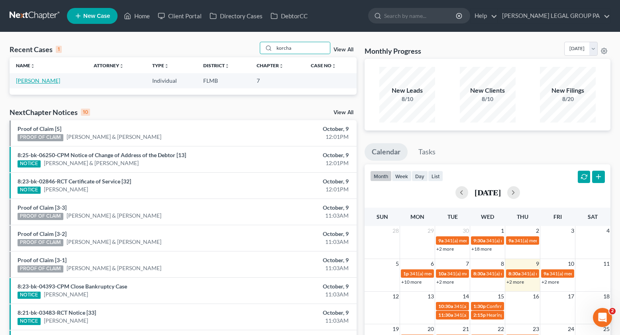
type input "korcha"
click at [51, 78] on link "Korchak, Kenneth" at bounding box center [38, 80] width 44 height 7
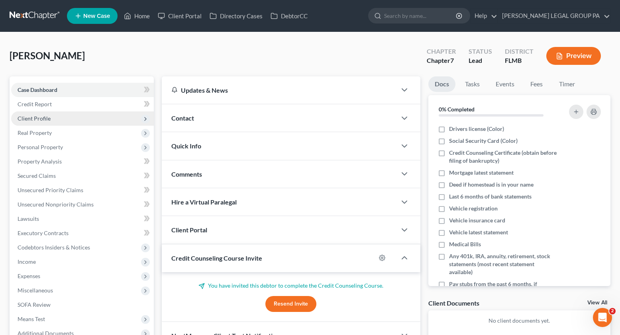
click at [46, 122] on span "Client Profile" at bounding box center [34, 118] width 33 height 7
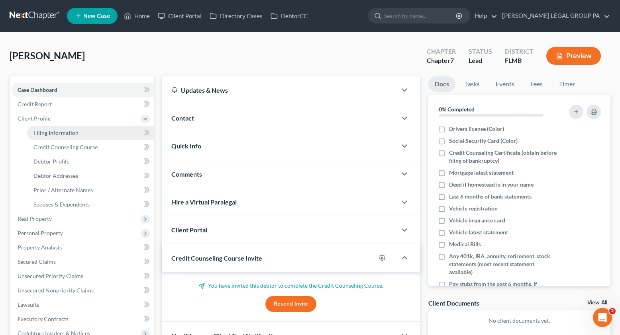
click at [77, 134] on span "Filing Information" at bounding box center [55, 132] width 45 height 7
select select "1"
select select "0"
select select "9"
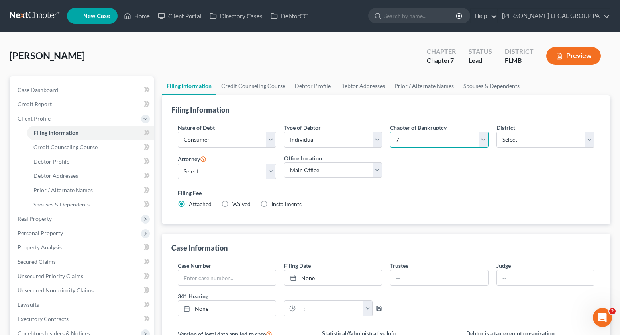
click at [413, 143] on select "Select 7 11 12 13" at bounding box center [439, 140] width 98 height 16
click at [194, 176] on select "Select JAY WELLER - FLMB JAY WELLER - FLMB" at bounding box center [227, 172] width 98 height 16
select select "0"
click at [178, 164] on select "Select JAY WELLER - FLMB JAY WELLER - FLMB" at bounding box center [227, 172] width 98 height 16
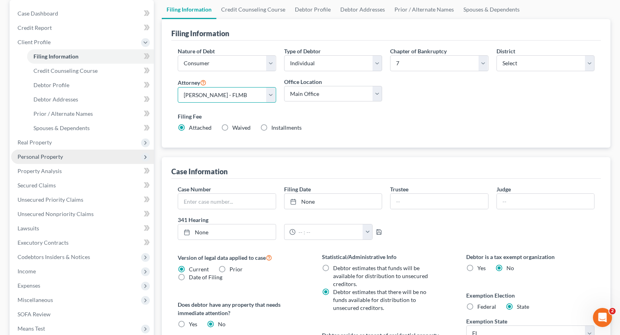
scroll to position [118, 0]
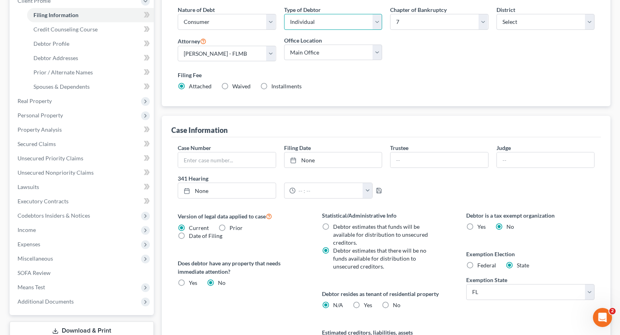
click at [335, 23] on select "Select Individual Joint" at bounding box center [333, 22] width 98 height 16
select select "1"
click at [284, 14] on select "Select Individual Joint" at bounding box center [333, 22] width 98 height 16
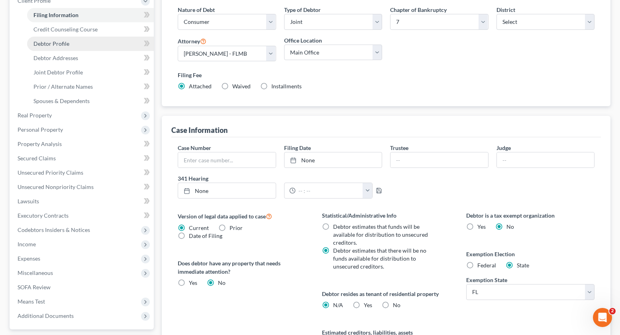
click at [61, 41] on span "Debtor Profile" at bounding box center [51, 43] width 36 height 7
select select "1"
select select "0"
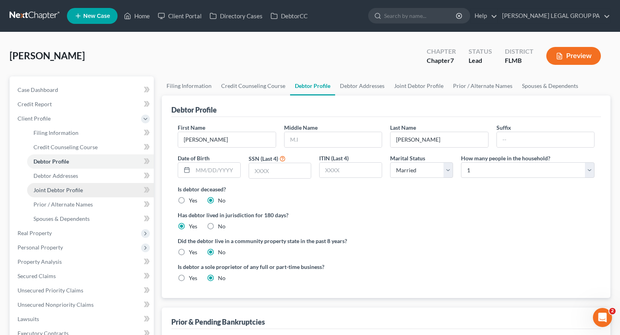
click at [58, 189] on span "Joint Debtor Profile" at bounding box center [57, 190] width 49 height 7
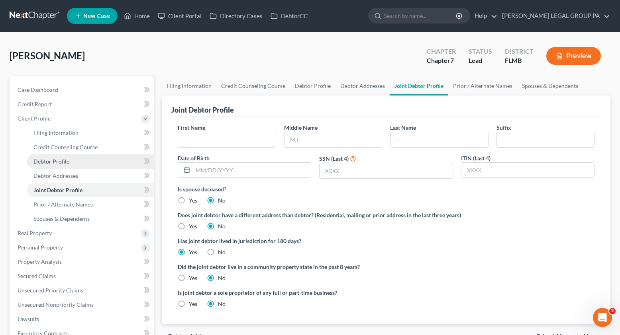
click at [80, 167] on link "Debtor Profile" at bounding box center [90, 162] width 127 height 14
select select "1"
select select "0"
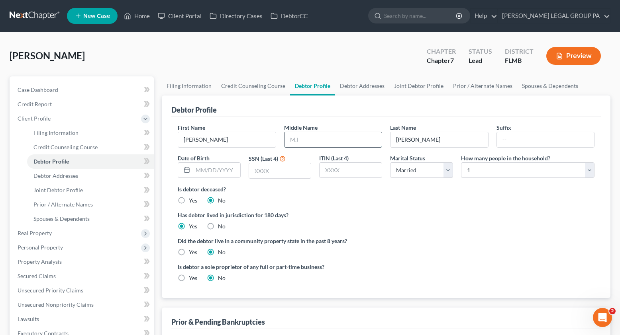
click at [329, 143] on input "text" at bounding box center [333, 139] width 98 height 15
click at [215, 175] on input "text" at bounding box center [216, 170] width 47 height 15
type input "02/02/1962"
click at [296, 175] on input "text" at bounding box center [280, 170] width 62 height 15
type input "2569"
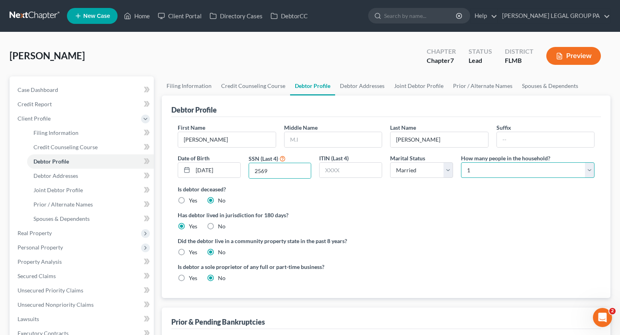
click at [498, 173] on select "Select 1 2 3 4 5 6 7 8 9 10 11 12 13 14 15 16 17 18 19 20" at bounding box center [527, 171] width 133 height 16
select select "1"
click at [461, 163] on select "Select 1 2 3 4 5 6 7 8 9 10 11 12 13 14 15 16 17 18 19 20" at bounding box center [527, 171] width 133 height 16
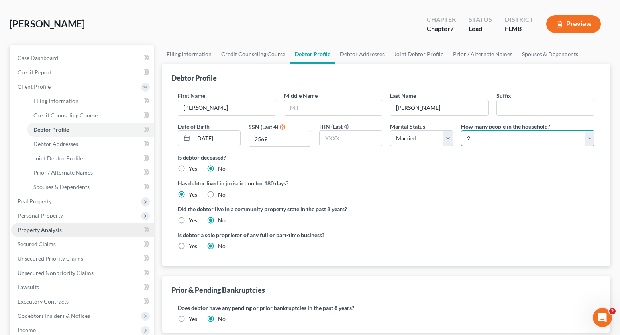
scroll to position [43, 0]
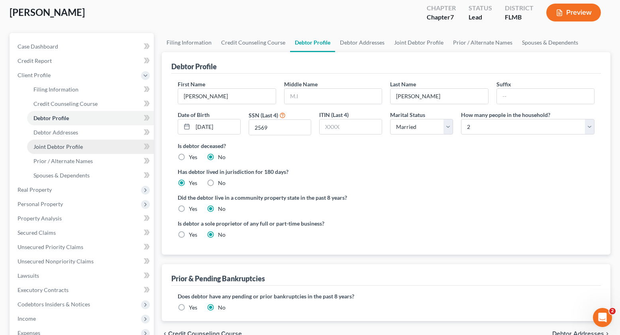
click at [62, 153] on link "Joint Debtor Profile" at bounding box center [90, 147] width 127 height 14
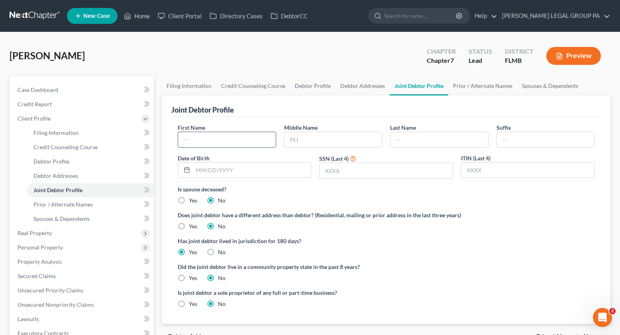
click at [195, 140] on input "text" at bounding box center [227, 139] width 98 height 15
type input "Minerva"
type input "Ofrancia"
type input "Korchak"
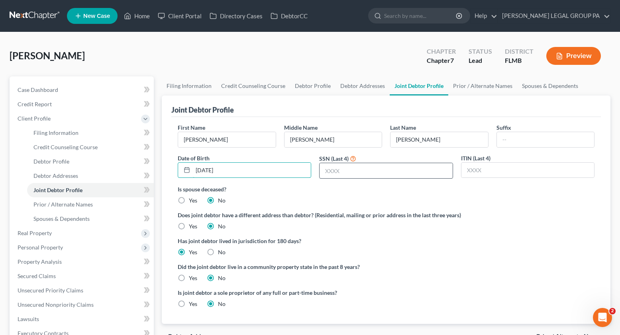
type input "08/05/1980"
click at [339, 166] on input "text" at bounding box center [386, 170] width 133 height 15
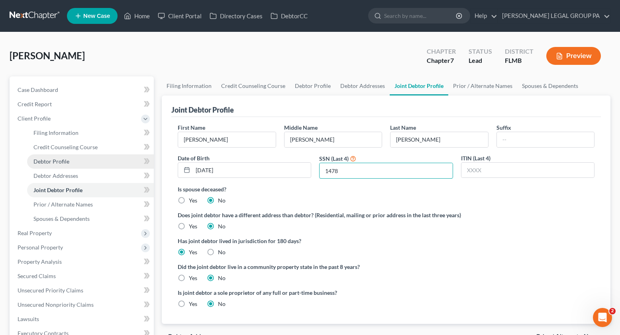
type input "1478"
click at [68, 167] on link "Debtor Profile" at bounding box center [90, 162] width 127 height 14
select select "1"
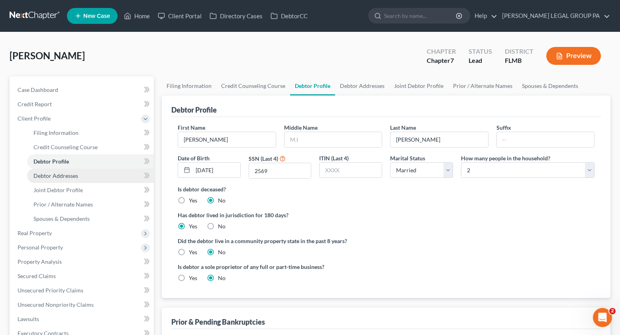
click at [71, 177] on span "Debtor Addresses" at bounding box center [55, 176] width 45 height 7
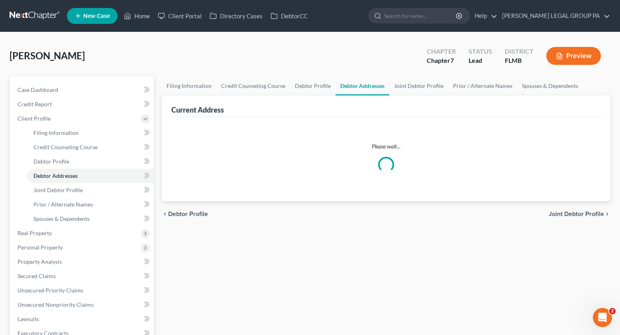
select select "0"
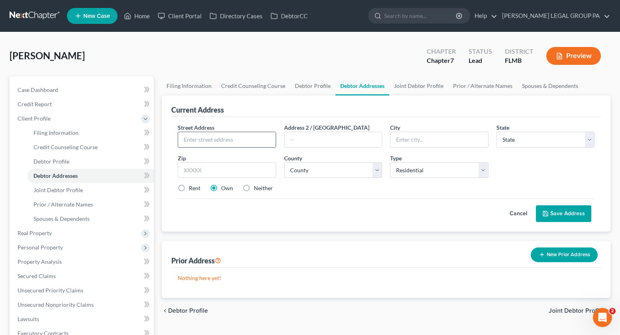
click at [207, 138] on input "text" at bounding box center [227, 139] width 98 height 15
type input "7354 Madrid Rd"
click at [536, 206] on button "Save Address" at bounding box center [563, 214] width 55 height 17
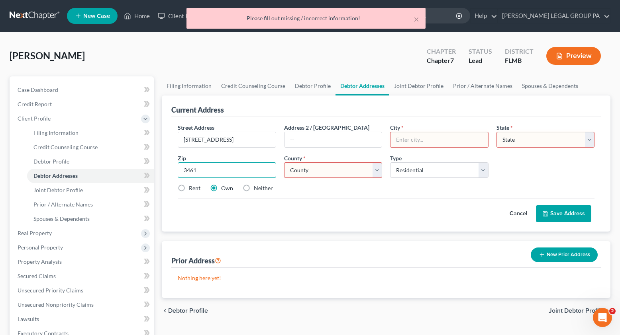
click at [246, 171] on input "3461" at bounding box center [227, 171] width 98 height 16
type input "34613"
click at [319, 212] on div "Cancel Save Address" at bounding box center [386, 211] width 417 height 24
type input "Brooksville"
select select "9"
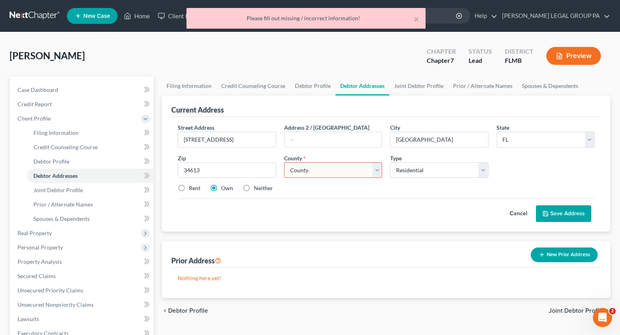
click at [327, 175] on select "County Alachua County Baker County Bay County Bradford County Brevard County Br…" at bounding box center [333, 171] width 98 height 16
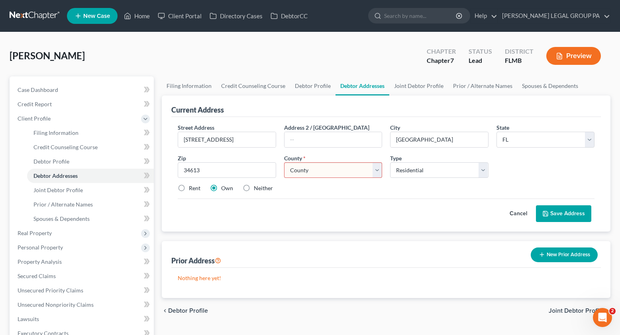
select select "25"
click at [284, 163] on select "County Alachua County Baker County Bay County Bradford County Brevard County Br…" at bounding box center [333, 171] width 98 height 16
click at [571, 214] on button "Save Address" at bounding box center [563, 214] width 55 height 17
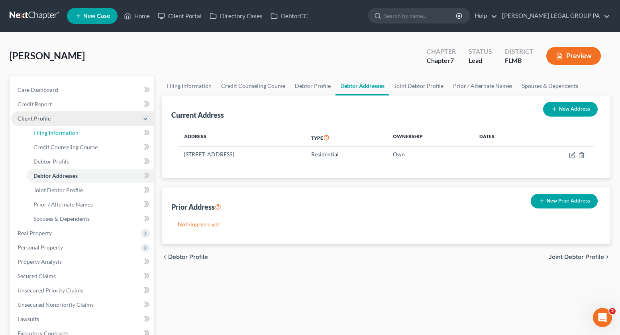
click at [63, 132] on span "Filing Information" at bounding box center [55, 132] width 45 height 7
select select "1"
select select "0"
select select "15"
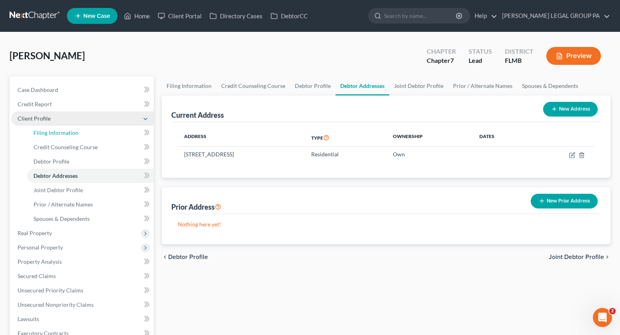
select select "0"
select select "9"
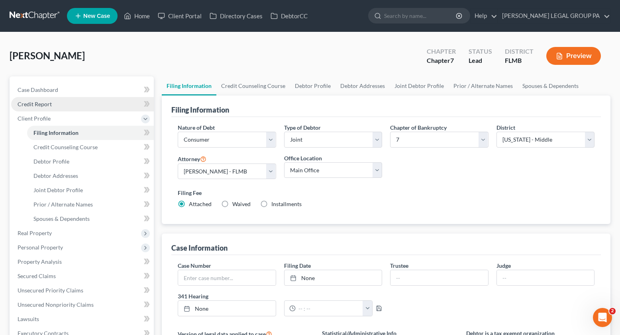
click at [47, 110] on link "Credit Report" at bounding box center [82, 104] width 143 height 14
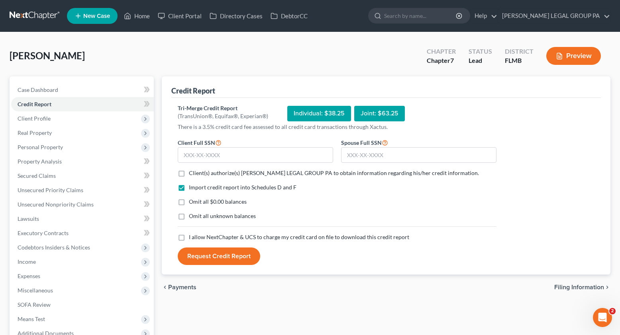
click at [189, 176] on label "Client(s) authorize(s) WELLER LEGAL GROUP PA to obtain information regarding hi…" at bounding box center [334, 173] width 290 height 8
click at [192, 175] on input "Client(s) authorize(s) WELLER LEGAL GROUP PA to obtain information regarding hi…" at bounding box center [194, 171] width 5 height 5
checkbox input "true"
click at [189, 206] on label "Omit all $0.00 balances" at bounding box center [218, 202] width 58 height 8
click at [192, 203] on input "Omit all $0.00 balances" at bounding box center [194, 200] width 5 height 5
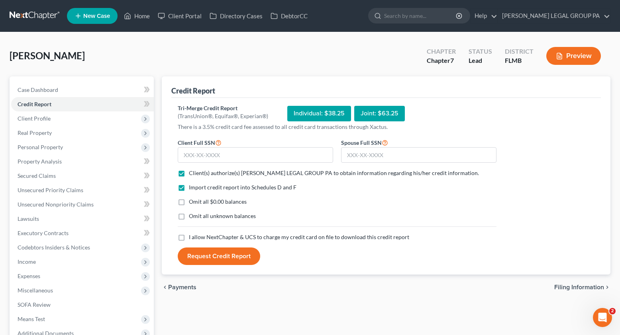
checkbox input "true"
click at [189, 219] on label "Omit all unknown balances" at bounding box center [222, 216] width 67 height 8
click at [192, 218] on input "Omit all unknown balances" at bounding box center [194, 214] width 5 height 5
checkbox input "true"
drag, startPoint x: 180, startPoint y: 238, endPoint x: 185, endPoint y: 222, distance: 16.6
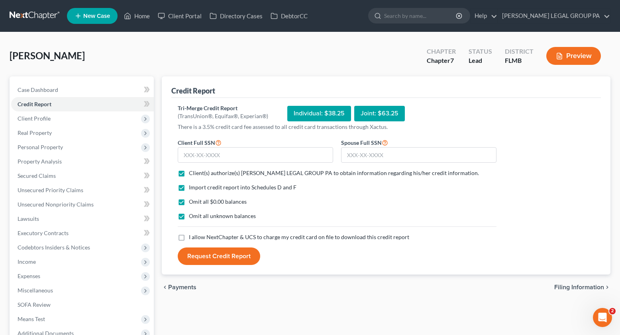
click at [189, 238] on label "I allow NextChapter & UCS to charge my credit card on file to download this cre…" at bounding box center [299, 237] width 220 height 8
click at [192, 238] on input "I allow NextChapter & UCS to charge my credit card on file to download this cre…" at bounding box center [194, 235] width 5 height 5
checkbox input "true"
click at [194, 156] on input "text" at bounding box center [255, 155] width 155 height 16
type input "265-73-2569"
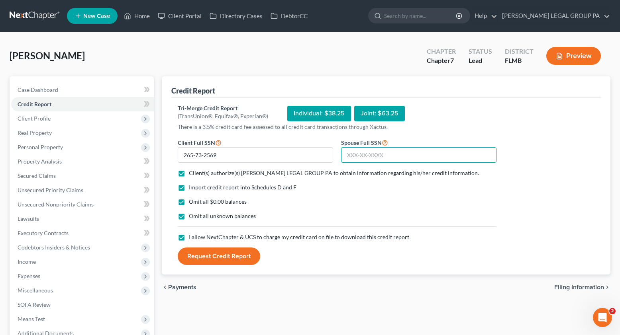
click at [413, 151] on input "text" at bounding box center [418, 155] width 155 height 16
type input "766-18-1478"
click at [218, 257] on button "Request Credit Report" at bounding box center [219, 257] width 82 height 18
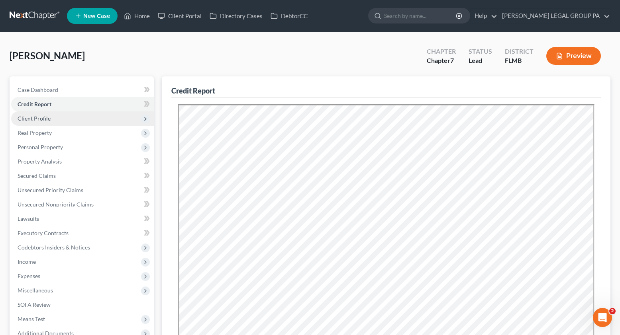
click at [33, 119] on span "Client Profile" at bounding box center [34, 118] width 33 height 7
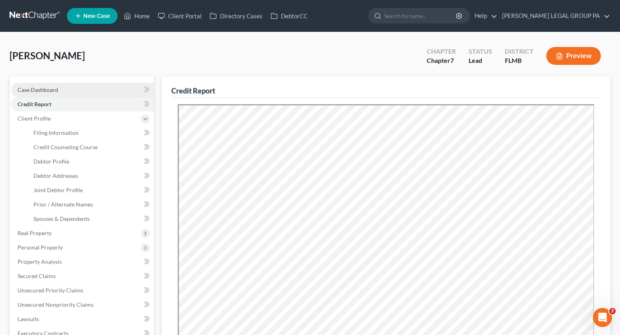
click at [53, 87] on span "Case Dashboard" at bounding box center [38, 89] width 41 height 7
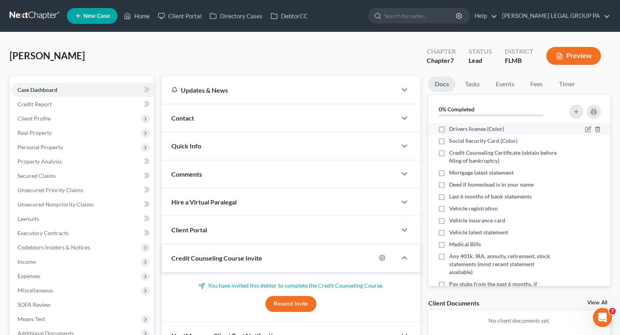
click at [449, 130] on label "Drivers license (Color)" at bounding box center [476, 129] width 55 height 8
click at [452, 130] on input "Drivers license (Color)" at bounding box center [454, 127] width 5 height 5
checkbox input "true"
click at [449, 141] on label "Social Security Card (Color)" at bounding box center [483, 141] width 69 height 8
click at [452, 141] on input "Social Security Card (Color)" at bounding box center [454, 139] width 5 height 5
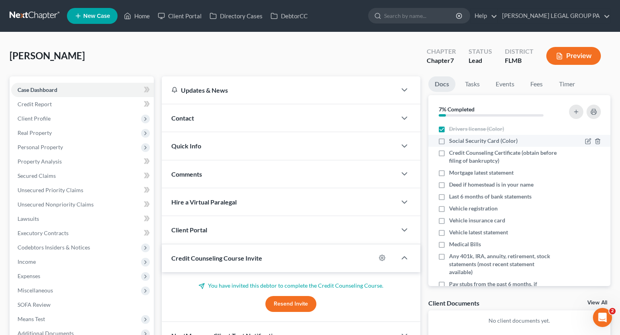
checkbox input "true"
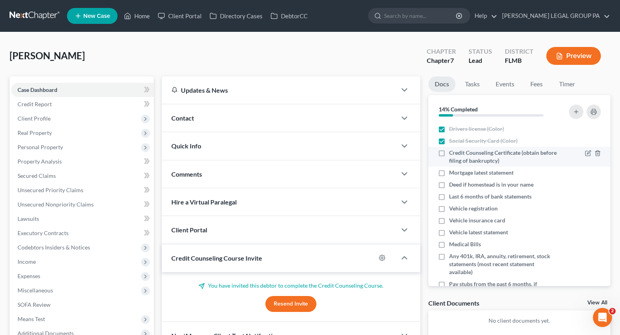
click at [449, 153] on label "Credit Counseling Certificate (obtain before filing of bankruptcy)" at bounding box center [503, 157] width 109 height 16
click at [452, 153] on input "Credit Counseling Certificate (obtain before filing of bankruptcy)" at bounding box center [454, 151] width 5 height 5
checkbox input "true"
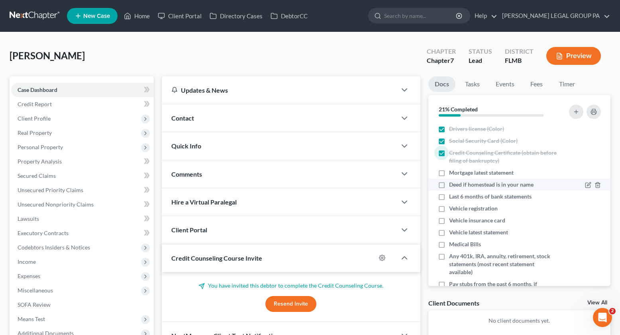
drag, startPoint x: 438, startPoint y: 175, endPoint x: 443, endPoint y: 179, distance: 6.0
click at [449, 175] on label "Mortgage latest statement" at bounding box center [481, 173] width 65 height 8
click at [452, 174] on input "Mortgage latest statement" at bounding box center [454, 171] width 5 height 5
checkbox input "true"
click at [449, 182] on label "Deed if homestead is in your name" at bounding box center [491, 185] width 84 height 8
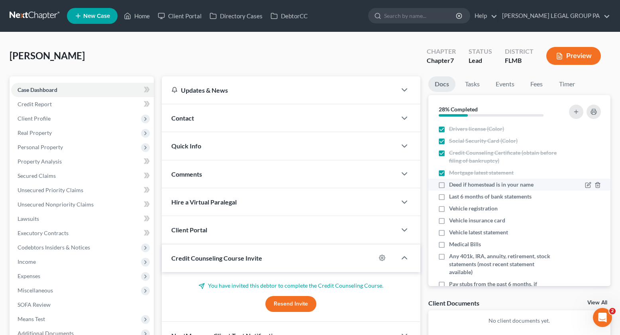
click at [452, 182] on input "Deed if homestead is in your name" at bounding box center [454, 183] width 5 height 5
checkbox input "true"
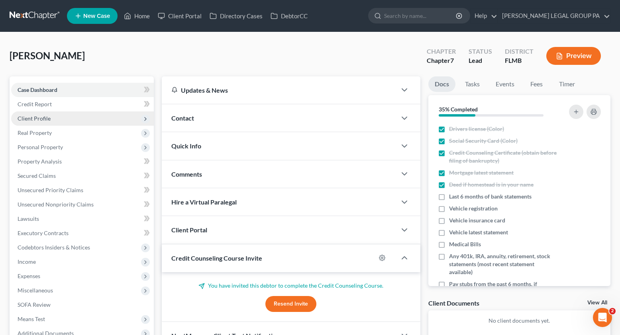
click at [66, 112] on span "Client Profile" at bounding box center [82, 119] width 143 height 14
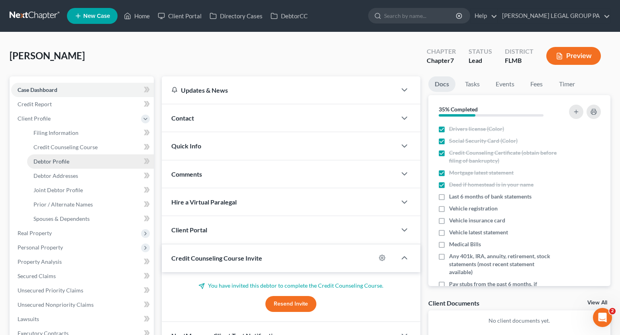
click at [68, 159] on span "Debtor Profile" at bounding box center [51, 161] width 36 height 7
select select "1"
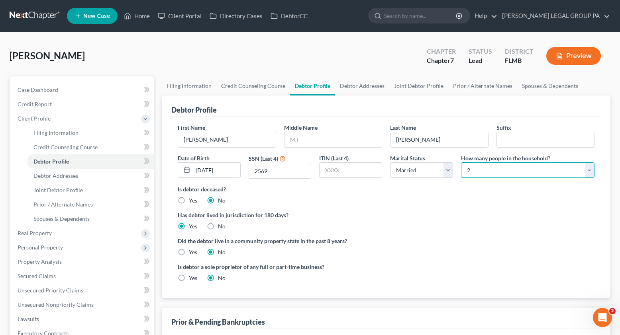
click at [498, 165] on select "Select 1 2 3 4 5 6 7 8 9 10 11 12 13 14 15 16 17 18 19 20" at bounding box center [527, 171] width 133 height 16
select select "2"
click at [461, 163] on select "Select 1 2 3 4 5 6 7 8 9 10 11 12 13 14 15 16 17 18 19 20" at bounding box center [527, 171] width 133 height 16
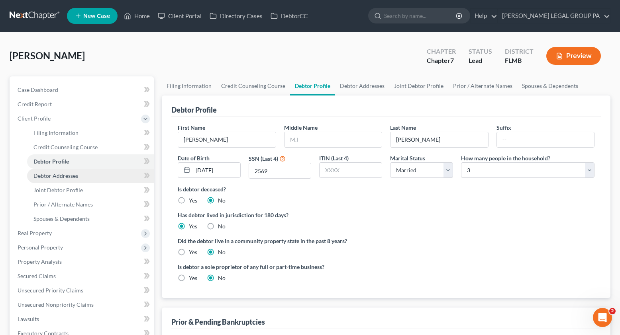
click at [60, 178] on span "Debtor Addresses" at bounding box center [55, 176] width 45 height 7
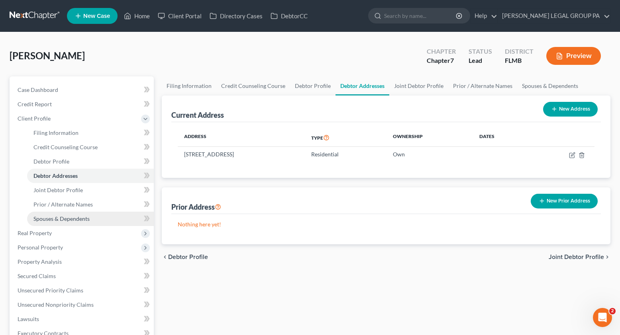
click at [58, 219] on span "Spouses & Dependents" at bounding box center [61, 219] width 56 height 7
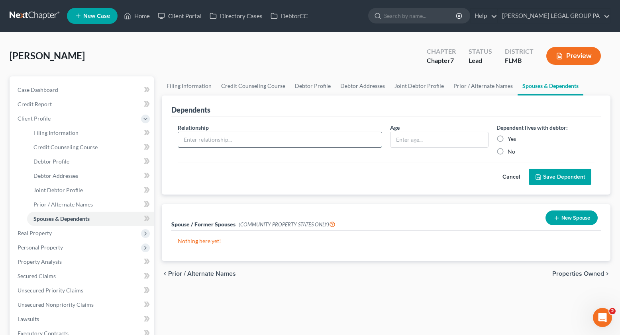
click at [249, 143] on input "text" at bounding box center [280, 139] width 204 height 15
type input "Son"
type input "11"
click at [508, 139] on label "Yes" at bounding box center [512, 139] width 8 height 8
click at [511, 139] on input "Yes" at bounding box center [513, 137] width 5 height 5
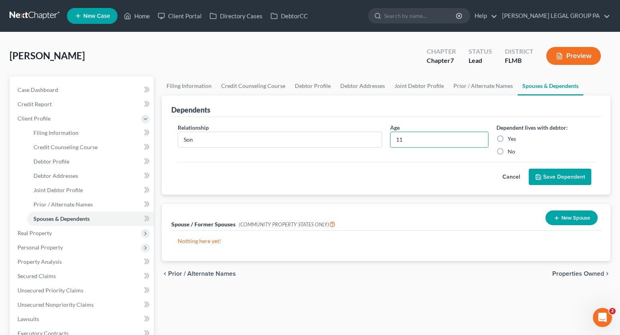
radio input "true"
click at [575, 179] on button "Save Dependent" at bounding box center [560, 177] width 63 height 17
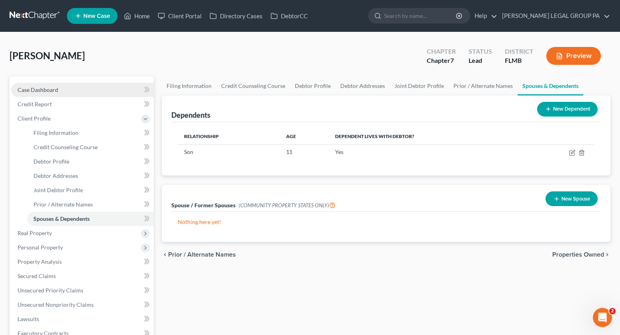
click at [52, 94] on link "Case Dashboard" at bounding box center [82, 90] width 143 height 14
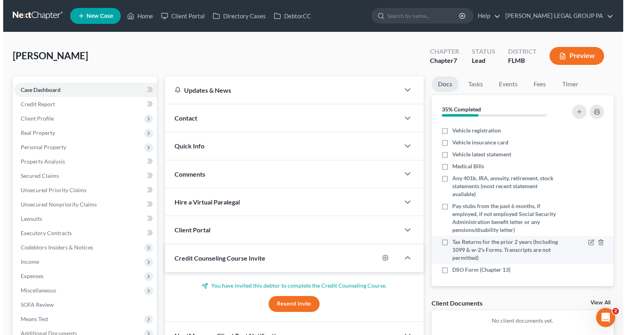
scroll to position [80, 0]
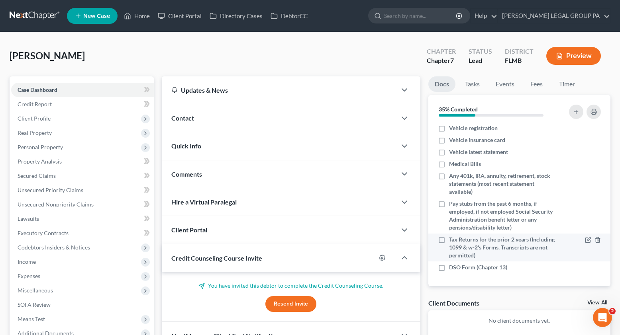
click at [449, 242] on label "Tax Returns for the prior 2 years (Including 1099 & w-2's Forms. Transcripts ar…" at bounding box center [503, 248] width 109 height 24
click at [452, 241] on input "Tax Returns for the prior 2 years (Including 1099 & w-2's Forms. Transcripts ar…" at bounding box center [454, 238] width 5 height 5
checkbox input "true"
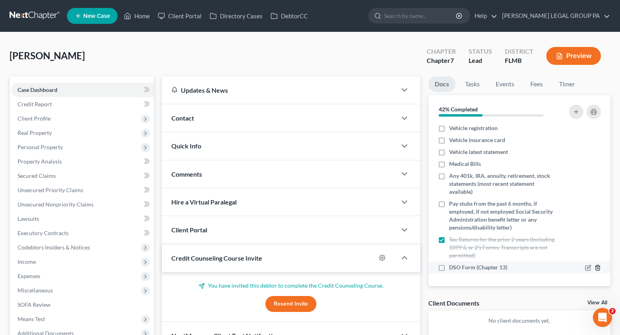
click at [596, 269] on icon "button" at bounding box center [598, 268] width 4 height 5
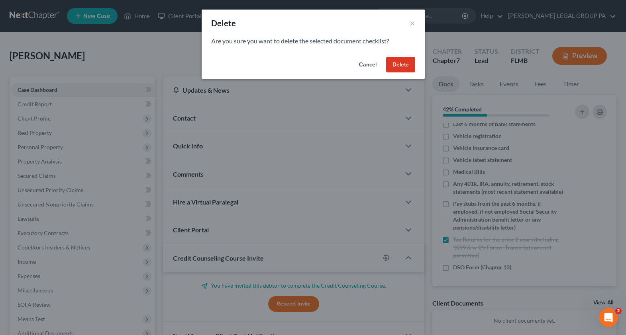
click at [410, 71] on button "Delete" at bounding box center [400, 65] width 29 height 16
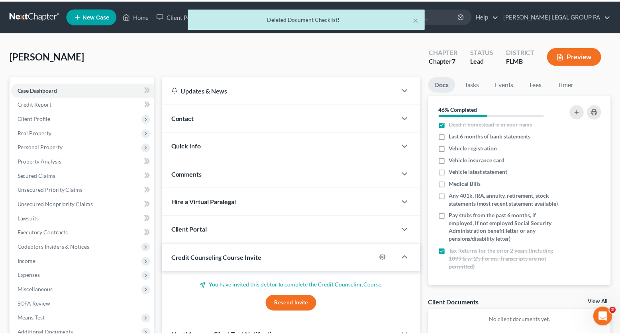
scroll to position [69, 0]
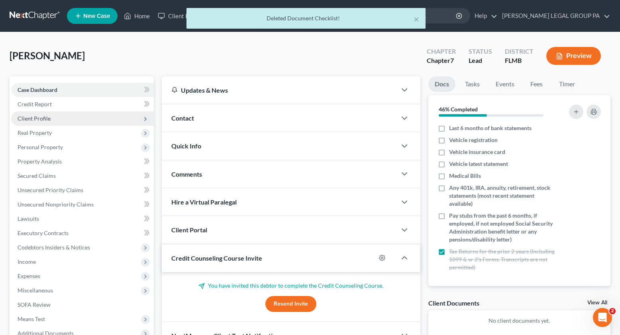
click at [33, 122] on span "Client Profile" at bounding box center [34, 118] width 33 height 7
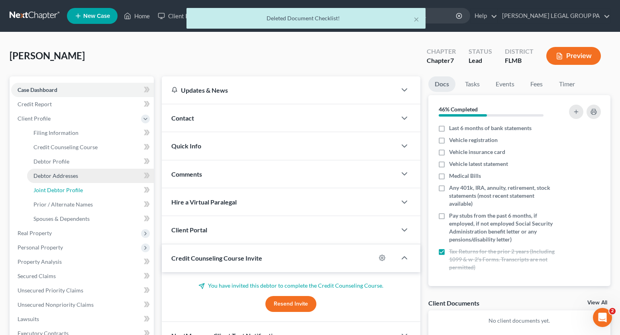
drag, startPoint x: 66, startPoint y: 193, endPoint x: 60, endPoint y: 172, distance: 22.4
click at [67, 193] on span "Joint Debtor Profile" at bounding box center [57, 190] width 49 height 7
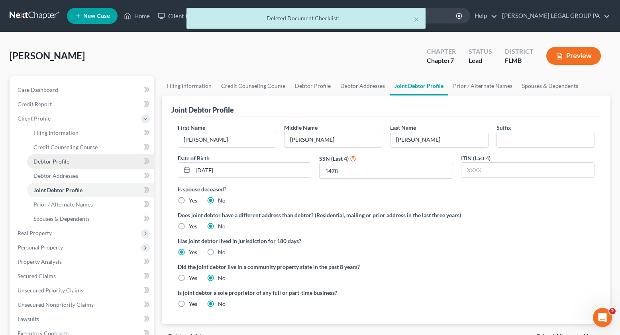
click at [58, 165] on span "Debtor Profile" at bounding box center [51, 161] width 36 height 7
select select "1"
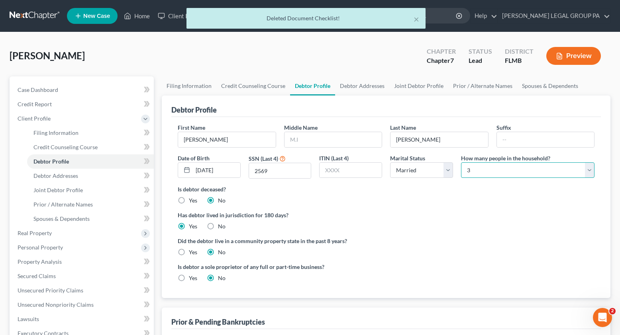
click at [476, 168] on select "Select 1 2 3 4 5 6 7 8 9 10 11 12 13 14 15 16 17 18 19 20" at bounding box center [527, 171] width 133 height 16
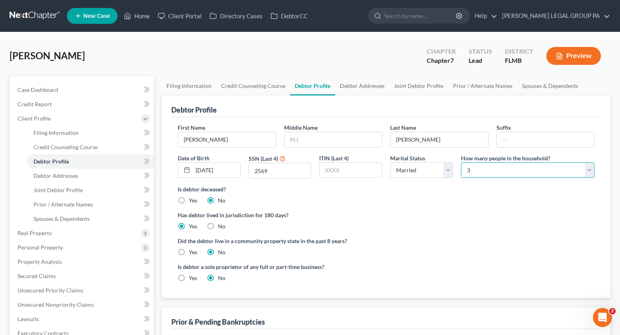
select select "3"
click at [461, 163] on select "Select 1 2 3 4 5 6 7 8 9 10 11 12 13 14 15 16 17 18 19 20" at bounding box center [527, 171] width 133 height 16
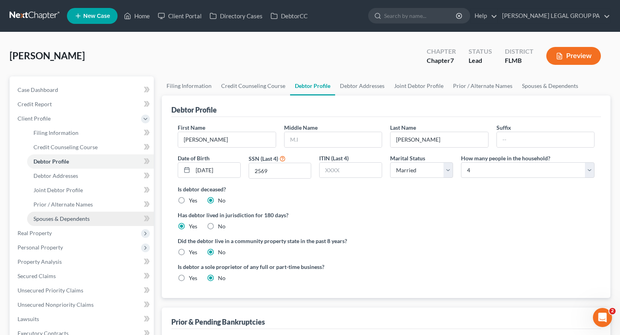
click at [55, 220] on span "Spouses & Dependents" at bounding box center [61, 219] width 56 height 7
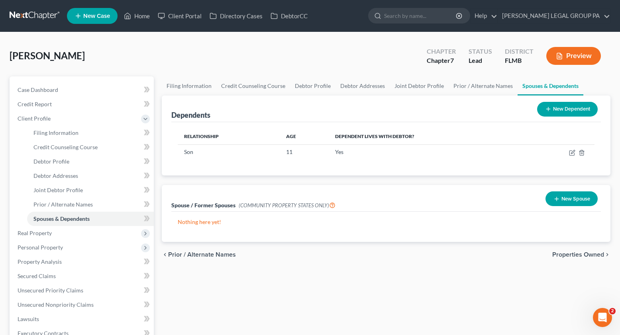
click at [577, 118] on div "New Dependent" at bounding box center [567, 109] width 67 height 21
drag, startPoint x: 576, startPoint y: 114, endPoint x: 539, endPoint y: 106, distance: 37.6
click at [576, 115] on button "New Dependent" at bounding box center [567, 109] width 61 height 15
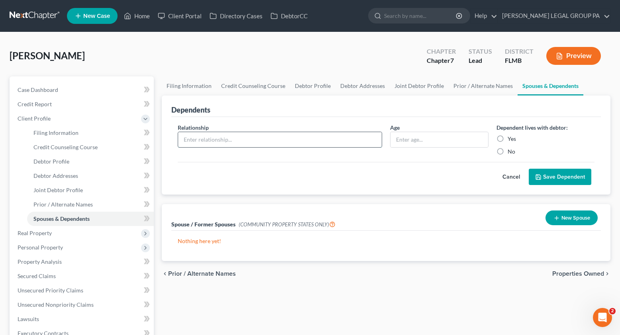
click at [270, 141] on input "text" at bounding box center [280, 139] width 204 height 15
type input "Daughter"
type input "20"
click at [508, 139] on label "Yes" at bounding box center [512, 139] width 8 height 8
click at [511, 139] on input "Yes" at bounding box center [513, 137] width 5 height 5
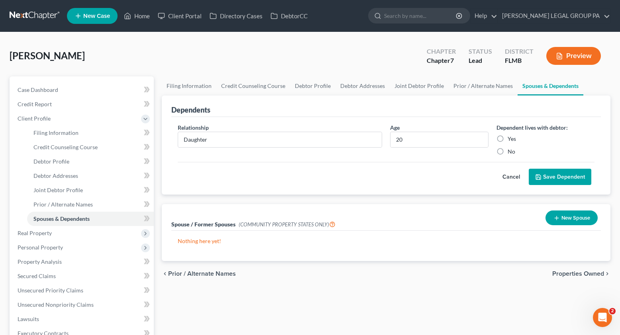
radio input "true"
click at [567, 177] on button "Save Dependent" at bounding box center [560, 177] width 63 height 17
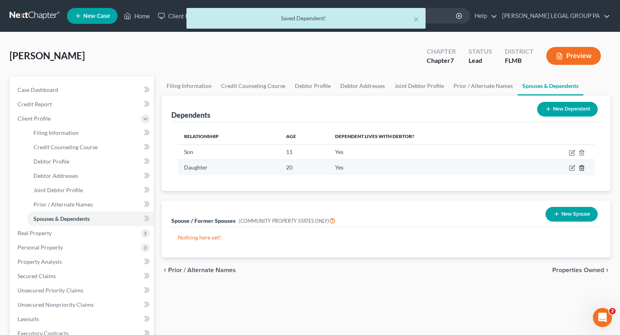
click at [583, 168] on icon "button" at bounding box center [582, 168] width 6 height 6
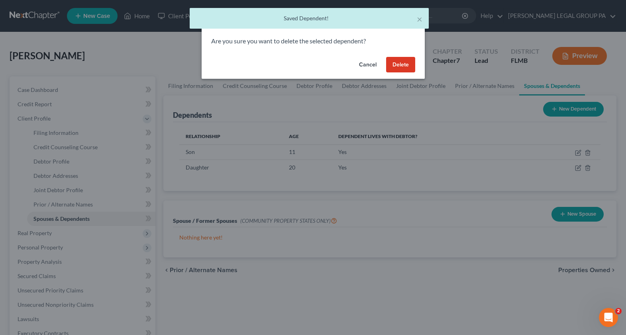
click at [397, 59] on button "Delete" at bounding box center [400, 65] width 29 height 16
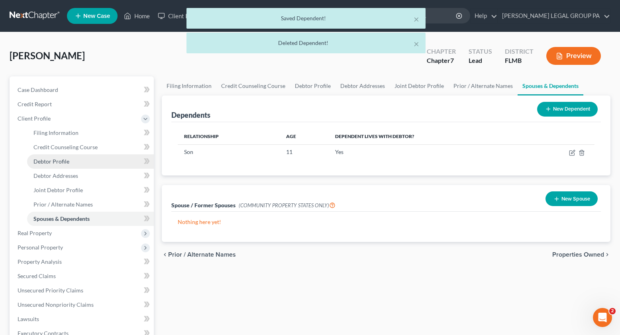
click at [53, 168] on link "Debtor Profile" at bounding box center [90, 162] width 127 height 14
select select "1"
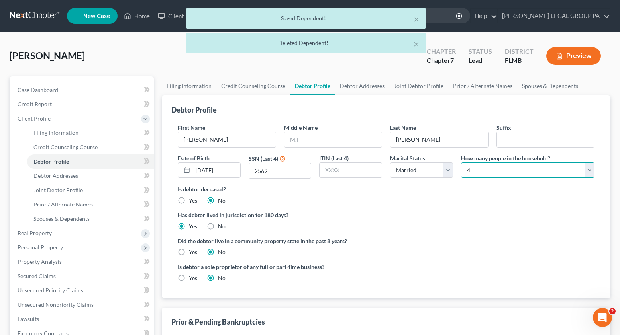
click at [490, 165] on select "Select 1 2 3 4 5 6 7 8 9 10 11 12 13 14 15 16 17 18 19 20" at bounding box center [527, 171] width 133 height 16
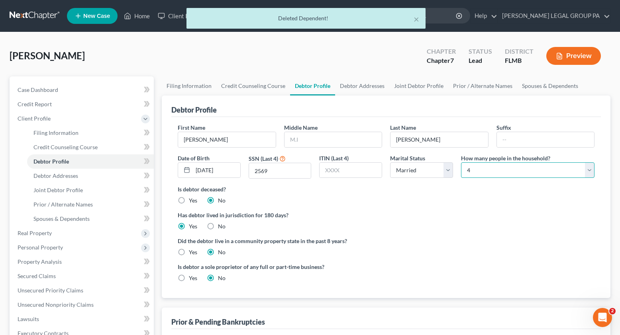
select select "2"
click at [461, 163] on select "Select 1 2 3 4 5 6 7 8 9 10 11 12 13 14 15 16 17 18 19 20" at bounding box center [527, 171] width 133 height 16
drag, startPoint x: 243, startPoint y: 105, endPoint x: 192, endPoint y: 107, distance: 50.6
click at [243, 105] on div "Debtor Profile" at bounding box center [386, 107] width 430 height 22
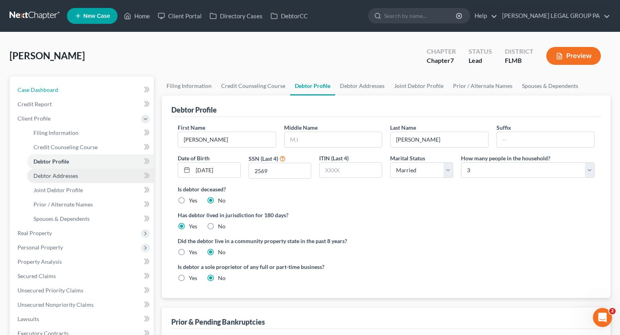
drag, startPoint x: 35, startPoint y: 88, endPoint x: 127, endPoint y: 171, distance: 124.2
click at [35, 88] on span "Case Dashboard" at bounding box center [38, 89] width 41 height 7
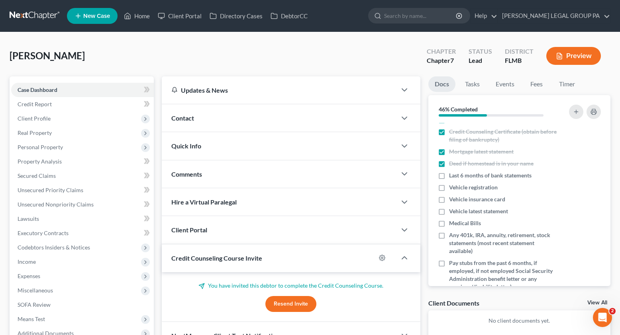
scroll to position [69, 0]
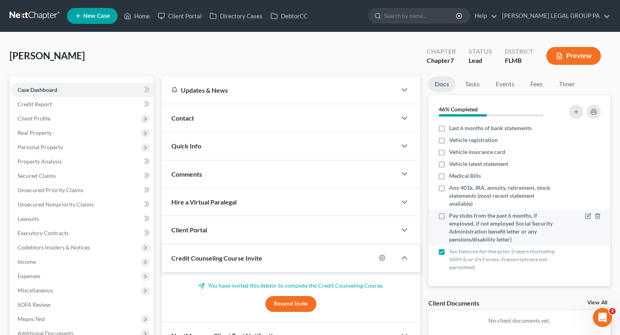
click at [449, 218] on label "Pay stubs from the past 6 months, if employed, if not employed Social Security …" at bounding box center [503, 228] width 109 height 32
click at [452, 217] on input "Pay stubs from the past 6 months, if employed, if not employed Social Security …" at bounding box center [454, 214] width 5 height 5
checkbox input "true"
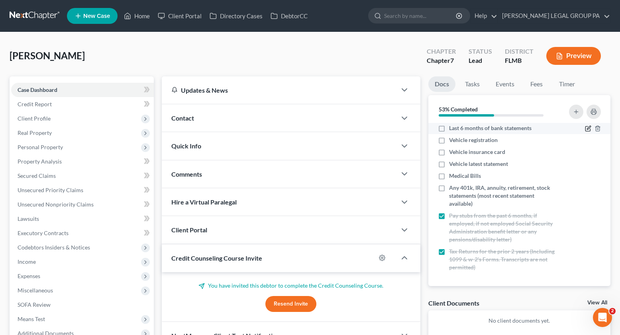
click at [585, 129] on icon "button" at bounding box center [588, 129] width 6 height 6
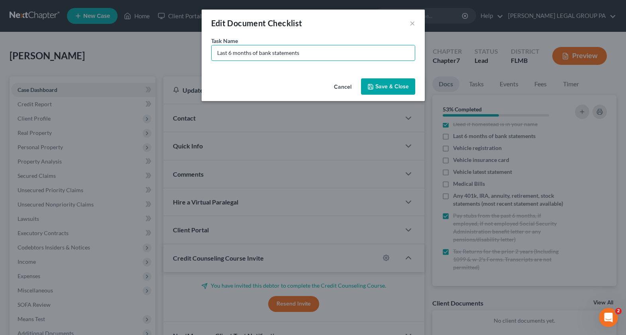
drag, startPoint x: 316, startPoint y: 58, endPoint x: 196, endPoint y: 52, distance: 119.3
click at [196, 52] on div "Edit Document Checklist × Task Name * Last 6 months of bank statements Cancel S…" at bounding box center [313, 167] width 626 height 335
type input "June - October Bank statements BOA"
click at [404, 87] on button "Save & Close" at bounding box center [388, 86] width 54 height 17
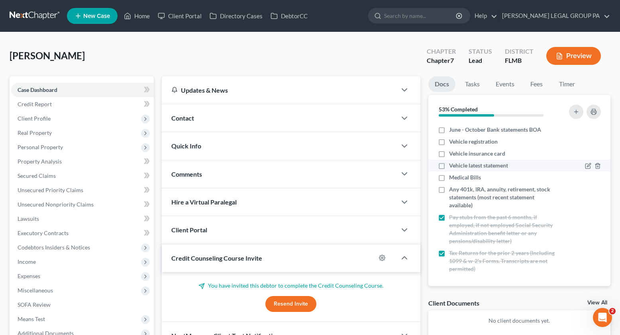
scroll to position [55, 0]
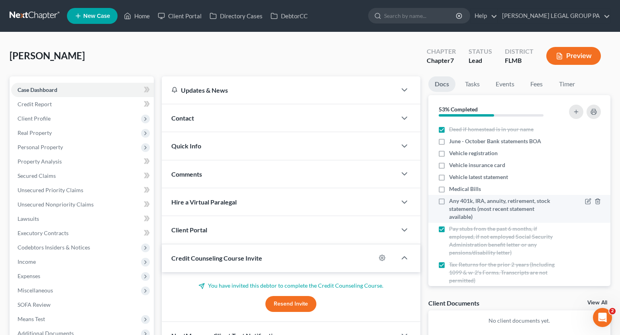
click at [449, 202] on label "Any 401k, IRA, annuity, retirement, stock statements (most recent statement ava…" at bounding box center [503, 209] width 109 height 24
click at [452, 202] on input "Any 401k, IRA, annuity, retirement, stock statements (most recent statement ava…" at bounding box center [454, 199] width 5 height 5
checkbox input "true"
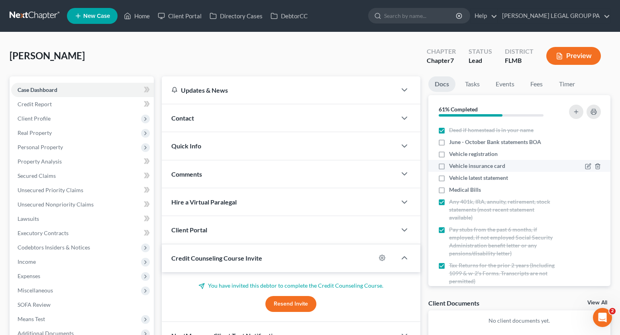
scroll to position [52, 0]
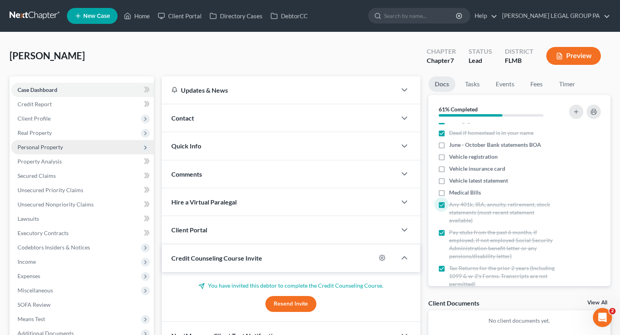
click at [39, 149] on span "Personal Property" at bounding box center [40, 147] width 45 height 7
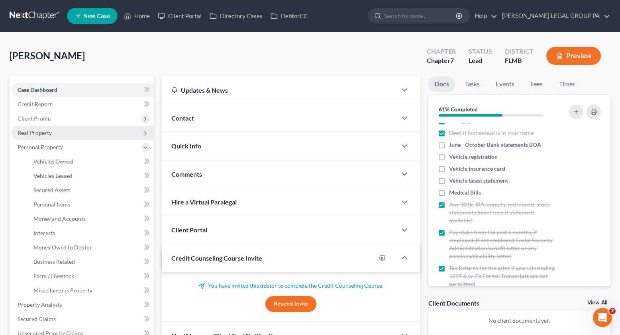
click at [33, 134] on span "Real Property" at bounding box center [35, 132] width 34 height 7
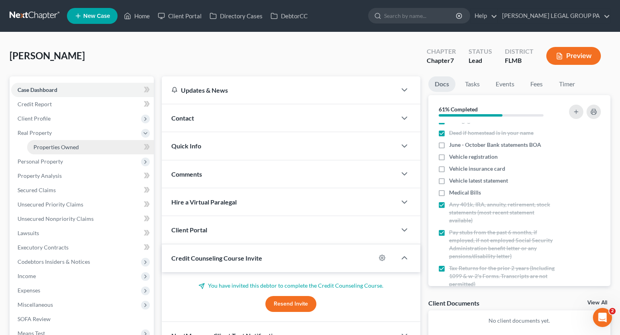
click at [48, 149] on span "Properties Owned" at bounding box center [55, 147] width 45 height 7
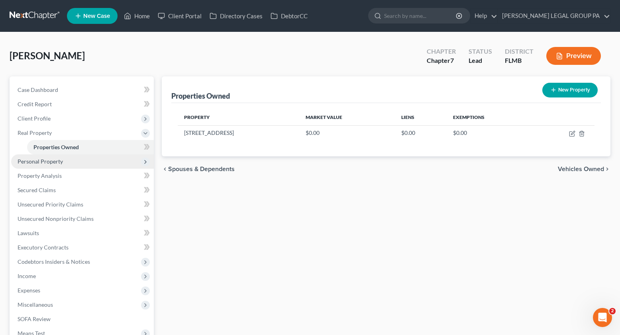
click at [45, 159] on span "Personal Property" at bounding box center [40, 161] width 45 height 7
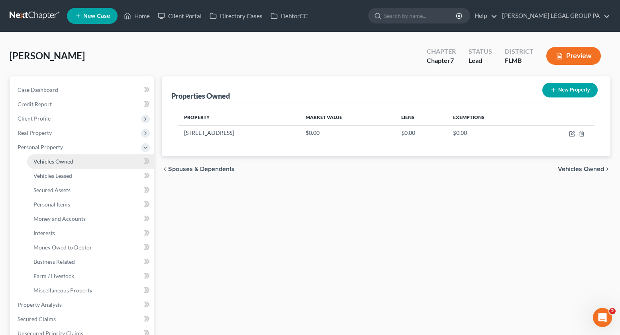
click at [47, 163] on span "Vehicles Owned" at bounding box center [53, 161] width 40 height 7
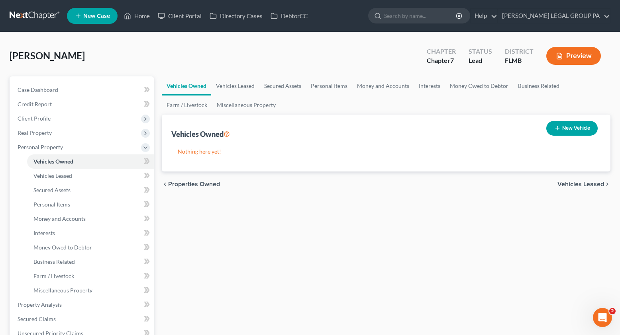
click at [580, 122] on button "New Vehicle" at bounding box center [571, 128] width 51 height 15
select select "0"
select select "2"
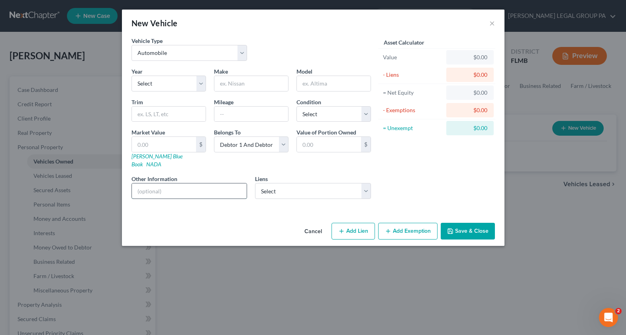
click at [166, 184] on input "text" at bounding box center [189, 191] width 115 height 15
paste input "VIN: 1GNKRGKD3GJ140272"
type input "VIN: 1GNKRGKD3GJ140272"
click at [167, 84] on select "Select 2026 2025 2024 2023 2022 2021 2020 2019 2018 2017 2016 2015 2014 2013 20…" at bounding box center [168, 84] width 75 height 16
select select "10"
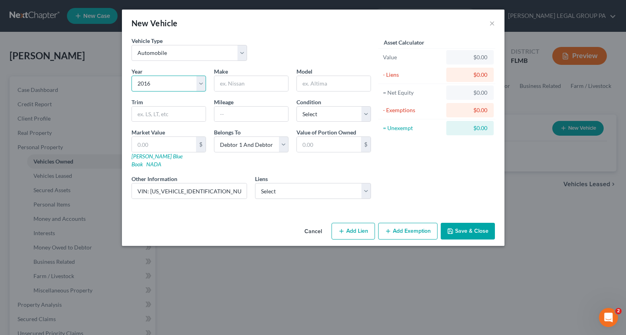
click at [131, 76] on select "Select 2026 2025 2024 2023 2022 2021 2020 2019 2018 2017 2016 2015 2014 2013 20…" at bounding box center [168, 84] width 75 height 16
click at [236, 88] on input "text" at bounding box center [251, 83] width 74 height 15
type input "c"
type input "Chevrolet"
type input "t"
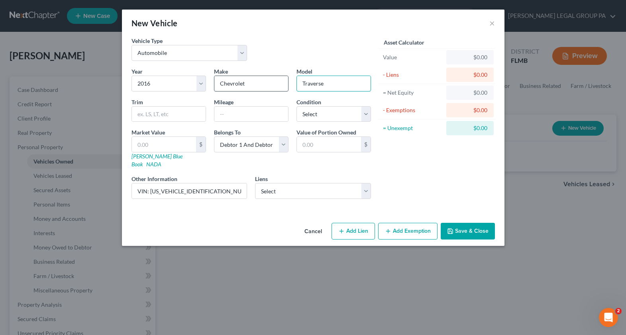
type input "Traverse"
type input ";"
type input "LT"
type input "85000"
click at [142, 146] on input "text" at bounding box center [164, 144] width 64 height 15
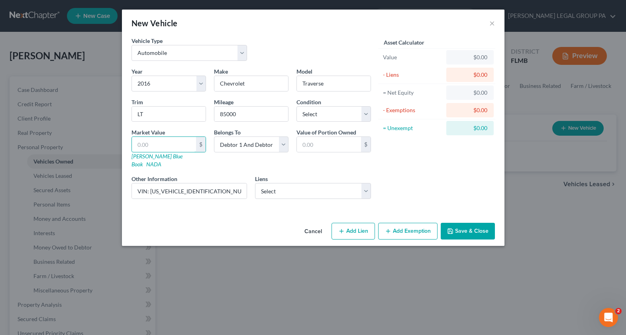
type input "3"
type input "3.00"
type input "38"
type input "38.00"
type input "389"
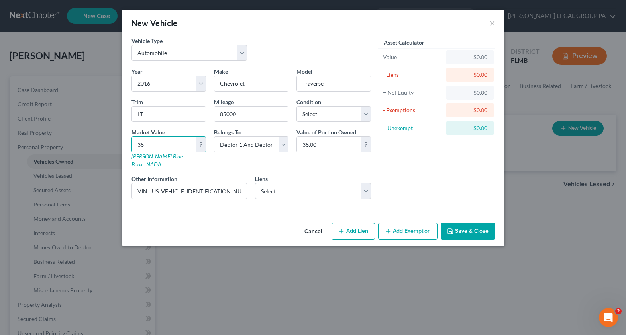
type input "389.00"
type input "3894"
type input "3,894.00"
click at [335, 120] on select "Select Excellent Very Good Good Fair Poor" at bounding box center [333, 114] width 75 height 16
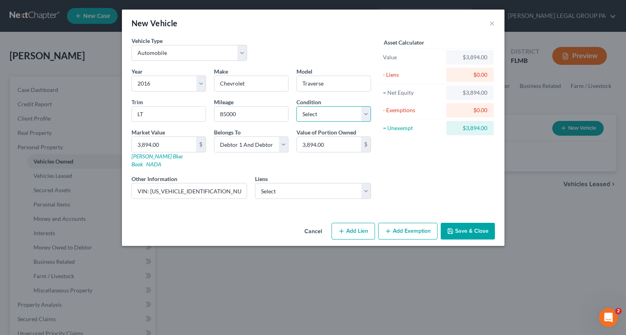
select select "3"
click at [296, 106] on select "Select Excellent Very Good Good Fair Poor" at bounding box center [333, 114] width 75 height 16
click at [289, 186] on select "Select Freedom Mortgage Corp - $177,235.00 Mariner Finance - $6,542.00" at bounding box center [313, 191] width 116 height 16
click at [471, 223] on button "Save & Close" at bounding box center [468, 231] width 54 height 17
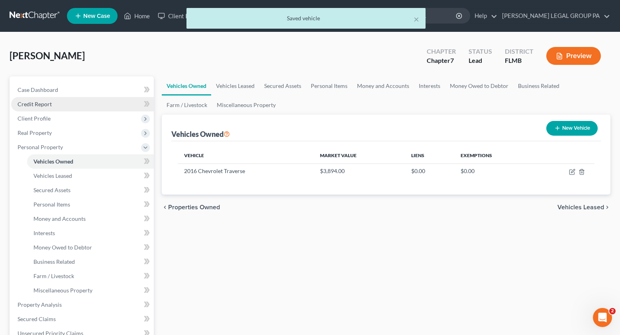
click at [32, 106] on span "Credit Report" at bounding box center [35, 104] width 34 height 7
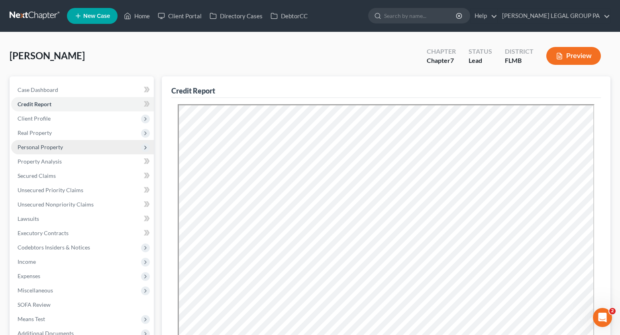
click at [35, 150] on span "Personal Property" at bounding box center [40, 147] width 45 height 7
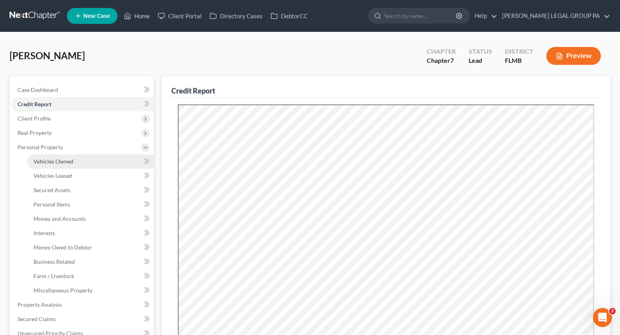
click at [54, 159] on span "Vehicles Owned" at bounding box center [53, 161] width 40 height 7
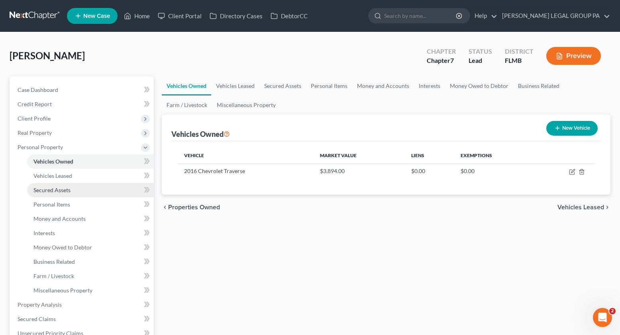
click at [60, 194] on link "Secured Assets" at bounding box center [90, 190] width 127 height 14
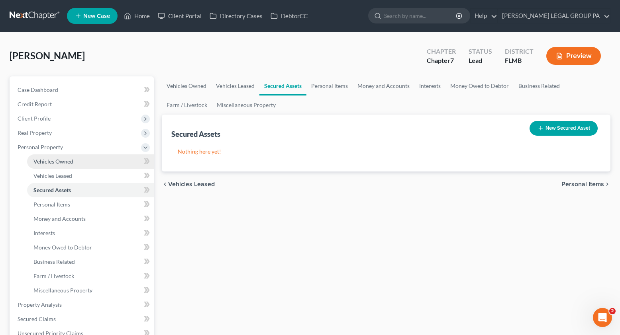
click at [50, 163] on span "Vehicles Owned" at bounding box center [53, 161] width 40 height 7
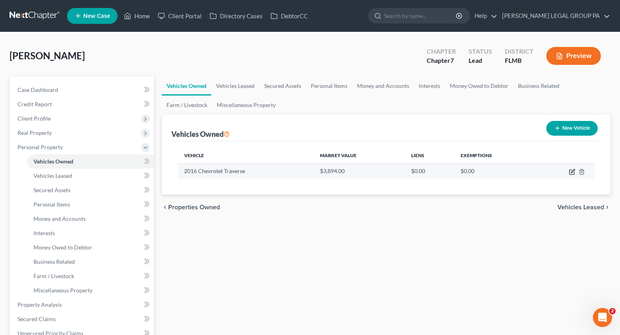
click at [570, 173] on icon "button" at bounding box center [572, 172] width 6 height 6
select select "0"
select select "10"
select select "3"
select select "2"
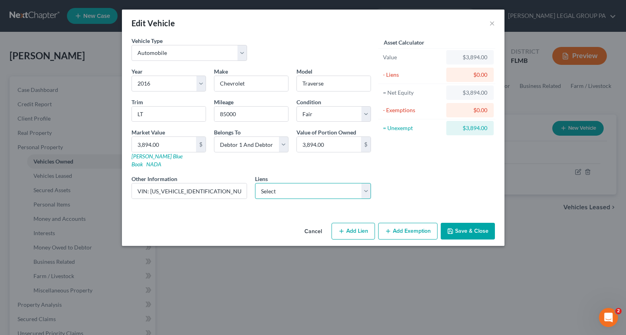
click at [309, 184] on select "Select Freedom Mortgage Corp - $177,235.00 Mariner Finance - $6,542.00" at bounding box center [313, 191] width 116 height 16
click at [425, 175] on div "Asset Calculator Value $3,894.00 - Liens $0.00 = Net Equity $3,894.00 - Exempti…" at bounding box center [437, 121] width 124 height 169
click at [472, 226] on button "Save & Close" at bounding box center [468, 231] width 54 height 17
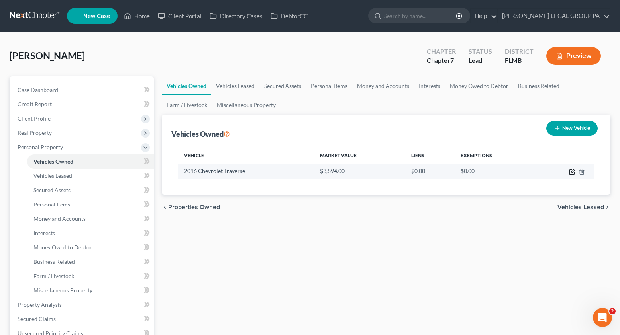
click at [570, 171] on icon "button" at bounding box center [572, 172] width 6 height 6
select select "0"
select select "10"
select select "3"
select select "2"
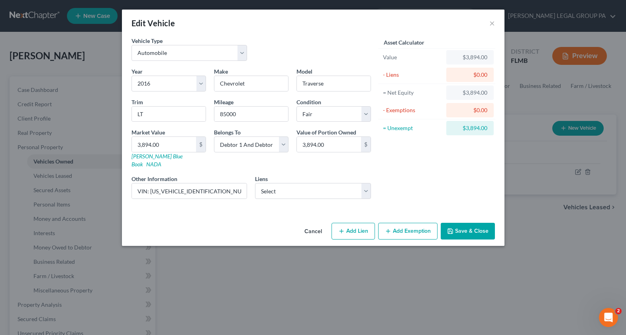
click at [469, 229] on button "Save & Close" at bounding box center [468, 231] width 54 height 17
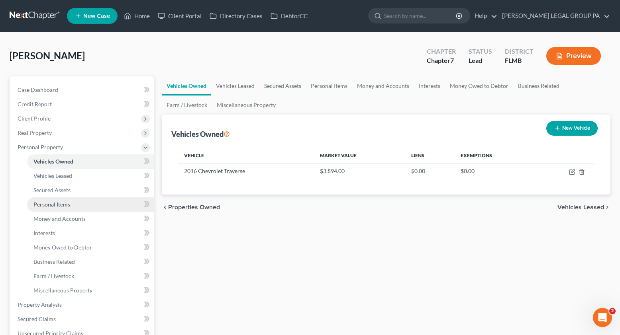
click at [63, 198] on link "Personal Items" at bounding box center [90, 205] width 127 height 14
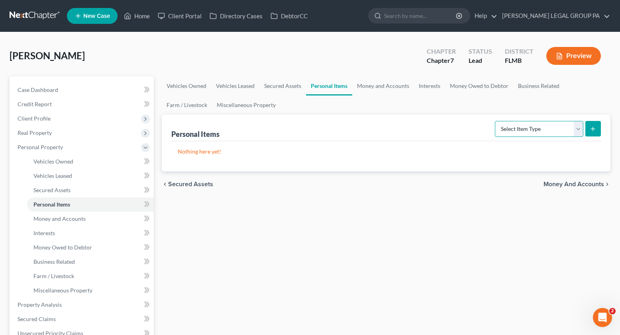
click at [539, 129] on select "Select Item Type Clothing Collectibles Of Value Electronics Firearms Household …" at bounding box center [539, 129] width 88 height 16
select select "clothing"
click at [496, 121] on select "Select Item Type Clothing Collectibles Of Value Electronics Firearms Household …" at bounding box center [539, 129] width 88 height 16
click at [592, 132] on icon "submit" at bounding box center [593, 129] width 6 height 6
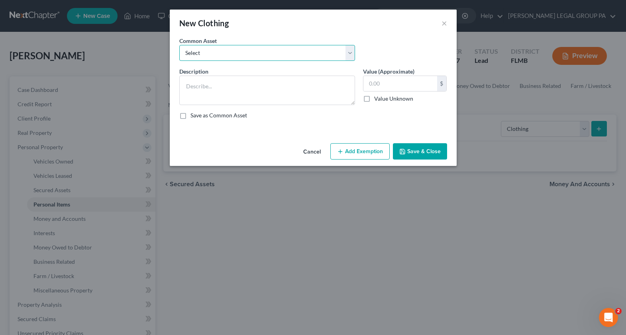
click at [219, 47] on select "Select All Clothing General Clothes Various Clothing Apparel Various Clothing A…" at bounding box center [267, 53] width 176 height 16
select select "0"
click at [179, 45] on select "Select All Clothing General Clothes Various Clothing Apparel Various Clothing A…" at bounding box center [267, 53] width 176 height 16
type textarea "All Clothing"
click at [377, 85] on input "text" at bounding box center [400, 83] width 74 height 15
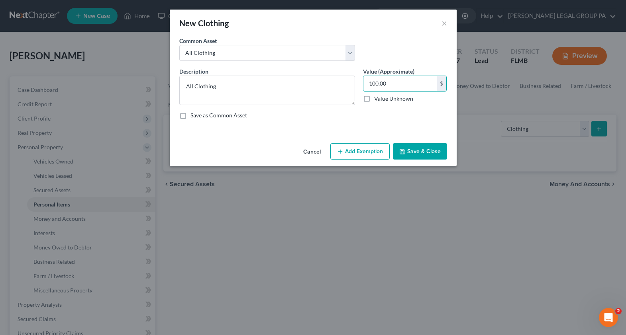
type input "100.00"
click at [417, 144] on button "Save & Close" at bounding box center [420, 151] width 54 height 17
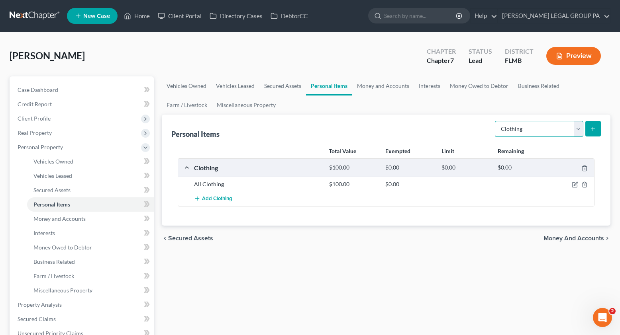
click at [546, 134] on select "Select Item Type Clothing Collectibles Of Value Electronics Firearms Household …" at bounding box center [539, 129] width 88 height 16
click at [43, 134] on span "Real Property" at bounding box center [35, 132] width 34 height 7
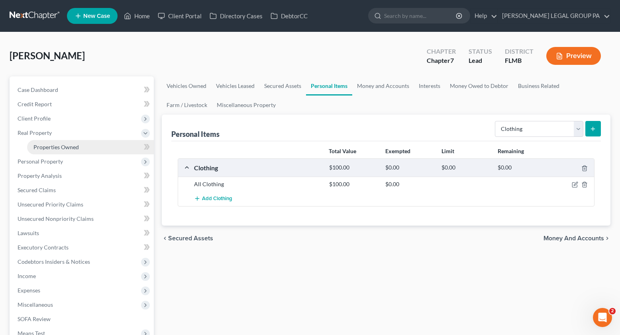
click at [56, 147] on span "Properties Owned" at bounding box center [55, 147] width 45 height 7
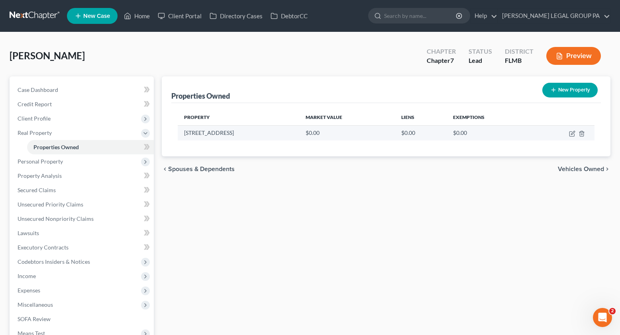
drag, startPoint x: 225, startPoint y: 134, endPoint x: 185, endPoint y: 135, distance: 39.4
click at [188, 137] on td "7354 Madrid Rd" at bounding box center [239, 133] width 122 height 15
click at [572, 134] on icon "button" at bounding box center [573, 133] width 4 height 4
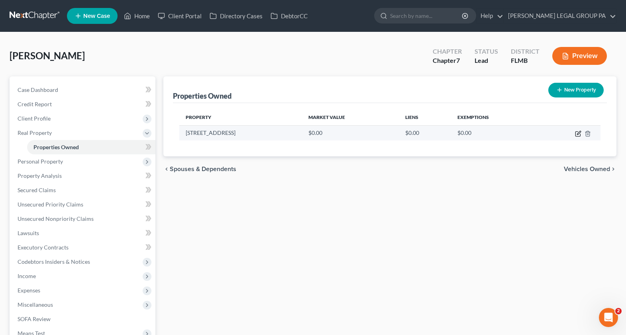
select select "9"
select select "25"
select select "9"
select select "25"
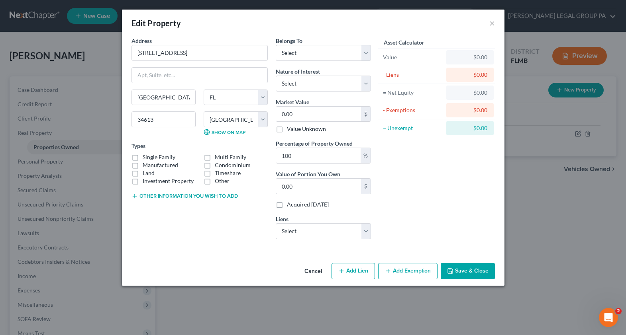
click at [143, 161] on label "Manufactured" at bounding box center [160, 165] width 35 height 8
click at [146, 161] on input "Manufactured" at bounding box center [148, 163] width 5 height 5
checkbox input "true"
click at [143, 159] on label "Single Family" at bounding box center [159, 157] width 33 height 8
click at [146, 159] on input "Single Family" at bounding box center [148, 155] width 5 height 5
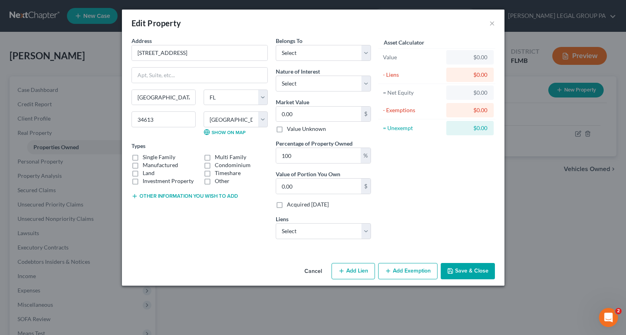
checkbox input "true"
click at [327, 55] on select "Select Debtor 1 Only Debtor 2 Only Debtor 1 And Debtor 2 Only At Least One Of T…" at bounding box center [323, 53] width 95 height 16
select select "2"
click at [276, 45] on select "Select Debtor 1 Only Debtor 2 Only Debtor 1 And Debtor 2 Only At Least One Of T…" at bounding box center [323, 53] width 95 height 16
click at [304, 80] on select "Select Fee Simple Joint Tenant Life Estate Equitable Interest Future Interest T…" at bounding box center [323, 84] width 95 height 16
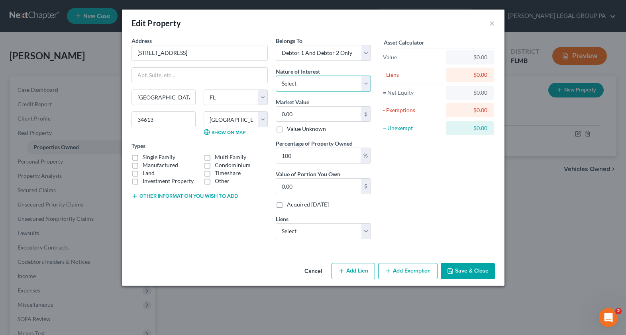
select select "0"
click at [276, 76] on select "Select Fee Simple Joint Tenant Life Estate Equitable Interest Future Interest T…" at bounding box center [323, 84] width 95 height 16
click at [303, 115] on input "0.00" at bounding box center [318, 114] width 85 height 15
click at [143, 161] on label "Manufactured" at bounding box center [160, 165] width 35 height 8
click at [146, 161] on input "Manufactured" at bounding box center [148, 163] width 5 height 5
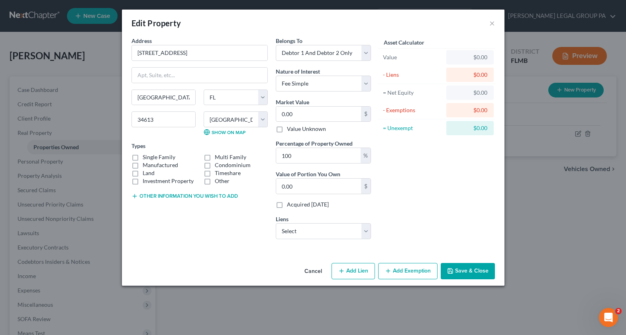
checkbox input "false"
click at [298, 116] on input "0.00" at bounding box center [318, 114] width 85 height 15
type input "3"
type input "3.00"
type input "36"
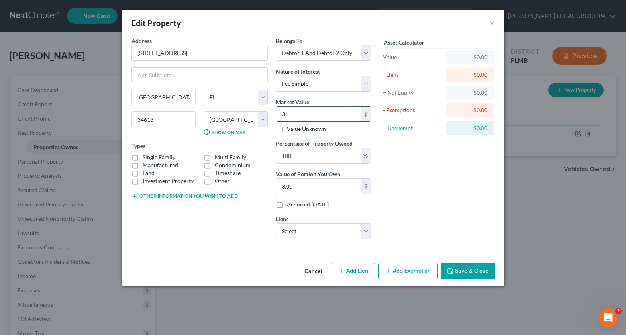
type input "36.00"
type input "366"
type input "366.00"
type input "3669"
type input "3,669.00"
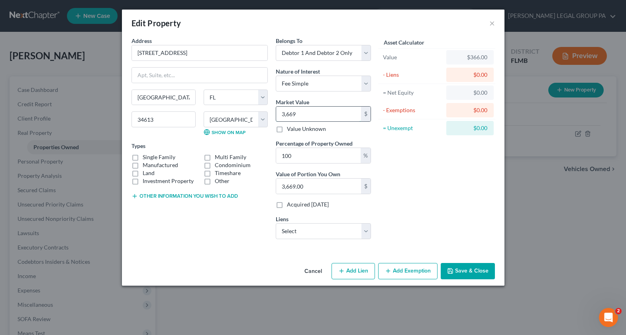
type input "3,6699"
type input "36,699.00"
type input "36,6994"
type input "366,994.00"
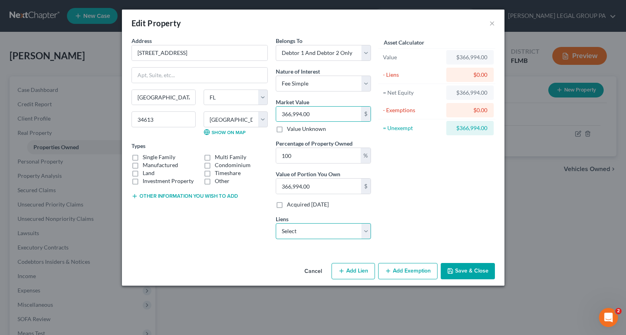
click at [307, 237] on select "Select Freedom Mortgage Corp - $177,235.00 Mariner Finance - $6,542.00" at bounding box center [323, 232] width 95 height 16
click at [468, 274] on button "Save & Close" at bounding box center [468, 271] width 54 height 17
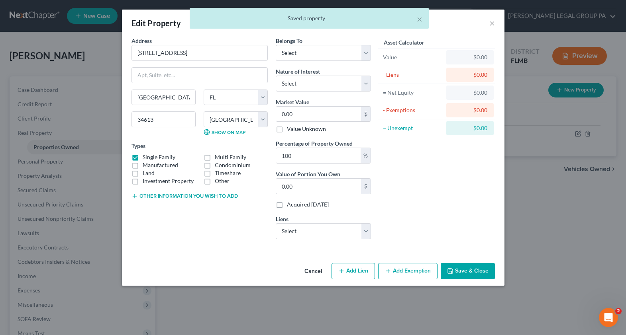
click at [493, 22] on div "× Saved property" at bounding box center [309, 20] width 626 height 25
click at [493, 24] on div "× Saved property" at bounding box center [309, 20] width 626 height 25
click at [490, 25] on div "× Saved property" at bounding box center [309, 20] width 626 height 25
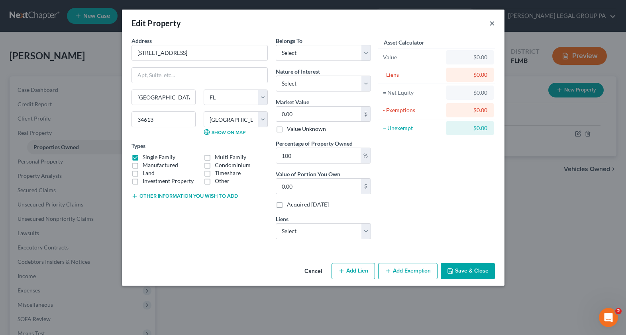
click at [492, 24] on button "×" at bounding box center [492, 23] width 6 height 10
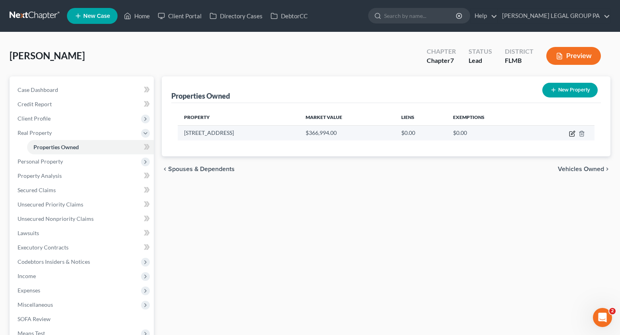
click at [573, 135] on icon "button" at bounding box center [572, 134] width 6 height 6
select select "9"
select select "25"
select select "2"
select select "0"
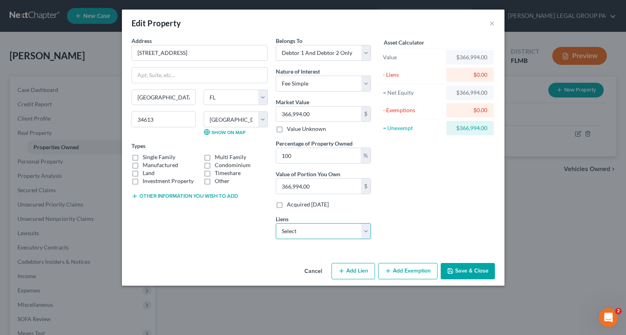
click at [292, 232] on select "Select Freedom Mortgage Corp - $177,235.00 Mariner Finance - $6,542.00" at bounding box center [323, 232] width 95 height 16
select select "0"
click at [276, 224] on select "Select Freedom Mortgage Corp - $177,235.00 Mariner Finance - $6,542.00" at bounding box center [323, 232] width 95 height 16
select select
select select "9"
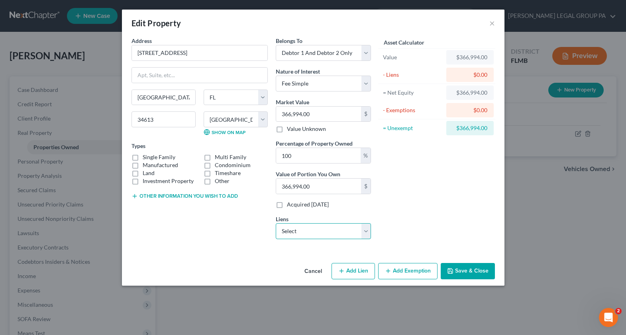
select select "2"
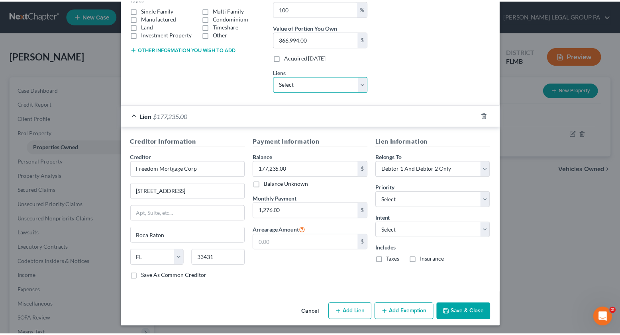
scroll to position [149, 0]
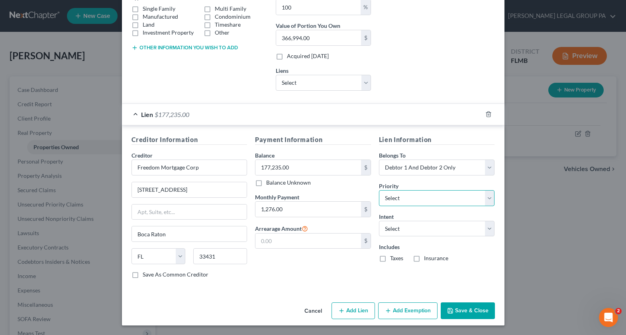
click at [416, 204] on select "Select 1st 2nd 3rd 4th 5th 6th 7th 8th 9th 10th 11th 12th 13th 14th 15th 16th 1…" at bounding box center [437, 198] width 116 height 16
select select "0"
click at [379, 190] on select "Select 1st 2nd 3rd 4th 5th 6th 7th 8th 9th 10th 11th 12th 13th 14th 15th 16th 1…" at bounding box center [437, 198] width 116 height 16
click at [412, 228] on select "Select Surrender Redeem Reaffirm Avoid Other" at bounding box center [437, 229] width 116 height 16
select select "2"
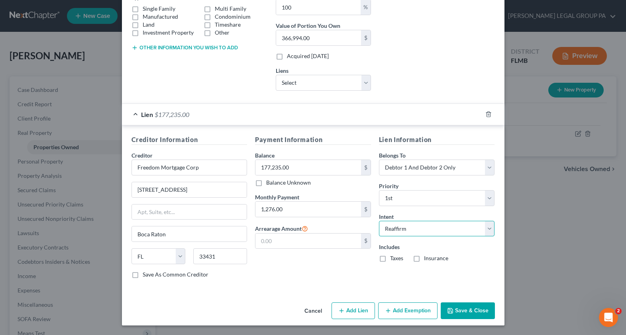
click at [379, 221] on select "Select Surrender Redeem Reaffirm Avoid Other" at bounding box center [437, 229] width 116 height 16
drag, startPoint x: 379, startPoint y: 257, endPoint x: 418, endPoint y: 264, distance: 38.8
click at [390, 257] on label "Taxes" at bounding box center [396, 259] width 13 height 8
click at [393, 257] on input "Taxes" at bounding box center [395, 257] width 5 height 5
checkbox input "true"
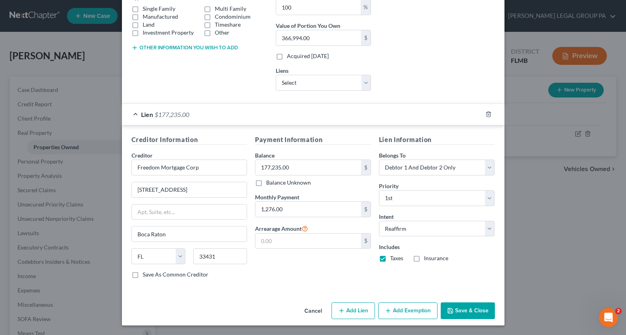
click at [424, 260] on label "Insurance" at bounding box center [436, 259] width 24 height 8
click at [427, 260] on input "Insurance" at bounding box center [429, 257] width 5 height 5
checkbox input "true"
click at [472, 313] on button "Save & Close" at bounding box center [468, 311] width 54 height 17
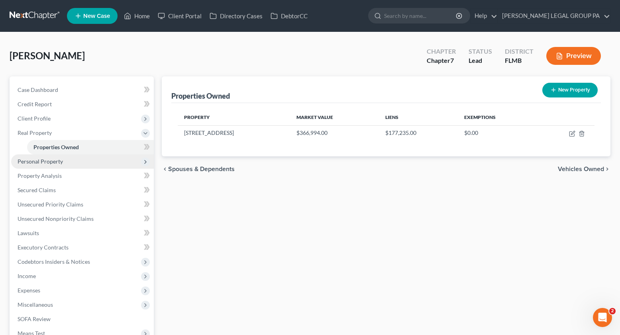
click at [40, 160] on span "Personal Property" at bounding box center [40, 161] width 45 height 7
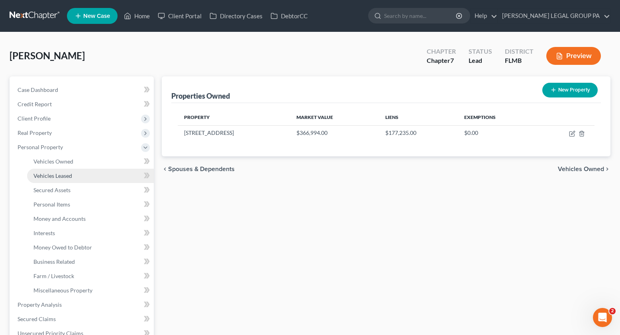
click at [50, 169] on link "Vehicles Leased" at bounding box center [90, 176] width 127 height 14
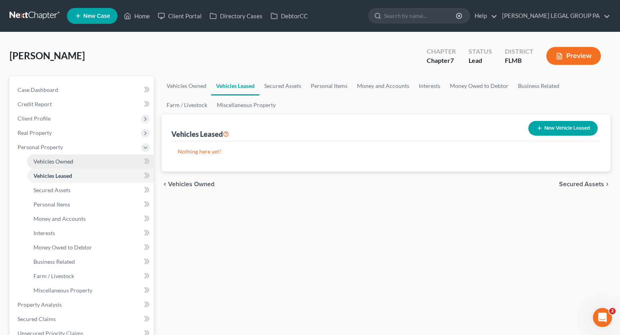
click at [54, 162] on span "Vehicles Owned" at bounding box center [53, 161] width 40 height 7
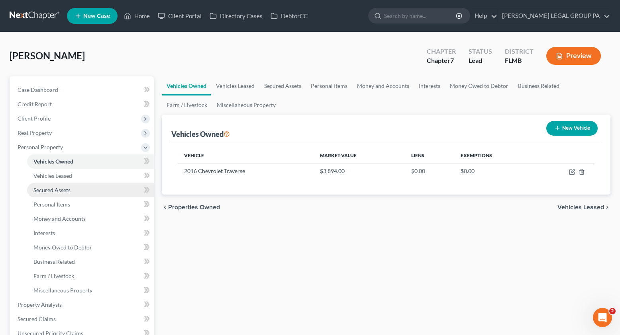
click at [60, 194] on link "Secured Assets" at bounding box center [90, 190] width 127 height 14
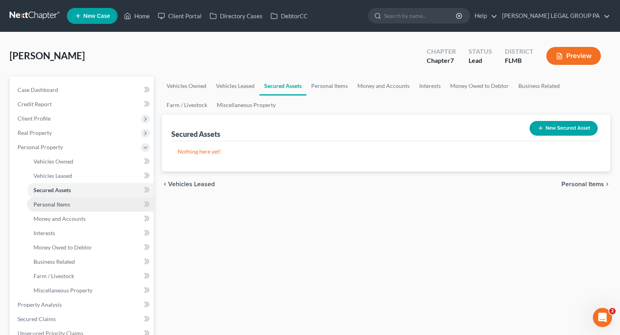
click at [56, 210] on link "Personal Items" at bounding box center [90, 205] width 127 height 14
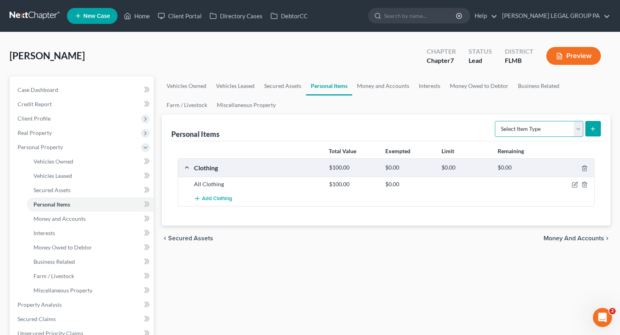
click at [512, 124] on select "Select Item Type Clothing Collectibles Of Value Electronics Firearms Household …" at bounding box center [539, 129] width 88 height 16
click at [496, 121] on select "Select Item Type Clothing Collectibles Of Value Electronics Firearms Household …" at bounding box center [539, 129] width 88 height 16
click at [553, 132] on select "Select Item Type Clothing Collectibles Of Value Electronics Firearms Household …" at bounding box center [539, 129] width 88 height 16
select select "electronics"
click at [496, 121] on select "Select Item Type Clothing Collectibles Of Value Electronics Firearms Household …" at bounding box center [539, 129] width 88 height 16
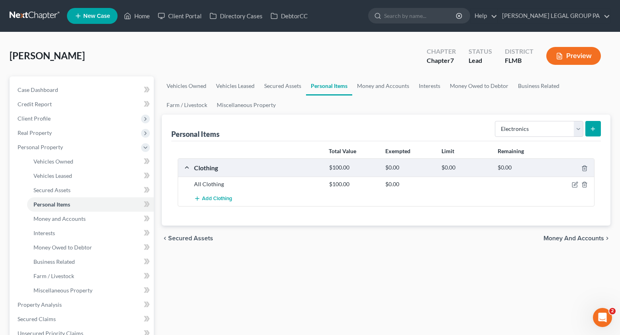
click at [599, 130] on button "submit" at bounding box center [593, 129] width 16 height 16
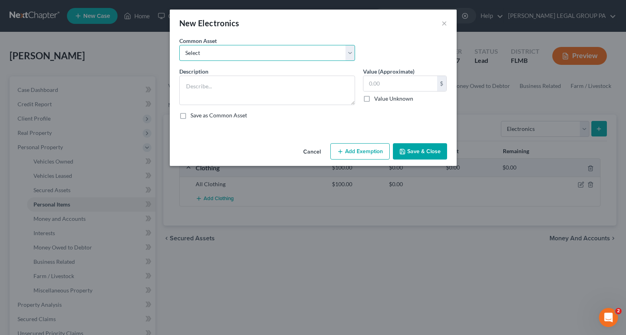
click at [226, 57] on select "Select 2 televisions & 2 cell phones General Electronics (TV, Cellphone, Comput…" at bounding box center [267, 53] width 176 height 16
select select "1"
click at [179, 45] on select "Select 2 televisions & 2 cell phones General Electronics (TV, Cellphone, Comput…" at bounding box center [267, 53] width 176 height 16
type textarea "General Electronics (TV, Cellphone, Computer/Tablet)"
type input "500.00"
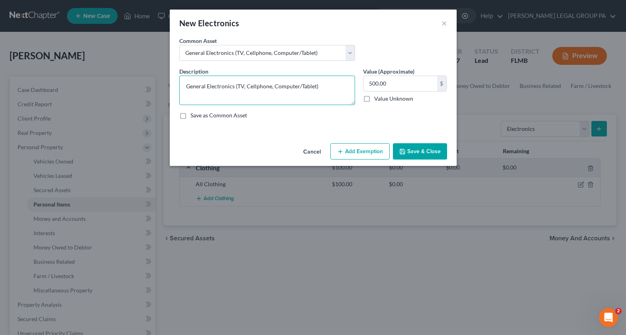
click at [237, 87] on textarea "General Electronics (TV, Cellphone, Computer/Tablet)" at bounding box center [267, 90] width 176 height 29
click at [435, 156] on button "Save & Close" at bounding box center [420, 151] width 54 height 17
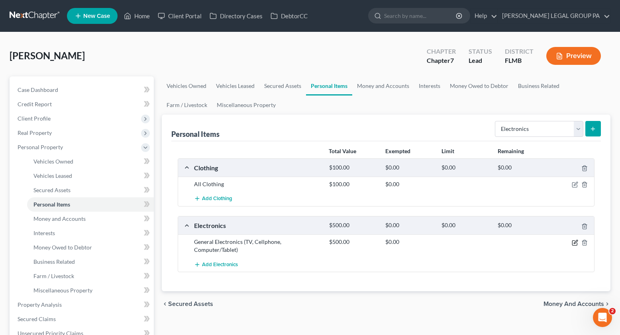
click at [575, 241] on icon "button" at bounding box center [576, 242] width 4 height 4
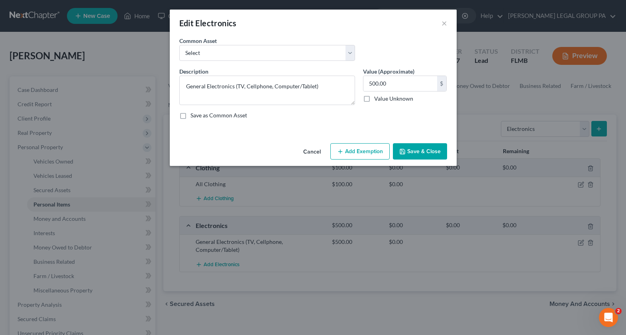
click at [316, 155] on button "Cancel" at bounding box center [312, 152] width 30 height 16
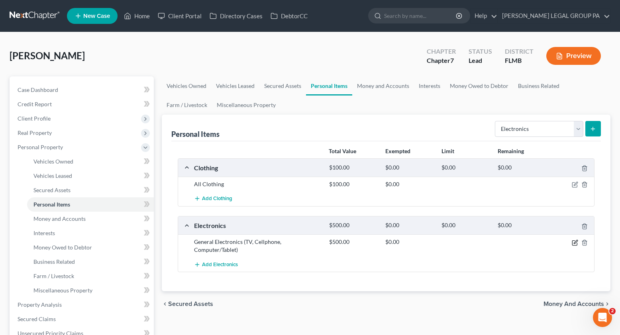
click at [577, 244] on icon "button" at bounding box center [574, 243] width 5 height 5
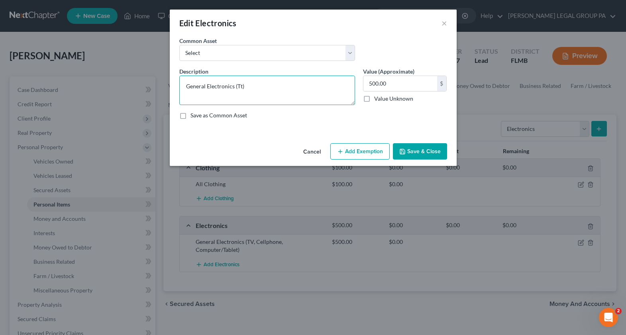
drag, startPoint x: 238, startPoint y: 88, endPoint x: 312, endPoint y: 87, distance: 73.7
click at [312, 87] on textarea "General Electronics (Tt)" at bounding box center [267, 90] width 176 height 29
type textarea "General Electronics (2 Televisions, Laptop)"
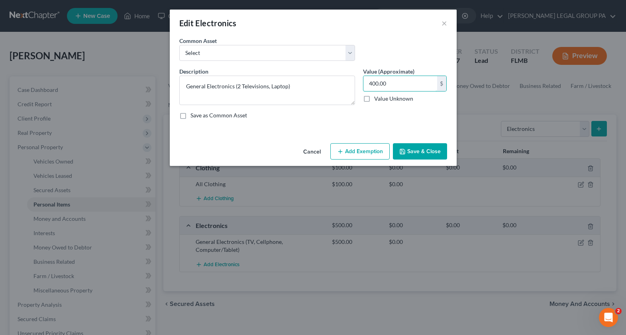
type input "400.00"
click at [411, 149] on button "Save & Close" at bounding box center [420, 151] width 54 height 17
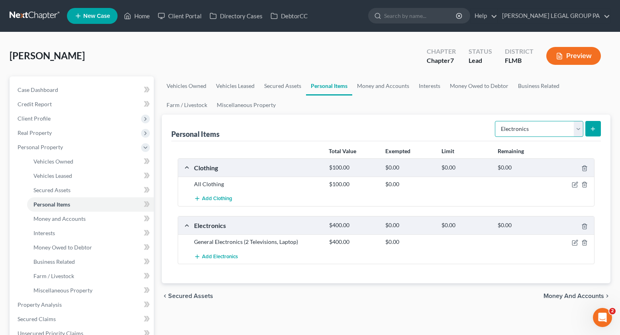
click at [529, 131] on select "Select Item Type Clothing Collectibles Of Value Electronics Firearms Household …" at bounding box center [539, 129] width 88 height 16
click at [496, 121] on select "Select Item Type Clothing Collectibles Of Value Electronics Firearms Household …" at bounding box center [539, 129] width 88 height 16
click at [540, 131] on select "Select Item Type Clothing Collectibles Of Value Electronics Firearms Household …" at bounding box center [539, 129] width 88 height 16
select select "household_goods"
click at [496, 121] on select "Select Item Type Clothing Collectibles Of Value Electronics Firearms Household …" at bounding box center [539, 129] width 88 height 16
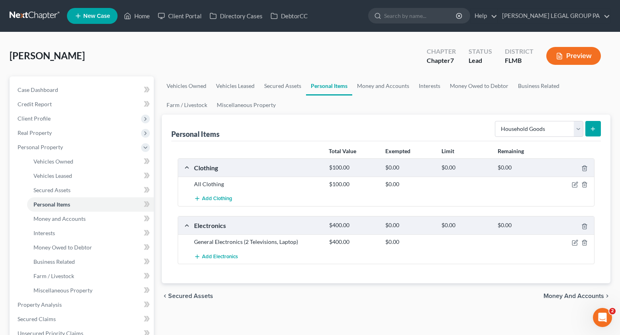
click at [594, 132] on icon "submit" at bounding box center [593, 129] width 6 height 6
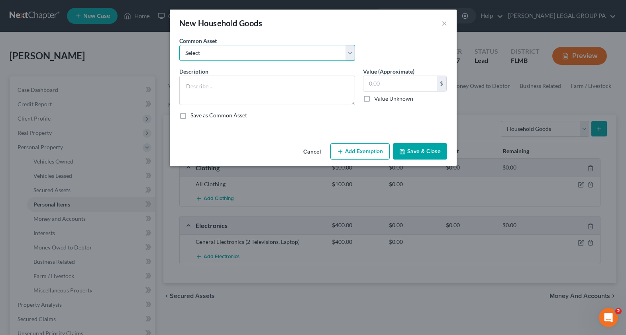
click at [222, 53] on select "Select Washer & Dryer Knick Knacks Patio Chaise Living room set, dining room se…" at bounding box center [267, 53] width 176 height 16
select select "3"
click at [179, 45] on select "Select Washer & Dryer Knick Knacks Patio Chaise Living room set, dining room se…" at bounding box center [267, 53] width 176 height 16
type textarea "Living room set, dining room set, bedroom set, microwave & misc. kitchenware"
type input "500.00"
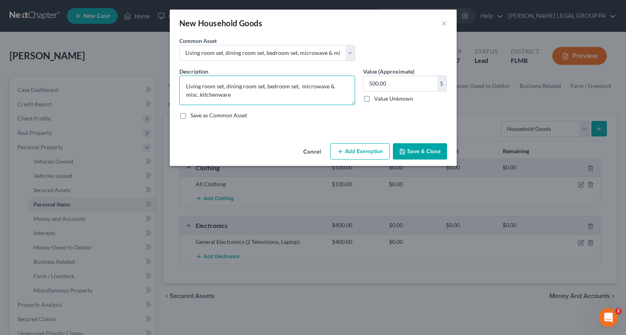
click at [266, 87] on textarea "Living room set, dining room set, bedroom set, microwave & misc. kitchenware" at bounding box center [267, 90] width 176 height 29
type textarea "Living room set, dining room set, bedroom set, microwave & misc. kitchenware"
drag, startPoint x: 317, startPoint y: 154, endPoint x: 300, endPoint y: 150, distance: 17.3
click at [317, 154] on button "Cancel" at bounding box center [312, 152] width 30 height 16
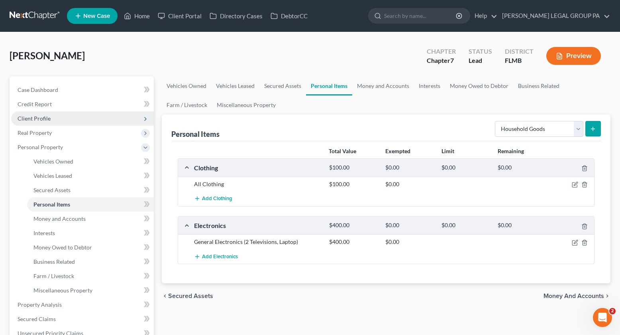
click at [27, 117] on span "Client Profile" at bounding box center [34, 118] width 33 height 7
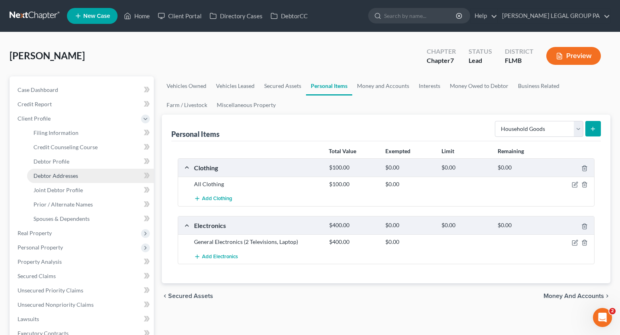
click at [71, 178] on span "Debtor Addresses" at bounding box center [55, 176] width 45 height 7
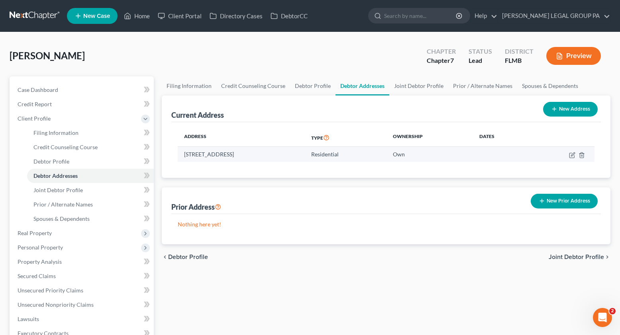
drag, startPoint x: 284, startPoint y: 156, endPoint x: 184, endPoint y: 154, distance: 100.8
click at [184, 154] on td "7354 Madrid Rd, Brooksville, FL 34613" at bounding box center [241, 154] width 127 height 15
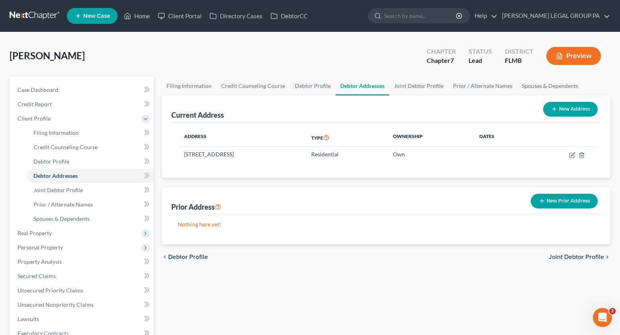
copy td "7354 Madrid Rd, Brooksville, FL 34613"
click at [39, 247] on span "Personal Property" at bounding box center [40, 247] width 45 height 7
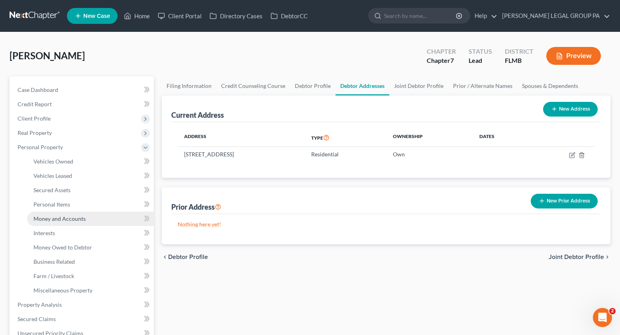
click at [53, 222] on span "Money and Accounts" at bounding box center [59, 219] width 52 height 7
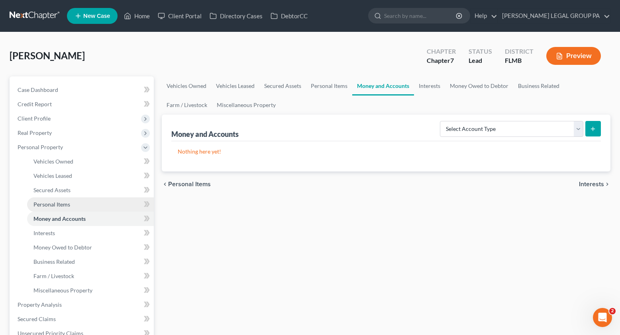
click at [57, 206] on span "Personal Items" at bounding box center [51, 204] width 37 height 7
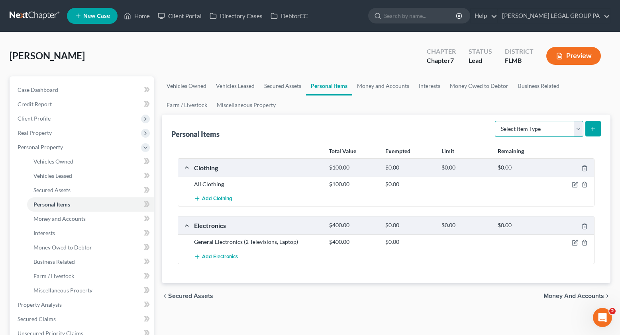
click at [516, 124] on select "Select Item Type Clothing Collectibles Of Value Electronics Firearms Household …" at bounding box center [539, 129] width 88 height 16
select select "household_goods"
click at [496, 121] on select "Select Item Type Clothing Collectibles Of Value Electronics Firearms Household …" at bounding box center [539, 129] width 88 height 16
click at [598, 128] on button "submit" at bounding box center [593, 129] width 16 height 16
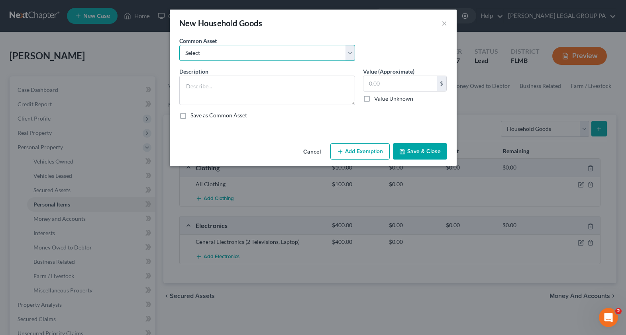
click at [232, 57] on select "Select Washer & Dryer Knick Knacks Patio Chaise Living room set, dining room se…" at bounding box center [267, 53] width 176 height 16
select select "3"
click at [179, 45] on select "Select Washer & Dryer Knick Knacks Patio Chaise Living room set, dining room se…" at bounding box center [267, 53] width 176 height 16
type textarea "Living room set, dining room set, bedroom set, microwave & misc. kitchenware"
type input "500.00"
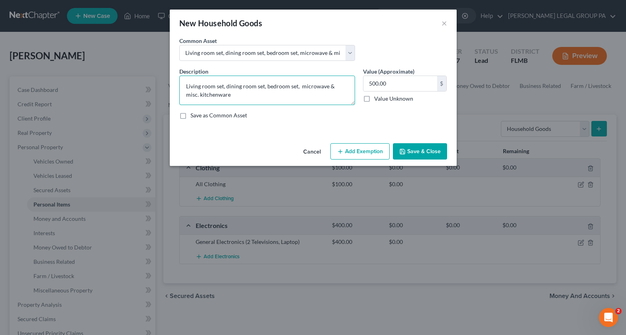
click at [266, 87] on textarea "Living room set, dining room set, bedroom set, microwave & misc. kitchenware" at bounding box center [267, 90] width 176 height 29
click at [300, 88] on textarea "Living room set, dining room set, 3 bedroom set, microwave & misc. kitchenware" at bounding box center [267, 90] width 176 height 29
type textarea "Living room set, dining room set, 3 bedroom sets, microwave & misc. kitchenware"
click at [392, 82] on input "500.00" at bounding box center [400, 83] width 74 height 15
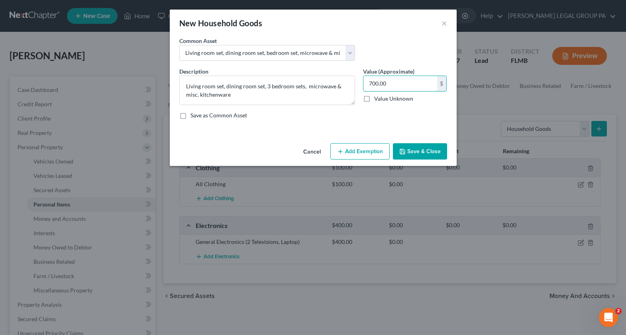
type input "700.00"
click at [399, 149] on button "Save & Close" at bounding box center [420, 151] width 54 height 17
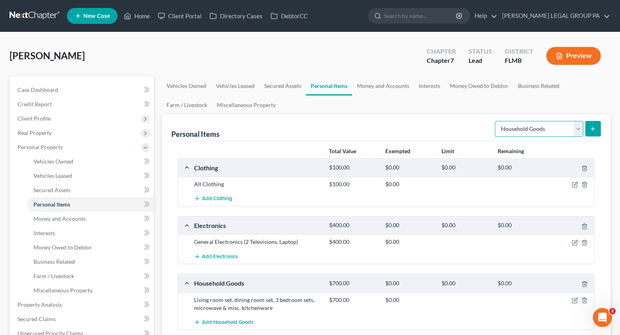
click at [525, 123] on select "Select Item Type Clothing Collectibles Of Value Electronics Firearms Household …" at bounding box center [539, 129] width 88 height 16
click at [496, 121] on select "Select Item Type Clothing Collectibles Of Value Electronics Firearms Household …" at bounding box center [539, 129] width 88 height 16
click at [541, 132] on select "Select Item Type Clothing Collectibles Of Value Electronics Firearms Household …" at bounding box center [539, 129] width 88 height 16
click at [496, 121] on select "Select Item Type Clothing Collectibles Of Value Electronics Firearms Household …" at bounding box center [539, 129] width 88 height 16
click at [591, 130] on icon "submit" at bounding box center [593, 129] width 6 height 6
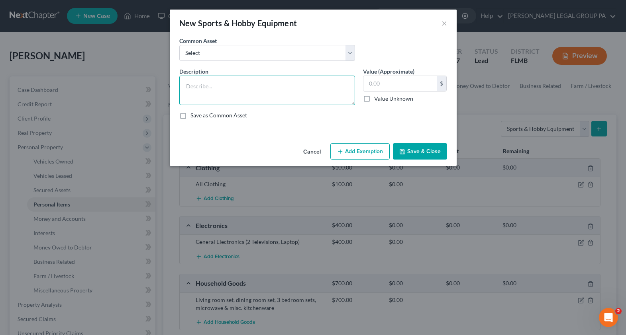
click at [215, 83] on textarea at bounding box center [267, 90] width 176 height 29
click at [314, 149] on button "Cancel" at bounding box center [312, 152] width 30 height 16
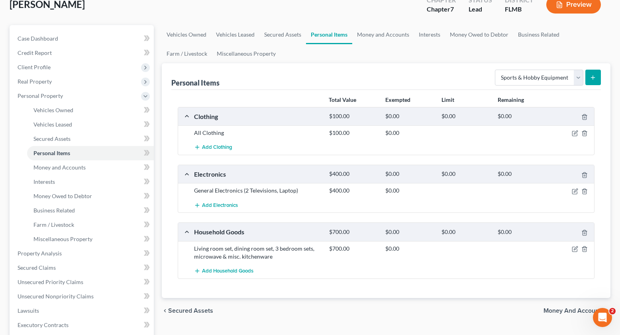
scroll to position [57, 0]
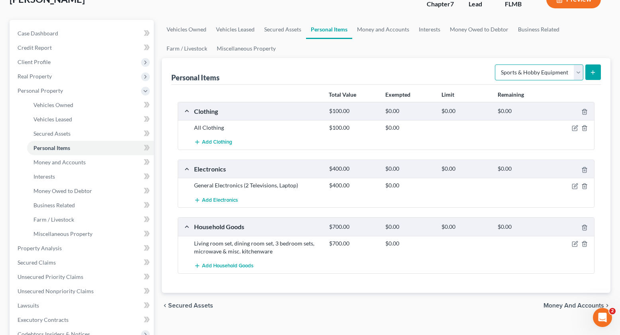
click at [518, 71] on select "Select Item Type Clothing Collectibles Of Value Electronics Firearms Household …" at bounding box center [539, 73] width 88 height 16
select select "pets"
click at [496, 65] on select "Select Item Type Clothing Collectibles Of Value Electronics Firearms Household …" at bounding box center [539, 73] width 88 height 16
click at [410, 75] on div "Personal Items Select Item Type Clothing Collectibles Of Value Electronics Fire…" at bounding box center [386, 71] width 430 height 27
click at [538, 52] on ul "Vehicles Owned Vehicles Leased Secured Assets Personal Items Money and Accounts…" at bounding box center [386, 39] width 449 height 38
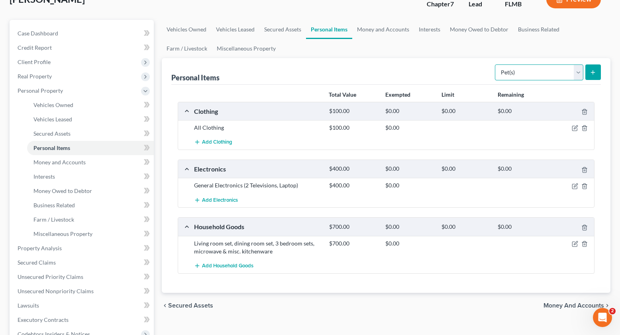
click at [537, 79] on select "Select Item Type Clothing Collectibles Of Value Electronics Firearms Household …" at bounding box center [539, 73] width 88 height 16
click at [496, 65] on select "Select Item Type Clothing Collectibles Of Value Electronics Firearms Household …" at bounding box center [539, 73] width 88 height 16
click at [49, 160] on span "Money and Accounts" at bounding box center [59, 162] width 52 height 7
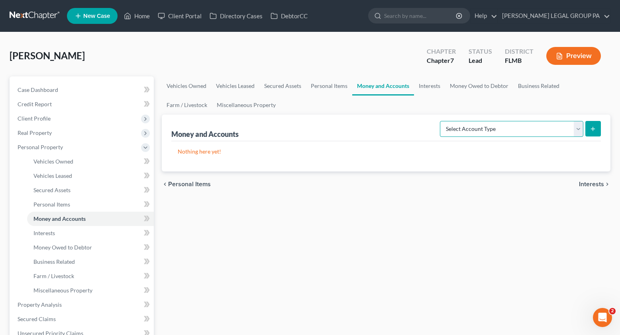
click at [468, 128] on select "Select Account Type Brokerage Cash on Hand Certificates of Deposit Checking Acc…" at bounding box center [511, 129] width 143 height 16
click at [43, 233] on span "Interests" at bounding box center [44, 233] width 22 height 7
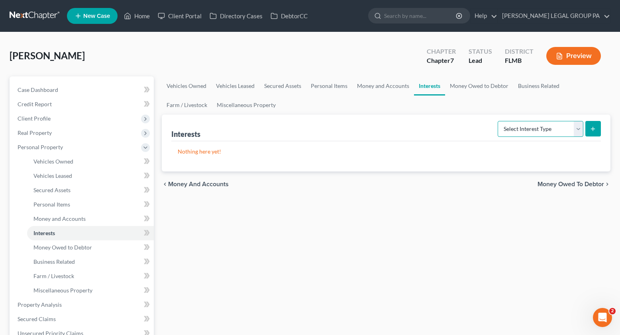
click at [532, 126] on select "Select Interest Type 401K Annuity Bond Education IRA Government Bond Government…" at bounding box center [541, 129] width 86 height 16
select select "401k"
click at [498, 121] on select "Select Interest Type 401K Annuity Bond Education IRA Government Bond Government…" at bounding box center [541, 129] width 86 height 16
click at [589, 131] on button "submit" at bounding box center [593, 129] width 16 height 16
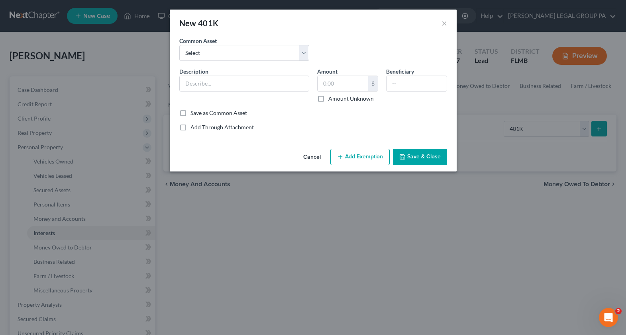
click at [187, 43] on label "Common Asset" at bounding box center [197, 41] width 37 height 8
click at [202, 49] on select "Select 401(k) through employment" at bounding box center [244, 53] width 130 height 16
select select "0"
click at [179, 45] on select "Select 401(k) through employment" at bounding box center [244, 53] width 130 height 16
type input "401(k) through employment"
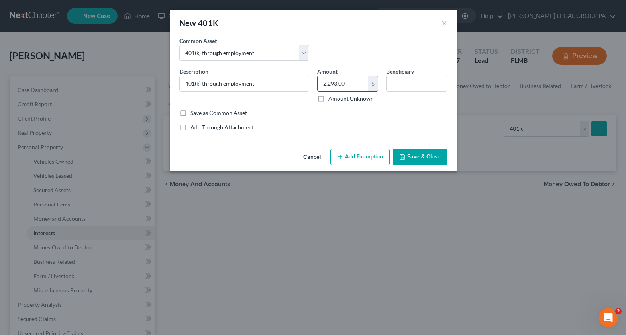
click at [340, 88] on input "2,293.00" at bounding box center [343, 83] width 51 height 15
type input "6,816.92"
click at [424, 164] on button "Save & Close" at bounding box center [420, 157] width 54 height 17
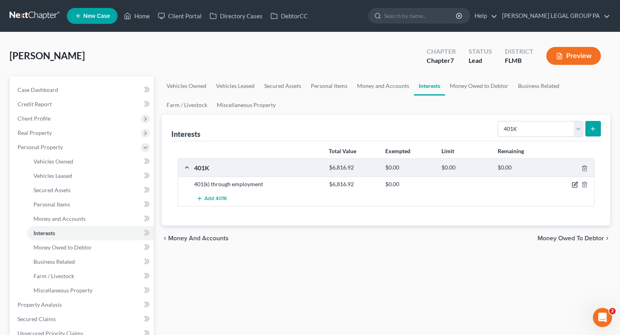
drag, startPoint x: 573, startPoint y: 184, endPoint x: 560, endPoint y: 187, distance: 13.8
click at [574, 184] on icon "button" at bounding box center [575, 185] width 6 height 6
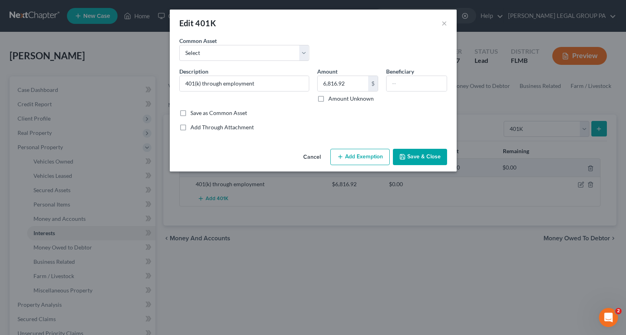
drag, startPoint x: 361, startPoint y: 158, endPoint x: 350, endPoint y: 160, distance: 10.9
click at [361, 158] on button "Add Exemption" at bounding box center [359, 157] width 59 height 17
select select "2"
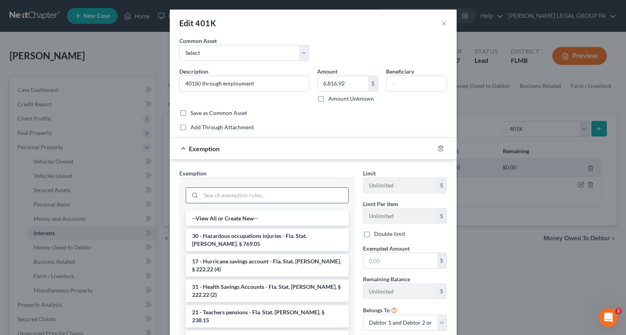
click at [225, 196] on input "search" at bounding box center [274, 195] width 147 height 15
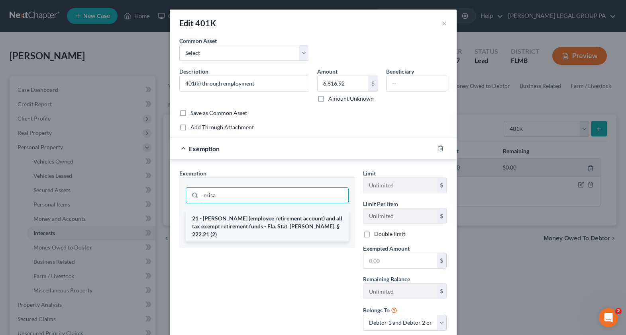
type input "erisa"
click at [250, 229] on li "21 - ERISA (employee retirement account) and all tax exempt retirement funds - …" at bounding box center [267, 227] width 163 height 30
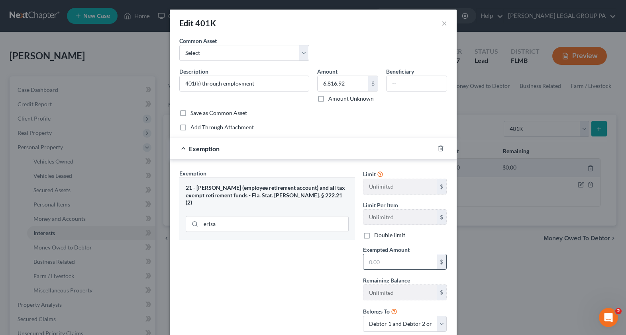
click at [382, 263] on input "text" at bounding box center [400, 262] width 74 height 15
click at [394, 323] on select "Debtor 1 only Debtor 2 only Debtor 1 and Debtor 2 only" at bounding box center [405, 324] width 84 height 16
select select "1"
click at [363, 316] on select "Debtor 1 only Debtor 2 only Debtor 1 and Debtor 2 only" at bounding box center [405, 324] width 84 height 16
click at [376, 266] on input "text" at bounding box center [400, 262] width 74 height 15
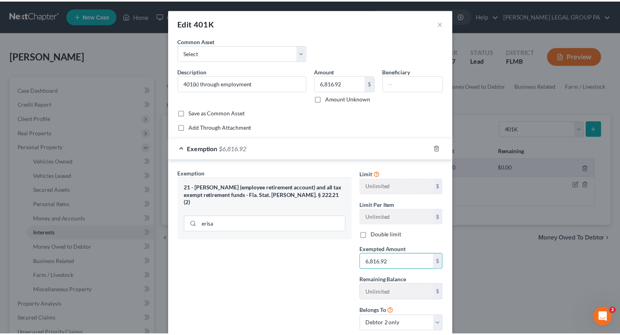
scroll to position [53, 0]
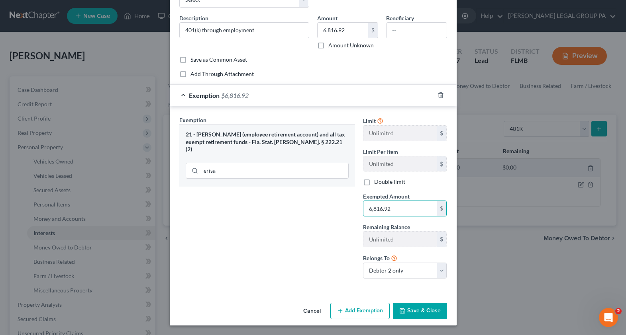
type input "6,816.92"
click at [422, 314] on button "Save & Close" at bounding box center [420, 311] width 54 height 17
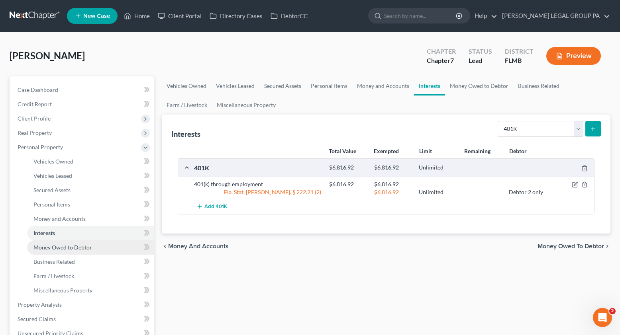
click at [73, 253] on link "Money Owed to Debtor" at bounding box center [90, 248] width 127 height 14
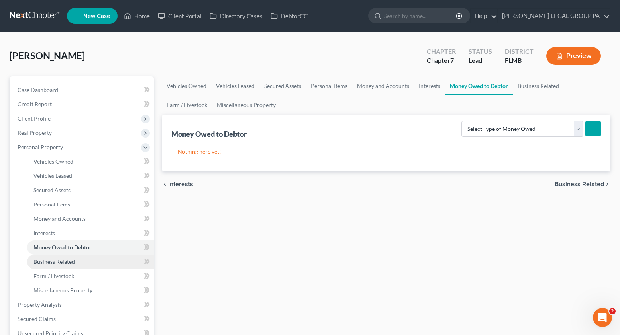
click at [56, 263] on span "Business Related" at bounding box center [53, 262] width 41 height 7
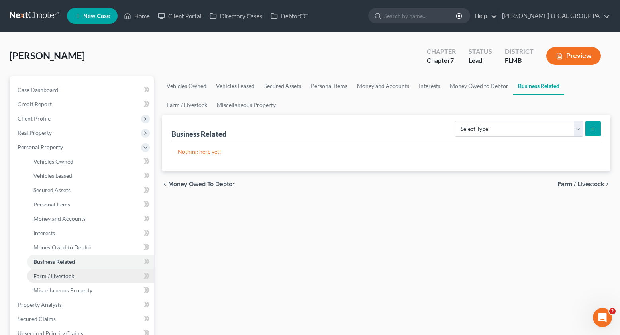
click at [76, 280] on link "Farm / Livestock" at bounding box center [90, 276] width 127 height 14
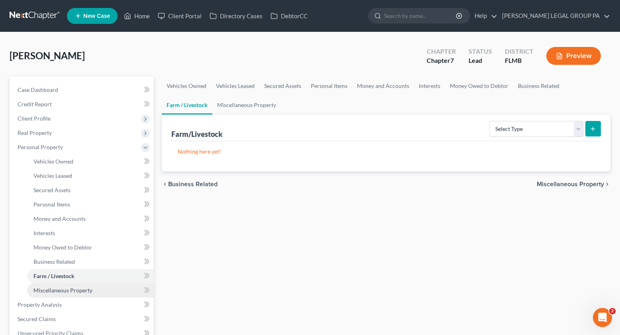
click at [73, 292] on span "Miscellaneous Property" at bounding box center [62, 290] width 59 height 7
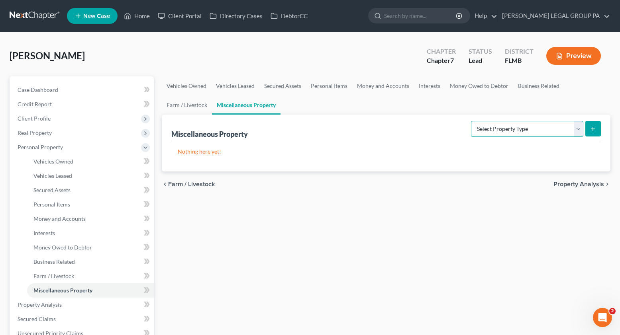
click at [520, 129] on select "Select Property Type Assigned for Creditor Benefit Within 1 Year Holding for An…" at bounding box center [527, 129] width 112 height 16
select select "holding_for_another"
click at [471, 121] on select "Select Property Type Assigned for Creditor Benefit Within 1 Year Holding for An…" at bounding box center [527, 129] width 112 height 16
click at [507, 131] on select "Select Property Type Assigned for Creditor Benefit Within 1 Year Holding for An…" at bounding box center [527, 129] width 112 height 16
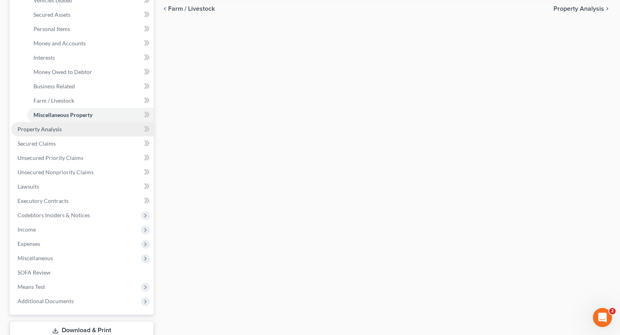
click at [43, 128] on span "Property Analysis" at bounding box center [40, 129] width 44 height 7
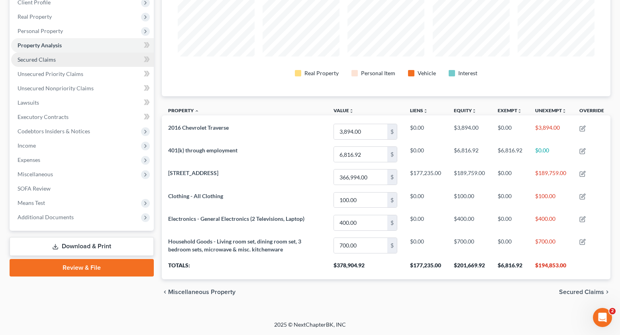
click at [36, 54] on link "Secured Claims" at bounding box center [82, 60] width 143 height 14
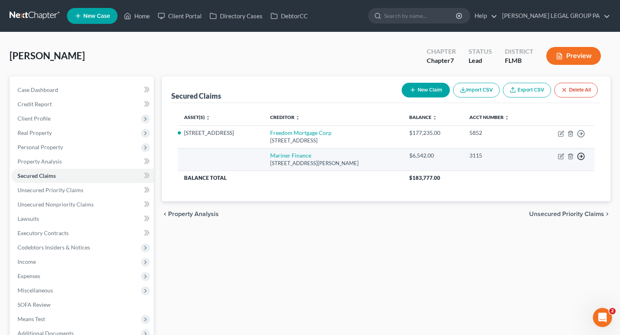
click at [582, 157] on icon "button" at bounding box center [581, 157] width 8 height 8
click at [543, 176] on link "Move to F" at bounding box center [544, 176] width 67 height 14
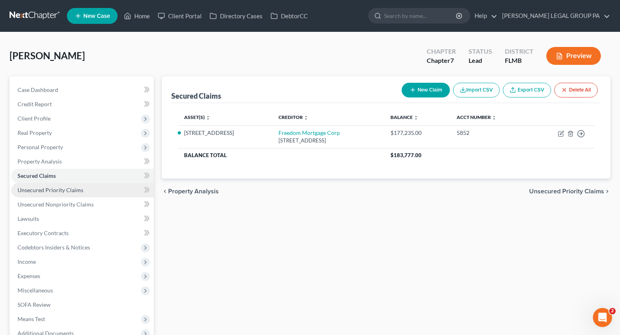
click at [43, 193] on span "Unsecured Priority Claims" at bounding box center [51, 190] width 66 height 7
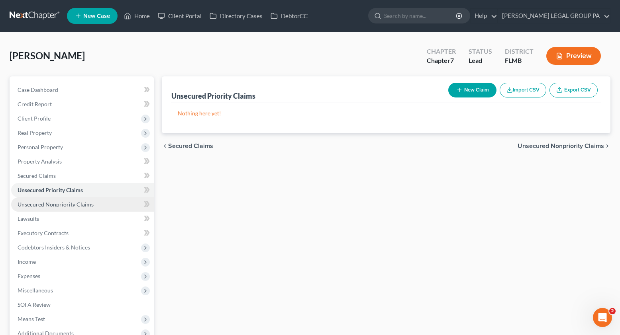
click at [55, 203] on span "Unsecured Nonpriority Claims" at bounding box center [56, 204] width 76 height 7
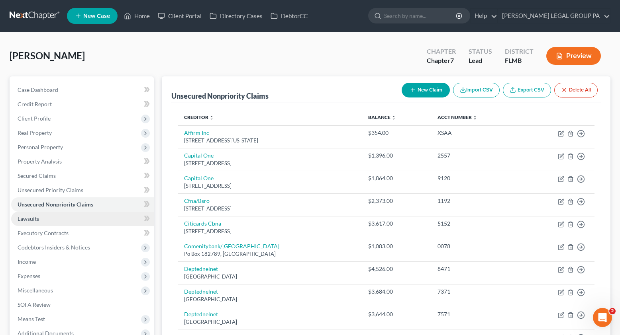
click at [44, 220] on link "Lawsuits" at bounding box center [82, 219] width 143 height 14
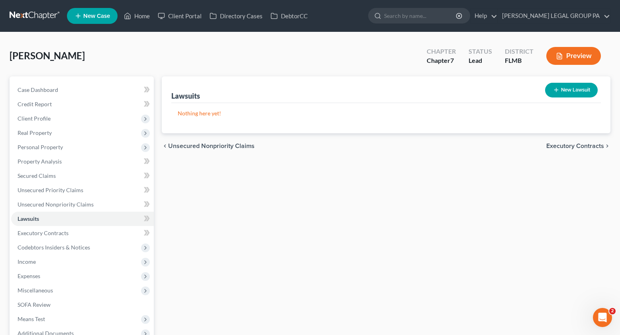
click at [571, 92] on button "New Lawsuit" at bounding box center [571, 90] width 53 height 15
select select "0"
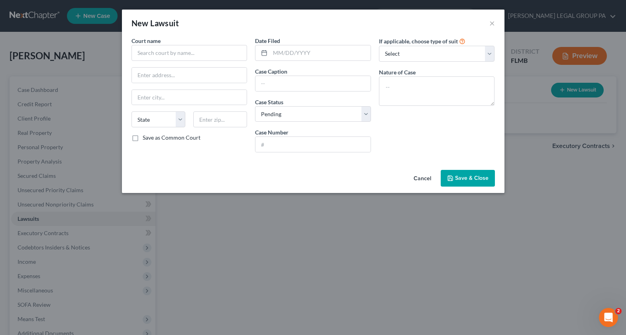
click at [151, 61] on div "Court name * State AL AK AR AZ CA CO CT DE DC FL GA GU HI ID IL IN IA KS KY LA …" at bounding box center [190, 98] width 124 height 122
click at [154, 47] on input "text" at bounding box center [189, 53] width 116 height 16
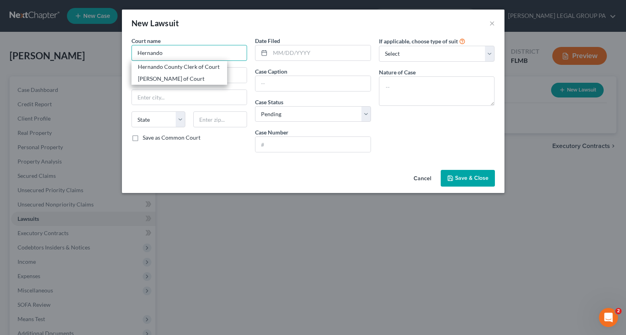
type input "Hernando County Clerk of Court"
type input "20 North Main St."
type input "Brooksville"
select select "9"
type input "34601"
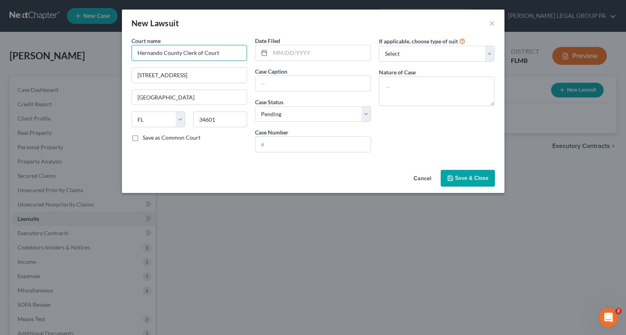
type input "Hernando County Clerk of Court"
paste input "07/30/2025"
type input "07/30/2025"
click at [286, 83] on input "text" at bounding box center [312, 83] width 115 height 15
paste input "Pennsylvania State Employees"
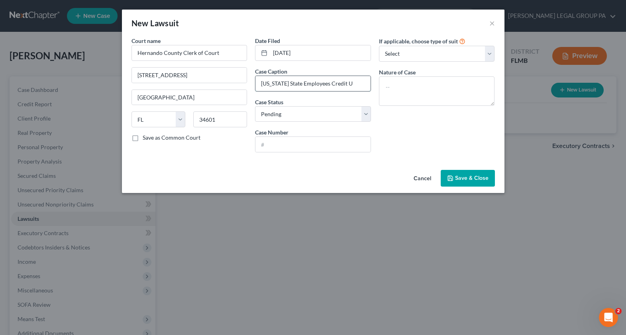
drag, startPoint x: 365, startPoint y: 85, endPoint x: 355, endPoint y: 85, distance: 9.2
click at [355, 85] on input "Pennsylvania State Employees Credit U" at bounding box center [312, 83] width 115 height 15
type input "Pennsylvania State Employees Credit Union v. Kenneth Korchak"
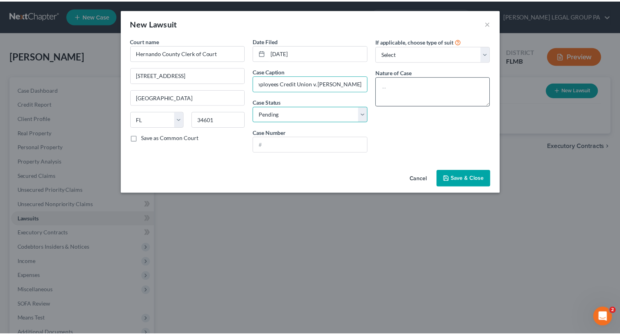
scroll to position [0, 0]
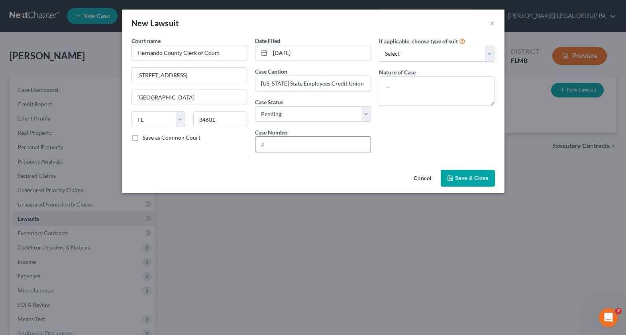
paste input "272025SC002949SCAXMX"
type input "272025SC002949SCAXMX"
click at [432, 48] on select "Select Repossession Garnishment Foreclosure Attached, Seized, Or Levied Other" at bounding box center [437, 54] width 116 height 16
select select "4"
click at [379, 46] on select "Select Repossession Garnishment Foreclosure Attached, Seized, Or Levied Other" at bounding box center [437, 54] width 116 height 16
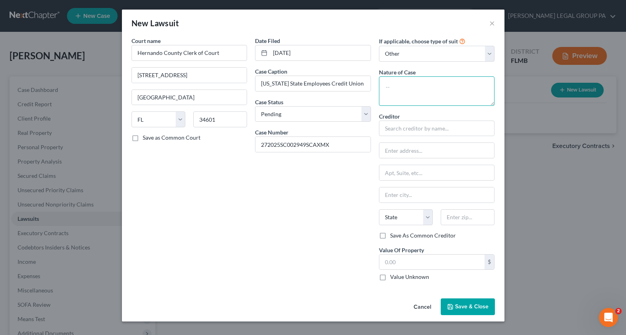
click at [393, 94] on textarea at bounding box center [437, 91] width 116 height 29
type textarea "Small Claims"
click at [399, 130] on input "text" at bounding box center [437, 129] width 116 height 16
type input "p"
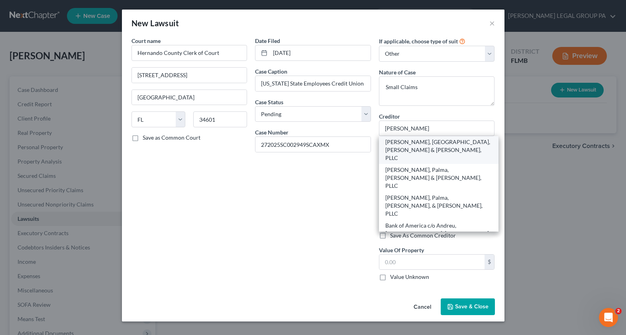
click at [437, 141] on div "Andreu, Palma, Lacin & Solis, PLLC" at bounding box center [438, 150] width 107 height 24
type input "Andreu, Palma, Lacin & Solis, PLLC"
type input "815 NW 57th Ave., Ste 401"
type input "Miami"
select select "9"
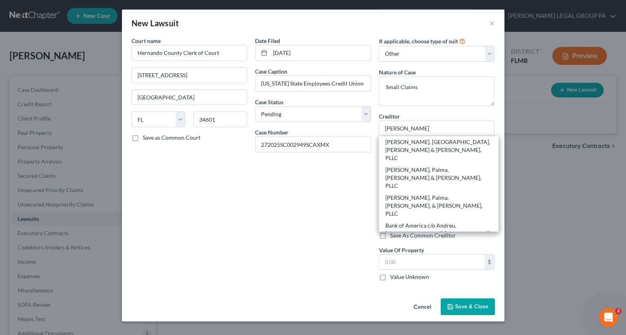
type input "33126"
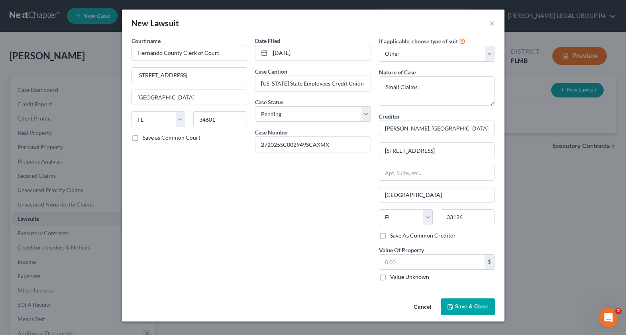
click at [463, 306] on span "Save & Close" at bounding box center [471, 307] width 33 height 7
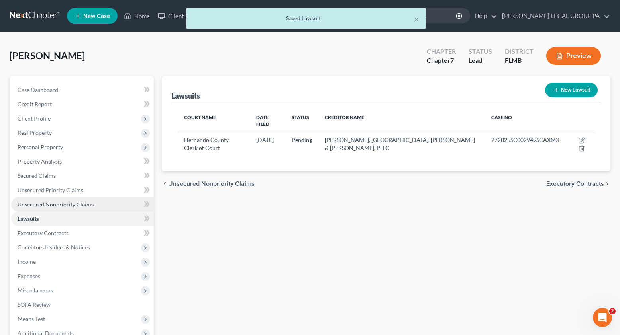
click at [49, 202] on span "Unsecured Nonpriority Claims" at bounding box center [56, 204] width 76 height 7
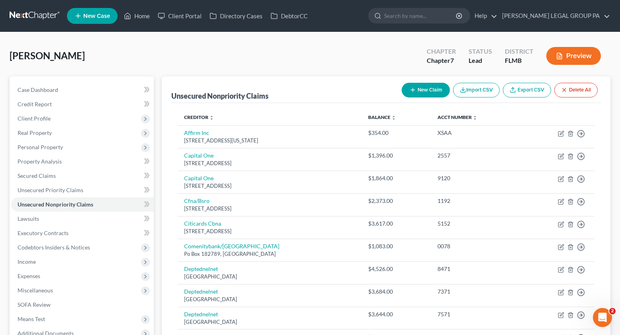
click at [412, 89] on icon "button" at bounding box center [413, 90] width 6 height 6
select select "2"
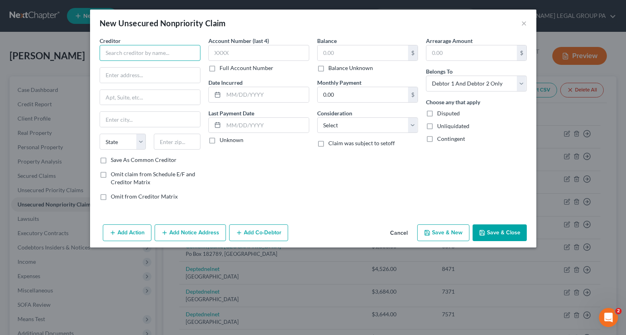
click at [147, 49] on input "text" at bounding box center [150, 53] width 101 height 16
paste input "PSECU"
type input "PSECU"
click at [135, 81] on input "text" at bounding box center [150, 75] width 100 height 15
paste input "1 Innovation Way"
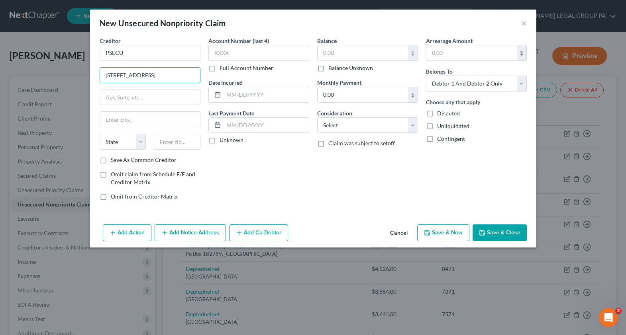
type input "1 Innovation Way"
click at [177, 146] on input "text" at bounding box center [177, 142] width 47 height 16
paste input "17110"
type input "17110"
type input "Harrisburg"
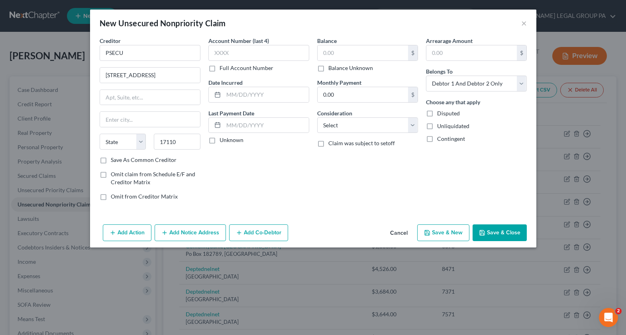
select select "39"
click at [259, 172] on div "Account Number (last 4) Full Account Number Date Incurred Last Payment Date Unk…" at bounding box center [258, 122] width 109 height 171
click at [244, 54] on input "text" at bounding box center [258, 53] width 101 height 16
click at [339, 55] on input "text" at bounding box center [363, 52] width 90 height 15
type input "7,724.00"
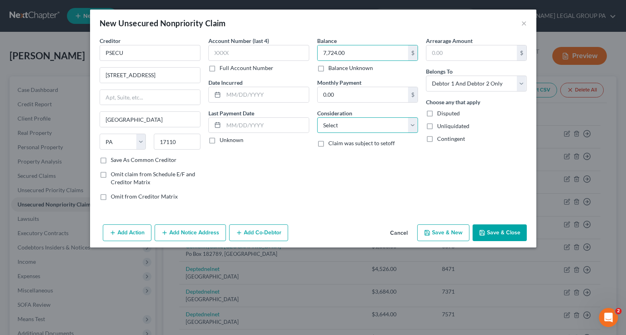
click at [350, 128] on select "Select Cable / Satellite Services Collection Agency Credit Card Debt Debt Couns…" at bounding box center [367, 126] width 101 height 16
select select "10"
click at [317, 118] on select "Select Cable / Satellite Services Collection Agency Credit Card Debt Debt Couns…" at bounding box center [367, 126] width 101 height 16
click at [186, 234] on button "Add Notice Address" at bounding box center [190, 233] width 71 height 17
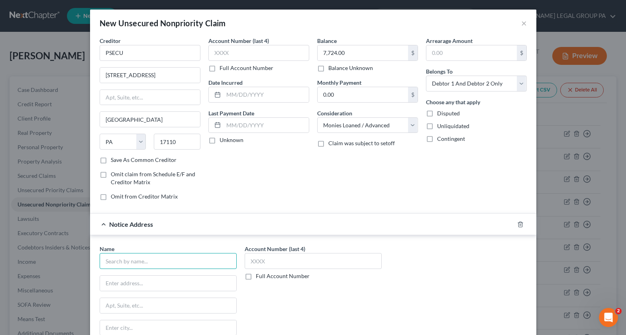
click at [138, 258] on input "text" at bounding box center [168, 261] width 137 height 16
type input "a"
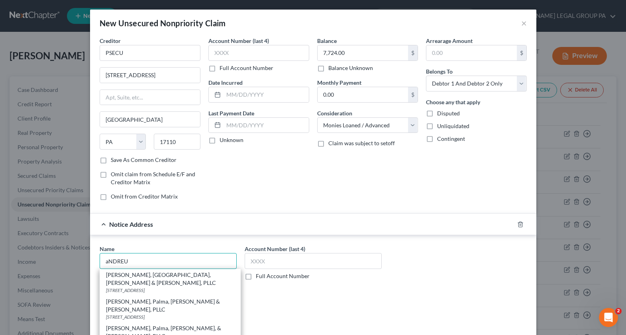
type input "Andreu, Palma, Lacin & Solis, PLLC"
type input "815 NW 57th Ave., Ste 401"
type input "Miami"
select select "9"
type input "33126"
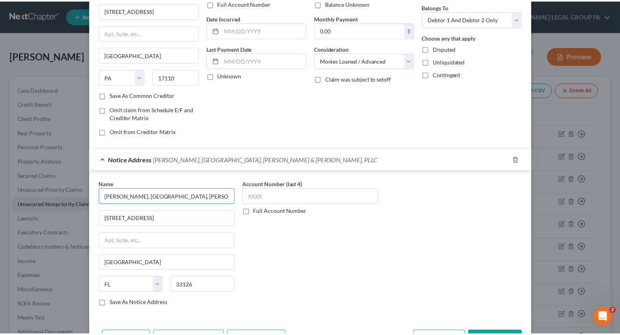
scroll to position [94, 0]
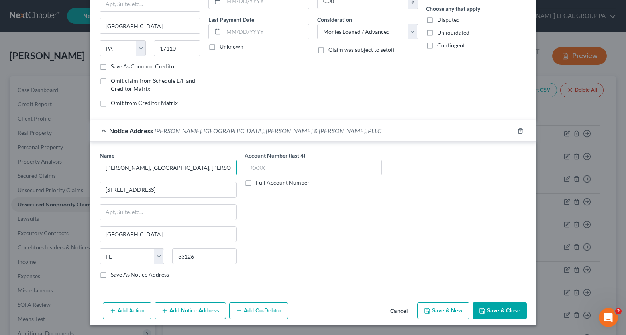
type input "Andreu, Palma, Lacin & Solis, PLLC"
click at [490, 312] on button "Save & Close" at bounding box center [500, 311] width 54 height 17
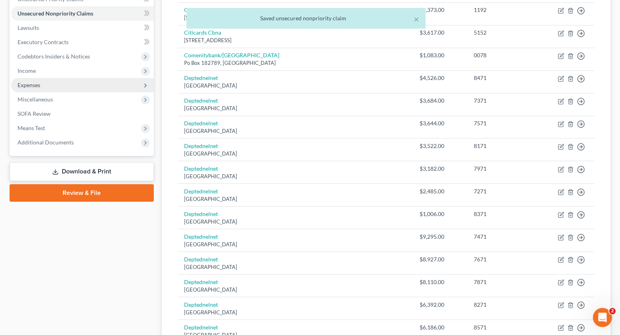
scroll to position [138, 0]
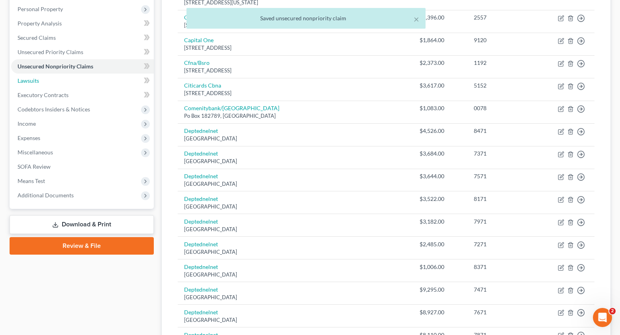
click at [36, 83] on span "Lawsuits" at bounding box center [29, 80] width 22 height 7
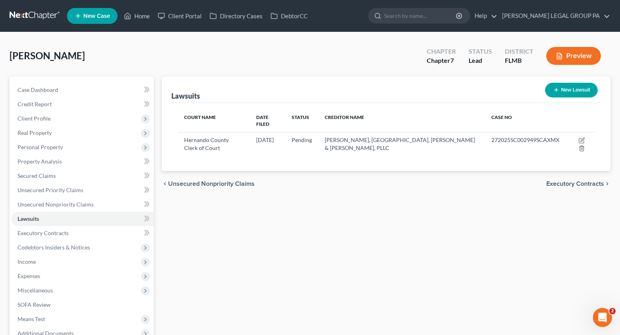
click at [591, 90] on button "New Lawsuit" at bounding box center [571, 90] width 53 height 15
select select "0"
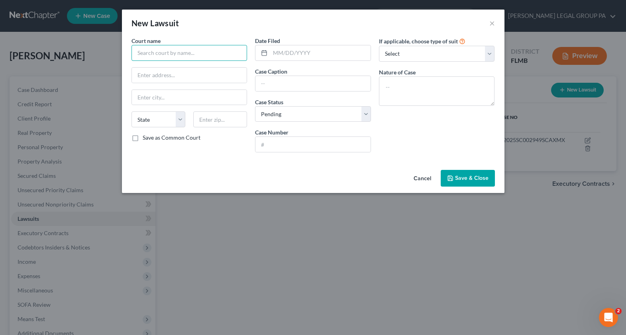
click at [175, 57] on input "text" at bounding box center [189, 53] width 116 height 16
type input "Hernando County Clerk of Court"
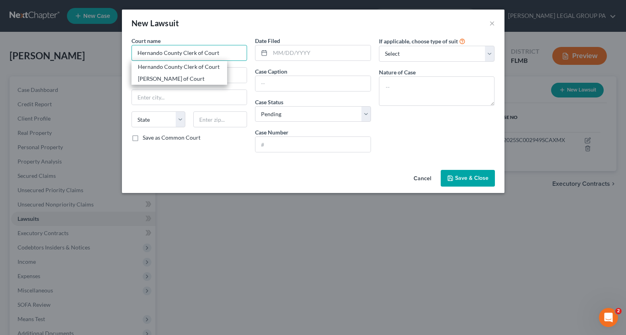
type input "20 North Main St."
type input "Brooksville"
select select "9"
type input "34601"
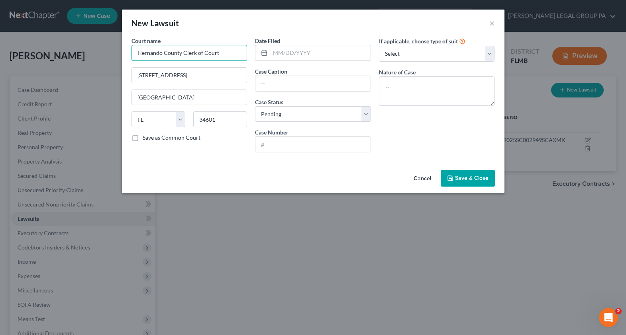
type input "Hernando County Clerk of Court"
click at [292, 88] on input "text" at bounding box center [312, 83] width 115 height 15
click at [277, 149] on input "text" at bounding box center [312, 144] width 115 height 15
paste input "272025SC002987SCAXMX"
type input "272025SC002987SCAXMX"
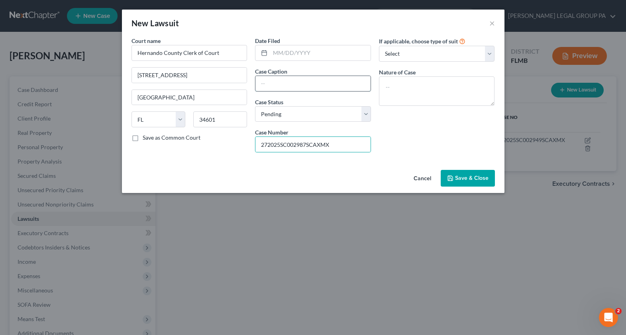
click at [274, 86] on input "text" at bounding box center [312, 83] width 115 height 15
click at [282, 89] on input "C" at bounding box center [312, 83] width 115 height 15
type input "Citibank N.A. v. Minerva Korchak"
click at [293, 53] on input "text" at bounding box center [320, 52] width 100 height 15
paste input "08/04/2025"
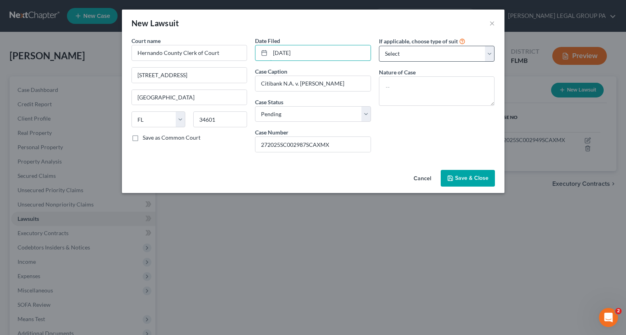
type input "08/04/2025"
click at [417, 55] on select "Select Repossession Garnishment Foreclosure Attached, Seized, Or Levied Other" at bounding box center [437, 54] width 116 height 16
select select "4"
click at [379, 46] on select "Select Repossession Garnishment Foreclosure Attached, Seized, Or Levied Other" at bounding box center [437, 54] width 116 height 16
drag, startPoint x: 417, startPoint y: 55, endPoint x: 398, endPoint y: 90, distance: 39.9
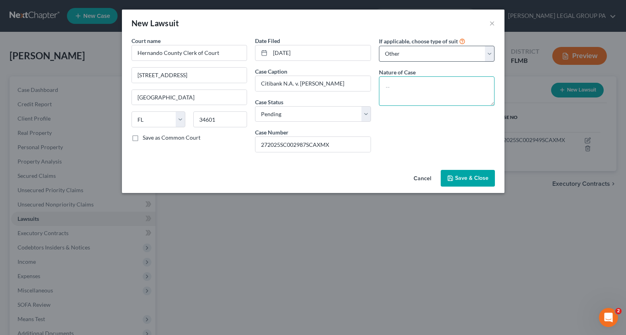
click at [401, 80] on textarea at bounding box center [437, 91] width 116 height 29
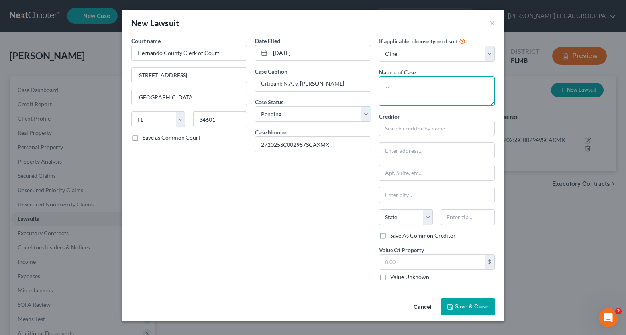
click at [398, 91] on textarea at bounding box center [437, 91] width 116 height 29
type textarea "Small Claims"
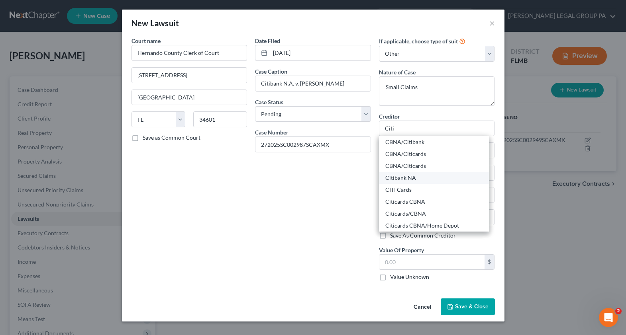
click at [408, 179] on div "Citibank NA" at bounding box center [433, 178] width 97 height 8
type input "Citibank NA"
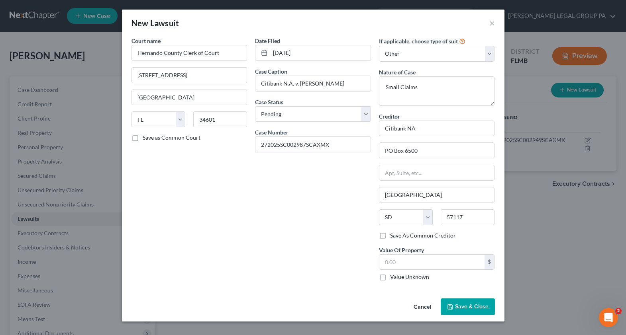
click at [477, 308] on span "Save & Close" at bounding box center [471, 307] width 33 height 7
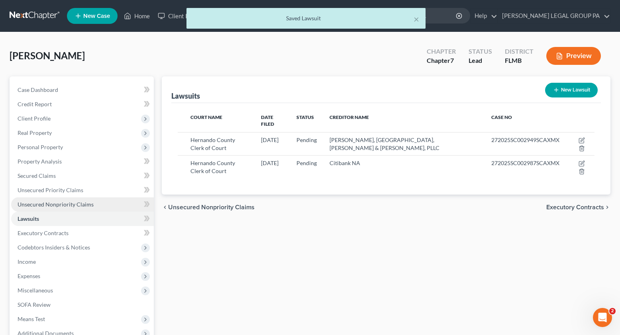
click at [70, 205] on span "Unsecured Nonpriority Claims" at bounding box center [56, 204] width 76 height 7
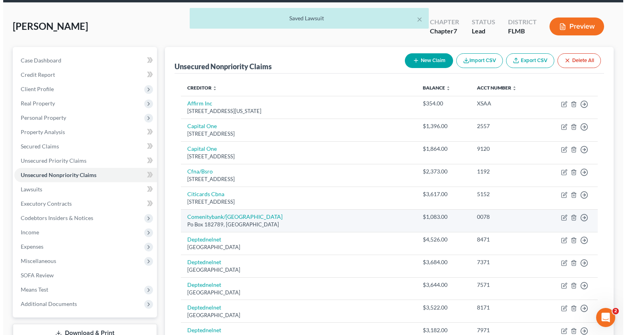
scroll to position [31, 0]
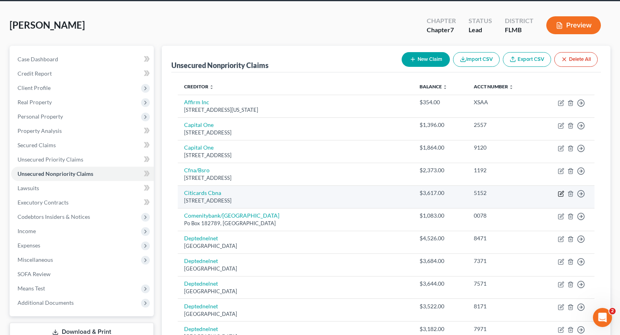
click at [560, 192] on icon "button" at bounding box center [560, 194] width 5 height 5
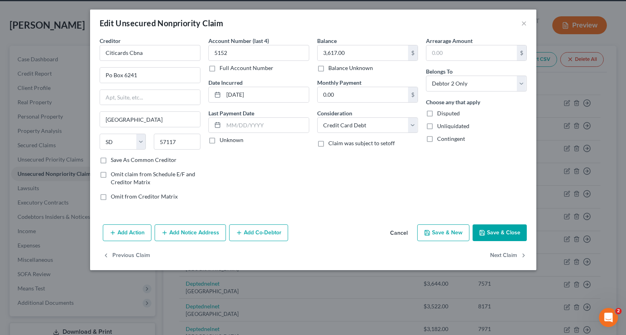
click at [194, 237] on button "Add Notice Address" at bounding box center [190, 233] width 71 height 17
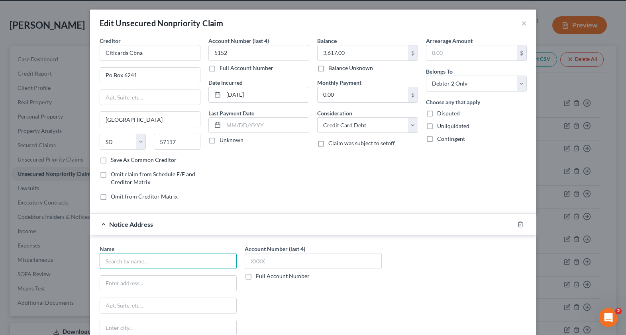
click at [121, 264] on input "text" at bounding box center [168, 261] width 137 height 16
click at [138, 263] on input "Marcadi" at bounding box center [168, 261] width 137 height 16
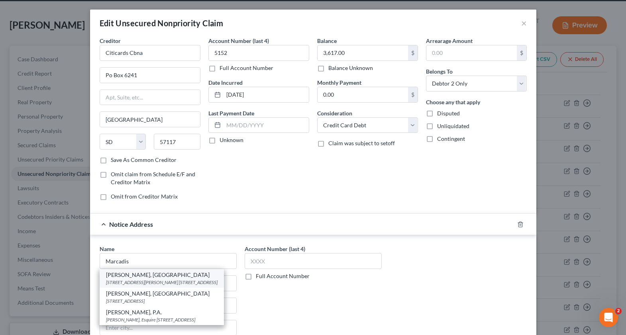
click at [150, 282] on div "10967 Lake Underhill Rd. Unit 125, Orlando, FL 32825" at bounding box center [162, 282] width 112 height 7
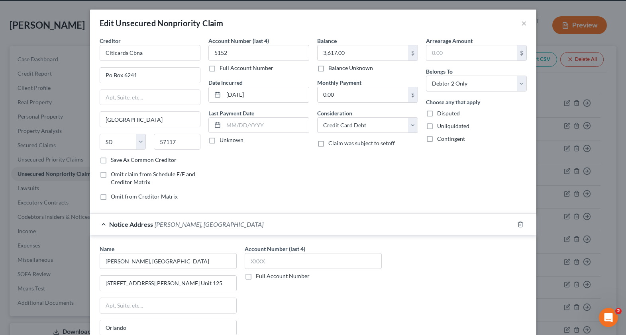
click at [340, 298] on div "Account Number (last 4) Full Account Number" at bounding box center [313, 312] width 145 height 134
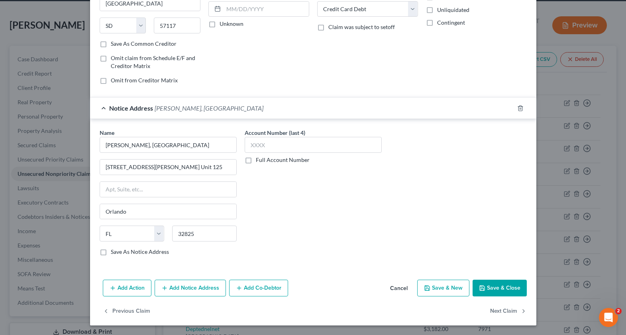
click at [510, 287] on button "Save & Close" at bounding box center [500, 288] width 54 height 17
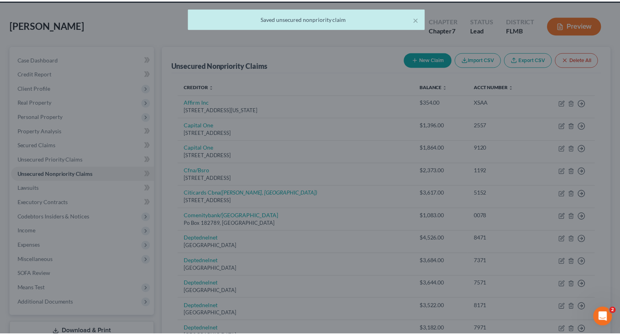
scroll to position [0, 0]
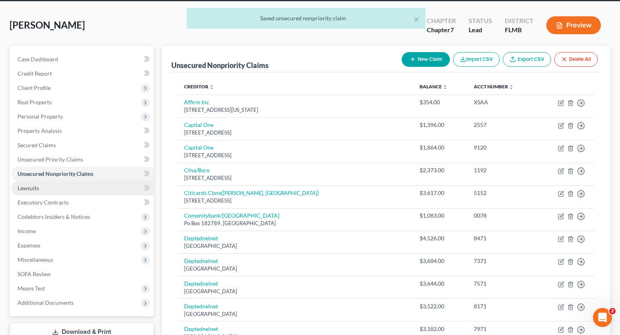
click at [37, 190] on span "Lawsuits" at bounding box center [29, 188] width 22 height 7
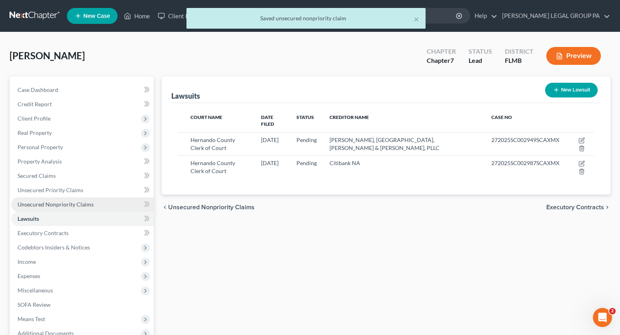
click at [63, 207] on span "Unsecured Nonpriority Claims" at bounding box center [56, 204] width 76 height 7
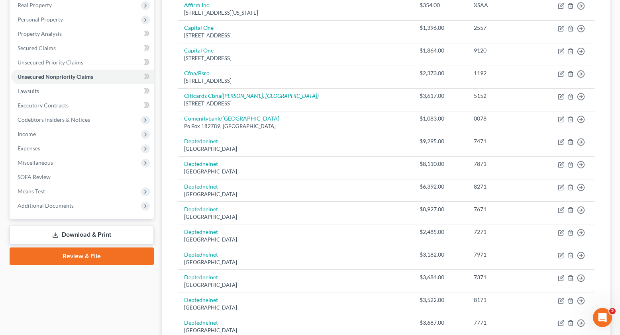
scroll to position [139, 0]
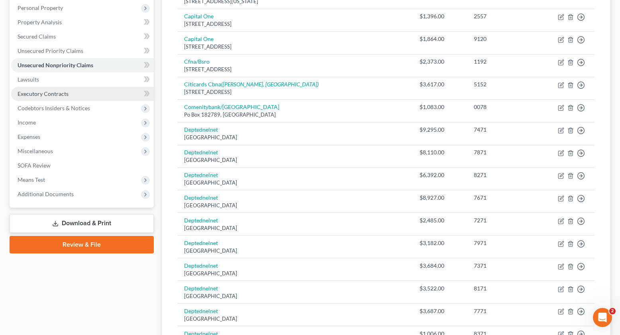
click at [41, 94] on span "Executory Contracts" at bounding box center [43, 93] width 51 height 7
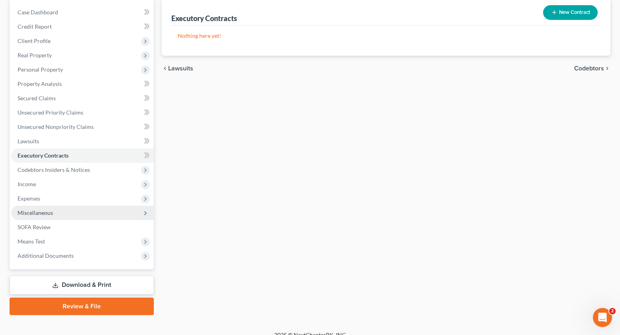
scroll to position [78, 0]
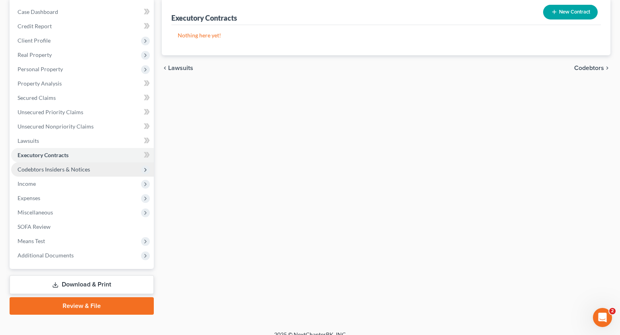
click at [46, 169] on span "Codebtors Insiders & Notices" at bounding box center [54, 169] width 73 height 7
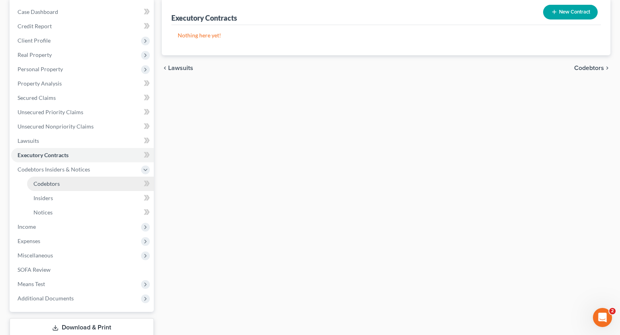
drag, startPoint x: 41, startPoint y: 181, endPoint x: 64, endPoint y: 187, distance: 24.3
click at [41, 181] on span "Codebtors" at bounding box center [46, 183] width 26 height 7
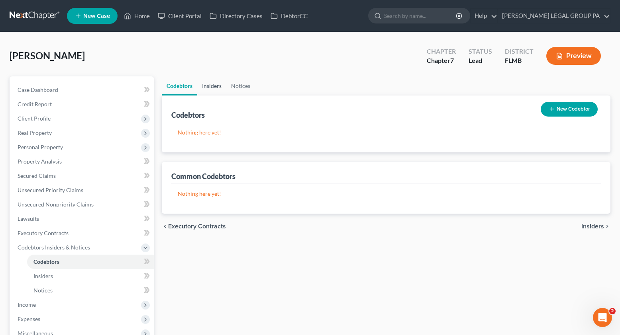
click at [209, 90] on link "Insiders" at bounding box center [211, 86] width 29 height 19
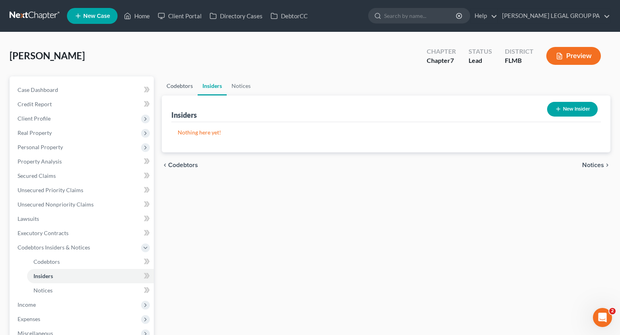
click at [176, 87] on link "Codebtors" at bounding box center [180, 86] width 36 height 19
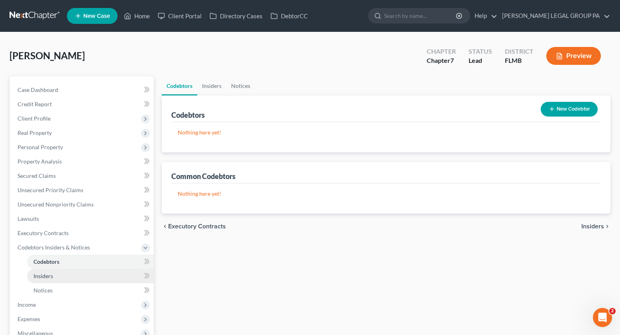
click at [47, 279] on span "Insiders" at bounding box center [43, 276] width 20 height 7
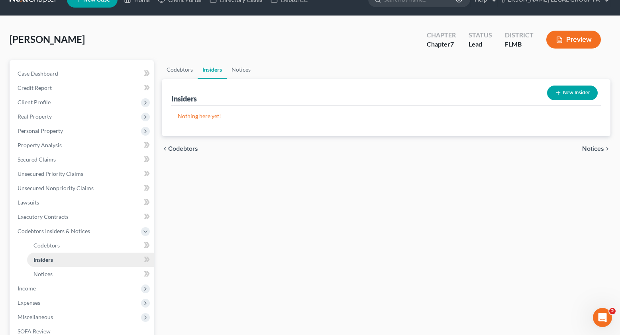
scroll to position [17, 0]
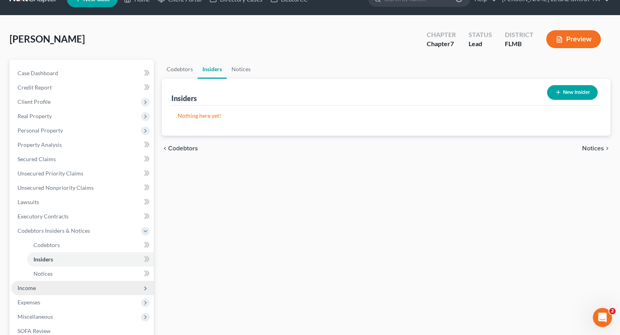
click at [27, 286] on span "Income" at bounding box center [27, 288] width 18 height 7
click at [62, 265] on link "Employment Income" at bounding box center [90, 260] width 127 height 14
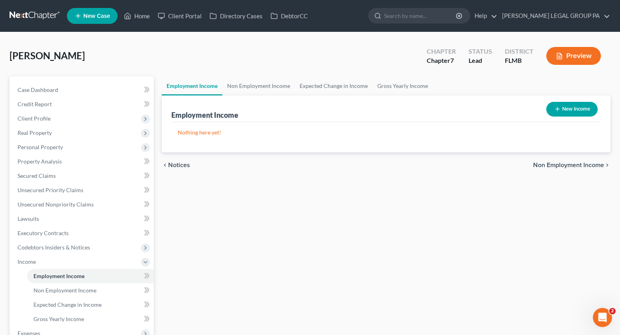
click at [559, 106] on button "New Income" at bounding box center [571, 109] width 51 height 15
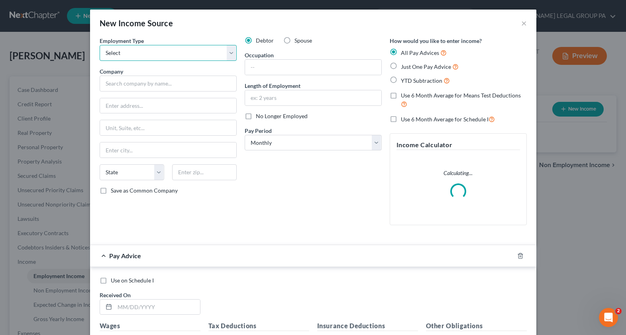
click at [128, 53] on select "Select Full or Part Time Employment Self Employment" at bounding box center [168, 53] width 137 height 16
click at [100, 45] on select "Select Full or Part Time Employment Self Employment" at bounding box center [168, 53] width 137 height 16
click at [294, 41] on label "Spouse" at bounding box center [303, 41] width 18 height 8
click at [298, 41] on input "Spouse" at bounding box center [300, 39] width 5 height 5
click at [123, 93] on div "Employment Type * Select Full or Part Time Employment Self Employment Company *…" at bounding box center [168, 134] width 145 height 195
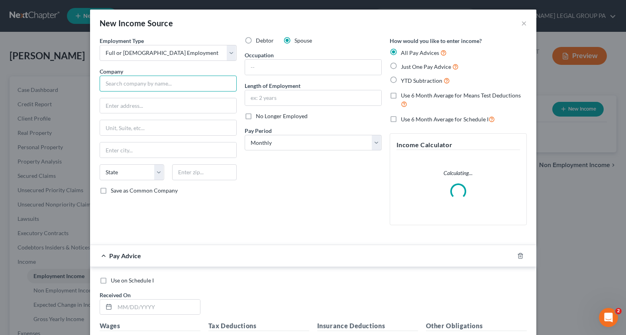
click at [134, 89] on input "text" at bounding box center [168, 84] width 137 height 16
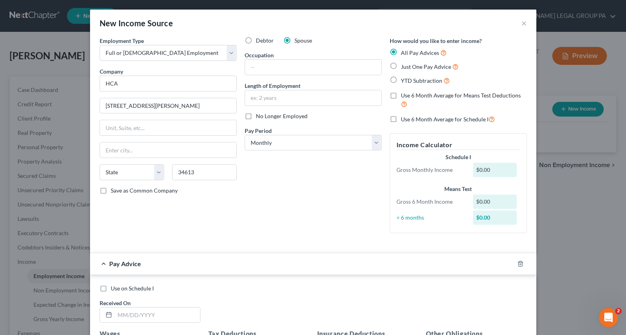
click at [261, 200] on div "Debtor Spouse Occupation Length of Employment No Longer Employed Pay Period * S…" at bounding box center [313, 138] width 145 height 203
click at [278, 98] on input "text" at bounding box center [313, 97] width 136 height 15
click at [267, 64] on input "text" at bounding box center [313, 67] width 136 height 15
click at [396, 67] on div "Just One Pay Advice" at bounding box center [458, 66] width 137 height 9
click at [401, 67] on label "Just One Pay Advice" at bounding box center [430, 66] width 58 height 9
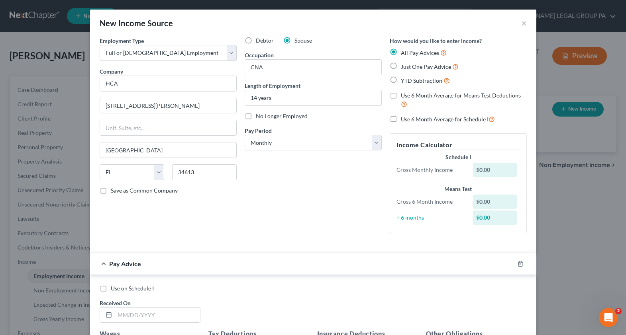
click at [404, 67] on input "Just One Pay Advice" at bounding box center [406, 64] width 5 height 5
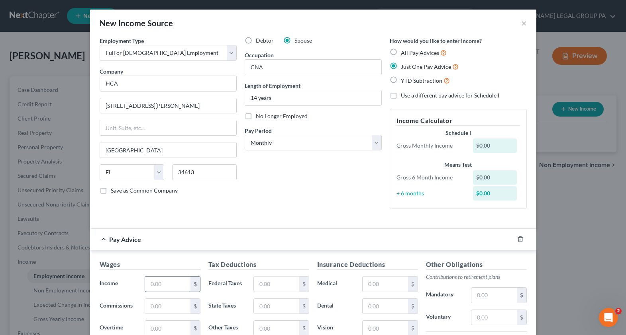
click at [159, 288] on input "text" at bounding box center [167, 284] width 45 height 15
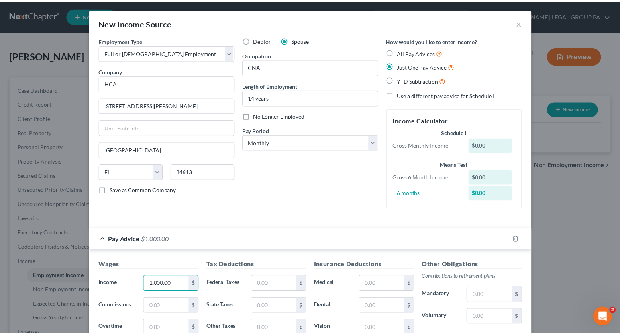
scroll to position [153, 0]
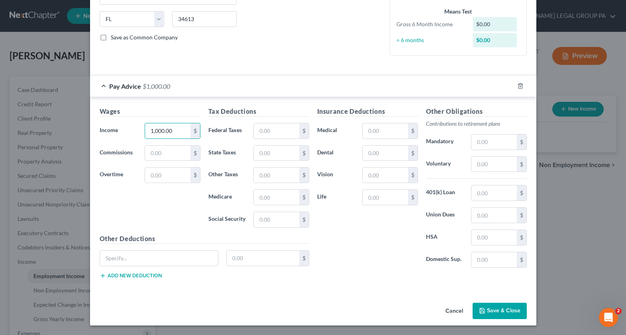
click at [485, 309] on button "Save & Close" at bounding box center [500, 311] width 54 height 17
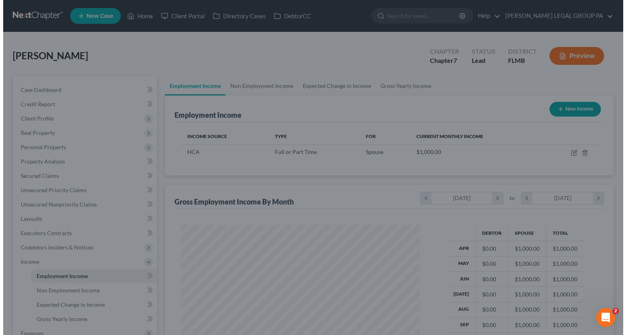
scroll to position [398311, 398201]
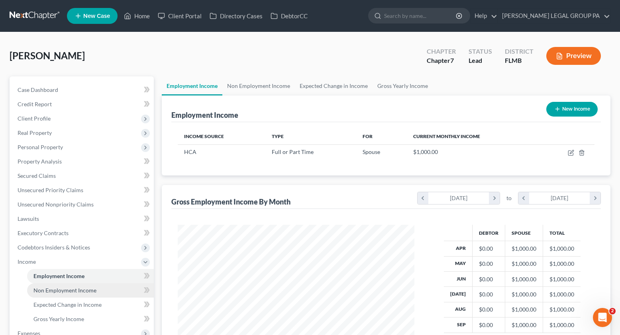
click at [69, 290] on span "Non Employment Income" at bounding box center [64, 290] width 63 height 7
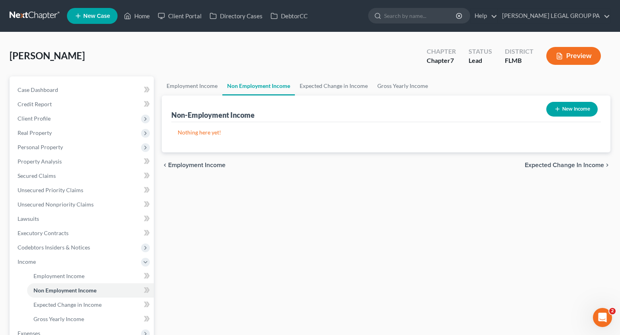
click at [561, 110] on button "New Income" at bounding box center [571, 109] width 51 height 15
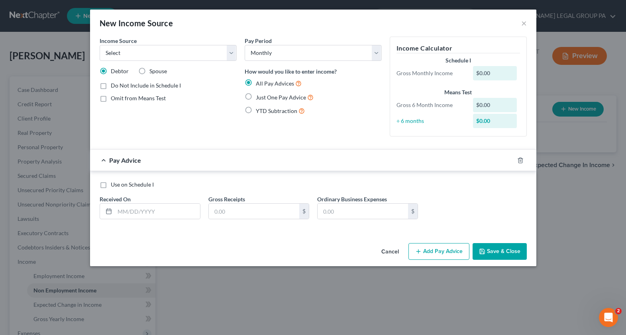
click at [256, 96] on label "Just One Pay Advice" at bounding box center [285, 97] width 58 height 9
click at [259, 96] on input "Just One Pay Advice" at bounding box center [261, 95] width 5 height 5
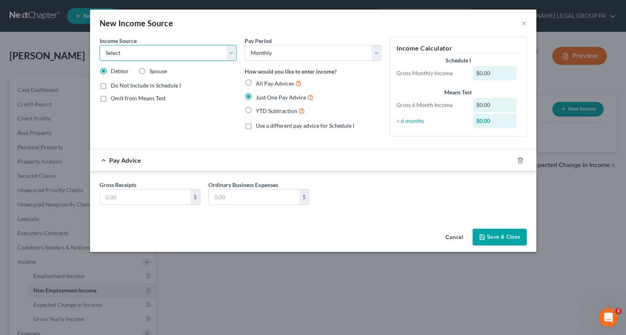
click at [212, 52] on select "Select Unemployment Disability (from employer) Pension Retirement Social Securi…" at bounding box center [168, 53] width 137 height 16
click at [100, 45] on select "Select Unemployment Disability (from employer) Pension Retirement Social Securi…" at bounding box center [168, 53] width 137 height 16
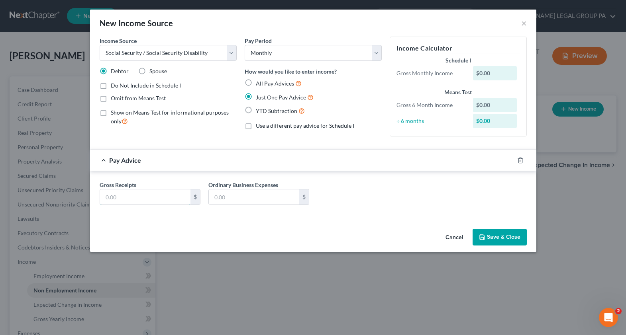
drag, startPoint x: 118, startPoint y: 196, endPoint x: 214, endPoint y: 210, distance: 96.6
click at [118, 196] on input "text" at bounding box center [145, 197] width 90 height 15
click at [398, 202] on div "Gross Receipts 1,315.00 $ Ordinary Business Expenses $" at bounding box center [313, 196] width 435 height 31
click at [496, 233] on button "Save & Close" at bounding box center [500, 237] width 54 height 17
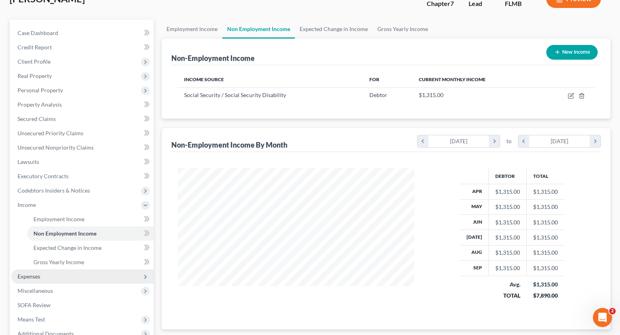
scroll to position [61, 0]
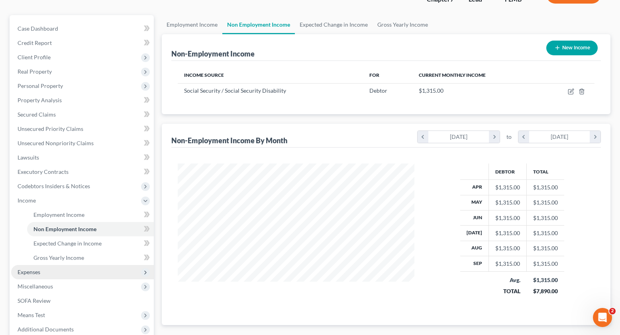
click at [72, 276] on span "Expenses" at bounding box center [82, 272] width 143 height 14
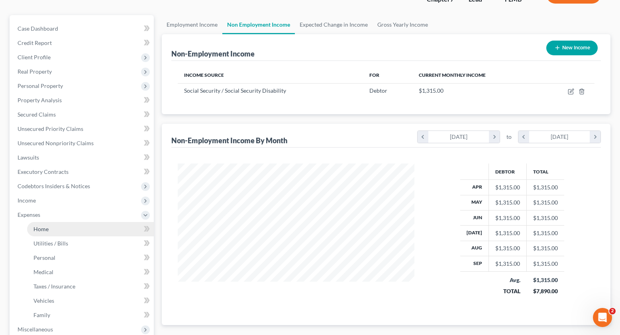
click at [59, 229] on link "Home" at bounding box center [90, 229] width 127 height 14
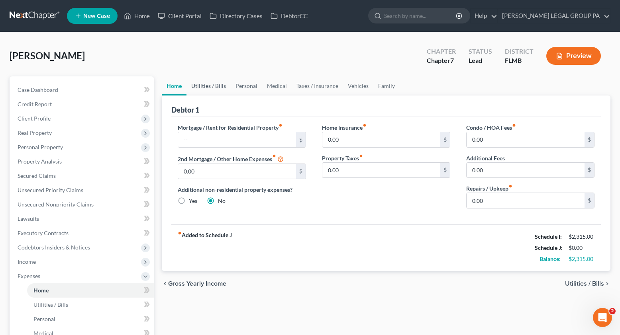
click at [199, 86] on link "Utilities / Bills" at bounding box center [208, 86] width 44 height 19
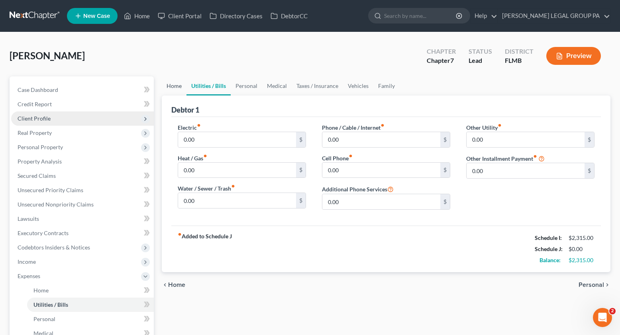
click at [171, 90] on link "Home" at bounding box center [174, 86] width 25 height 19
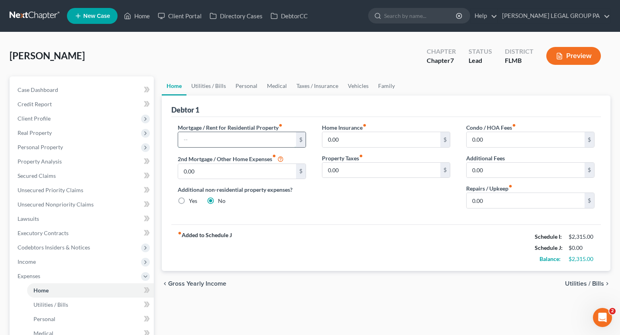
click at [207, 140] on input "text" at bounding box center [237, 139] width 118 height 15
click at [506, 202] on input "0.00" at bounding box center [526, 200] width 118 height 15
click at [212, 86] on link "Utilities / Bills" at bounding box center [208, 86] width 44 height 19
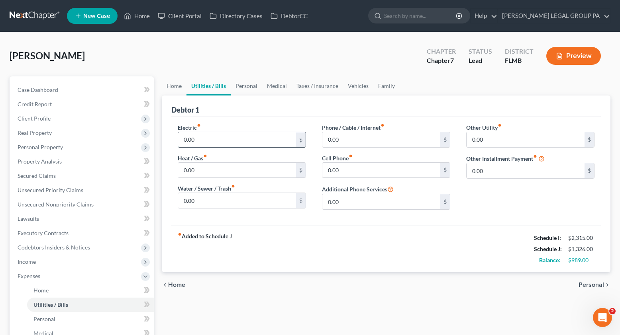
click at [205, 141] on input "0.00" at bounding box center [237, 139] width 118 height 15
click at [248, 83] on link "Personal" at bounding box center [246, 86] width 31 height 19
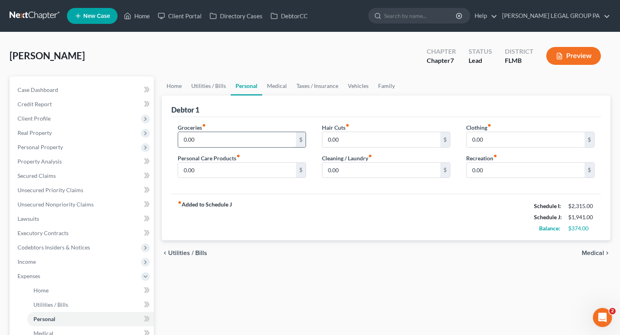
click at [206, 144] on input "0.00" at bounding box center [237, 139] width 118 height 15
click at [228, 173] on input "0.00" at bounding box center [237, 170] width 118 height 15
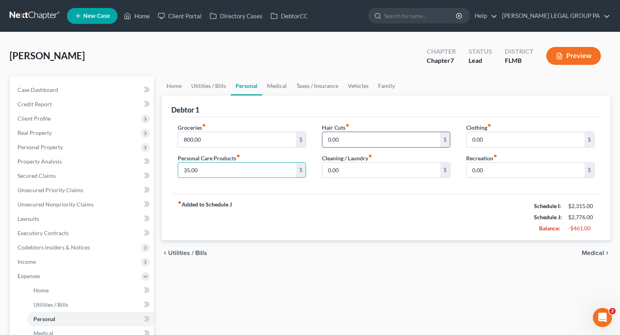
click at [351, 145] on input "0.00" at bounding box center [381, 139] width 118 height 15
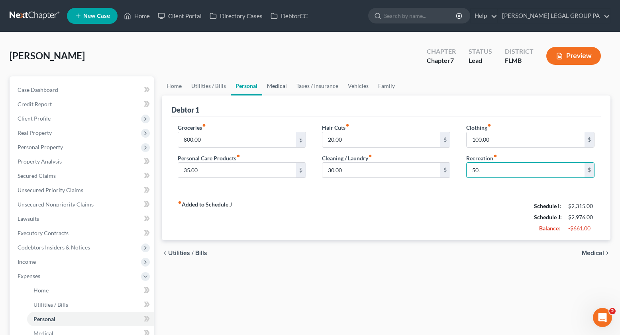
click at [267, 85] on link "Medical" at bounding box center [276, 86] width 29 height 19
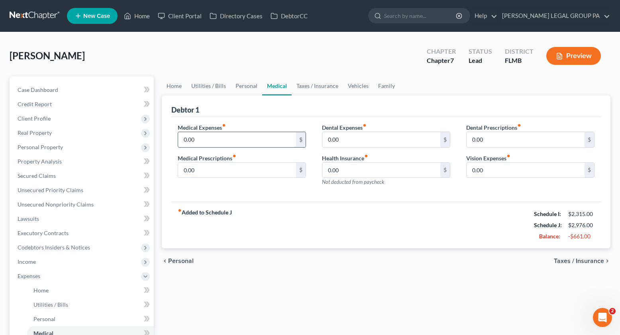
click at [199, 137] on input "0.00" at bounding box center [237, 139] width 118 height 15
click at [204, 171] on input "0.00" at bounding box center [237, 170] width 118 height 15
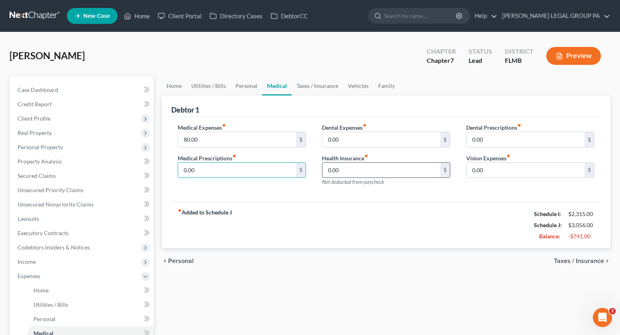
click at [349, 170] on input "0.00" at bounding box center [381, 170] width 118 height 15
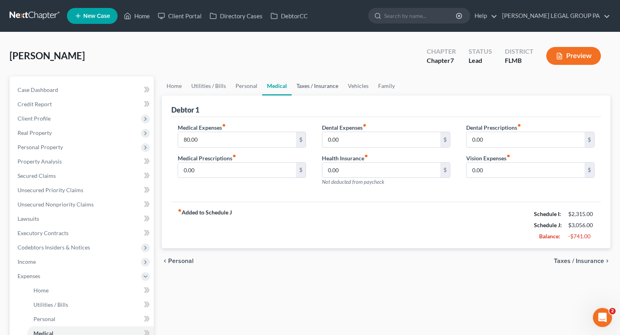
click at [308, 84] on link "Taxes / Insurance" at bounding box center [317, 86] width 51 height 19
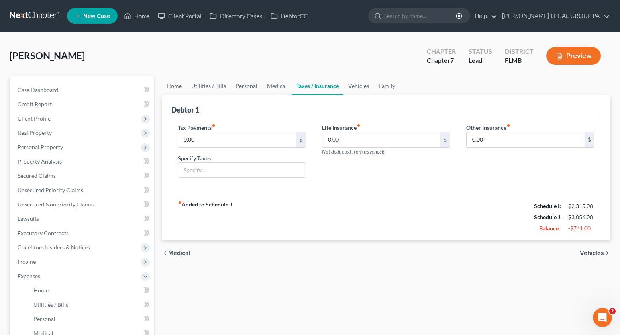
click at [208, 149] on div "Tax Payments fiber_manual_record 0.00 $ Specify Taxes" at bounding box center [242, 154] width 144 height 61
click at [361, 145] on input "0.00" at bounding box center [381, 139] width 118 height 15
click at [507, 138] on input "0.00" at bounding box center [526, 139] width 118 height 15
click at [359, 87] on link "Vehicles" at bounding box center [358, 86] width 30 height 19
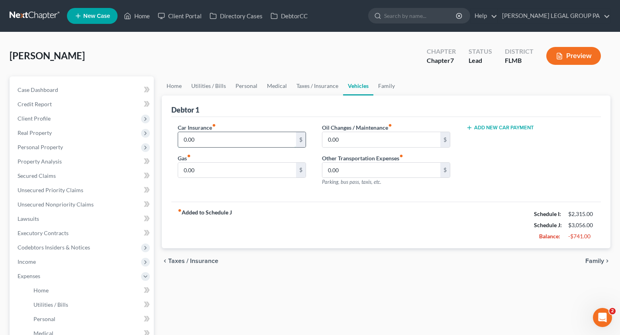
click at [232, 143] on input "0.00" at bounding box center [237, 139] width 118 height 15
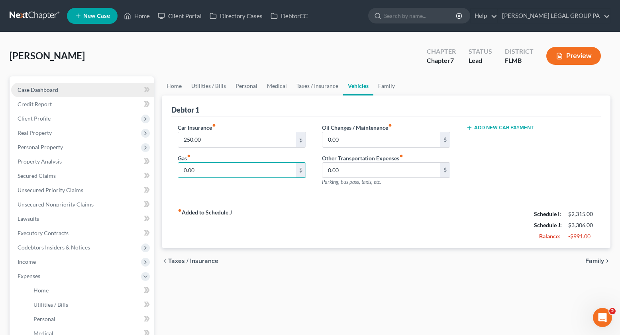
click at [52, 92] on span "Case Dashboard" at bounding box center [38, 89] width 41 height 7
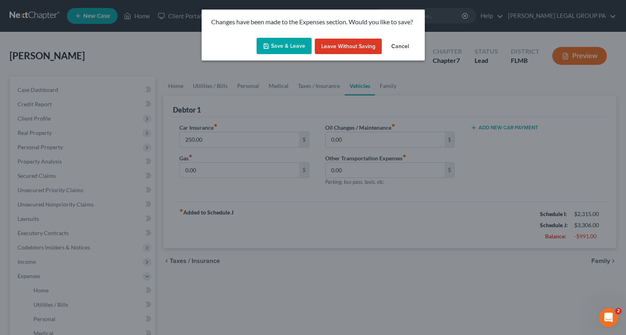
click at [286, 43] on button "Save & Leave" at bounding box center [284, 46] width 55 height 17
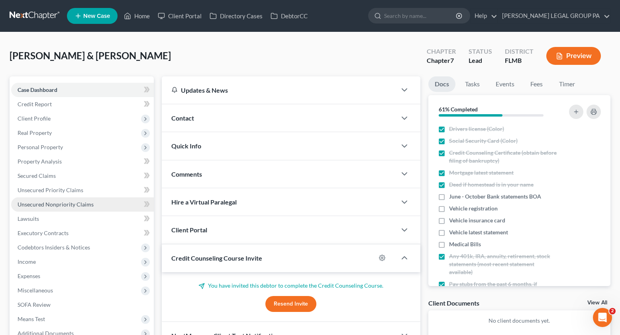
click at [58, 203] on span "Unsecured Nonpriority Claims" at bounding box center [56, 204] width 76 height 7
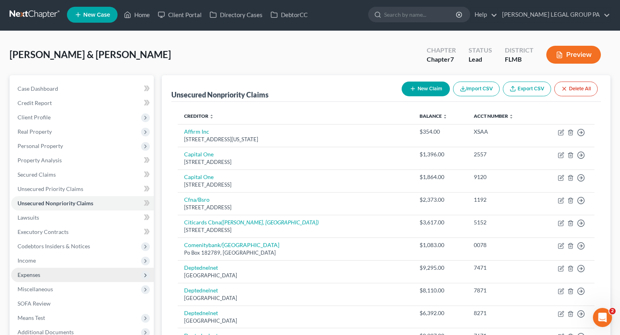
scroll to position [2, 0]
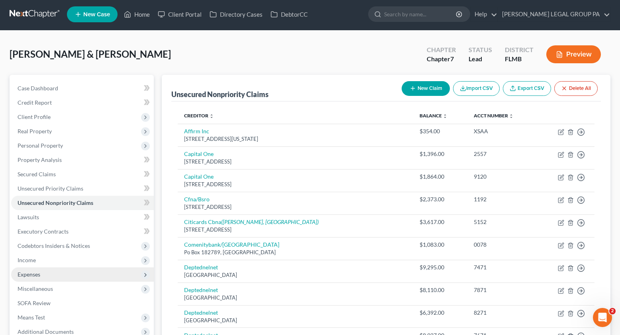
click at [31, 277] on span "Expenses" at bounding box center [29, 274] width 23 height 7
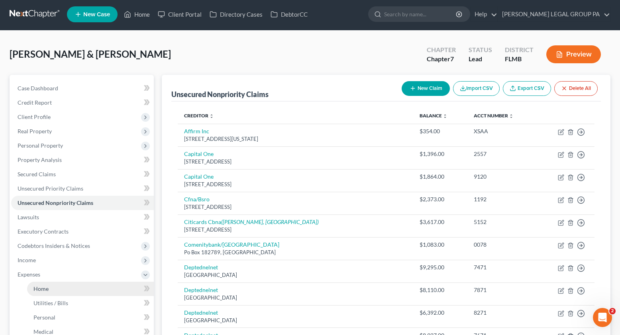
click at [47, 292] on link "Home" at bounding box center [90, 289] width 127 height 14
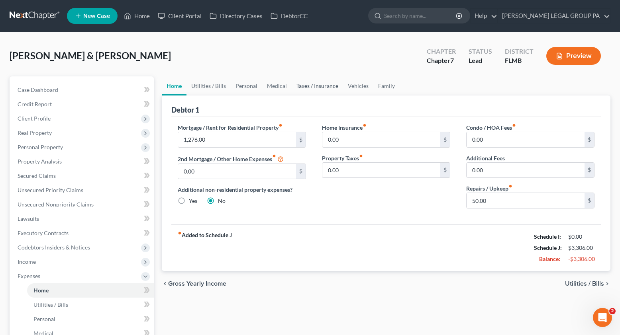
click at [310, 88] on link "Taxes / Insurance" at bounding box center [317, 86] width 51 height 19
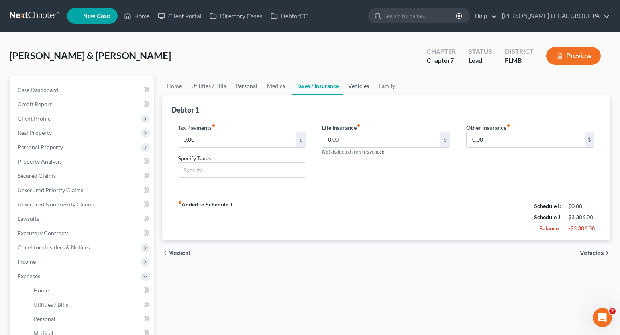
click at [362, 90] on link "Vehicles" at bounding box center [358, 86] width 30 height 19
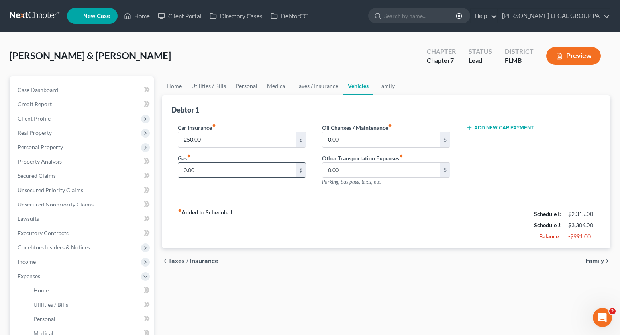
click at [216, 175] on input "0.00" at bounding box center [237, 170] width 118 height 15
click at [220, 139] on input "250.00" at bounding box center [237, 139] width 118 height 15
click at [221, 172] on input "0.00" at bounding box center [237, 170] width 118 height 15
click at [384, 86] on link "Family" at bounding box center [386, 86] width 26 height 19
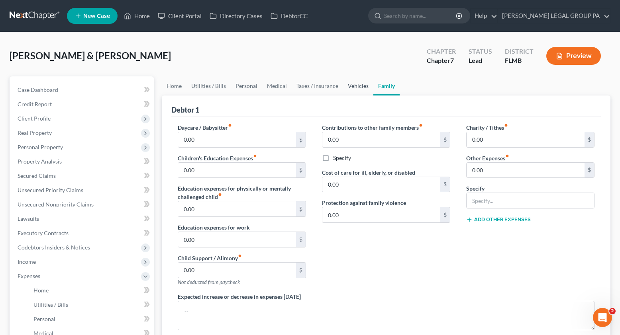
click at [355, 81] on link "Vehicles" at bounding box center [358, 86] width 30 height 19
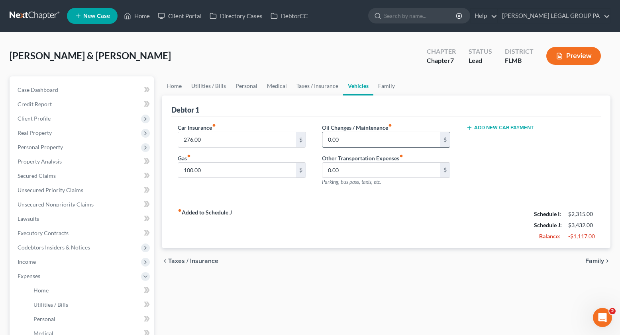
click at [351, 146] on input "0.00" at bounding box center [381, 139] width 118 height 15
click at [387, 88] on link "Family" at bounding box center [386, 86] width 26 height 19
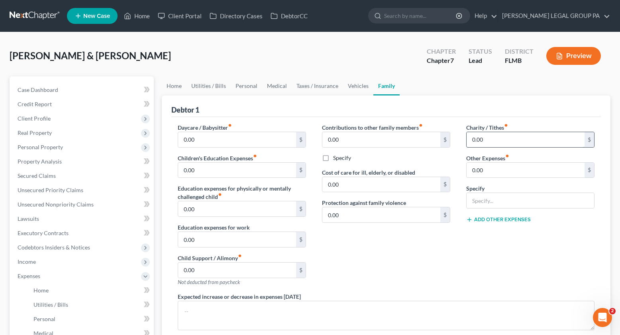
click at [482, 142] on input "0.00" at bounding box center [526, 139] width 118 height 15
click at [360, 141] on input "0.00" at bounding box center [381, 139] width 118 height 15
click at [492, 173] on input "0.00" at bounding box center [526, 170] width 118 height 15
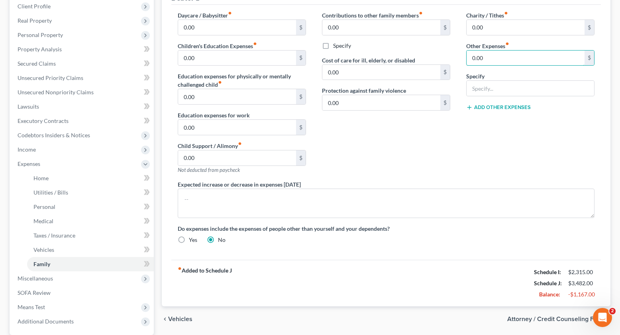
scroll to position [104, 0]
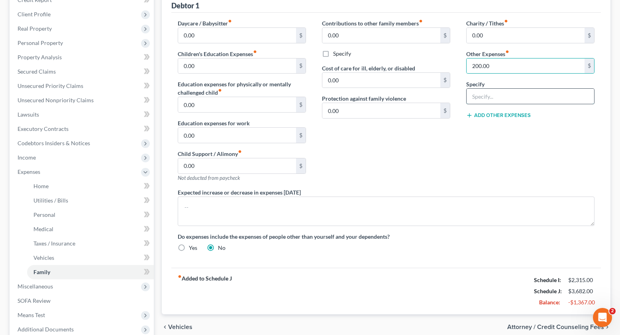
click at [495, 101] on input "text" at bounding box center [531, 96] width 128 height 15
click at [490, 176] on div "Charity / Tithes fiber_manual_record 0.00 $ Other Expenses fiber_manual_record …" at bounding box center [530, 103] width 144 height 169
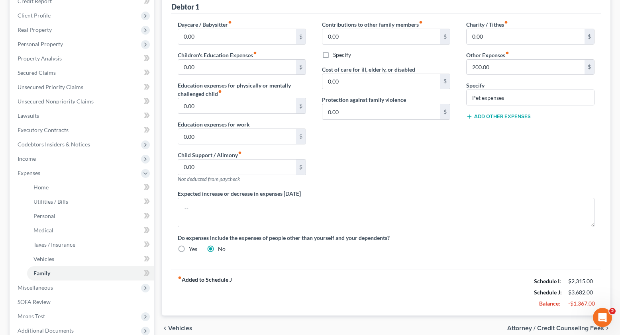
scroll to position [0, 0]
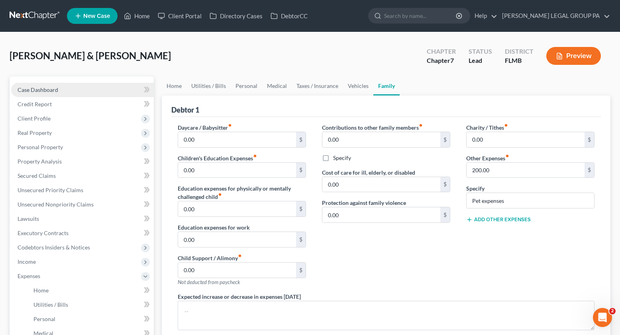
click at [41, 87] on span "Case Dashboard" at bounding box center [38, 89] width 41 height 7
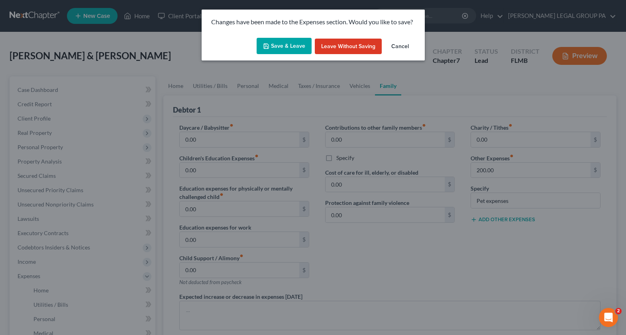
click at [299, 47] on button "Save & Leave" at bounding box center [284, 46] width 55 height 17
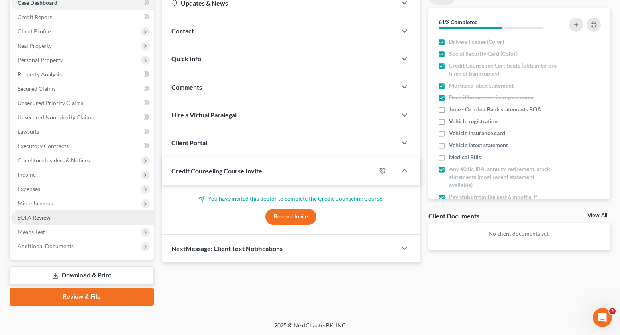
scroll to position [88, 0]
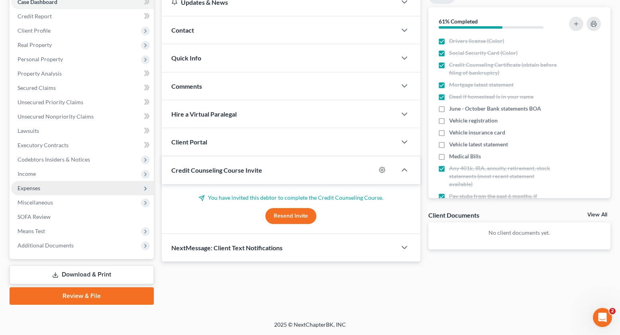
click at [49, 192] on span "Expenses" at bounding box center [82, 188] width 143 height 14
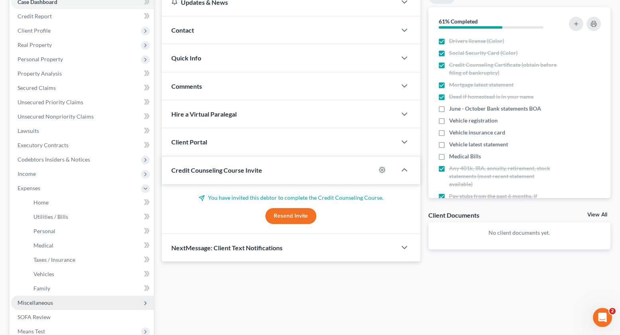
drag, startPoint x: 55, startPoint y: 306, endPoint x: 69, endPoint y: 297, distance: 16.0
click at [55, 306] on span "Miscellaneous" at bounding box center [82, 303] width 143 height 14
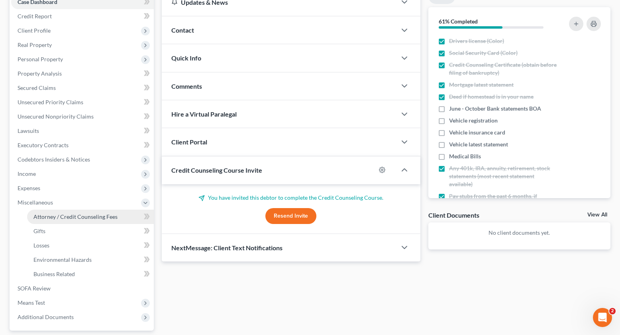
click at [62, 220] on span "Attorney / Credit Counseling Fees" at bounding box center [75, 217] width 84 height 7
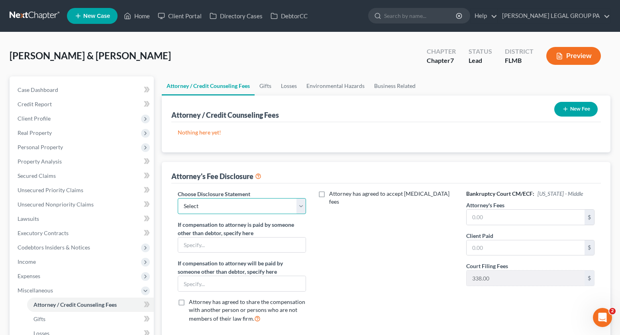
click at [237, 209] on select "Select Attorney Compensation Statement" at bounding box center [242, 206] width 128 height 16
click at [178, 198] on select "Select Attorney Compensation Statement" at bounding box center [242, 206] width 128 height 16
click at [570, 110] on button "New Fee" at bounding box center [575, 109] width 43 height 15
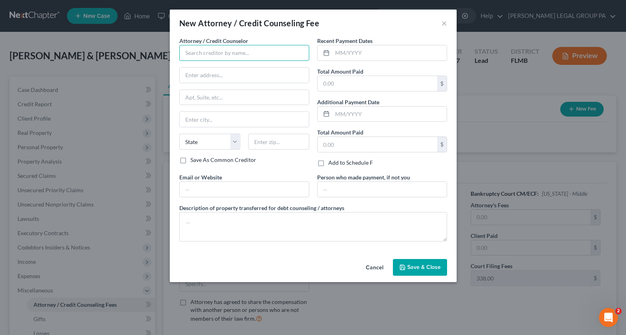
click at [212, 54] on input "text" at bounding box center [244, 53] width 130 height 16
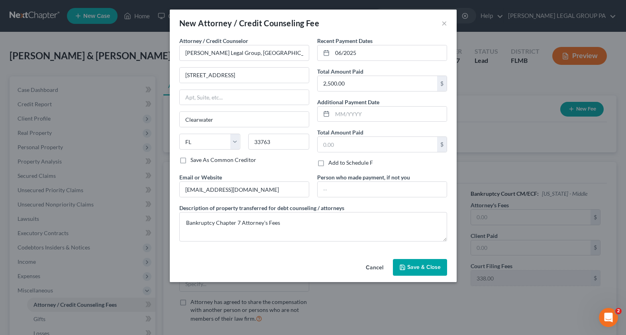
click at [414, 269] on span "Save & Close" at bounding box center [423, 267] width 33 height 7
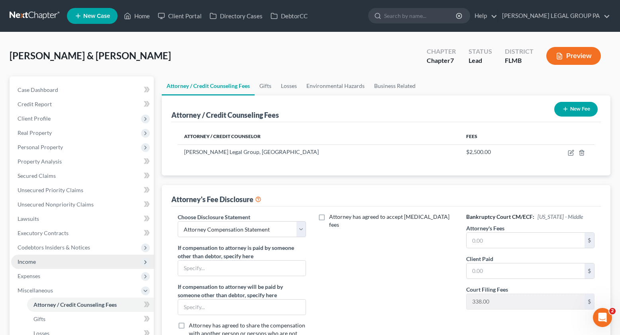
scroll to position [150, 0]
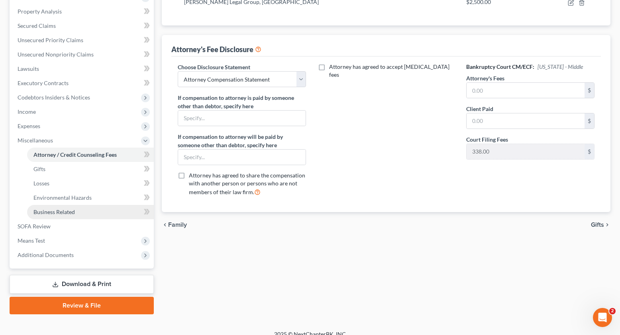
click at [57, 214] on span "Business Related" at bounding box center [53, 212] width 41 height 7
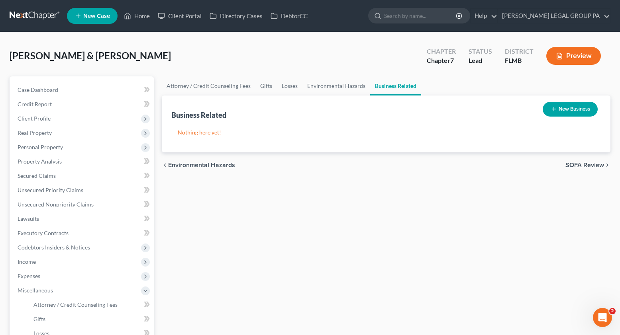
click at [569, 108] on button "New Business" at bounding box center [570, 109] width 55 height 15
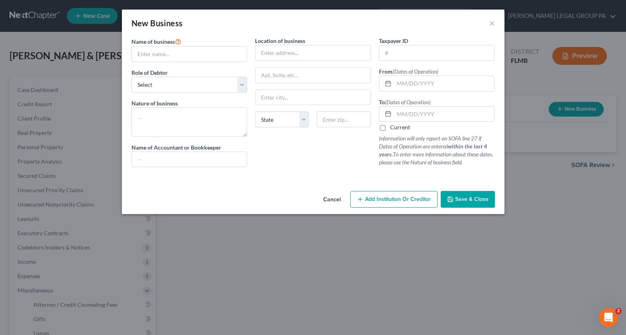
click at [489, 23] on div "New Business ×" at bounding box center [313, 23] width 383 height 27
click at [494, 23] on button "×" at bounding box center [492, 23] width 6 height 10
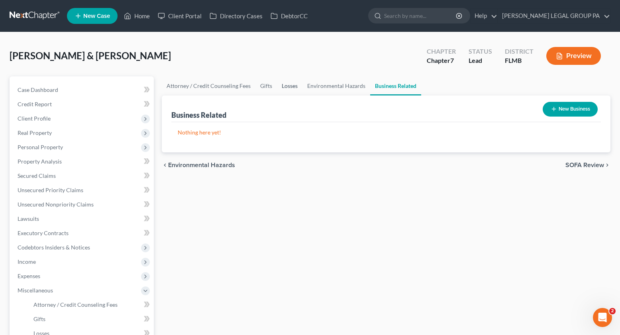
click at [296, 90] on link "Losses" at bounding box center [290, 86] width 26 height 19
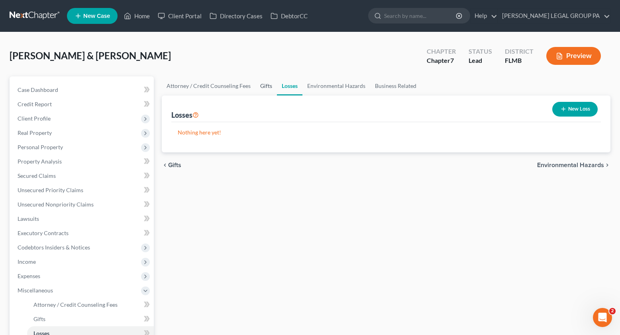
click at [268, 90] on link "Gifts" at bounding box center [266, 86] width 22 height 19
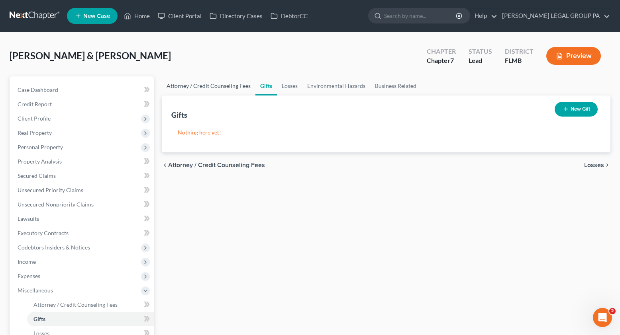
click at [214, 89] on link "Attorney / Credit Counseling Fees" at bounding box center [209, 86] width 94 height 19
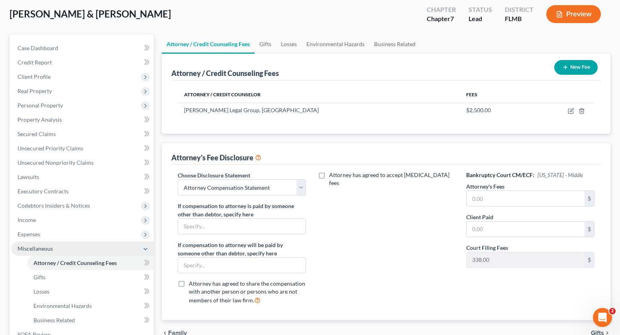
scroll to position [51, 0]
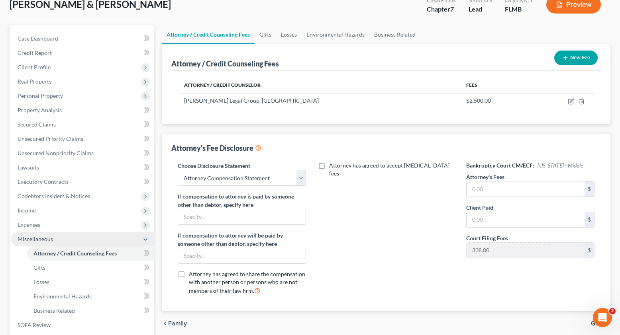
click at [31, 238] on span "Miscellaneous" at bounding box center [35, 239] width 35 height 7
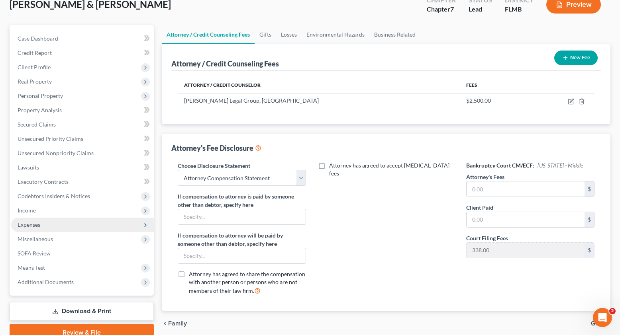
click at [39, 224] on span "Expenses" at bounding box center [29, 225] width 23 height 7
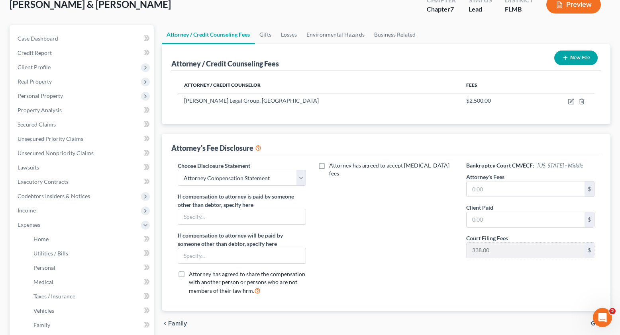
click at [376, 211] on div "Attorney has agreed to accept [MEDICAL_DATA] fees" at bounding box center [386, 232] width 144 height 140
click at [41, 41] on span "Case Dashboard" at bounding box center [38, 38] width 41 height 7
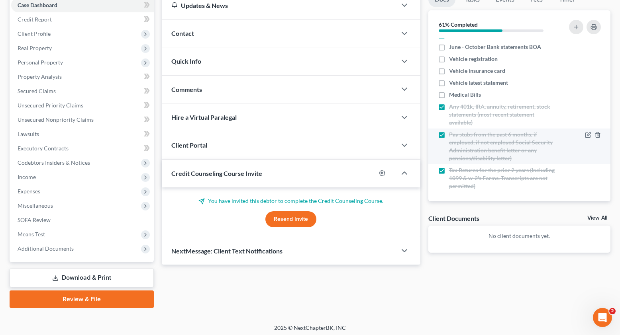
scroll to position [67, 0]
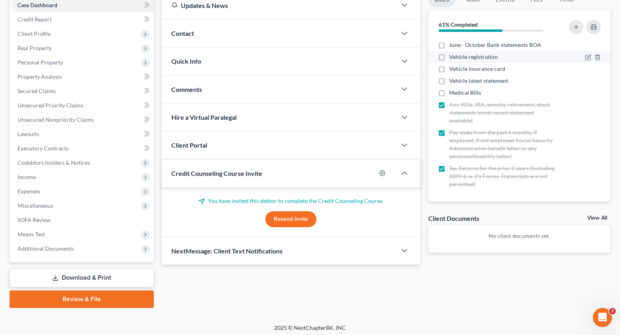
click at [449, 57] on label "Vehicle registration" at bounding box center [473, 57] width 49 height 8
click at [452, 57] on input "Vehicle registration" at bounding box center [454, 55] width 5 height 5
click at [449, 69] on label "Vehicle insurance card" at bounding box center [477, 69] width 56 height 8
click at [452, 69] on input "Vehicle insurance card" at bounding box center [454, 67] width 5 height 5
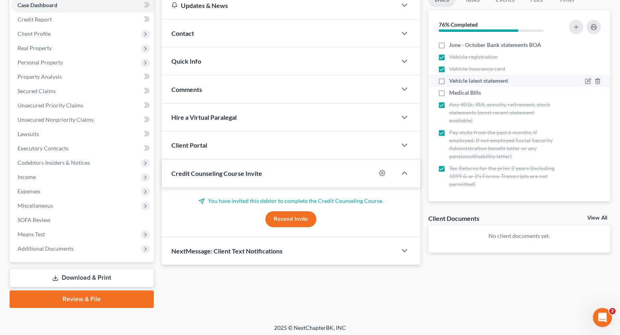
click at [449, 78] on label "Vehicle latest statement" at bounding box center [478, 81] width 59 height 8
click at [452, 78] on input "Vehicle latest statement" at bounding box center [454, 79] width 5 height 5
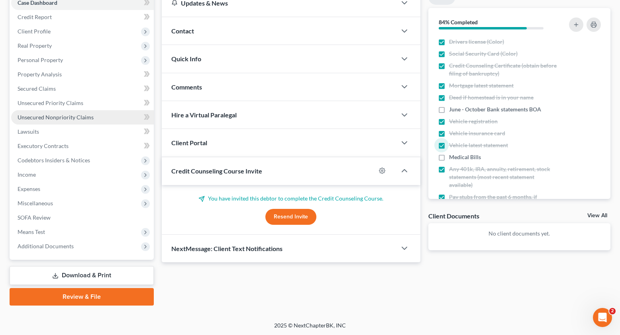
scroll to position [88, 0]
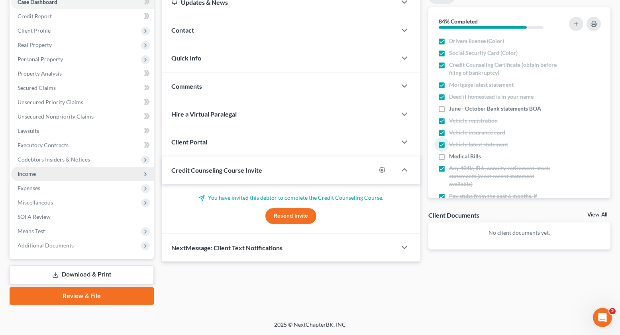
click at [43, 177] on span "Income" at bounding box center [82, 174] width 143 height 14
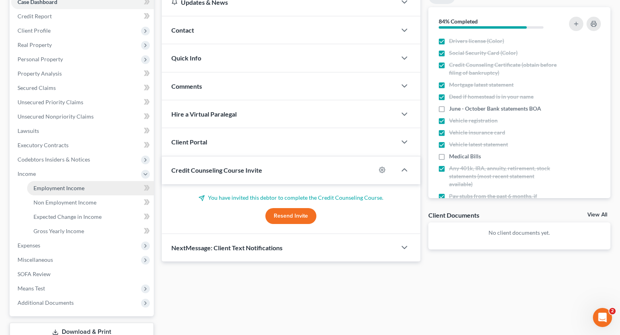
click at [59, 187] on span "Employment Income" at bounding box center [58, 188] width 51 height 7
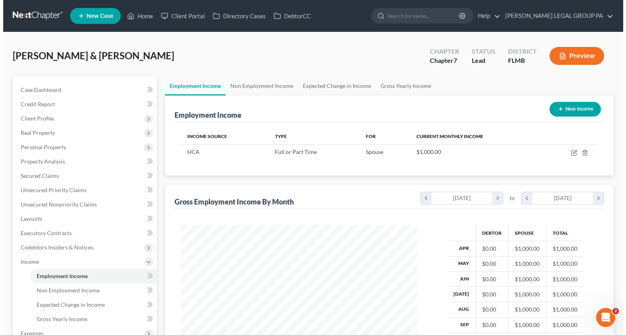
scroll to position [143, 252]
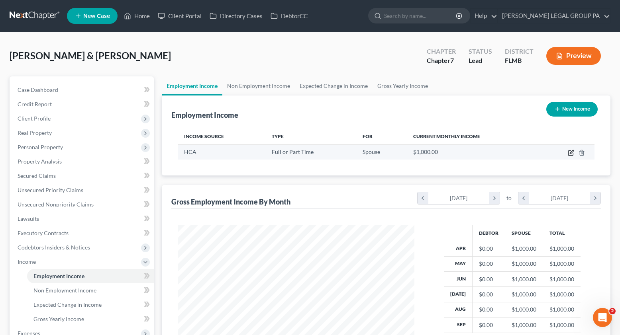
click at [569, 154] on icon "button" at bounding box center [571, 153] width 6 height 6
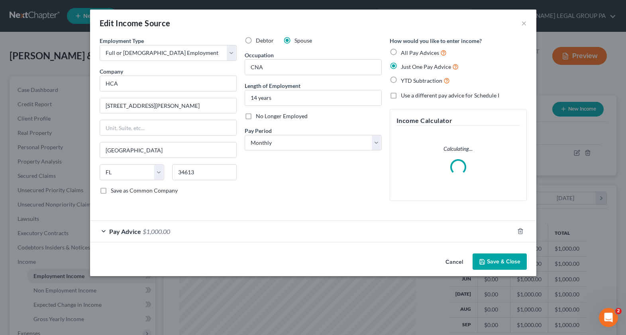
scroll to position [143, 255]
click at [143, 232] on span "$1,000.00" at bounding box center [156, 232] width 27 height 8
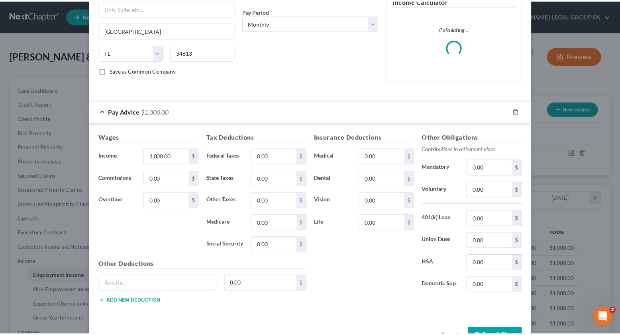
scroll to position [133, 0]
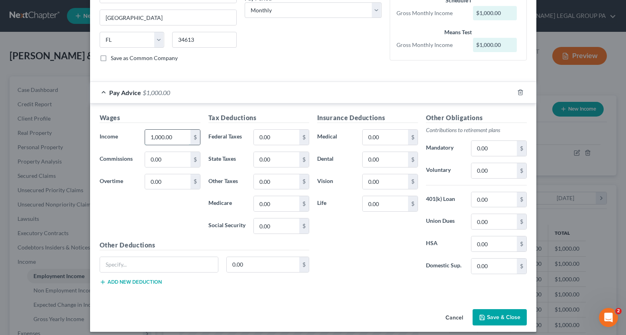
click at [173, 145] on input "1,000.00" at bounding box center [167, 137] width 45 height 15
click at [277, 137] on input "0.00" at bounding box center [276, 137] width 45 height 15
click at [271, 203] on input "0.00" at bounding box center [276, 203] width 45 height 15
click at [275, 219] on input "0.00" at bounding box center [276, 226] width 45 height 15
click at [339, 244] on div "Insurance Deductions Medical 0.00 $ Dental 0.00 $ Vision 0.00 $ Life 0.00 $" at bounding box center [367, 197] width 109 height 168
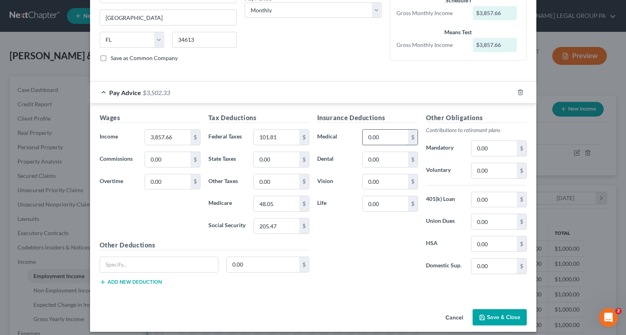
click at [376, 140] on input "0.00" at bounding box center [385, 137] width 45 height 15
click at [381, 162] on input "0.00" at bounding box center [385, 159] width 45 height 15
click at [389, 184] on input "0.00" at bounding box center [385, 182] width 45 height 15
click at [393, 199] on input "0.00" at bounding box center [385, 203] width 45 height 15
click at [382, 242] on div "Insurance Deductions Medical 466.61 $ Dental 60.67 $ Vision 16.34 $ Life 7.04 $" at bounding box center [367, 197] width 109 height 168
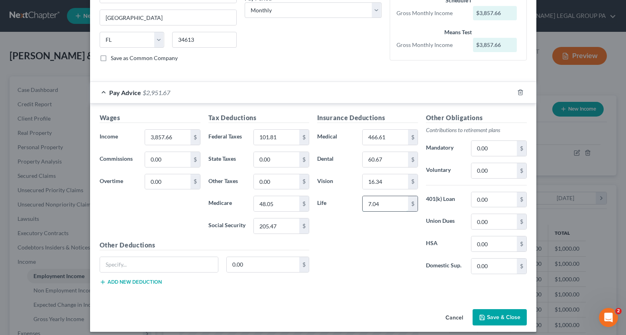
click at [375, 204] on input "7.04" at bounding box center [385, 203] width 45 height 15
click at [379, 205] on input "7.04" at bounding box center [385, 203] width 45 height 15
click at [485, 171] on input "0.00" at bounding box center [493, 170] width 45 height 15
click at [489, 201] on input "0.00" at bounding box center [493, 199] width 45 height 15
click at [381, 252] on div "Insurance Deductions Medical 466.61 $ Dental 60.67 $ Vision 16.34 $ Life 7.41 $" at bounding box center [367, 197] width 109 height 168
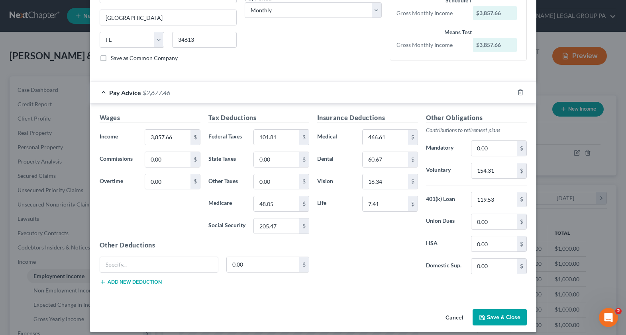
click at [493, 319] on button "Save & Close" at bounding box center [500, 318] width 54 height 17
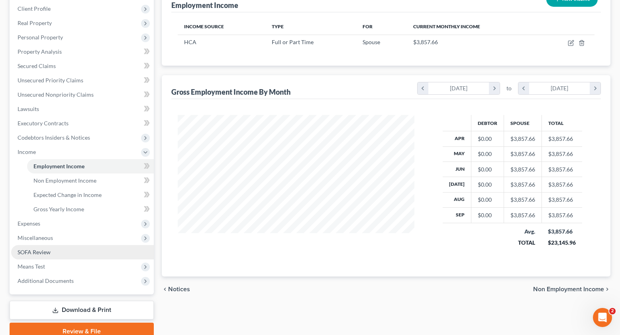
scroll to position [128, 0]
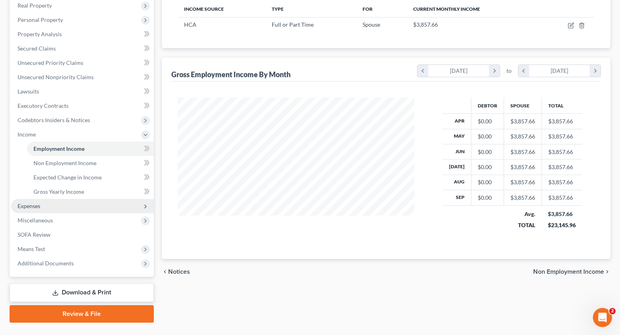
click at [37, 206] on span "Expenses" at bounding box center [29, 206] width 23 height 7
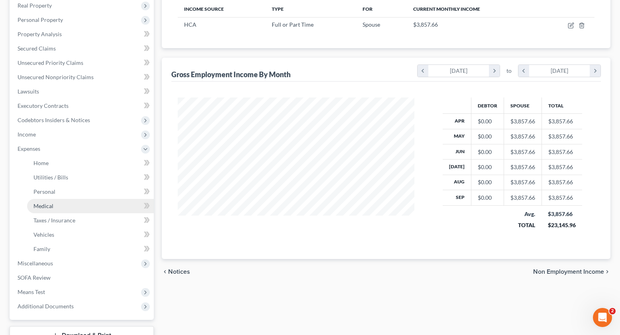
click at [49, 210] on link "Medical" at bounding box center [90, 206] width 127 height 14
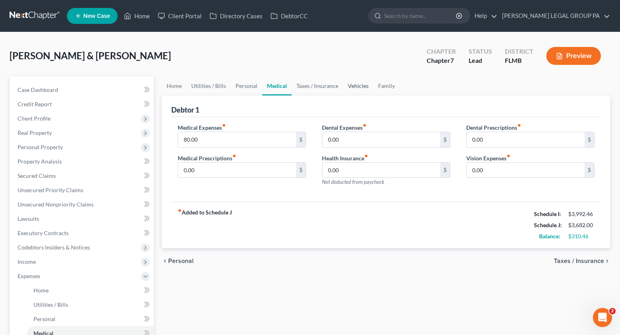
click at [362, 90] on link "Vehicles" at bounding box center [358, 86] width 30 height 19
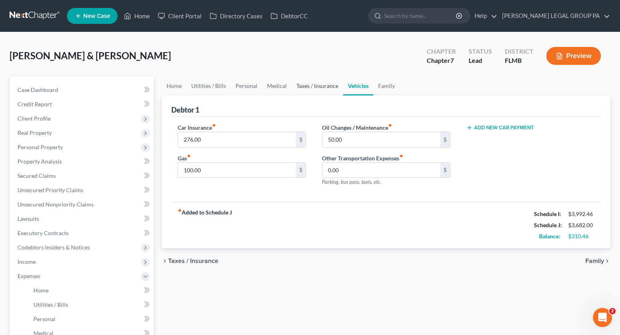
click at [327, 82] on link "Taxes / Insurance" at bounding box center [317, 86] width 51 height 19
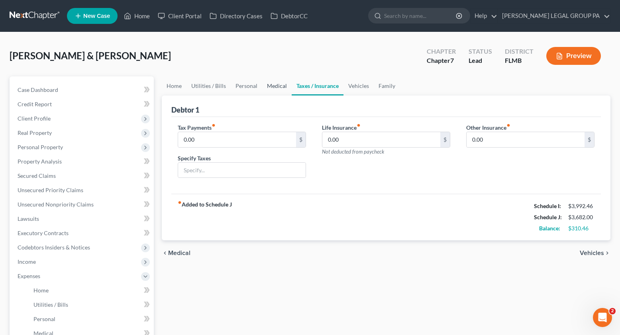
click at [268, 87] on link "Medical" at bounding box center [276, 86] width 29 height 19
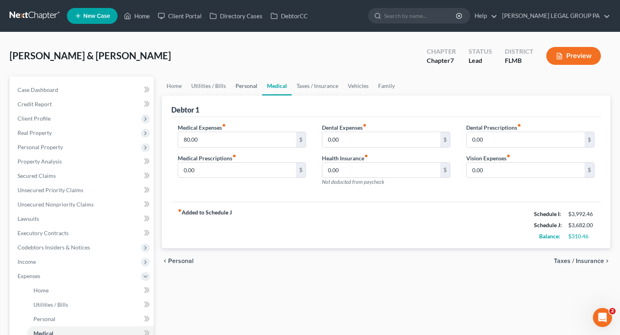
click at [236, 86] on link "Personal" at bounding box center [246, 86] width 31 height 19
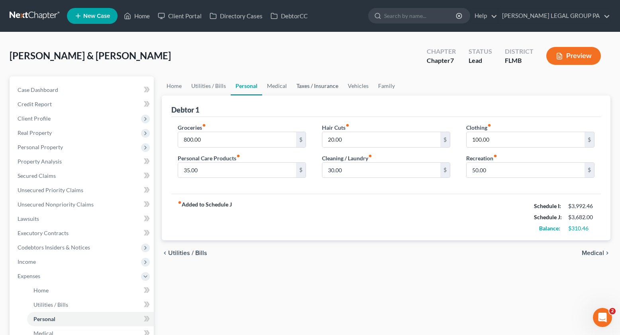
click at [292, 86] on link "Taxes / Insurance" at bounding box center [317, 86] width 51 height 19
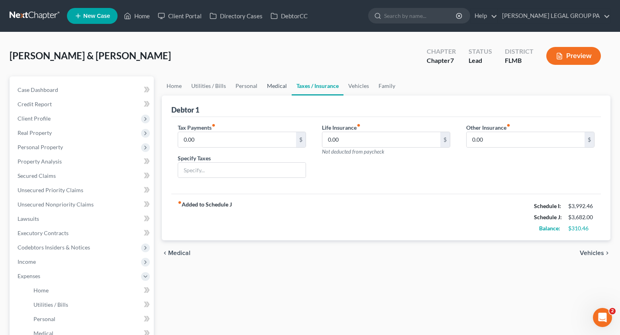
click at [266, 86] on link "Medical" at bounding box center [276, 86] width 29 height 19
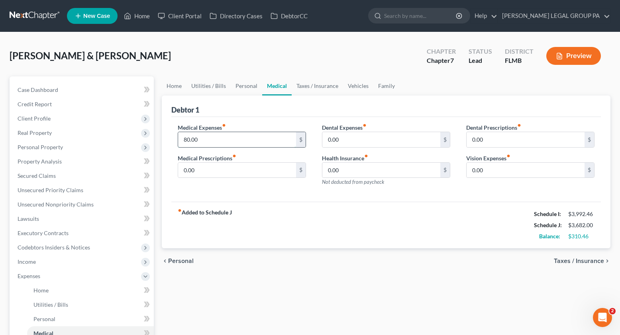
click at [206, 142] on input "80.00" at bounding box center [237, 139] width 118 height 15
click at [226, 87] on link "Utilities / Bills" at bounding box center [208, 86] width 44 height 19
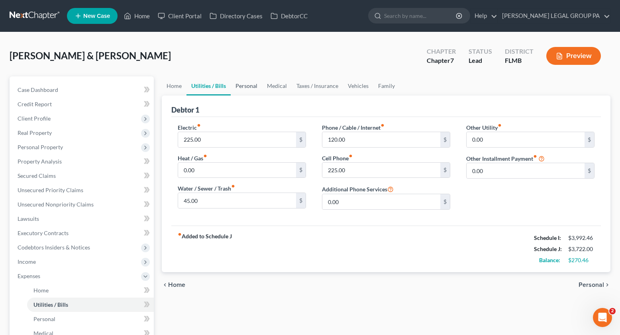
click at [247, 86] on link "Personal" at bounding box center [246, 86] width 31 height 19
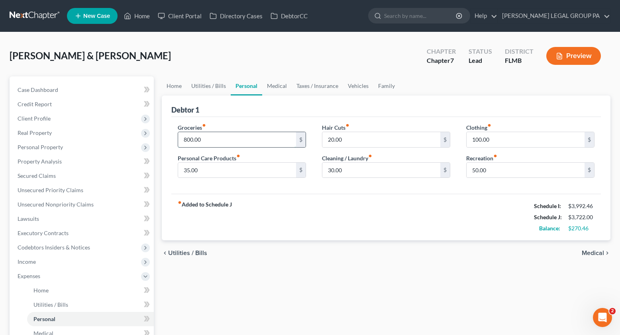
click at [202, 137] on input "800.00" at bounding box center [237, 139] width 118 height 15
click at [383, 88] on link "Family" at bounding box center [386, 86] width 26 height 19
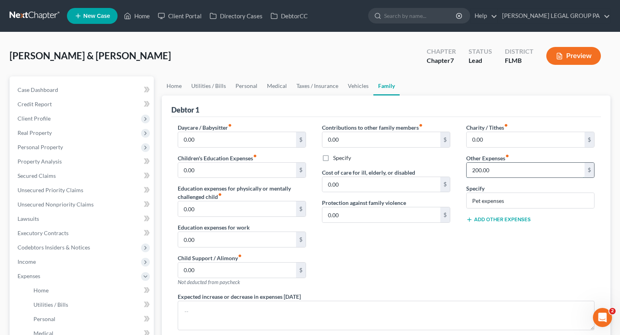
click at [492, 174] on input "200.00" at bounding box center [526, 170] width 118 height 15
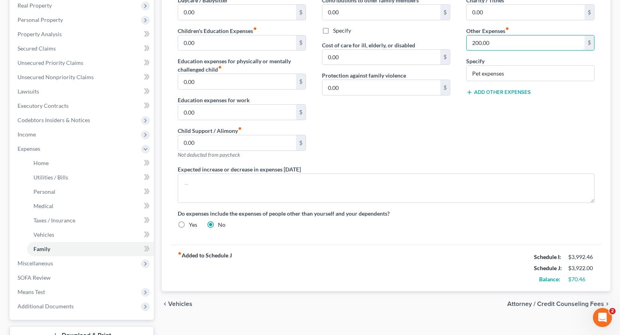
scroll to position [136, 0]
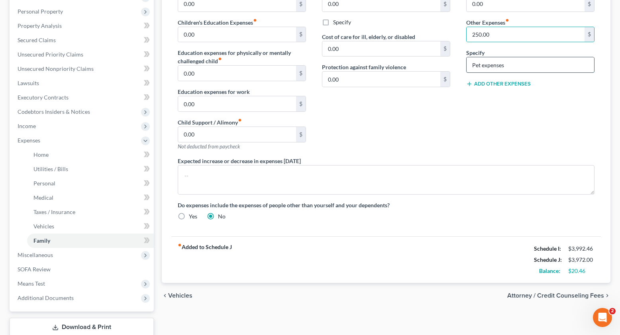
click at [525, 70] on input "Pet expenses" at bounding box center [531, 64] width 128 height 15
click at [439, 129] on div "Contributions to other family members fiber_manual_record 0.00 $ Specify Cost o…" at bounding box center [386, 72] width 144 height 169
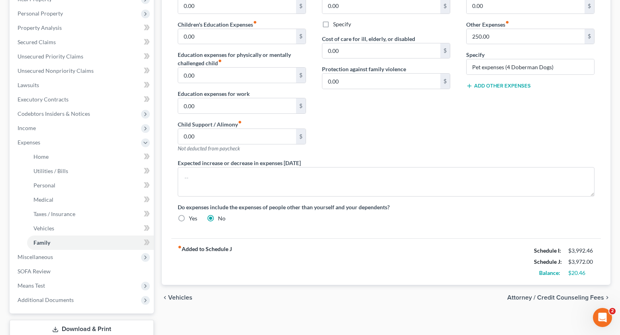
scroll to position [40, 0]
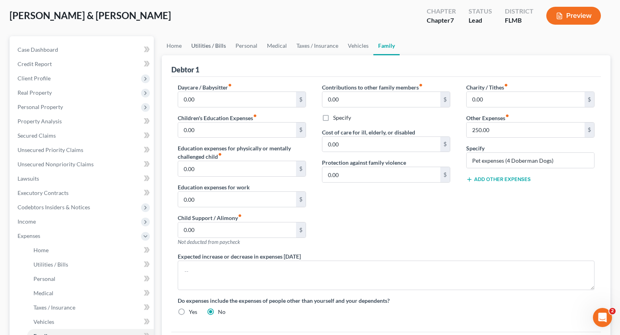
click at [205, 42] on link "Utilities / Bills" at bounding box center [208, 45] width 44 height 19
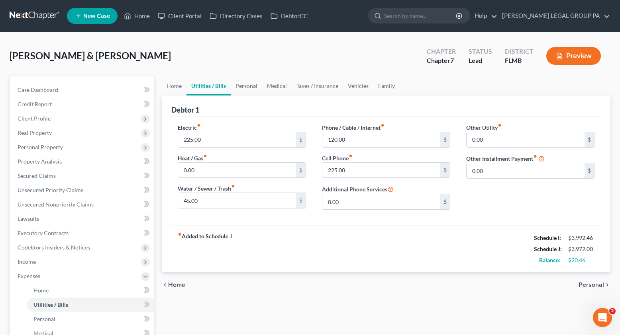
click at [246, 45] on div "Korchak, Kenneth & Minerva Upgraded Chapter Chapter 7 Status Lead District FLMB…" at bounding box center [310, 59] width 601 height 35
click at [251, 96] on div "Debtor 1" at bounding box center [386, 107] width 430 height 22
click at [252, 83] on link "Personal" at bounding box center [246, 86] width 31 height 19
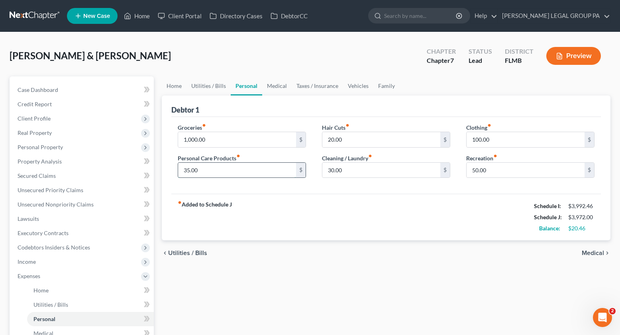
click at [200, 171] on input "35.00" at bounding box center [237, 170] width 118 height 15
click at [353, 144] on input "20.00" at bounding box center [381, 139] width 118 height 15
click at [352, 226] on div "fiber_manual_record Added to Schedule J Schedule I: $3,992.46 Schedule J: $3,99…" at bounding box center [386, 217] width 430 height 47
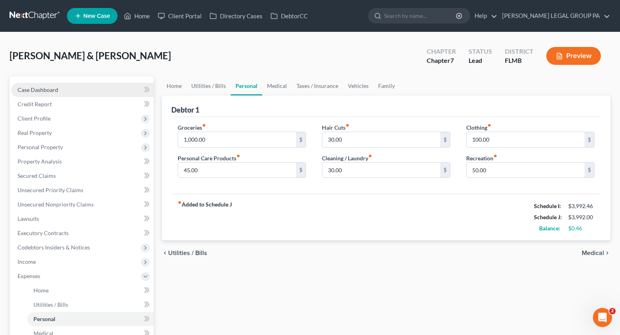
click at [43, 94] on link "Case Dashboard" at bounding box center [82, 90] width 143 height 14
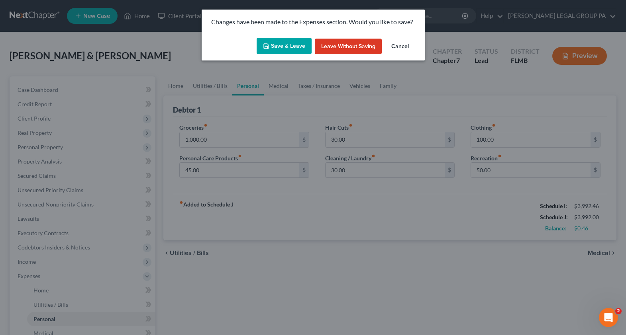
click at [277, 45] on button "Save & Leave" at bounding box center [284, 46] width 55 height 17
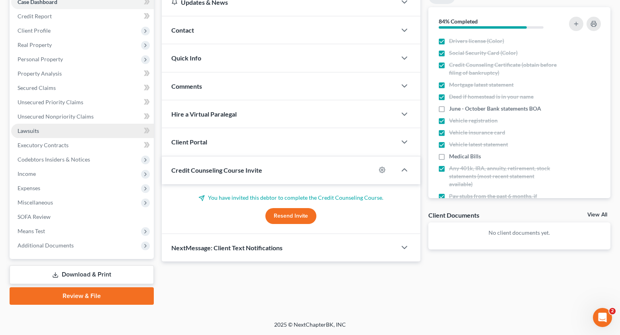
scroll to position [74, 0]
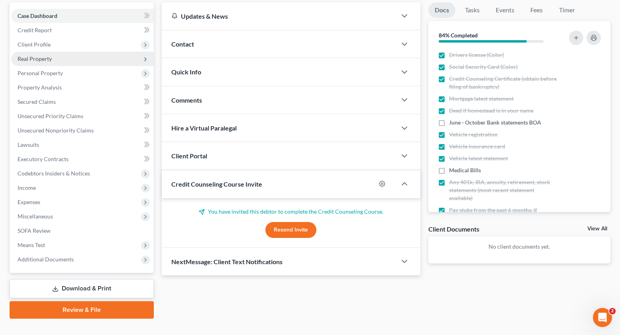
click at [40, 57] on span "Real Property" at bounding box center [35, 58] width 34 height 7
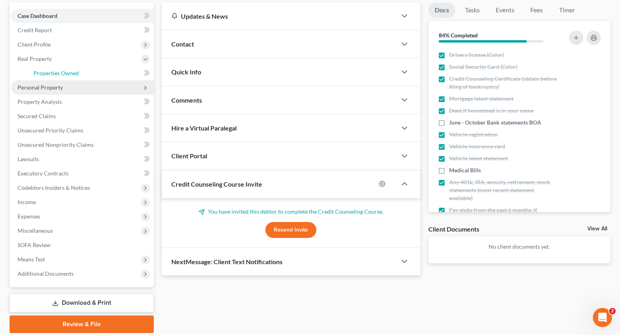
click at [47, 70] on span "Properties Owned" at bounding box center [55, 73] width 45 height 7
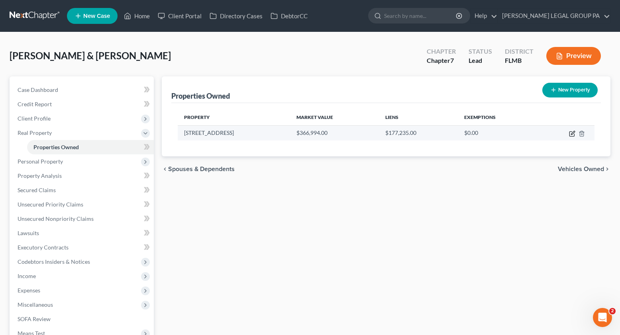
click at [573, 134] on icon "button" at bounding box center [572, 134] width 6 height 6
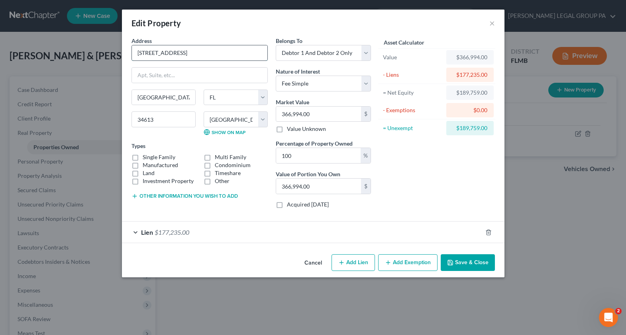
click at [208, 58] on input "7354 Madrid Rd" at bounding box center [199, 52] width 135 height 15
click at [403, 262] on button "Add Exemption" at bounding box center [407, 263] width 59 height 17
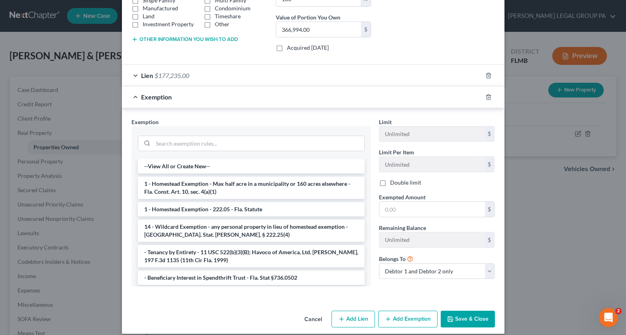
scroll to position [165, 0]
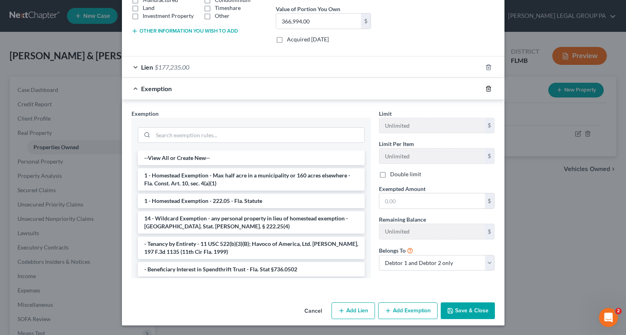
click at [488, 90] on icon "button" at bounding box center [488, 89] width 6 height 6
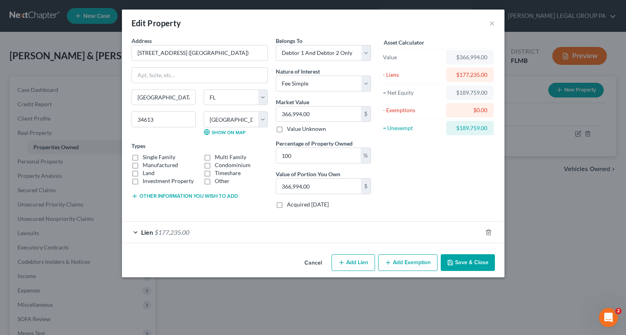
scroll to position [0, 0]
click at [404, 262] on button "Add Exemption" at bounding box center [407, 263] width 59 height 17
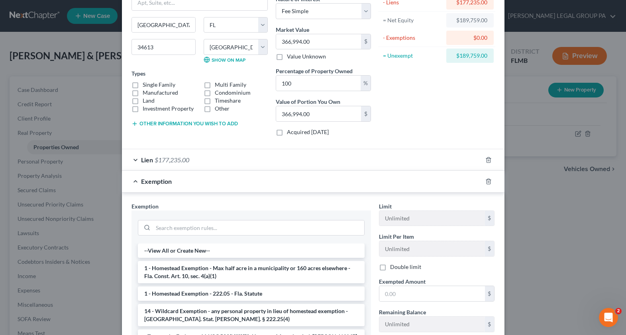
scroll to position [73, 0]
click at [188, 276] on li "1 - Homestead Exemption - Max half acre in a municipality or 160 acres elsewher…" at bounding box center [251, 272] width 227 height 22
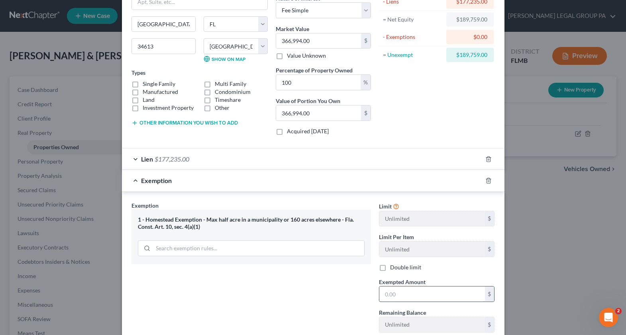
click at [388, 301] on input "text" at bounding box center [432, 294] width 106 height 15
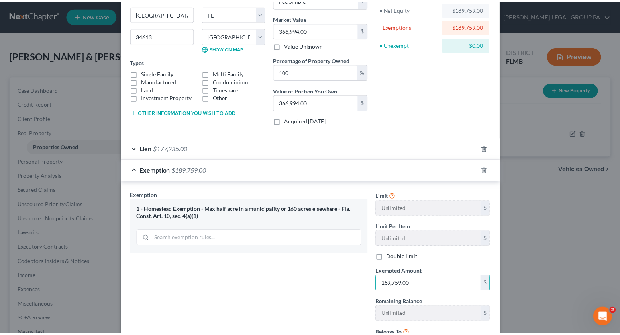
scroll to position [131, 0]
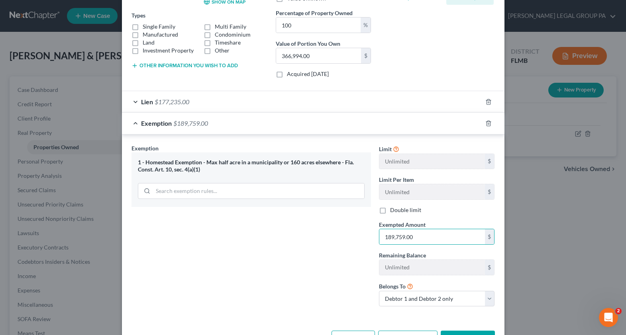
click at [463, 333] on button "Save & Close" at bounding box center [468, 339] width 54 height 17
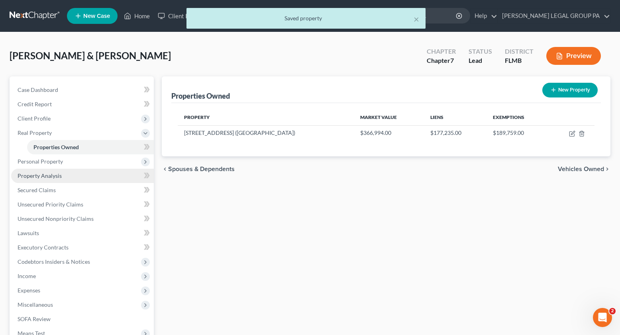
click at [51, 180] on link "Property Analysis" at bounding box center [82, 176] width 143 height 14
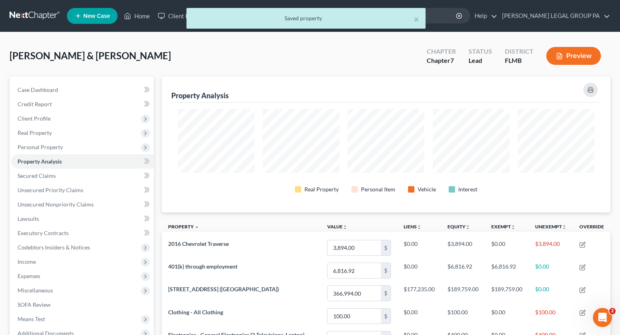
scroll to position [136, 449]
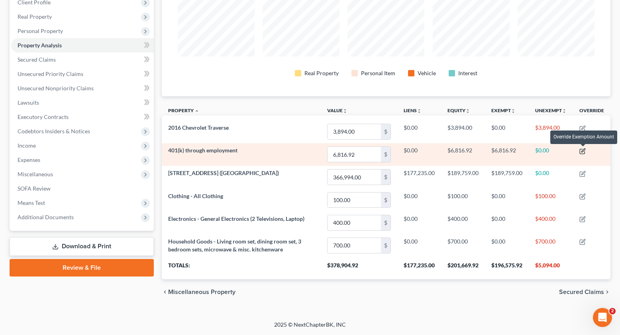
click at [583, 150] on icon "button" at bounding box center [583, 151] width 4 height 4
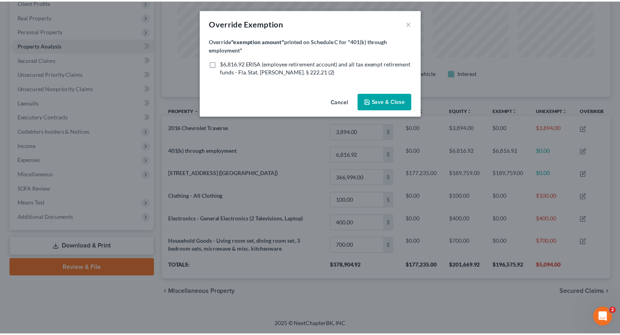
scroll to position [137, 453]
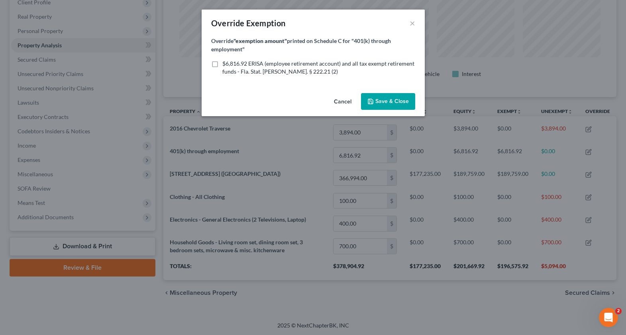
click at [222, 63] on label "$6,816.92 ERISA (employee retirement account) and all tax exempt retirement fun…" at bounding box center [318, 68] width 193 height 16
click at [226, 63] on input "$6,816.92 ERISA (employee retirement account) and all tax exempt retirement fun…" at bounding box center [228, 62] width 5 height 5
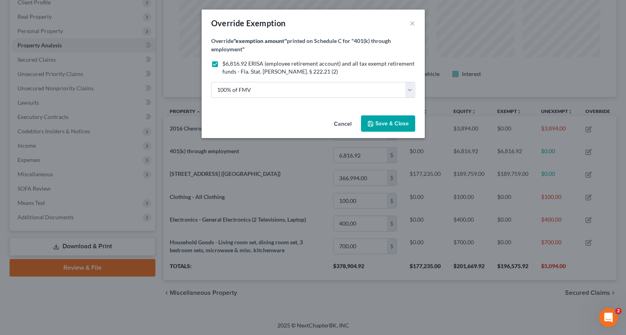
click at [381, 122] on span "Save & Close" at bounding box center [391, 123] width 33 height 7
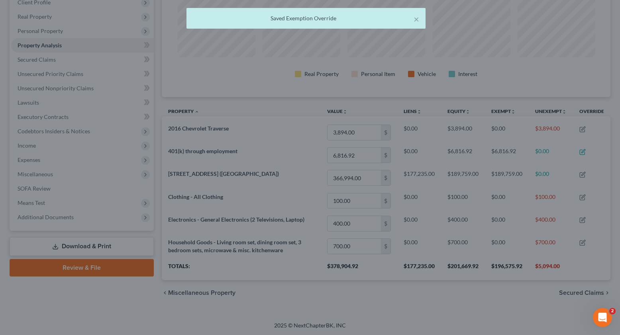
scroll to position [398318, 398005]
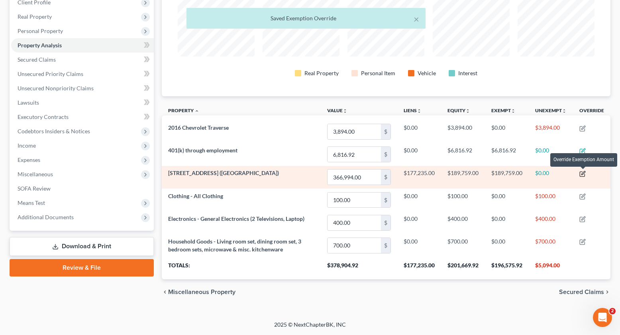
click at [584, 175] on icon "button" at bounding box center [582, 174] width 6 height 6
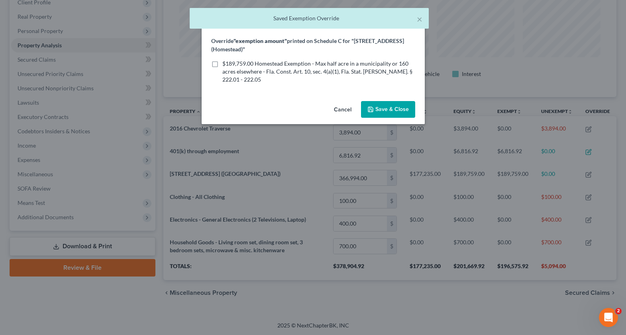
click at [222, 64] on label "$189,759.00 Homestead Exemption - Max half acre in a municipality or 160 acres …" at bounding box center [318, 72] width 193 height 24
click at [226, 64] on input "$189,759.00 Homestead Exemption - Max half acre in a municipality or 160 acres …" at bounding box center [228, 62] width 5 height 5
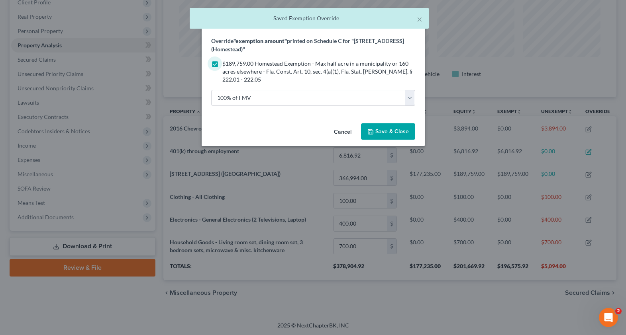
click at [379, 114] on div "Override "exemption amount" printed on Schedule C for "7354 Madrid Road (Homest…" at bounding box center [313, 79] width 223 height 84
click at [389, 140] on div "Cancel Save & Close" at bounding box center [313, 133] width 223 height 26
click at [389, 136] on button "Save & Close" at bounding box center [388, 132] width 54 height 17
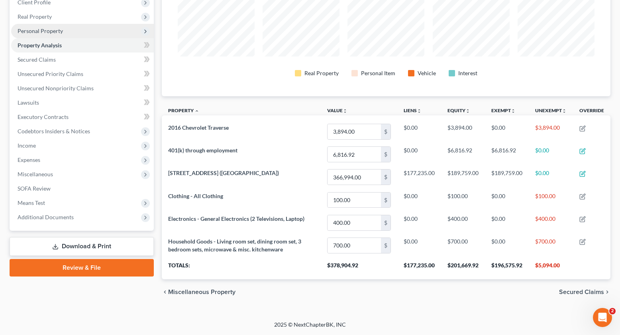
click at [35, 33] on span "Personal Property" at bounding box center [40, 30] width 45 height 7
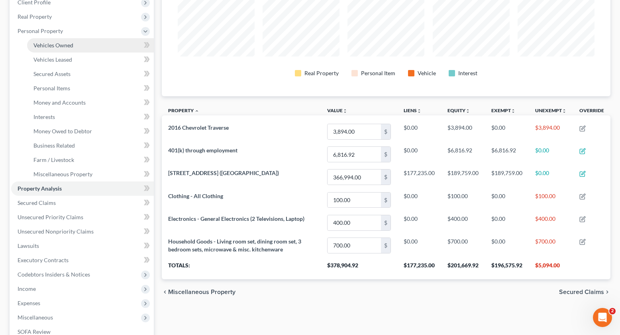
click at [48, 47] on span "Vehicles Owned" at bounding box center [53, 45] width 40 height 7
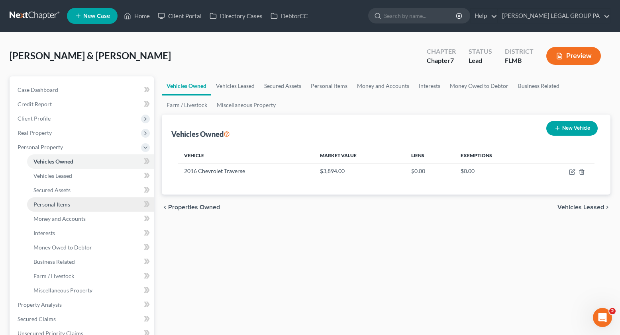
click at [55, 208] on link "Personal Items" at bounding box center [90, 205] width 127 height 14
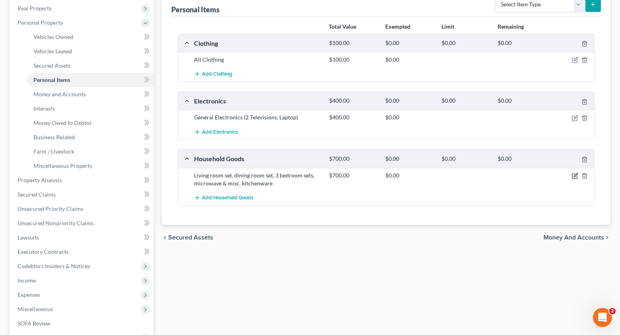
click at [577, 176] on icon "button" at bounding box center [575, 176] width 6 height 6
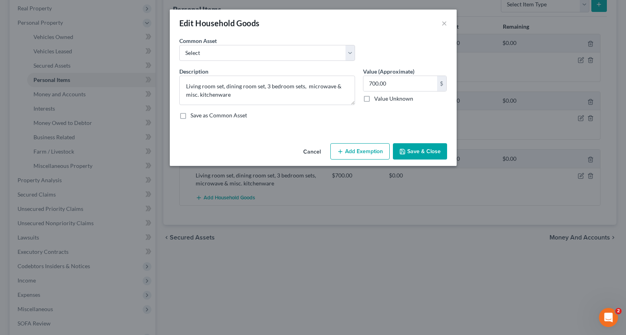
click at [366, 153] on button "Add Exemption" at bounding box center [359, 151] width 59 height 17
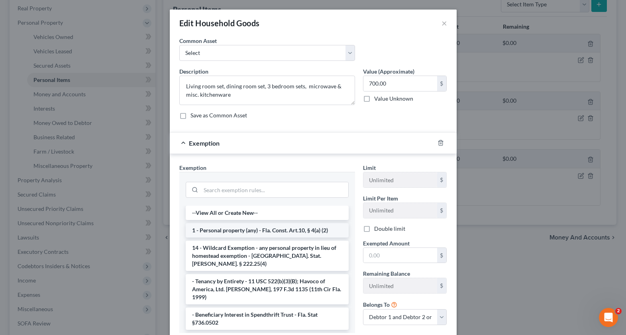
click at [215, 228] on li "1 - Personal property (any) - Fla. Const. Art.10, § 4(a) (2)" at bounding box center [267, 231] width 163 height 14
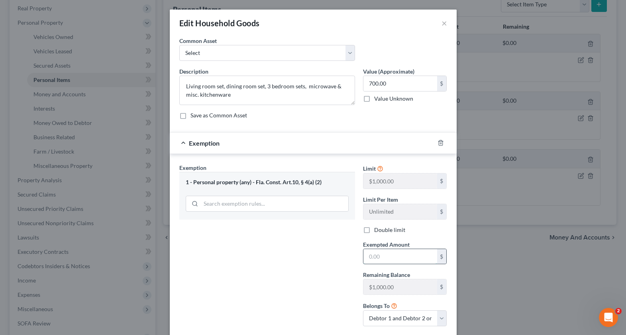
click at [376, 260] on input "text" at bounding box center [400, 256] width 74 height 15
click at [374, 234] on label "Double limit" at bounding box center [389, 230] width 31 height 8
click at [377, 232] on input "Double limit" at bounding box center [379, 228] width 5 height 5
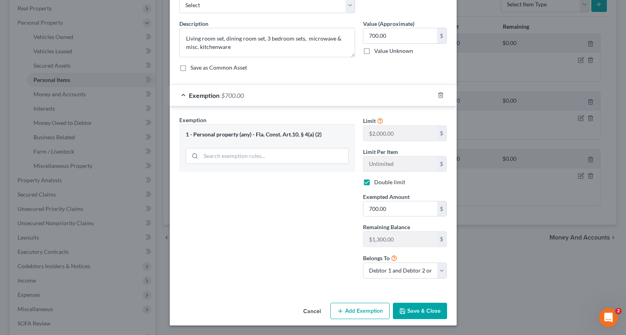
click at [416, 315] on button "Save & Close" at bounding box center [420, 311] width 54 height 17
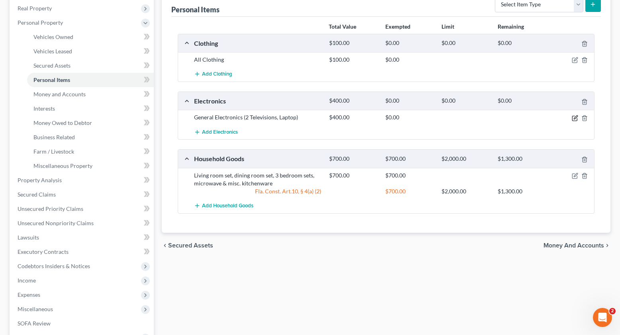
click at [574, 117] on icon "button" at bounding box center [575, 118] width 6 height 6
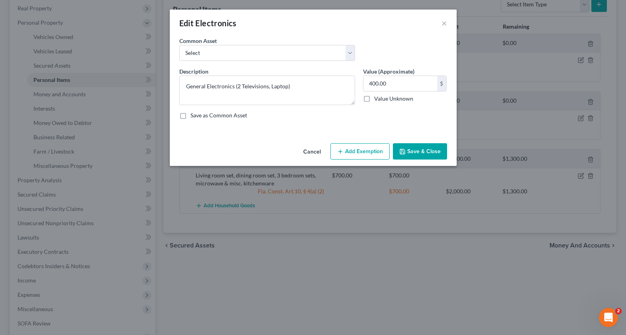
click at [372, 146] on button "Add Exemption" at bounding box center [359, 151] width 59 height 17
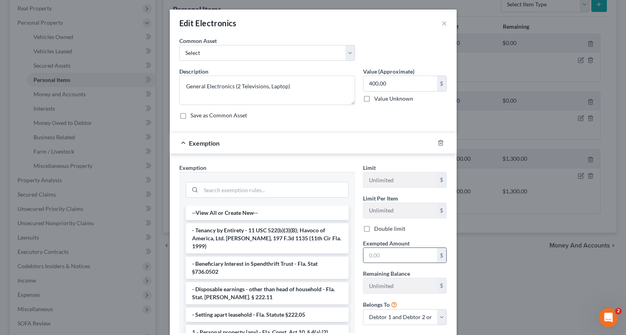
click at [382, 256] on input "text" at bounding box center [400, 255] width 74 height 15
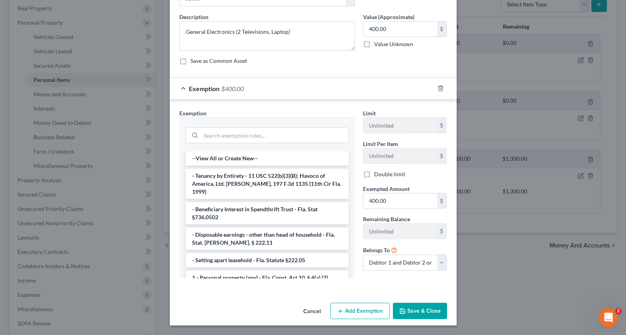
click at [424, 309] on button "Save & Close" at bounding box center [420, 311] width 54 height 17
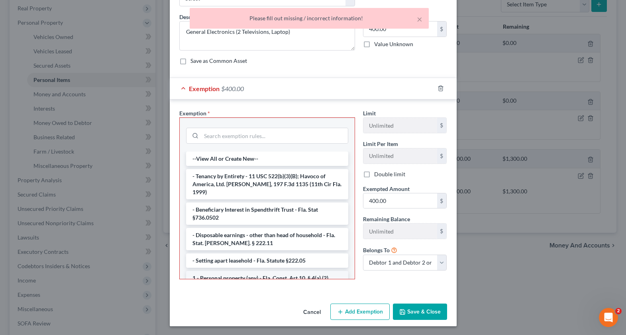
click at [217, 271] on li "1 - Personal property (any) - Fla. Const. Art.10, § 4(a) (2)" at bounding box center [267, 278] width 162 height 14
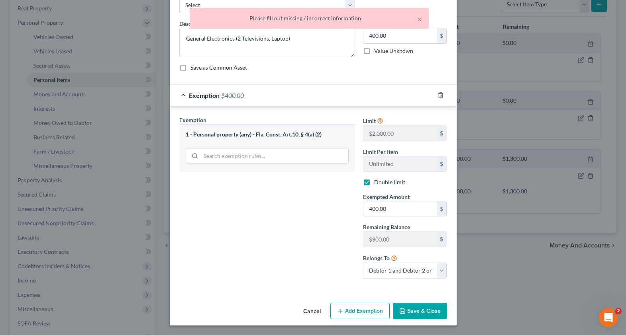
click at [416, 313] on button "Save & Close" at bounding box center [420, 311] width 54 height 17
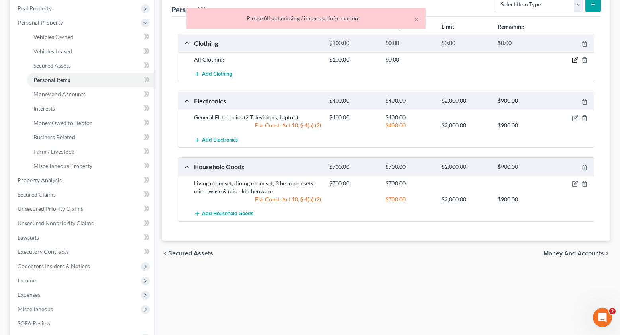
click at [577, 59] on icon "button" at bounding box center [575, 60] width 6 height 6
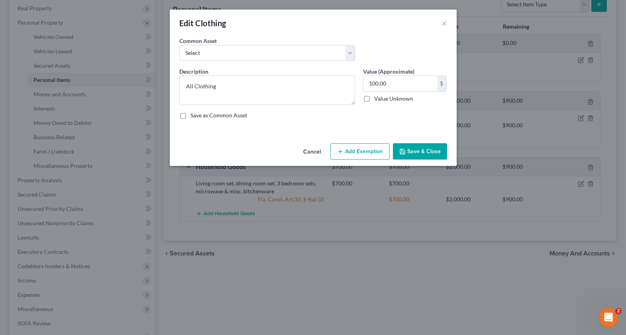
click at [342, 156] on button "Add Exemption" at bounding box center [359, 151] width 59 height 17
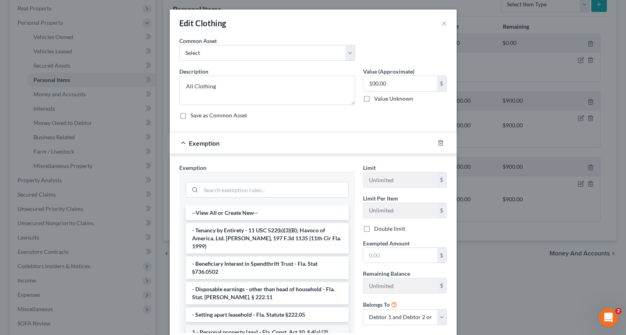
drag, startPoint x: 222, startPoint y: 322, endPoint x: 341, endPoint y: 296, distance: 121.7
click at [222, 326] on li "1 - Personal property (any) - Fla. Const. Art.10, § 4(a) (2)" at bounding box center [267, 333] width 163 height 14
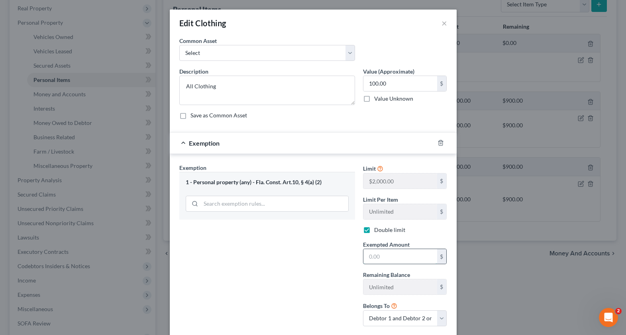
click at [381, 254] on input "text" at bounding box center [400, 256] width 74 height 15
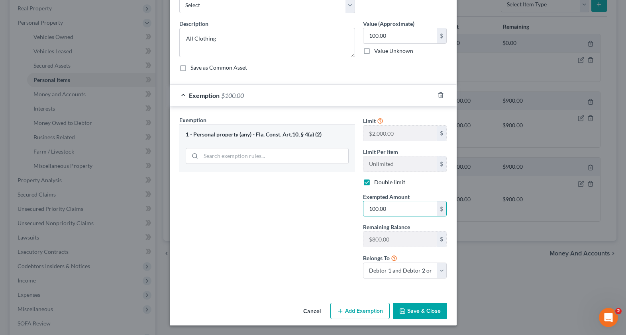
click at [410, 310] on button "Save & Close" at bounding box center [420, 311] width 54 height 17
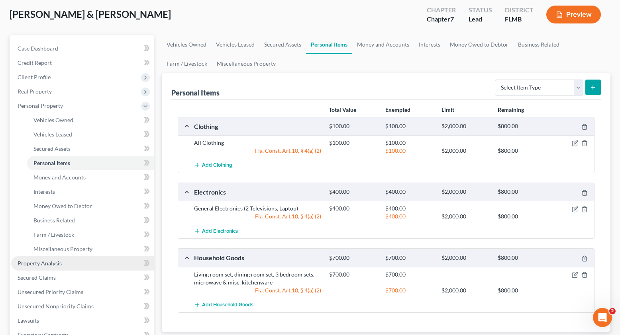
click at [49, 264] on span "Property Analysis" at bounding box center [40, 263] width 44 height 7
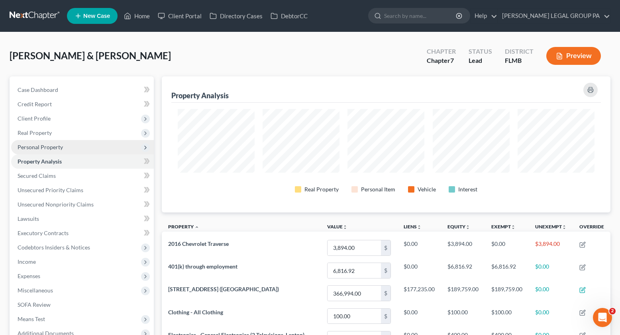
click at [41, 150] on span "Personal Property" at bounding box center [40, 147] width 45 height 7
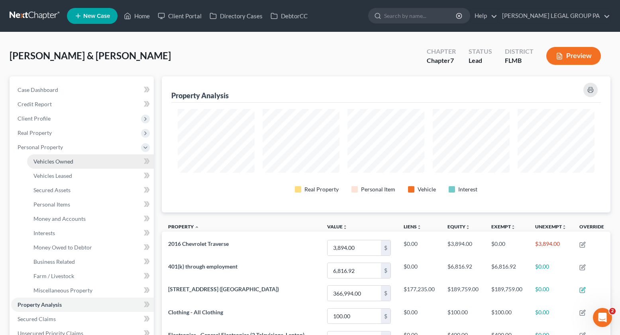
click at [49, 161] on span "Vehicles Owned" at bounding box center [53, 161] width 40 height 7
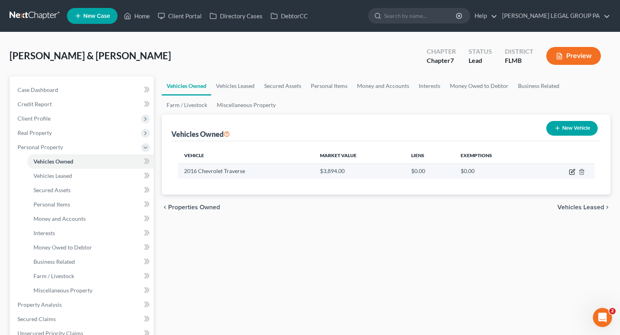
click at [570, 172] on icon "button" at bounding box center [572, 172] width 6 height 6
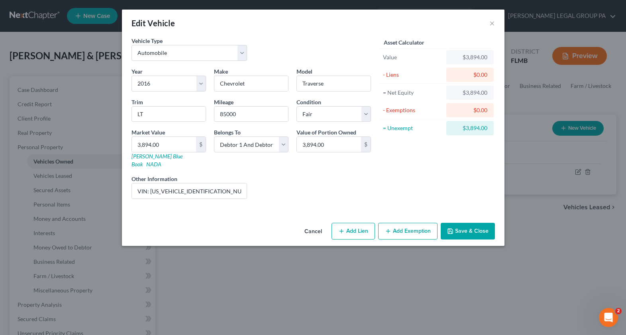
click at [413, 226] on button "Add Exemption" at bounding box center [407, 231] width 59 height 17
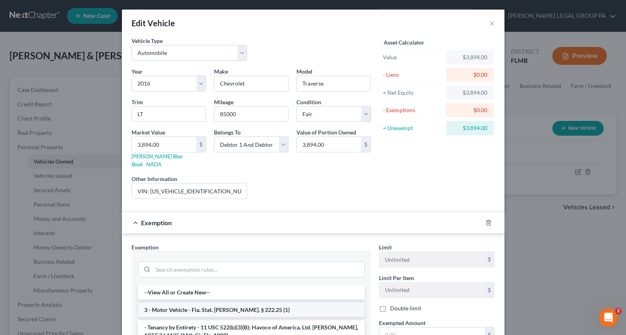
click at [196, 303] on li "3 - Motor Vehicle - Fla. Stat. Ann. § 222.25 (1)" at bounding box center [251, 310] width 227 height 14
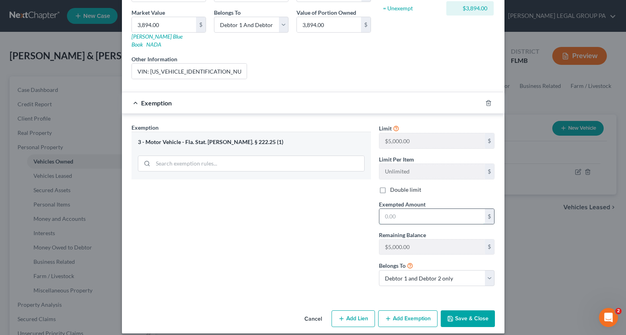
click at [410, 209] on input "text" at bounding box center [432, 216] width 106 height 15
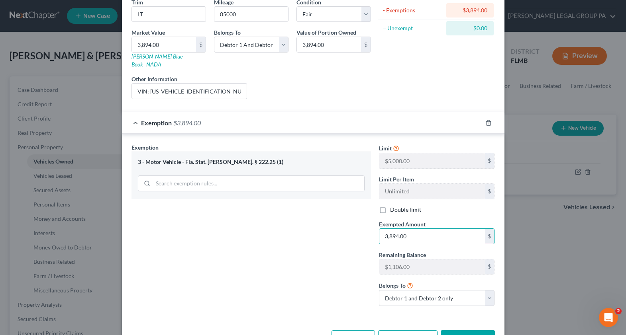
click at [467, 331] on button "Save & Close" at bounding box center [468, 339] width 54 height 17
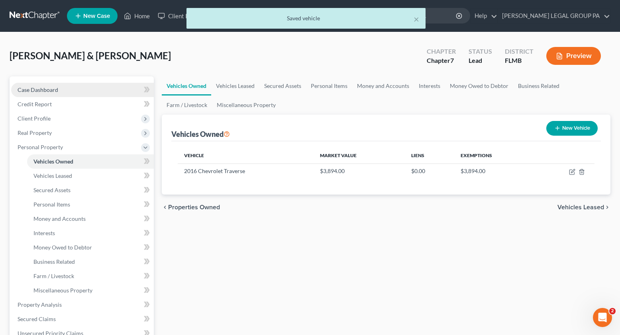
click at [39, 88] on span "Case Dashboard" at bounding box center [38, 89] width 41 height 7
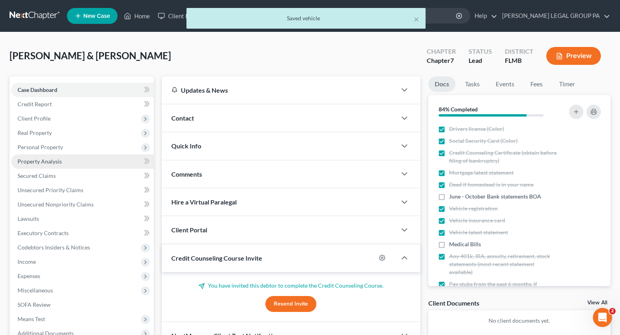
click at [51, 158] on span "Property Analysis" at bounding box center [40, 161] width 44 height 7
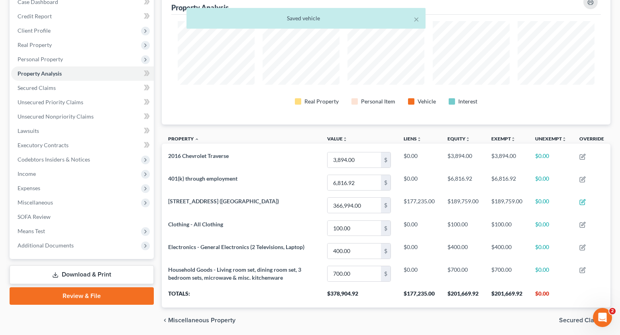
scroll to position [398318, 398005]
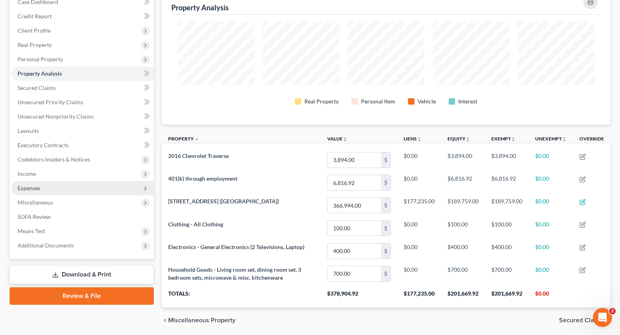
click at [43, 193] on span "Expenses" at bounding box center [82, 188] width 143 height 14
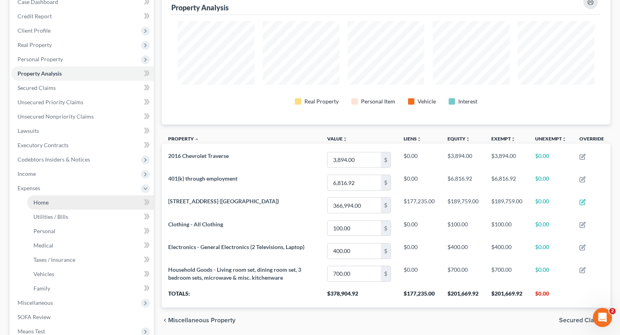
click at [50, 204] on link "Home" at bounding box center [90, 203] width 127 height 14
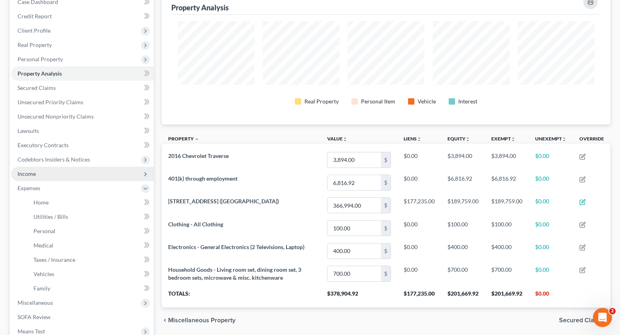
click at [32, 173] on span "Income" at bounding box center [27, 174] width 18 height 7
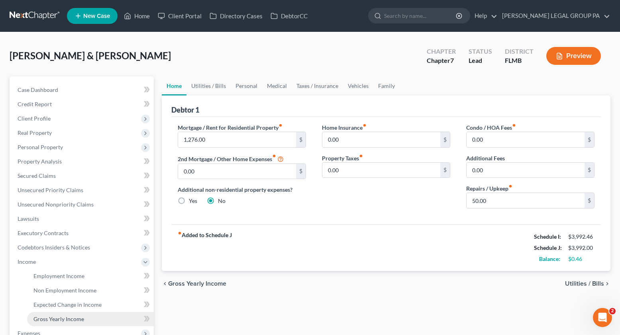
click at [57, 319] on span "Gross Yearly Income" at bounding box center [58, 319] width 51 height 7
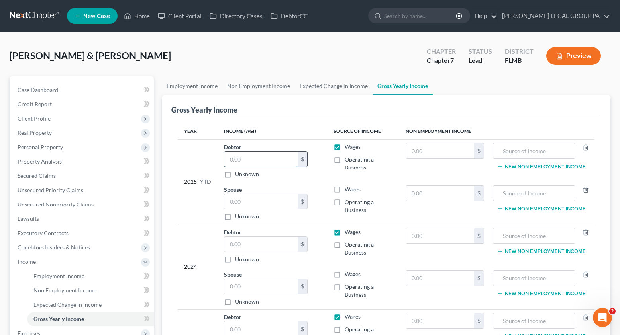
click at [267, 165] on input "text" at bounding box center [260, 159] width 73 height 15
click at [254, 201] on input "text" at bounding box center [260, 201] width 73 height 15
click at [345, 191] on label "Wages" at bounding box center [353, 190] width 16 height 8
click at [348, 191] on input "Wages" at bounding box center [350, 188] width 5 height 5
click at [345, 147] on label "Wages" at bounding box center [353, 147] width 16 height 8
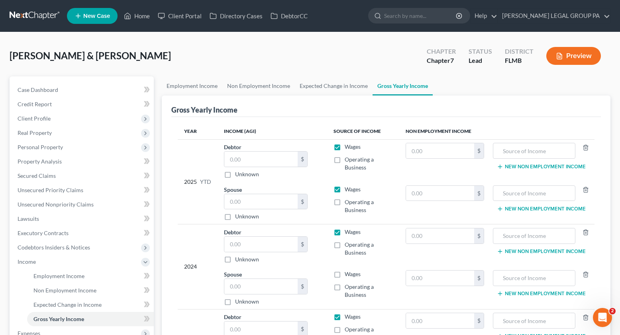
click at [348, 147] on input "Wages" at bounding box center [350, 145] width 5 height 5
click at [246, 202] on input "text" at bounding box center [260, 201] width 73 height 15
drag, startPoint x: 434, startPoint y: 151, endPoint x: 357, endPoint y: 152, distance: 76.1
click at [434, 151] on input "text" at bounding box center [440, 150] width 68 height 15
click at [520, 156] on input "text" at bounding box center [534, 150] width 74 height 15
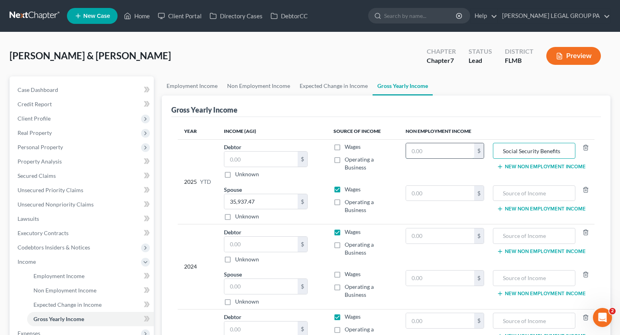
click at [433, 151] on input "text" at bounding box center [440, 150] width 68 height 15
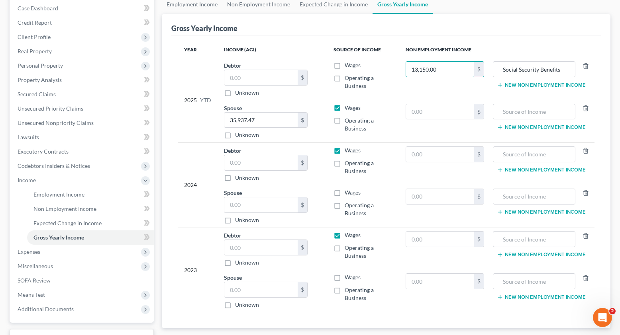
scroll to position [145, 0]
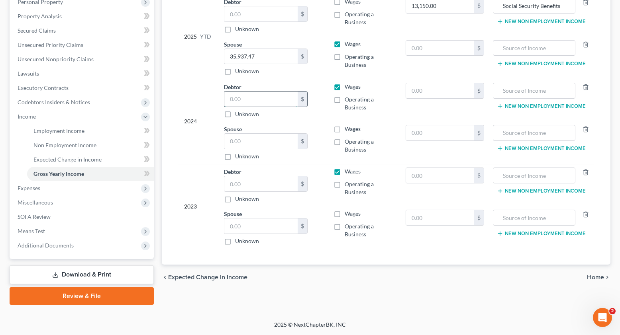
click at [234, 97] on input "text" at bounding box center [260, 99] width 73 height 15
drag, startPoint x: 266, startPoint y: 98, endPoint x: 237, endPoint y: 100, distance: 29.2
click at [229, 98] on input "39,192.00" at bounding box center [260, 99] width 73 height 15
click at [246, 142] on input "text" at bounding box center [260, 141] width 73 height 15
paste input "39,192.00"
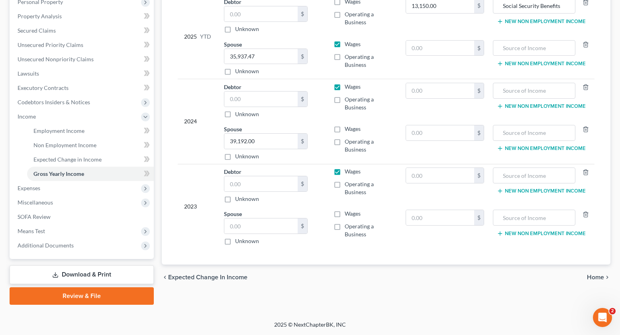
click at [345, 88] on label "Wages" at bounding box center [353, 87] width 16 height 8
click at [348, 88] on input "Wages" at bounding box center [350, 85] width 5 height 5
click at [345, 132] on label "Wages" at bounding box center [353, 129] width 16 height 8
click at [348, 130] on input "Wages" at bounding box center [350, 127] width 5 height 5
click at [424, 92] on input "text" at bounding box center [440, 90] width 68 height 15
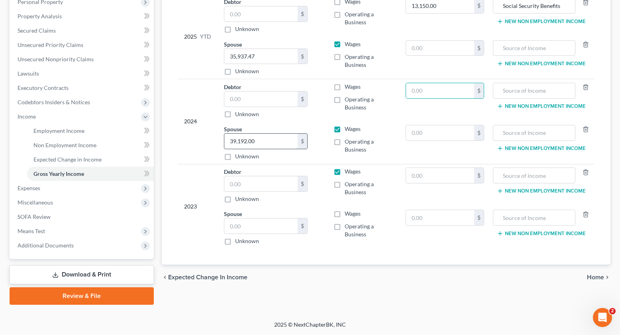
drag, startPoint x: 340, startPoint y: 129, endPoint x: 269, endPoint y: 139, distance: 71.7
click at [345, 129] on label "Wages" at bounding box center [353, 129] width 16 height 8
click at [348, 129] on input "Wages" at bounding box center [350, 127] width 5 height 5
drag, startPoint x: 264, startPoint y: 146, endPoint x: 265, endPoint y: 154, distance: 8.1
click at [213, 142] on tbody "2024 Debtor $ Unknown Balance Undetermined $ Unknown Wages Operating a Business…" at bounding box center [386, 121] width 417 height 85
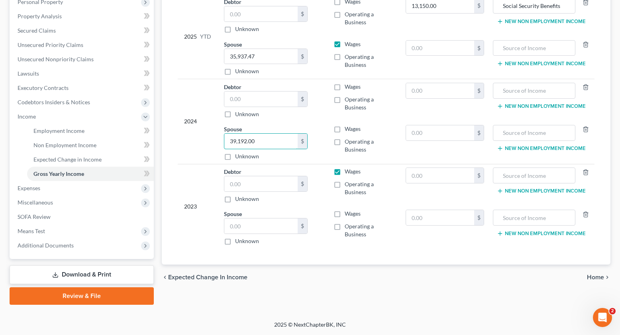
drag, startPoint x: 258, startPoint y: 142, endPoint x: 219, endPoint y: 139, distance: 39.2
click at [218, 139] on td "Spouse 39,192.00 $ Unknown Balance Undetermined 39,192.00 $ Unknown" at bounding box center [273, 143] width 110 height 43
click at [248, 97] on input "text" at bounding box center [260, 99] width 73 height 15
paste input "39,192.00"
click at [345, 86] on label "Wages" at bounding box center [353, 87] width 16 height 8
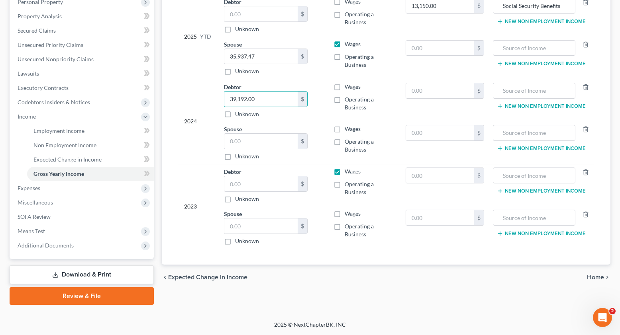
click at [348, 86] on input "Wages" at bounding box center [350, 85] width 5 height 5
click at [420, 92] on input "text" at bounding box center [440, 90] width 68 height 15
click at [422, 92] on input "text" at bounding box center [440, 90] width 68 height 15
click at [533, 6] on input "Social Security Benefits" at bounding box center [534, 5] width 74 height 15
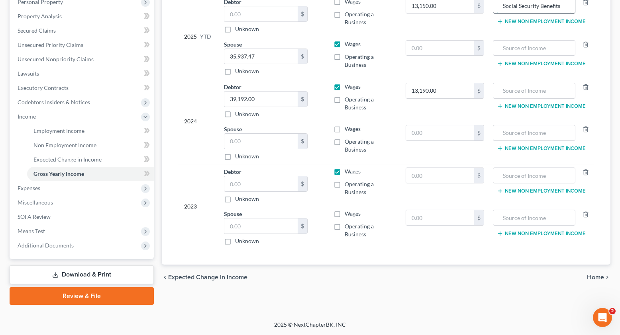
click at [533, 6] on input "Social Security Benefits" at bounding box center [534, 5] width 74 height 15
click at [519, 90] on input "text" at bounding box center [534, 90] width 74 height 15
paste input "Social Security Benefits"
click at [240, 186] on input "text" at bounding box center [260, 184] width 73 height 15
click at [430, 179] on input "text" at bounding box center [440, 175] width 68 height 15
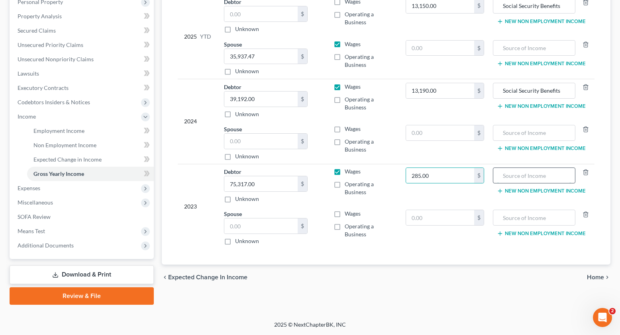
click at [526, 171] on input "text" at bounding box center [534, 175] width 74 height 15
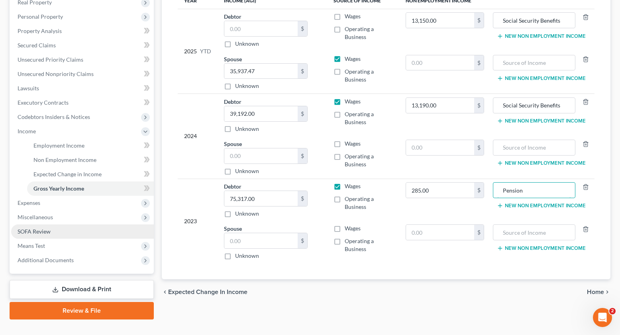
scroll to position [130, 0]
click at [41, 215] on span "Miscellaneous" at bounding box center [35, 217] width 35 height 7
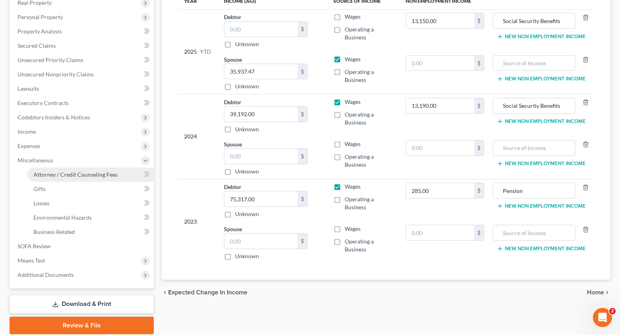
click at [60, 179] on link "Attorney / Credit Counseling Fees" at bounding box center [90, 175] width 127 height 14
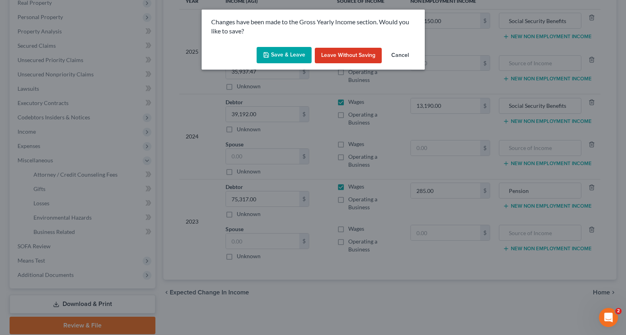
click at [290, 56] on button "Save & Leave" at bounding box center [284, 55] width 55 height 17
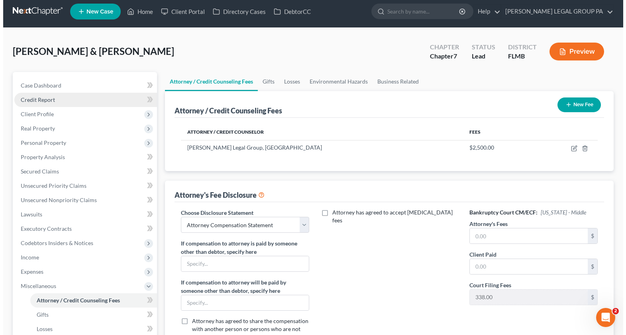
scroll to position [7, 0]
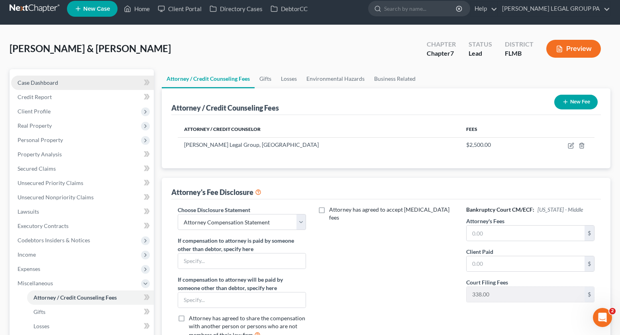
click at [48, 82] on span "Case Dashboard" at bounding box center [38, 82] width 41 height 7
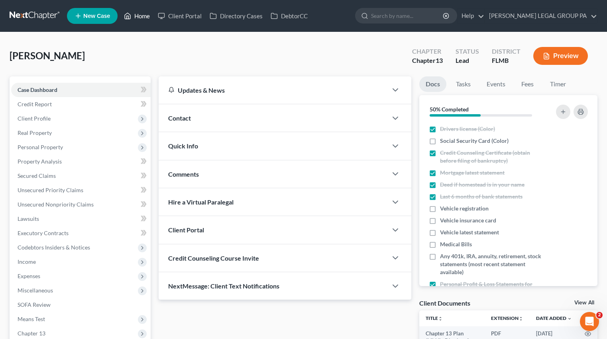
click at [148, 15] on link "Home" at bounding box center [137, 16] width 34 height 14
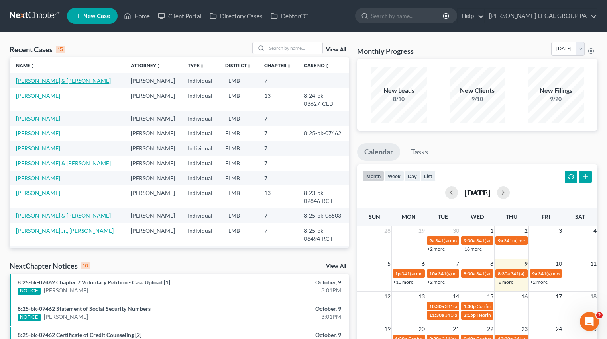
click at [45, 83] on link "[PERSON_NAME] & [PERSON_NAME]" at bounding box center [63, 80] width 95 height 7
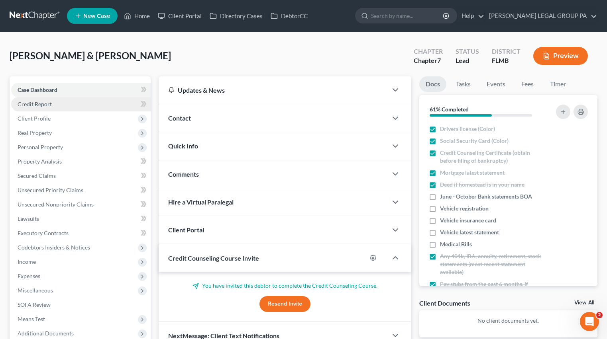
click at [98, 102] on link "Credit Report" at bounding box center [80, 104] width 139 height 14
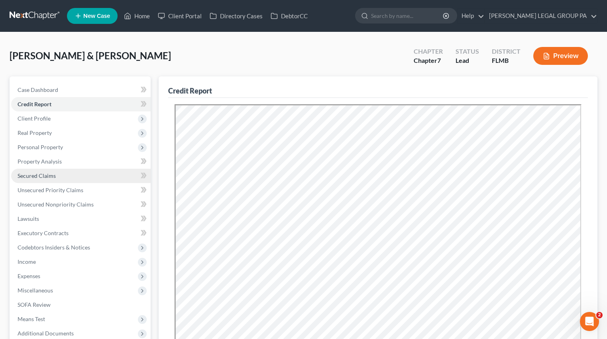
click at [37, 171] on link "Secured Claims" at bounding box center [80, 176] width 139 height 14
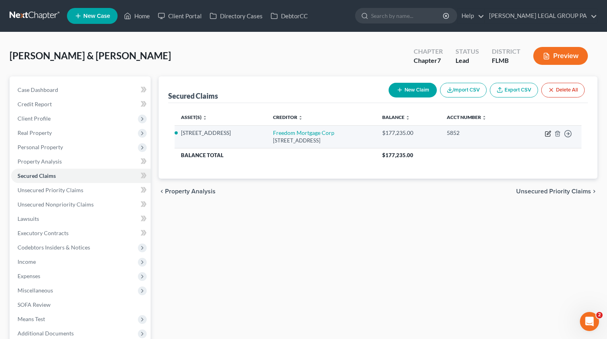
click at [549, 136] on icon "button" at bounding box center [548, 134] width 6 height 6
select select "9"
select select "2"
select select "0"
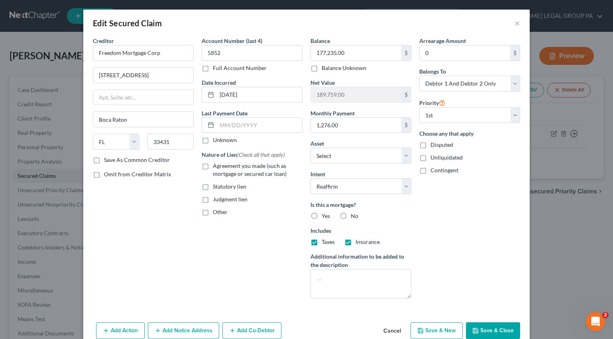
drag, startPoint x: 479, startPoint y: 333, endPoint x: 476, endPoint y: 326, distance: 7.3
click at [479, 333] on button "Save & Close" at bounding box center [493, 331] width 54 height 17
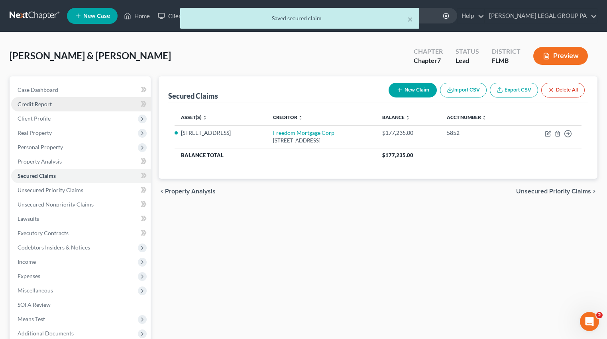
click at [34, 104] on span "Credit Report" at bounding box center [35, 104] width 34 height 7
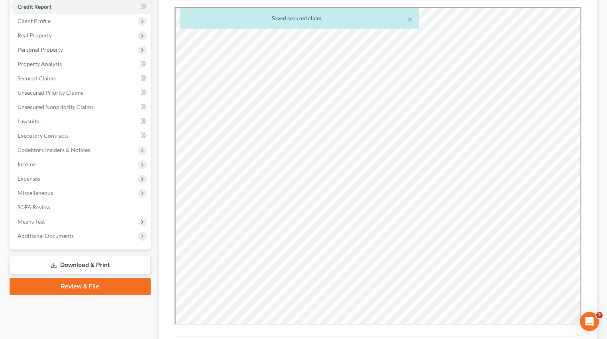
scroll to position [184, 0]
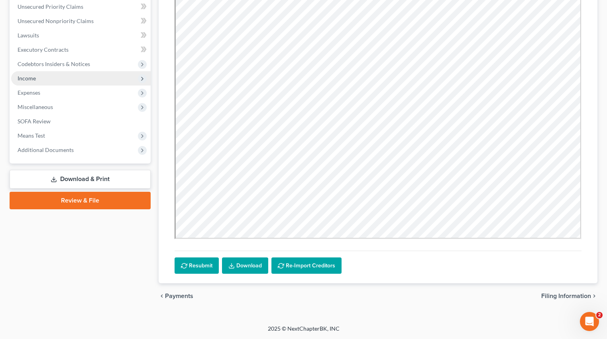
click at [38, 80] on span "Income" at bounding box center [80, 78] width 139 height 14
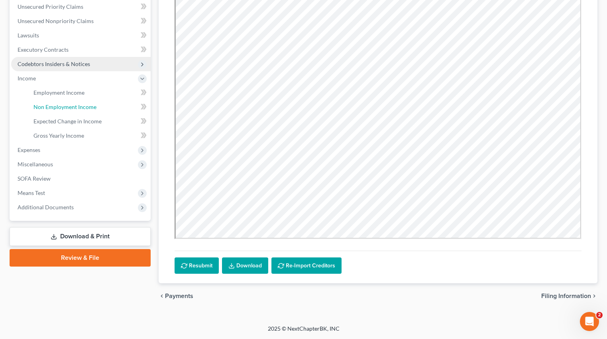
drag, startPoint x: 45, startPoint y: 105, endPoint x: 55, endPoint y: 108, distance: 10.0
click at [45, 105] on span "Non Employment Income" at bounding box center [64, 107] width 63 height 7
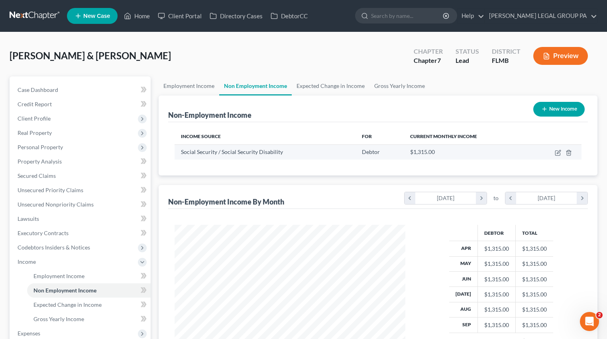
scroll to position [143, 247]
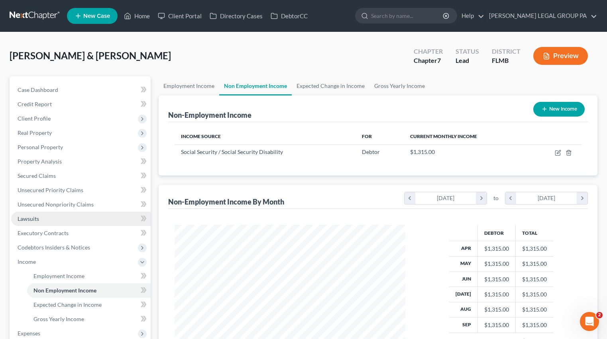
click at [64, 218] on link "Lawsuits" at bounding box center [80, 219] width 139 height 14
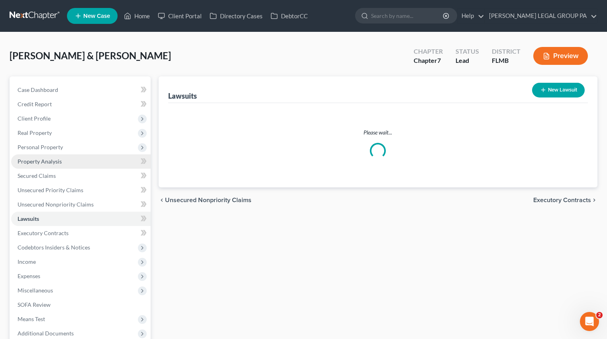
click at [56, 160] on span "Property Analysis" at bounding box center [40, 161] width 44 height 7
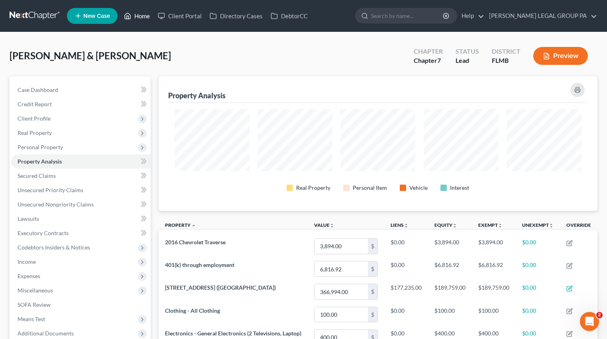
click at [141, 16] on link "Home" at bounding box center [137, 16] width 34 height 14
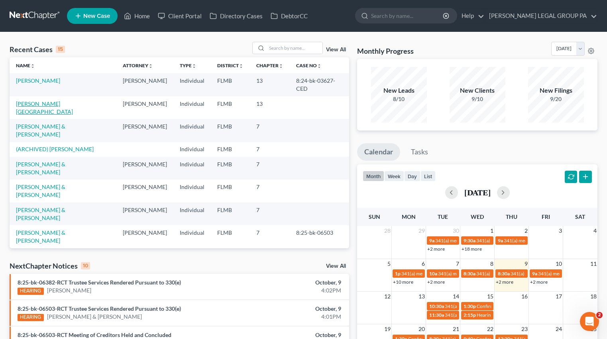
click at [47, 100] on link "[PERSON_NAME][GEOGRAPHIC_DATA]" at bounding box center [44, 107] width 57 height 15
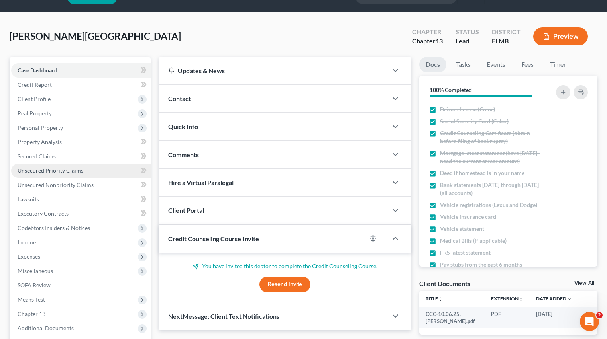
scroll to position [66, 0]
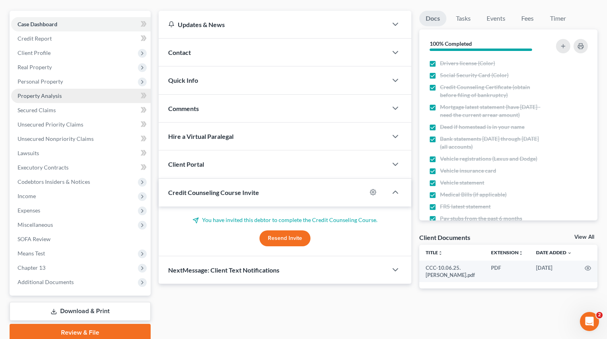
click at [45, 96] on span "Property Analysis" at bounding box center [40, 95] width 44 height 7
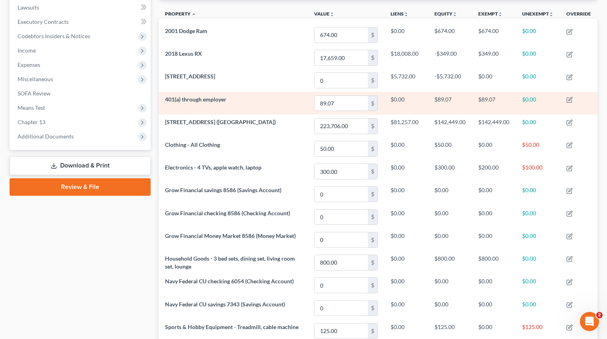
scroll to position [156, 0]
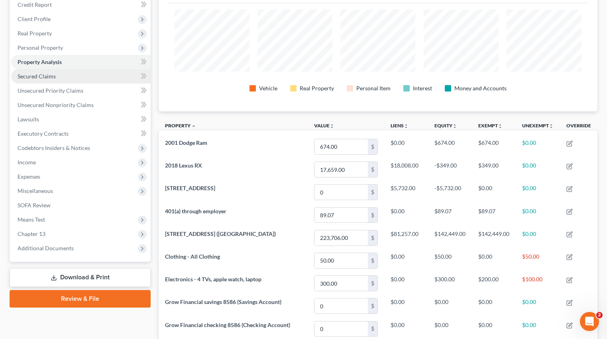
click at [46, 76] on span "Secured Claims" at bounding box center [37, 76] width 38 height 7
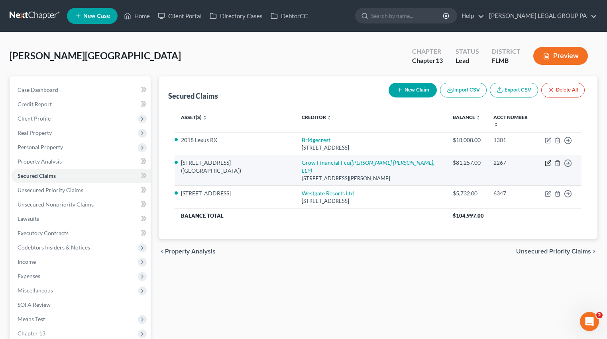
click at [547, 160] on icon "button" at bounding box center [548, 163] width 6 height 6
select select "33"
select select "0"
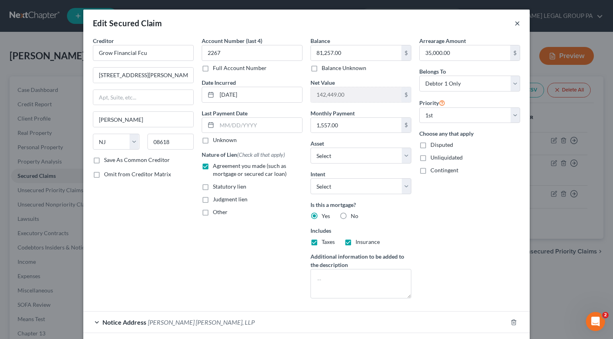
click at [516, 24] on button "×" at bounding box center [517, 23] width 6 height 10
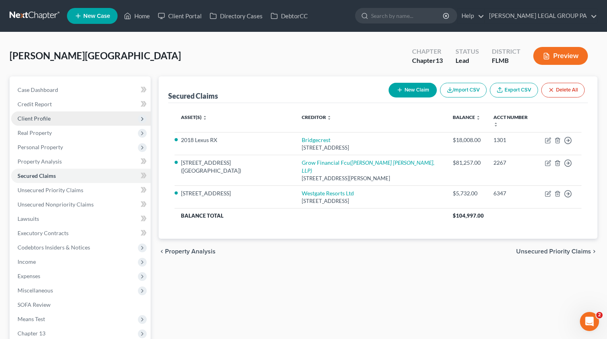
click at [39, 121] on span "Client Profile" at bounding box center [34, 118] width 33 height 7
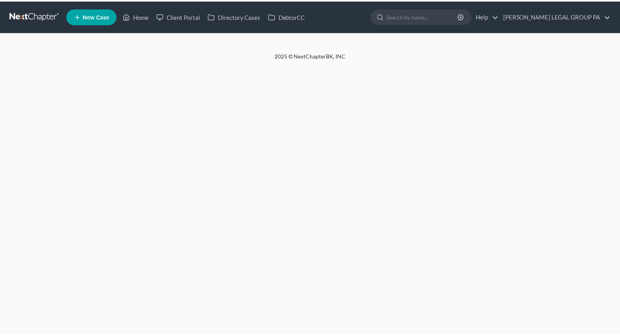
scroll to position [7, 0]
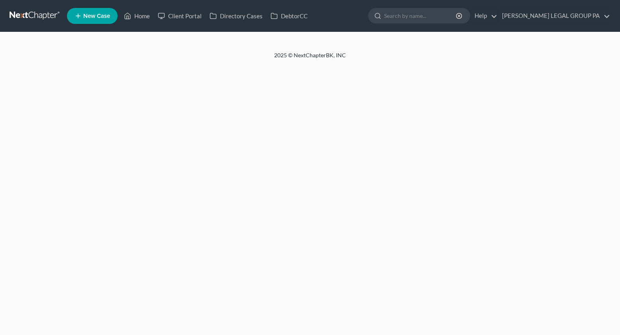
select select "0"
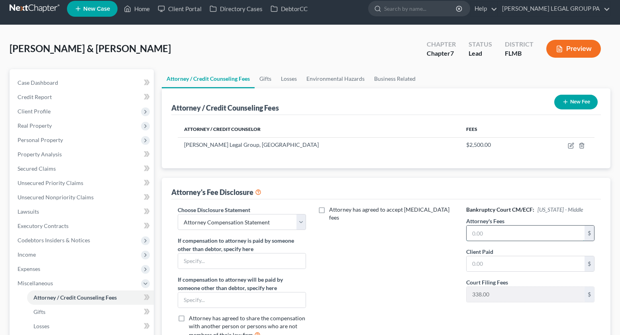
click at [485, 233] on input "text" at bounding box center [526, 233] width 118 height 15
type input "2,500.00"
click at [483, 259] on input "text" at bounding box center [526, 264] width 118 height 15
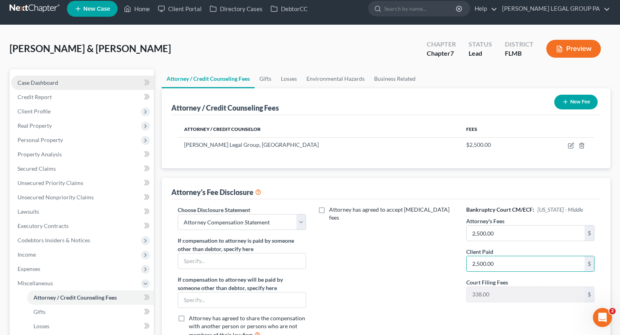
type input "2,500.00"
click at [41, 84] on span "Case Dashboard" at bounding box center [38, 82] width 41 height 7
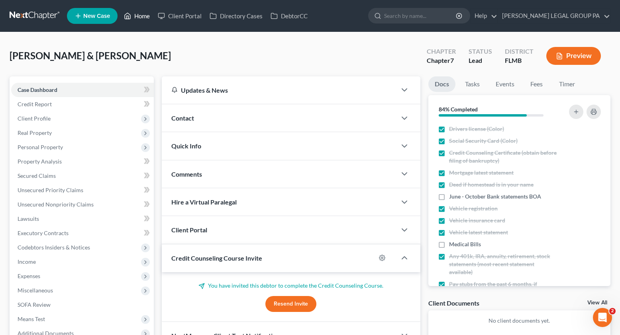
click at [149, 19] on link "Home" at bounding box center [137, 16] width 34 height 14
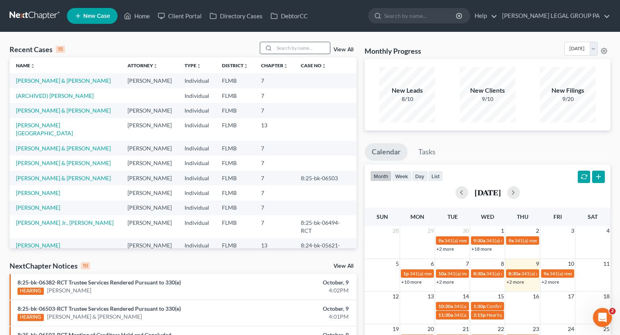
click at [290, 47] on input "search" at bounding box center [302, 48] width 56 height 12
click at [46, 125] on link "[PERSON_NAME][GEOGRAPHIC_DATA]" at bounding box center [44, 129] width 57 height 15
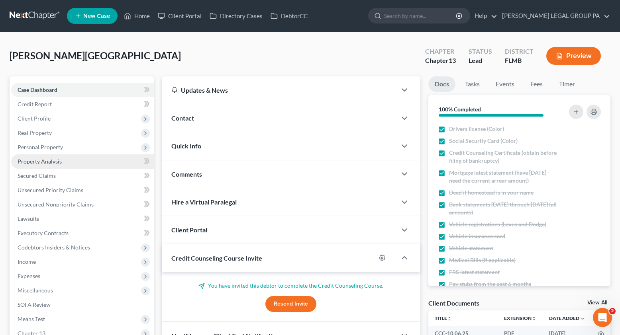
click at [45, 162] on span "Property Analysis" at bounding box center [40, 161] width 44 height 7
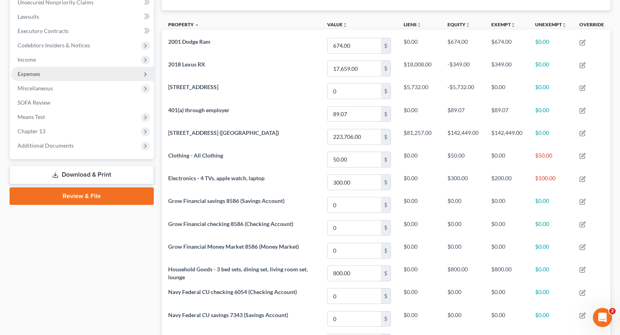
click at [45, 76] on span "Expenses" at bounding box center [82, 74] width 143 height 14
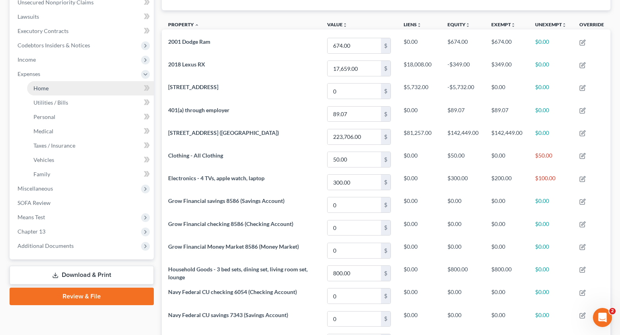
click at [43, 94] on link "Home" at bounding box center [90, 88] width 127 height 14
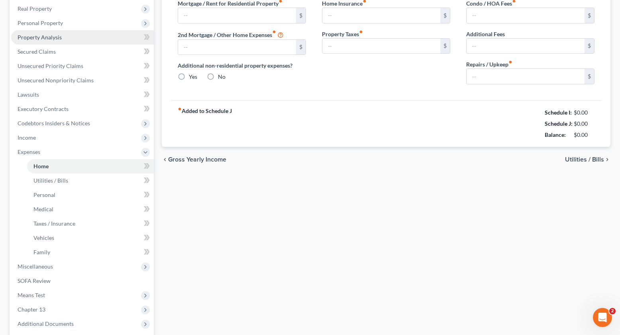
type input "0.00"
radio input "true"
type input "250.00"
type input "0.00"
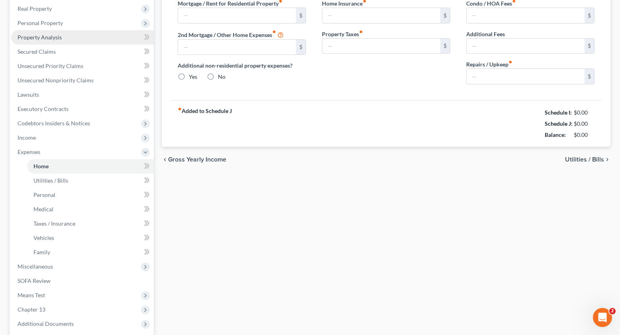
type input "0.00"
type input "50.00"
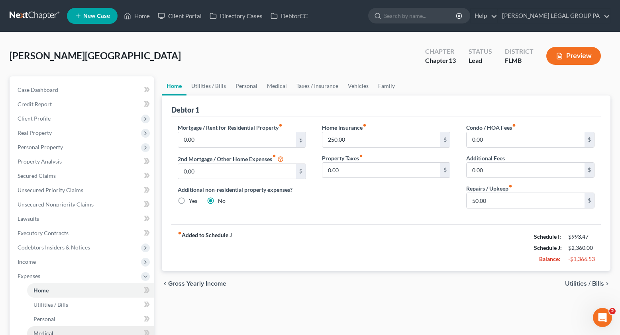
scroll to position [151, 0]
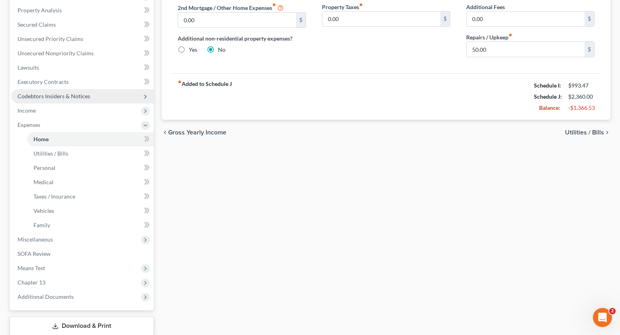
click at [37, 102] on span "Codebtors Insiders & Notices" at bounding box center [82, 96] width 143 height 14
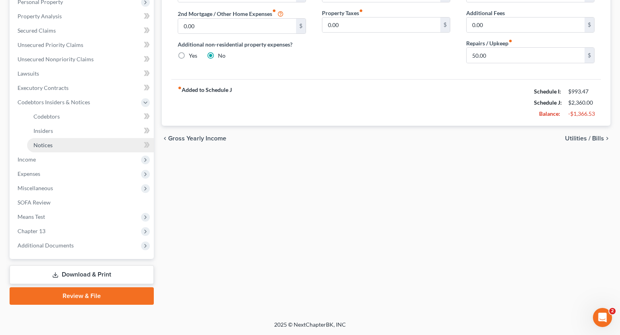
scroll to position [145, 0]
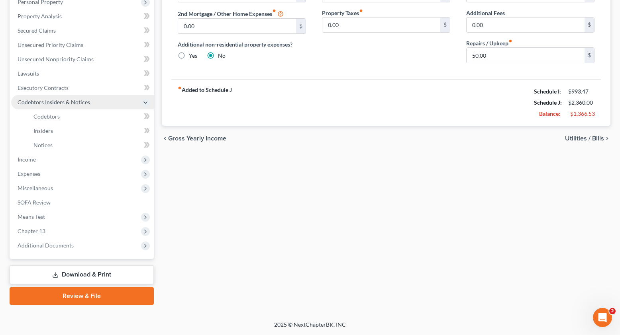
click at [40, 103] on span "Codebtors Insiders & Notices" at bounding box center [54, 102] width 73 height 7
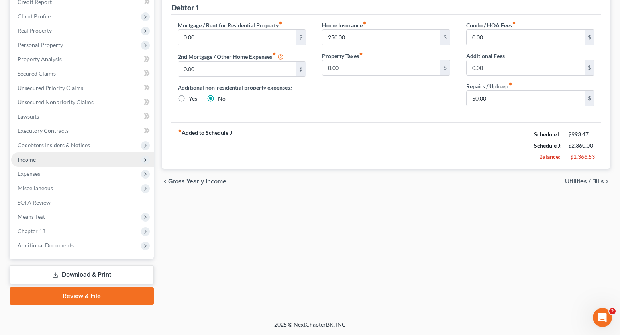
click at [35, 158] on span "Income" at bounding box center [27, 159] width 18 height 7
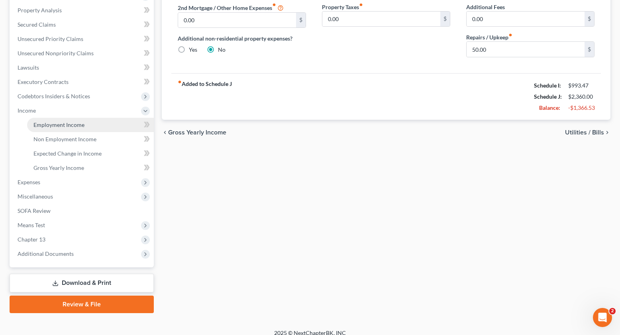
click at [37, 127] on span "Employment Income" at bounding box center [58, 125] width 51 height 7
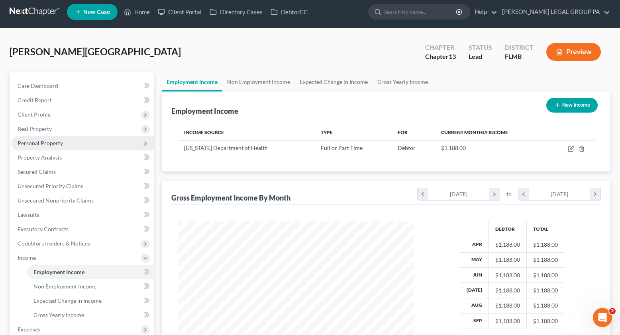
scroll to position [5, 0]
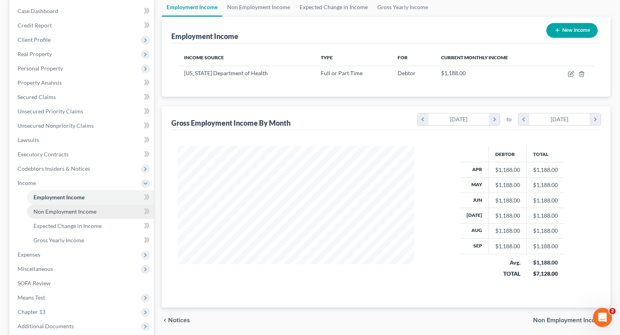
click at [45, 211] on span "Non Employment Income" at bounding box center [64, 211] width 63 height 7
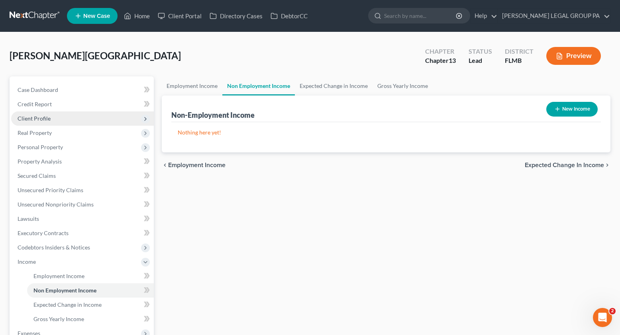
click at [36, 121] on span "Client Profile" at bounding box center [34, 118] width 33 height 7
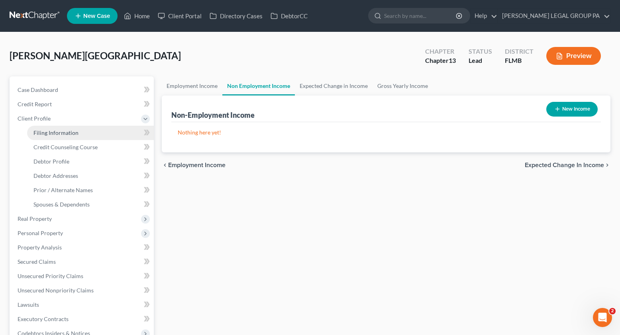
click at [50, 137] on link "Filing Information" at bounding box center [90, 133] width 127 height 14
select select "1"
select select "0"
select select "3"
select select "9"
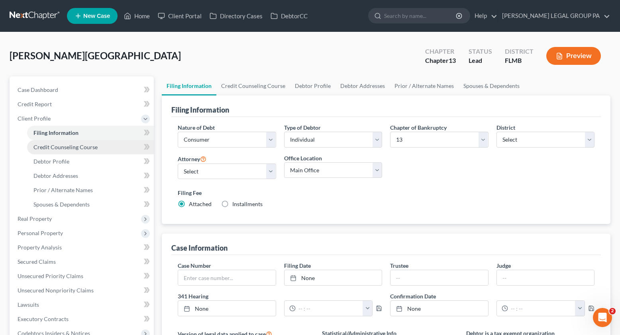
click at [66, 146] on span "Credit Counseling Course" at bounding box center [65, 147] width 64 height 7
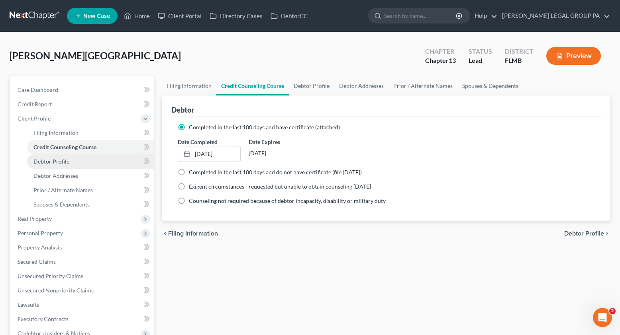
click at [62, 160] on span "Debtor Profile" at bounding box center [51, 161] width 36 height 7
select select "2"
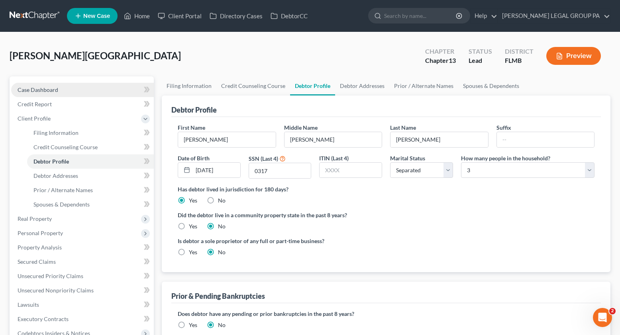
click at [44, 88] on span "Case Dashboard" at bounding box center [38, 89] width 41 height 7
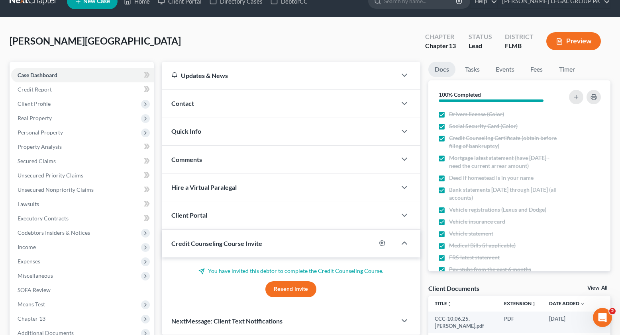
scroll to position [64, 0]
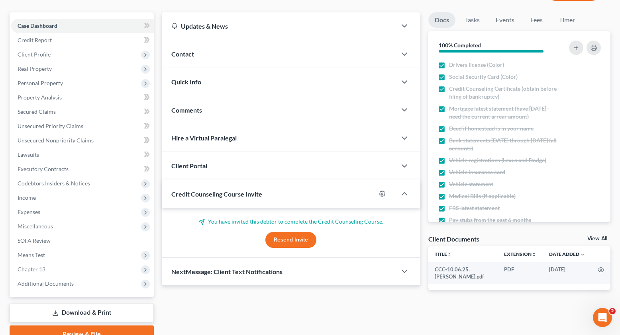
click at [319, 193] on div "Credit Counseling Course Invite" at bounding box center [269, 193] width 214 height 27
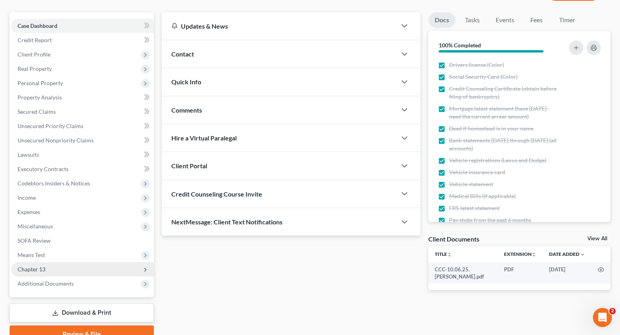
click at [42, 270] on span "Chapter 13" at bounding box center [32, 269] width 28 height 7
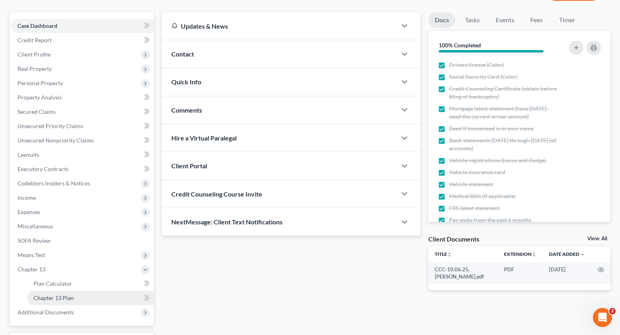
click at [58, 295] on span "Chapter 13 Plan" at bounding box center [53, 298] width 40 height 7
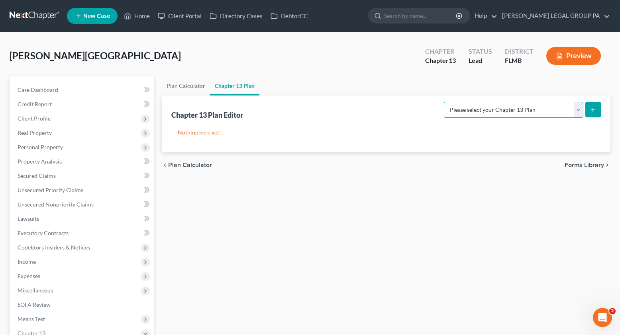
click at [520, 106] on select "Please select your Chapter 13 Plan Middle District of [US_STATE][GEOGRAPHIC_DAT…" at bounding box center [513, 110] width 139 height 16
select select "2"
click at [453, 102] on select "Please select your Chapter 13 Plan Middle District of [US_STATE][GEOGRAPHIC_DAT…" at bounding box center [513, 110] width 139 height 16
click at [595, 108] on icon "submit" at bounding box center [593, 110] width 6 height 6
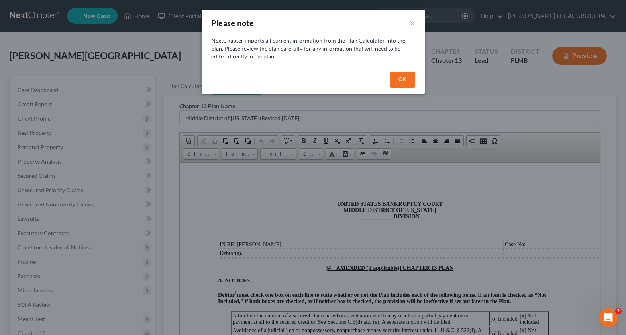
click at [408, 76] on button "OK" at bounding box center [403, 80] width 26 height 16
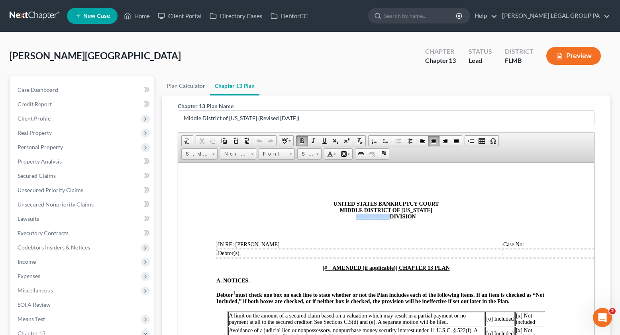
drag, startPoint x: 386, startPoint y: 218, endPoint x: 350, endPoint y: 218, distance: 36.3
click at [350, 218] on p "UNITED STATES BANKRUPTCY COURT MIDDLE DISTRICT OF [US_STATE] ____________ DIVIS…" at bounding box center [385, 210] width 339 height 19
click at [322, 270] on u "[# AMENDED (if applicable)] CHAPTER 13 PLAN" at bounding box center [385, 268] width 127 height 6
drag, startPoint x: 325, startPoint y: 269, endPoint x: 396, endPoint y: 269, distance: 70.9
click at [396, 269] on p "[# AMENDED (if applicable)] CHAPTER 13 PLAN" at bounding box center [385, 268] width 339 height 6
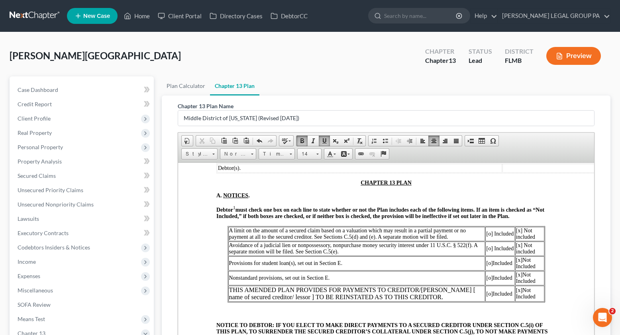
scroll to position [239, 0]
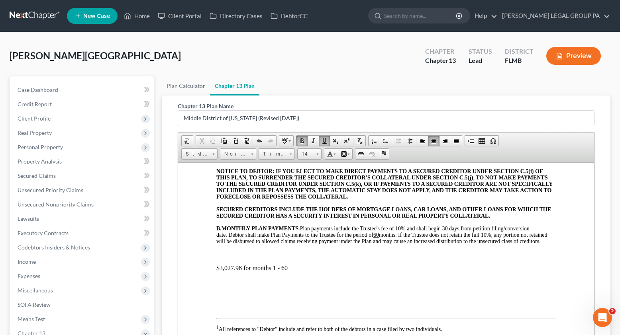
click at [238, 272] on p "$3,027.98 for months 1 - 60" at bounding box center [385, 268] width 339 height 7
drag, startPoint x: 241, startPoint y: 275, endPoint x: 221, endPoint y: 277, distance: 20.4
click at [221, 272] on p "$3,027.98 for months 1 - 60" at bounding box center [385, 268] width 339 height 7
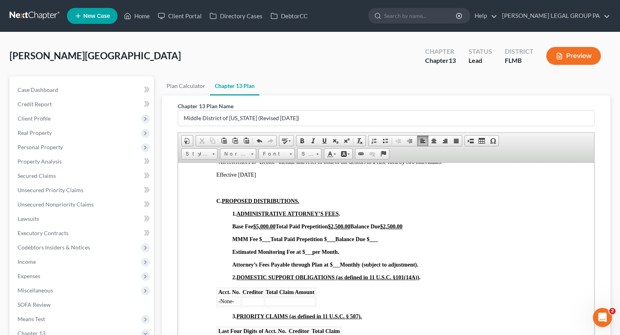
scroll to position [416, 0]
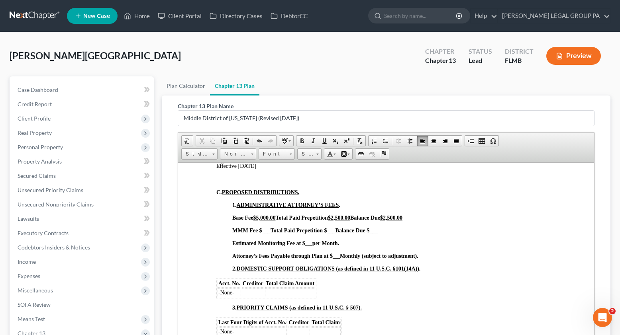
click at [312, 246] on strong "per Month." at bounding box center [325, 243] width 27 height 6
click at [340, 259] on strong "Monthly (subject to adjustment)." at bounding box center [379, 256] width 78 height 6
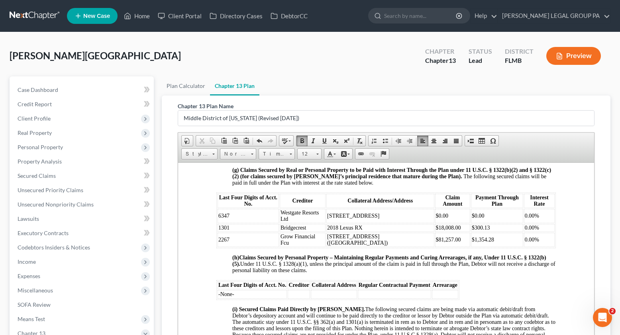
scroll to position [1108, 0]
drag, startPoint x: 503, startPoint y: 253, endPoint x: 239, endPoint y: 259, distance: 264.3
click at [239, 259] on p "(h) Claims Secured by Personal Property – Maintaining Regular Payments and Curi…" at bounding box center [394, 263] width 324 height 19
copy strong "11 U.S.C. § 1322(b)(5)"
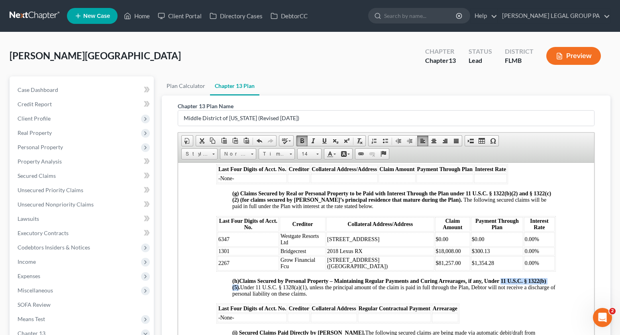
scroll to position [1089, 0]
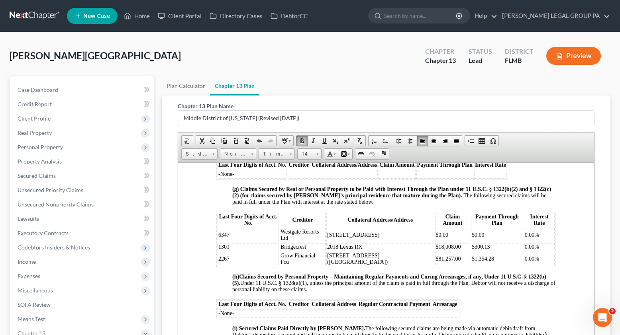
click at [297, 280] on span ". Under 11 U.S.C. § 1328(a)(1), unless the principal amount of the claim is pai…" at bounding box center [393, 286] width 323 height 12
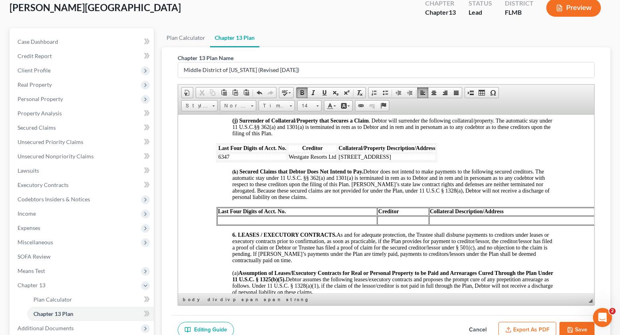
scroll to position [131, 0]
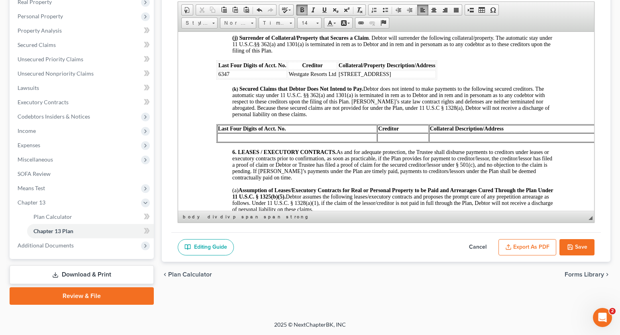
click at [479, 245] on button "Cancel" at bounding box center [477, 247] width 35 height 17
select select "2"
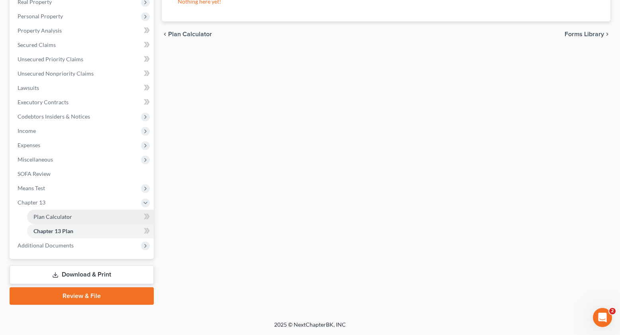
click at [49, 220] on link "Plan Calculator" at bounding box center [90, 217] width 127 height 14
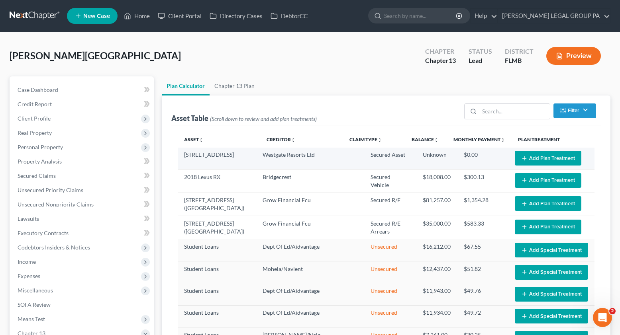
select select "59"
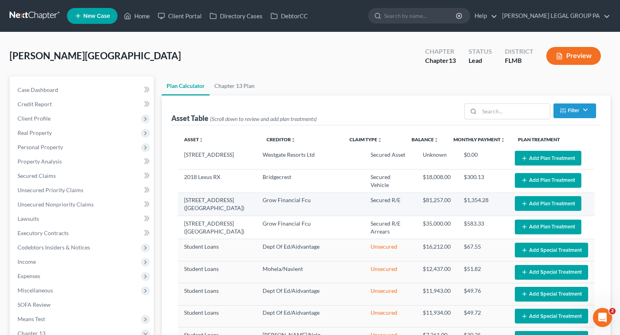
click at [548, 202] on button "Add Plan Treatment" at bounding box center [548, 203] width 67 height 15
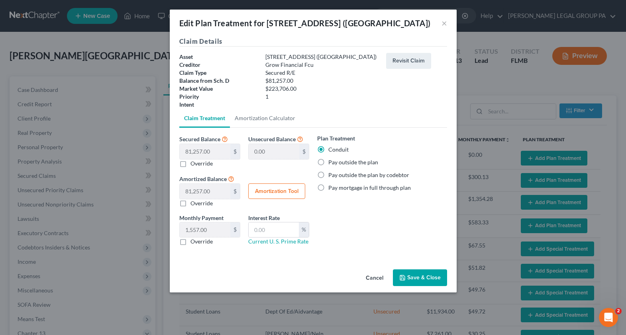
click at [422, 277] on button "Save & Close" at bounding box center [420, 278] width 54 height 17
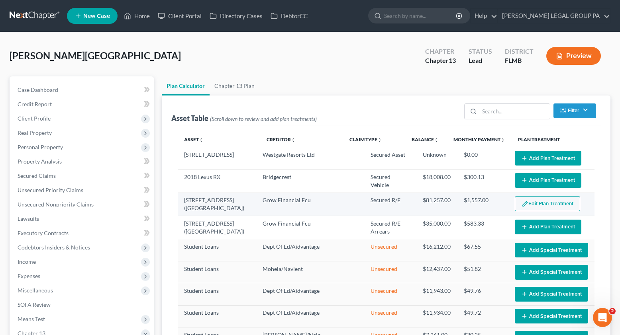
select select "59"
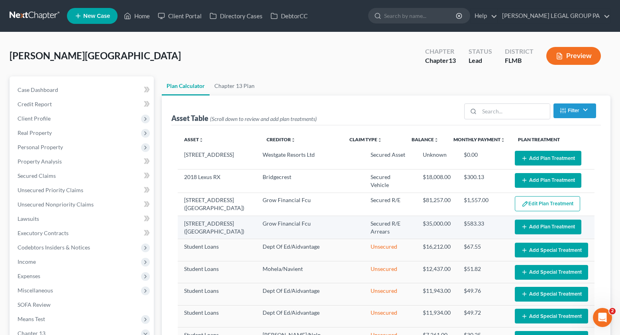
click at [528, 226] on button "Add Plan Treatment" at bounding box center [548, 227] width 67 height 15
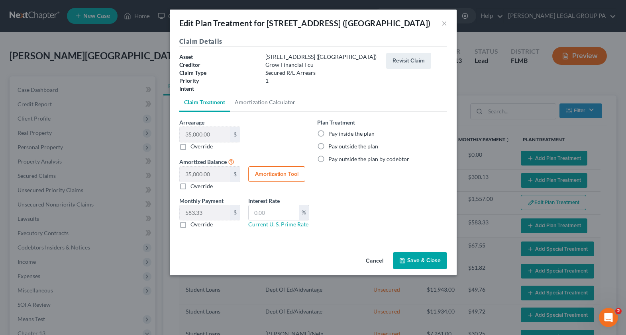
click at [328, 135] on label "Pay inside the plan" at bounding box center [351, 134] width 46 height 8
click at [332, 135] on input "Pay inside the plan" at bounding box center [334, 132] width 5 height 5
radio input "true"
click at [368, 265] on button "Cancel" at bounding box center [374, 261] width 30 height 16
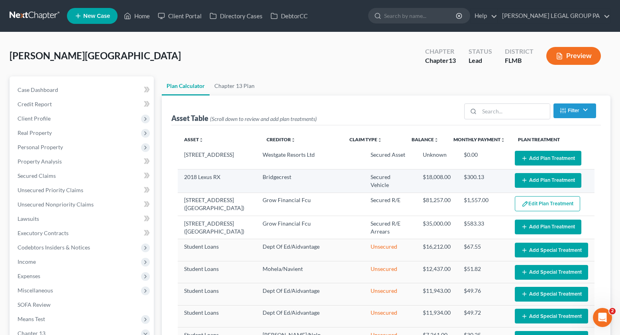
click at [537, 179] on button "Add Plan Treatment" at bounding box center [548, 180] width 67 height 15
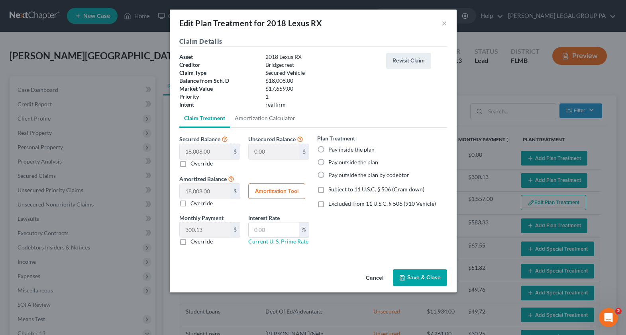
click at [328, 149] on label "Pay inside the plan" at bounding box center [351, 150] width 46 height 8
click at [332, 149] on input "Pay inside the plan" at bounding box center [334, 148] width 5 height 5
radio input "true"
click at [257, 192] on button "Amortization Tool" at bounding box center [276, 192] width 57 height 16
type input "18,008.00"
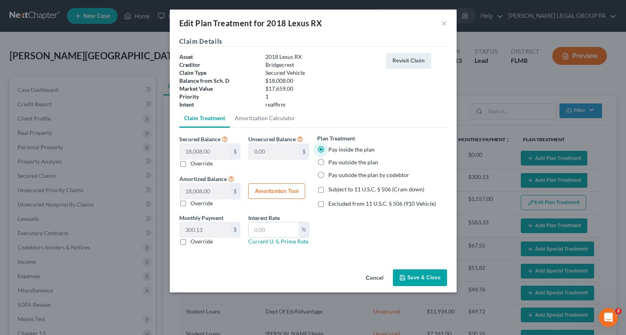
type input "60"
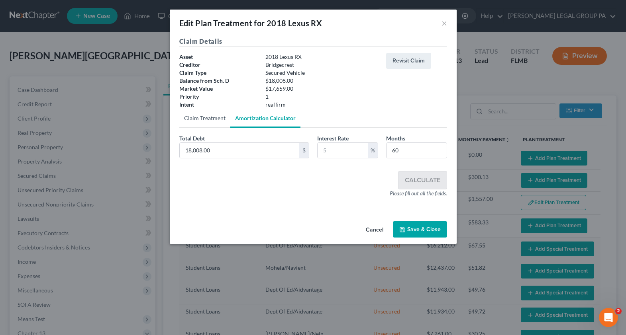
click at [189, 118] on link "Claim Treatment" at bounding box center [204, 118] width 51 height 19
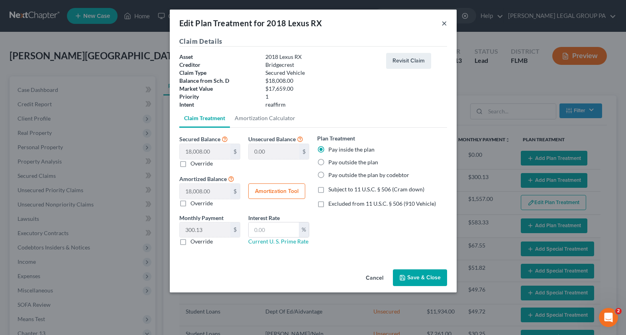
click at [446, 24] on button "×" at bounding box center [444, 23] width 6 height 10
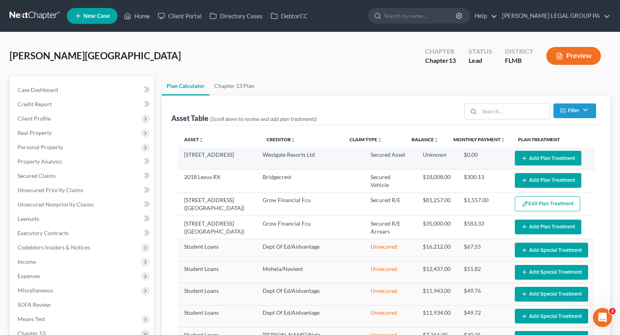
click at [544, 153] on button "Add Plan Treatment" at bounding box center [548, 158] width 67 height 15
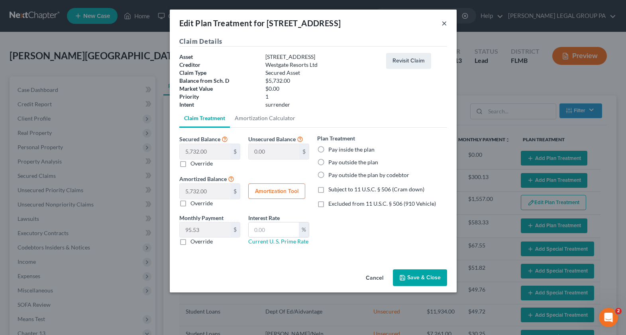
click at [443, 23] on button "×" at bounding box center [444, 23] width 6 height 10
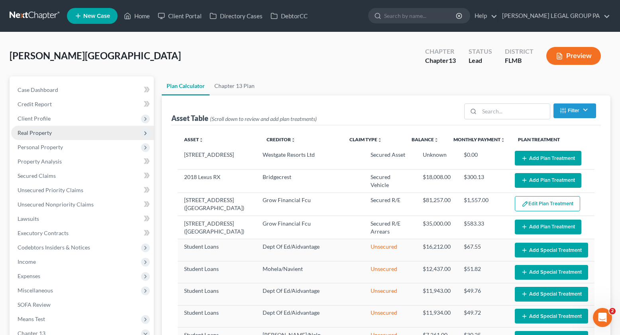
click at [34, 134] on span "Real Property" at bounding box center [35, 132] width 34 height 7
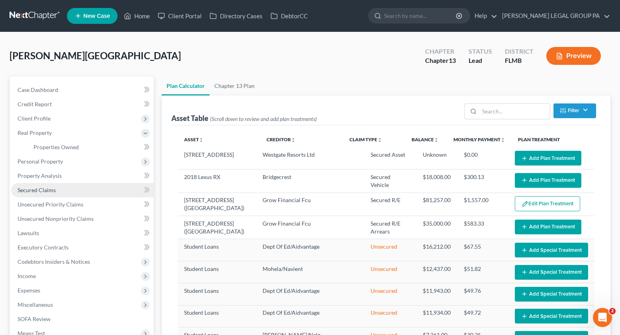
click at [43, 190] on span "Secured Claims" at bounding box center [37, 190] width 38 height 7
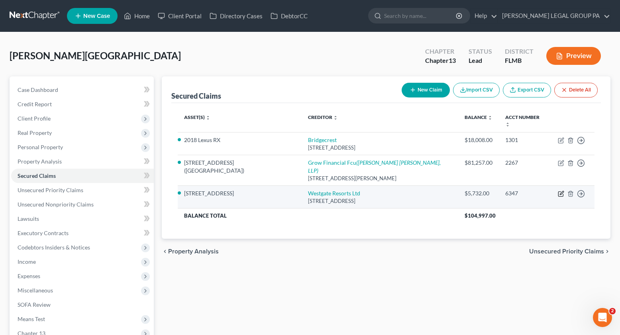
click at [560, 191] on icon "button" at bounding box center [561, 194] width 6 height 6
select select "9"
select select "0"
select select "2"
select select "0"
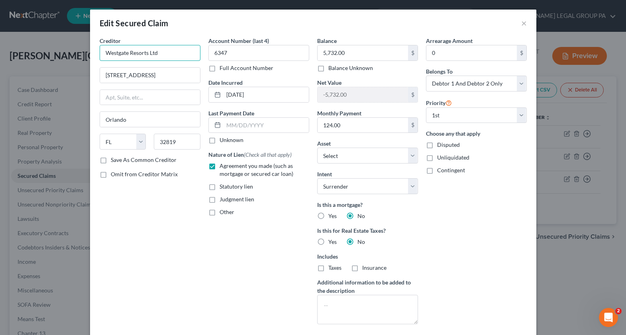
click at [172, 54] on input "Westgate Resorts Ltd" at bounding box center [150, 53] width 101 height 16
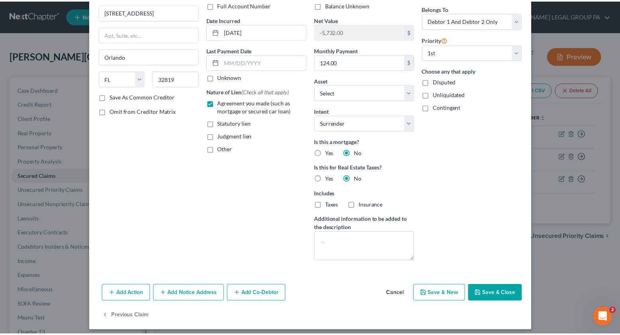
scroll to position [65, 0]
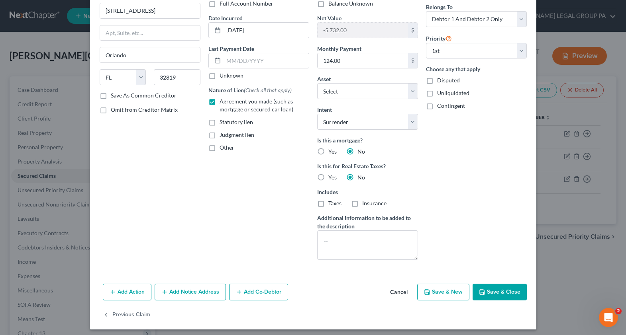
click at [476, 288] on button "Save & Close" at bounding box center [500, 292] width 54 height 17
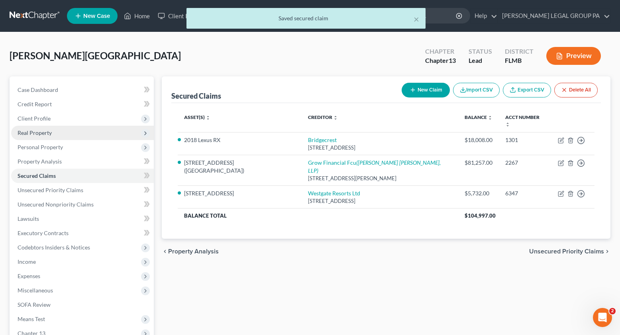
click at [36, 131] on span "Real Property" at bounding box center [35, 132] width 34 height 7
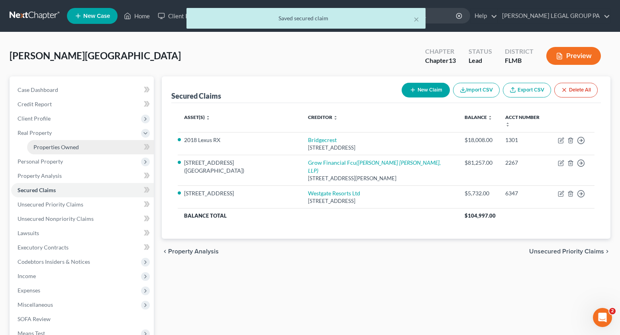
click at [52, 149] on span "Properties Owned" at bounding box center [55, 147] width 45 height 7
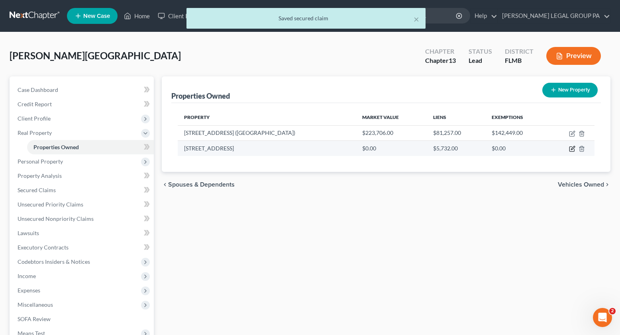
click at [570, 149] on icon "button" at bounding box center [572, 149] width 6 height 6
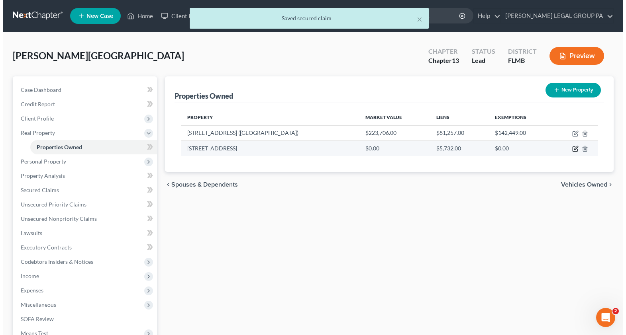
select select "9"
select select "47"
select select "3"
select select "0"
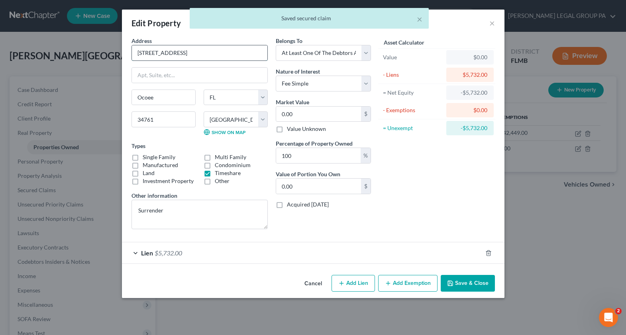
click at [225, 54] on input "[STREET_ADDRESS]" at bounding box center [199, 52] width 135 height 15
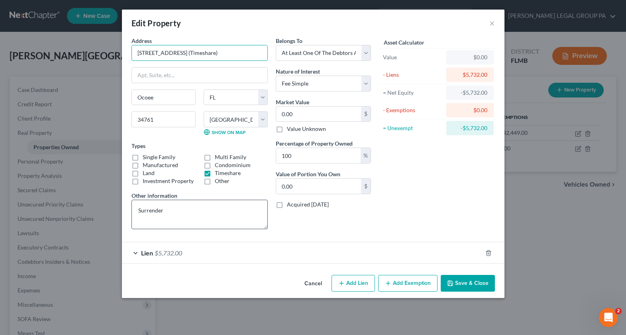
type input "[STREET_ADDRESS] (Timeshare)"
drag, startPoint x: 174, startPoint y: 215, endPoint x: 111, endPoint y: 202, distance: 64.5
click at [111, 202] on div "Edit Property × Address * 2801 [GEOGRAPHIC_DATA] (Timeshare) [GEOGRAPHIC_DATA] …" at bounding box center [313, 167] width 626 height 335
click at [457, 284] on button "Save & Close" at bounding box center [468, 283] width 54 height 17
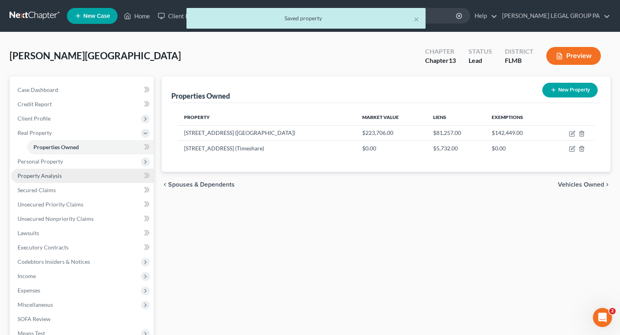
click at [41, 176] on span "Property Analysis" at bounding box center [40, 176] width 44 height 7
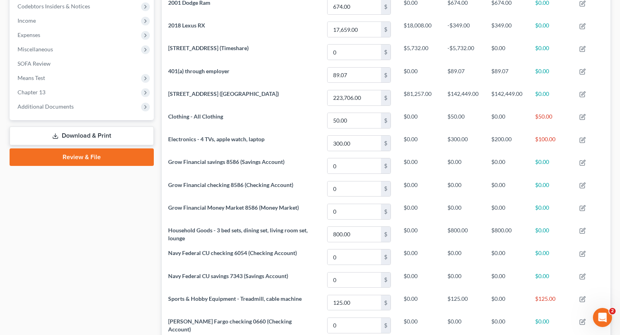
scroll to position [243, 0]
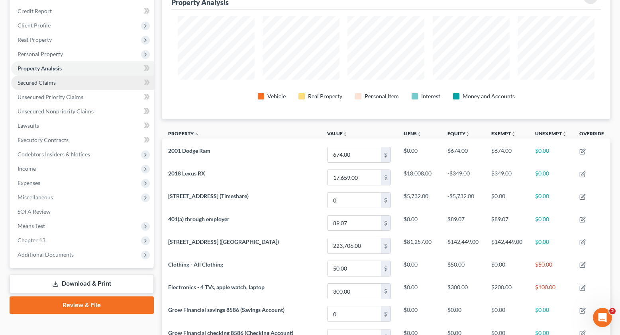
click at [36, 88] on link "Secured Claims" at bounding box center [82, 83] width 143 height 14
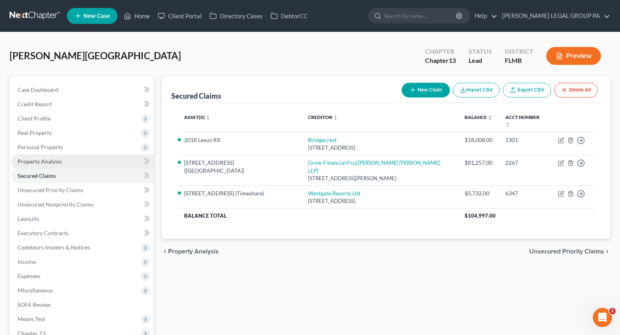
click at [46, 165] on span "Property Analysis" at bounding box center [40, 161] width 44 height 7
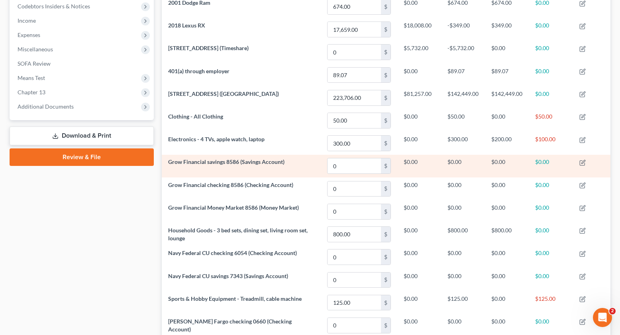
scroll to position [199, 0]
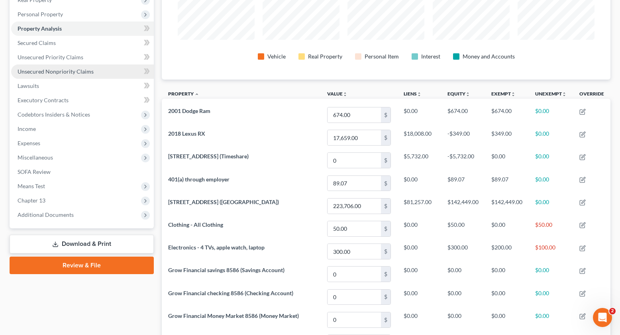
click at [53, 71] on span "Unsecured Nonpriority Claims" at bounding box center [56, 71] width 76 height 7
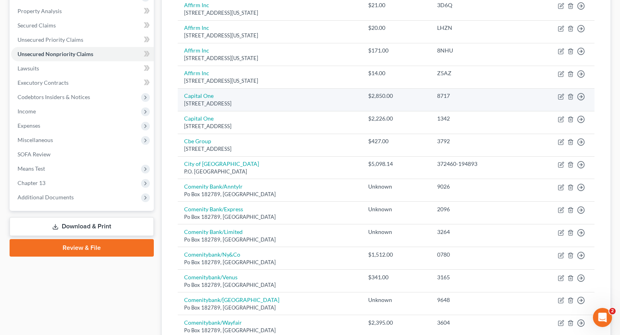
scroll to position [6, 0]
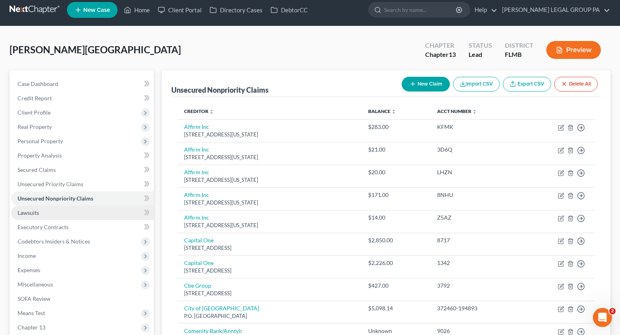
click at [41, 212] on link "Lawsuits" at bounding box center [82, 213] width 143 height 14
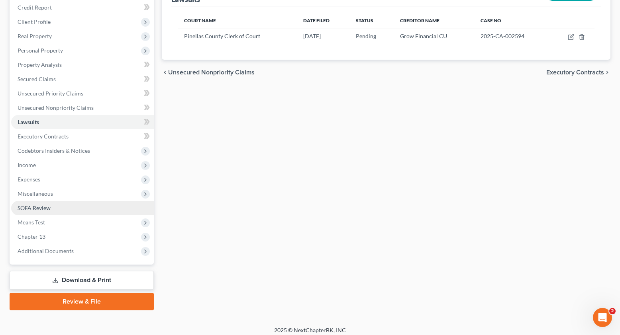
scroll to position [102, 0]
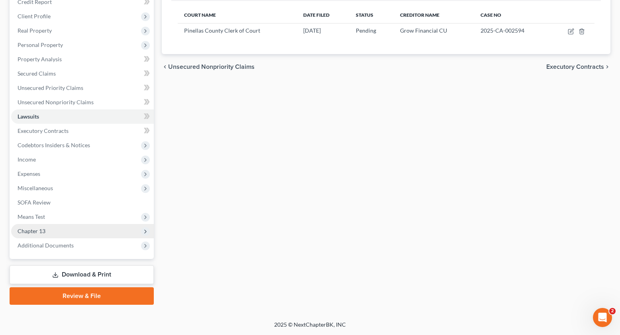
click at [36, 228] on span "Chapter 13" at bounding box center [32, 231] width 28 height 7
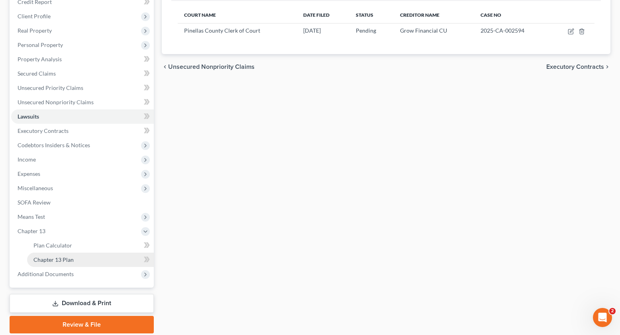
click at [63, 259] on span "Chapter 13 Plan" at bounding box center [53, 260] width 40 height 7
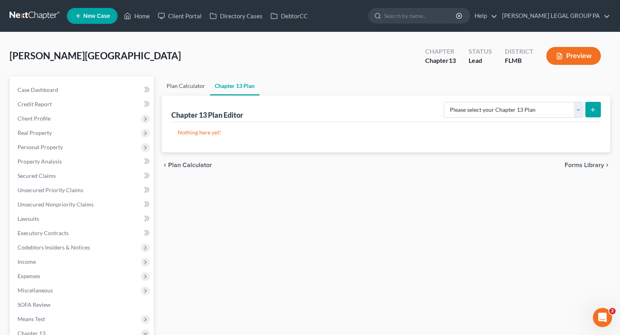
click at [194, 93] on link "Plan Calculator" at bounding box center [186, 86] width 48 height 19
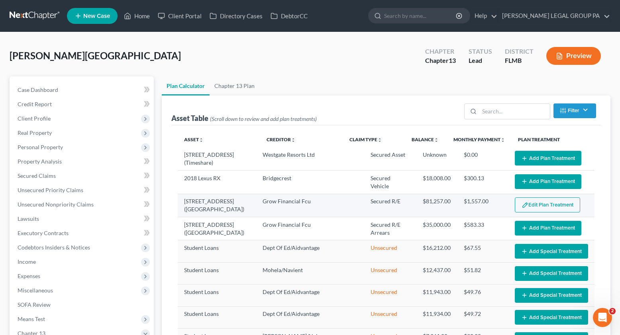
select select "59"
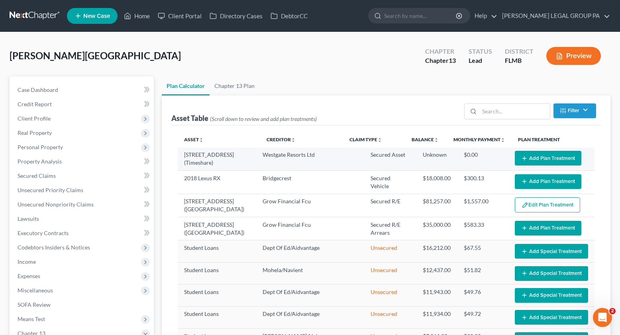
click at [549, 159] on button "Add Plan Treatment" at bounding box center [548, 158] width 67 height 15
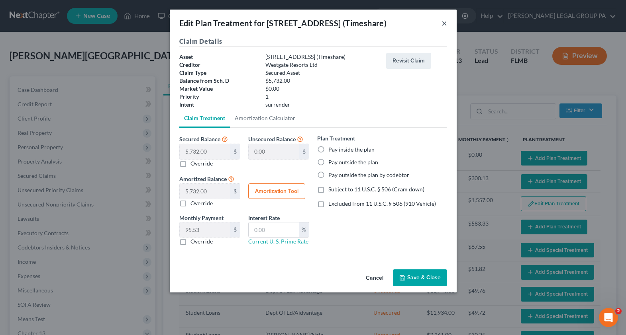
click at [443, 24] on button "×" at bounding box center [444, 23] width 6 height 10
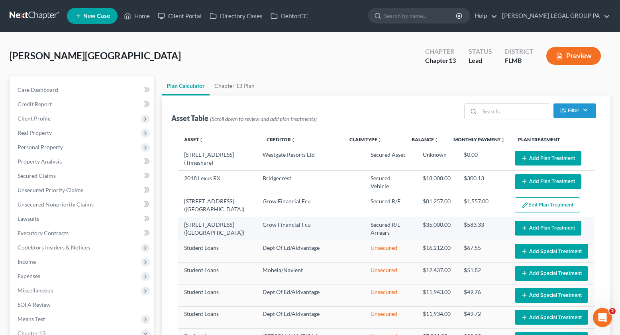
click at [530, 225] on button "Add Plan Treatment" at bounding box center [548, 228] width 67 height 15
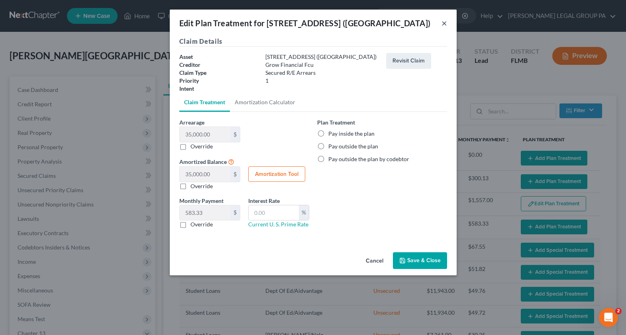
click at [445, 22] on button "×" at bounding box center [444, 23] width 6 height 10
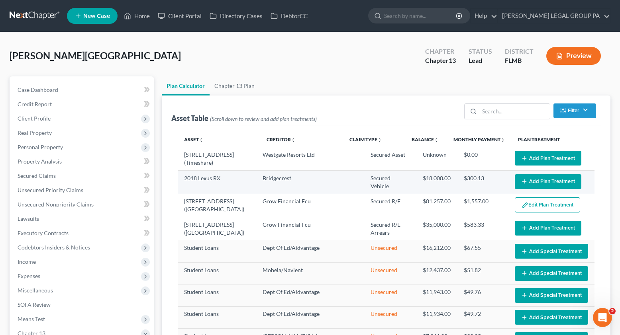
click at [540, 173] on td "Edit Plan Treatment Add Plan Treatment" at bounding box center [551, 182] width 86 height 23
click at [540, 180] on button "Add Plan Treatment" at bounding box center [548, 182] width 67 height 15
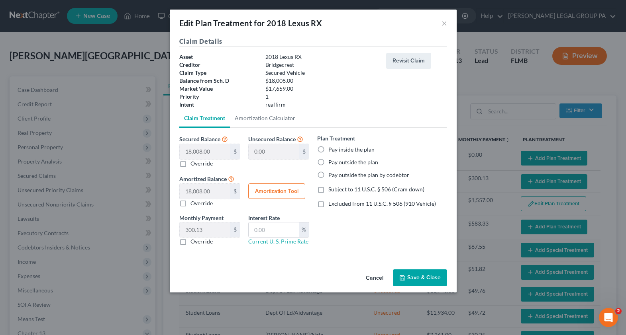
click at [328, 150] on label "Pay inside the plan" at bounding box center [351, 150] width 46 height 8
click at [332, 150] on input "Pay inside the plan" at bounding box center [334, 148] width 5 height 5
radio input "true"
click at [190, 241] on label "Override" at bounding box center [201, 242] width 22 height 8
click at [194, 241] on input "Override" at bounding box center [196, 240] width 5 height 5
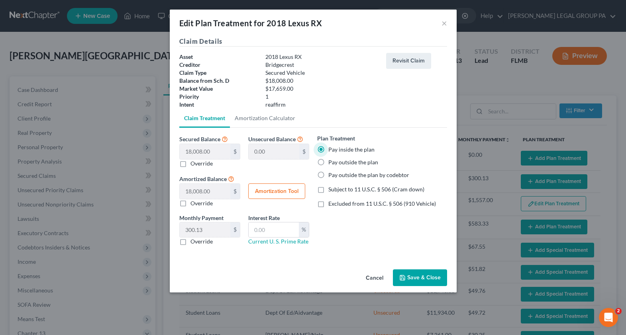
checkbox input "true"
click at [205, 234] on input "text" at bounding box center [205, 230] width 51 height 15
type input "376.01"
click at [412, 278] on button "Save & Close" at bounding box center [420, 278] width 54 height 17
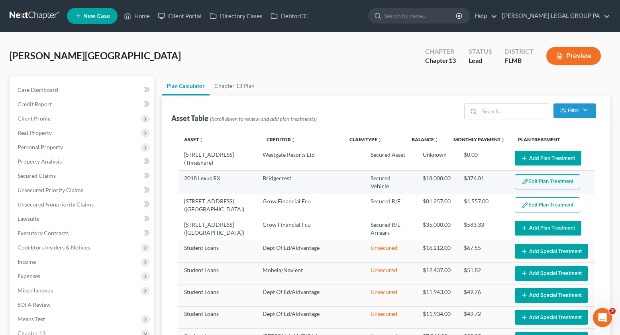
select select "59"
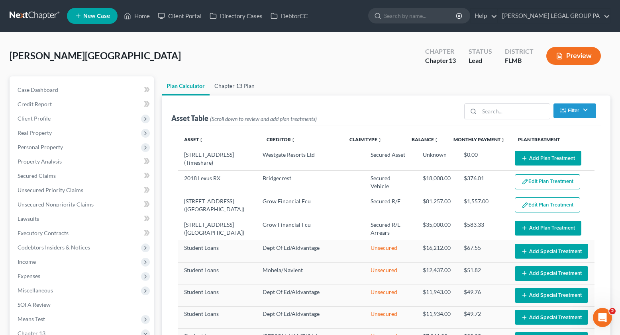
click at [228, 82] on link "Chapter 13 Plan" at bounding box center [235, 86] width 50 height 19
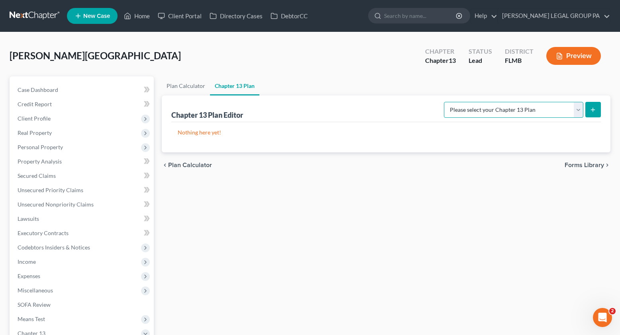
click at [524, 113] on select "Please select your Chapter 13 Plan Middle District of [US_STATE][GEOGRAPHIC_DAT…" at bounding box center [513, 110] width 139 height 16
select select "2"
click at [453, 102] on select "Please select your Chapter 13 Plan Middle District of [US_STATE][GEOGRAPHIC_DAT…" at bounding box center [513, 110] width 139 height 16
click at [594, 107] on icon "submit" at bounding box center [593, 110] width 6 height 6
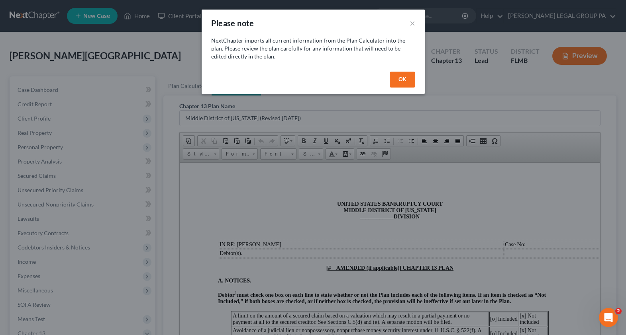
click at [404, 80] on button "OK" at bounding box center [403, 80] width 26 height 16
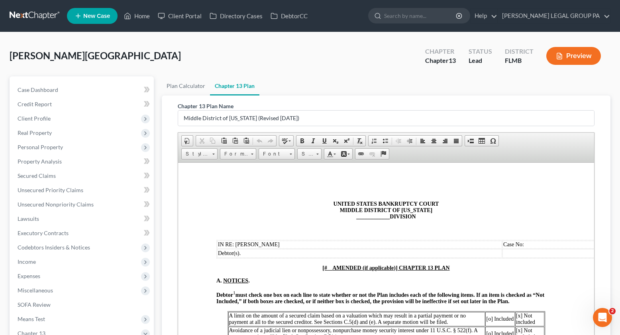
drag, startPoint x: 387, startPoint y: 219, endPoint x: 344, endPoint y: 219, distance: 42.6
click at [344, 219] on p "UNITED STATES BANKRUPTCY COURT MIDDLE DISTRICT OF [US_STATE] ____________ DIVIS…" at bounding box center [385, 210] width 339 height 19
drag, startPoint x: 317, startPoint y: 267, endPoint x: 397, endPoint y: 269, distance: 80.5
click at [397, 269] on p "[# AMENDED (if applicable)] CHAPTER 13 PLAN" at bounding box center [385, 268] width 339 height 6
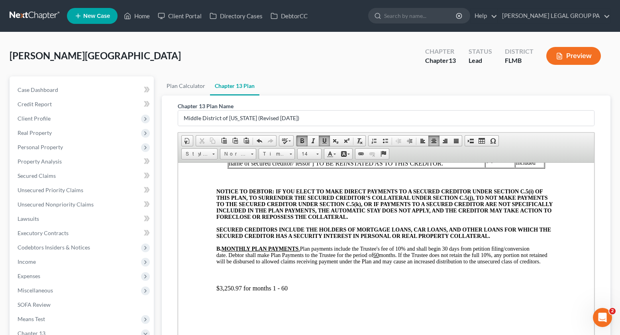
scroll to position [252, 0]
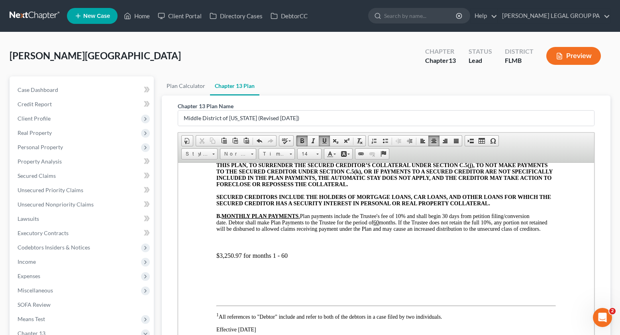
click at [236, 259] on p "$3,250.97 for months 1 - 60" at bounding box center [385, 255] width 339 height 7
drag, startPoint x: 241, startPoint y: 264, endPoint x: 220, endPoint y: 264, distance: 21.5
click at [220, 259] on p "$3,250.97 for months 1 - 60" at bounding box center [385, 255] width 339 height 7
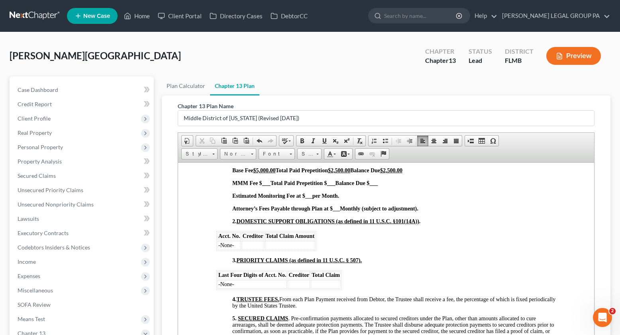
scroll to position [449, 0]
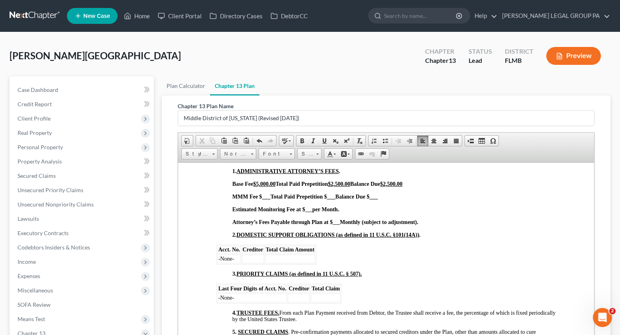
click at [312, 212] on strong "per Month." at bounding box center [325, 209] width 27 height 6
click at [340, 225] on strong "Monthly (subject to adjustment)." at bounding box center [379, 222] width 78 height 6
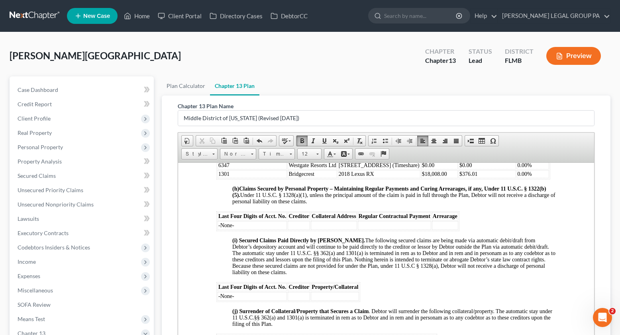
scroll to position [1152, 0]
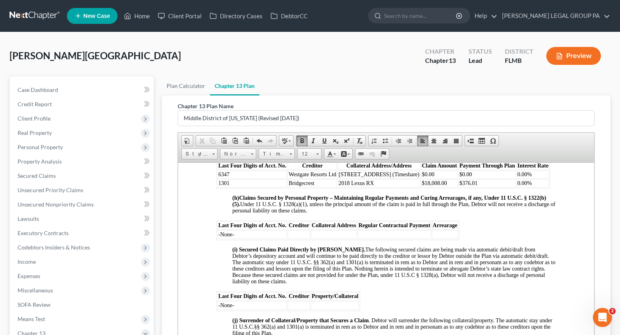
click at [223, 177] on span "6347" at bounding box center [223, 174] width 11 height 6
drag, startPoint x: 219, startPoint y: 185, endPoint x: 539, endPoint y: 186, distance: 319.6
click at [539, 179] on tr "[GEOGRAPHIC_DATA] Ltd [STREET_ADDRESS] (Timeshare) $0.00 $0.00 0.00%" at bounding box center [384, 175] width 332 height 8
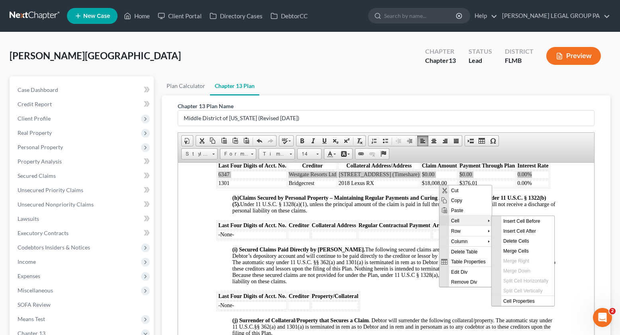
scroll to position [0, 0]
click at [526, 242] on span "Delete Cells" at bounding box center [527, 241] width 53 height 10
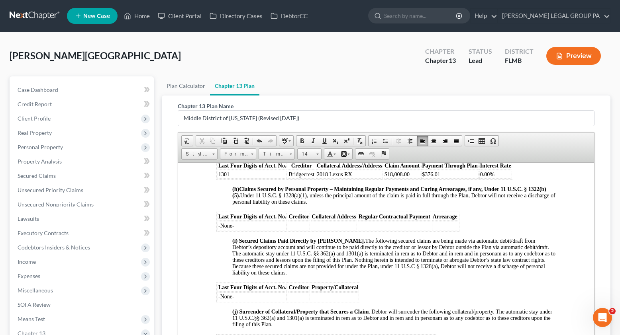
click at [485, 177] on span "0.00%" at bounding box center [487, 174] width 14 height 6
drag, startPoint x: 489, startPoint y: 177, endPoint x: 480, endPoint y: 177, distance: 8.8
click at [480, 177] on span "0.00%" at bounding box center [487, 174] width 14 height 6
click at [454, 193] on strong "Claims Secured by Personal Property – Maintaining Regular Payments and Curing A…" at bounding box center [389, 192] width 314 height 12
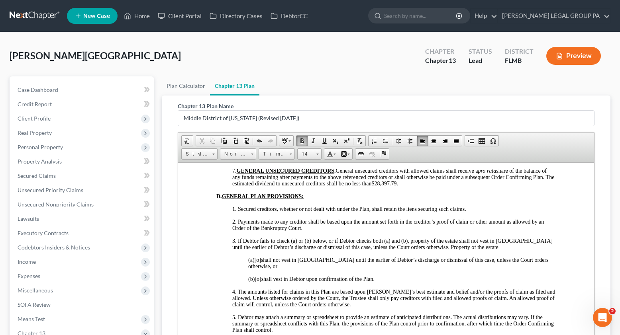
scroll to position [1632, 0]
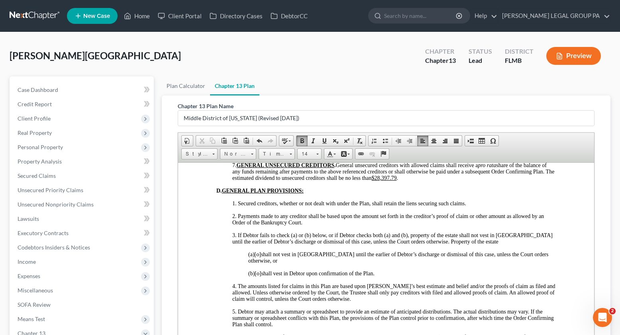
click at [397, 181] on u "$28,397.79" at bounding box center [384, 178] width 25 height 6
drag, startPoint x: 420, startPoint y: 187, endPoint x: 399, endPoint y: 187, distance: 21.5
click at [399, 181] on span "7. GENERAL UNSECURED CREDITORS . General unsecured creditors with allowed claim…" at bounding box center [393, 171] width 322 height 19
click at [261, 277] on span "[o]" at bounding box center [258, 274] width 6 height 6
drag, startPoint x: 325, startPoint y: 255, endPoint x: 328, endPoint y: 266, distance: 11.8
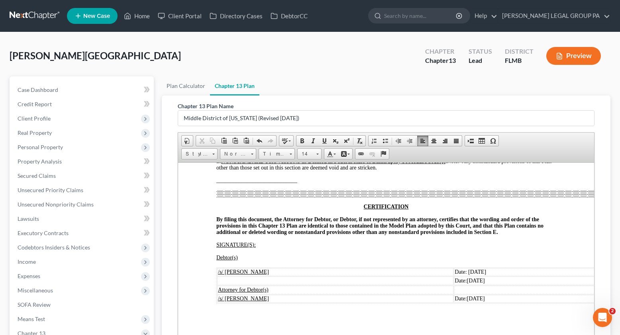
scroll to position [131, 0]
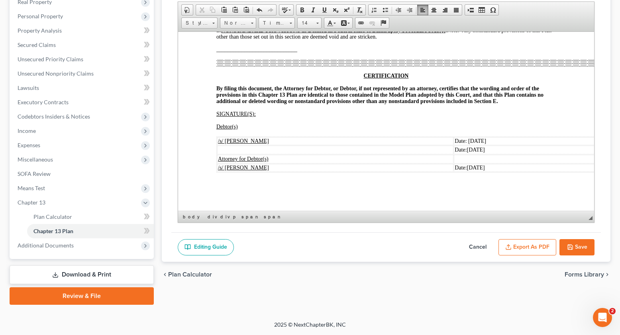
click at [579, 249] on button "Save" at bounding box center [576, 247] width 35 height 17
select select "2"
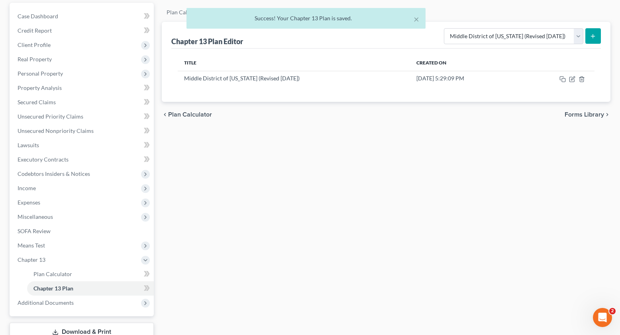
scroll to position [0, 0]
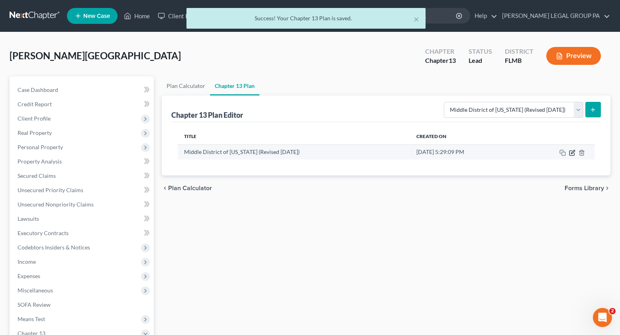
click at [569, 152] on icon "button" at bounding box center [571, 153] width 5 height 5
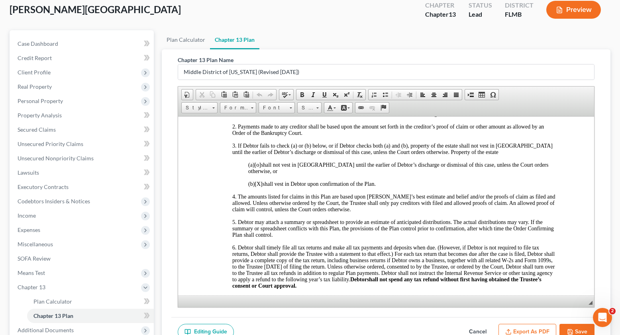
scroll to position [131, 0]
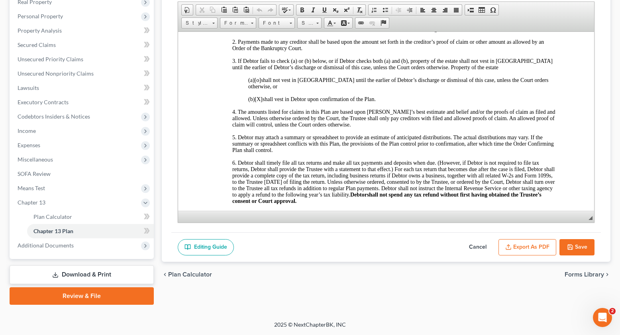
click at [581, 253] on button "Save" at bounding box center [576, 247] width 35 height 17
select select "2"
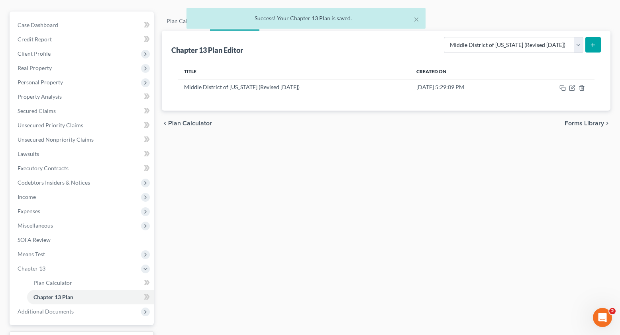
scroll to position [0, 0]
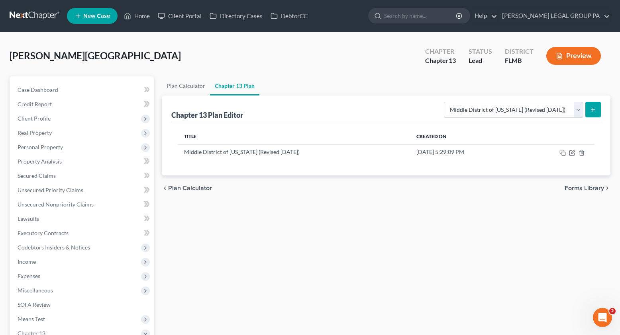
click at [229, 68] on div "[PERSON_NAME][GEOGRAPHIC_DATA] Upgraded Chapter Chapter 13 Status Lead District…" at bounding box center [310, 59] width 601 height 35
click at [44, 93] on span "Case Dashboard" at bounding box center [38, 89] width 41 height 7
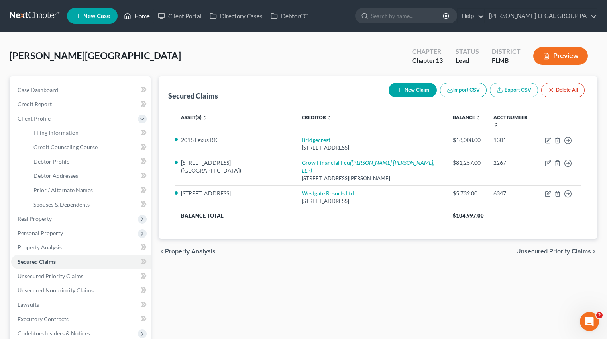
click at [135, 17] on link "Home" at bounding box center [137, 16] width 34 height 14
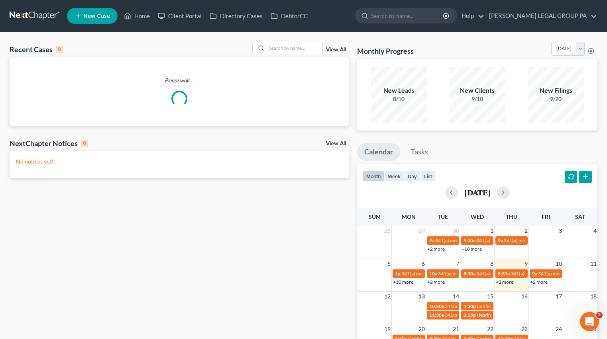
click at [337, 144] on link "View All" at bounding box center [336, 144] width 20 height 6
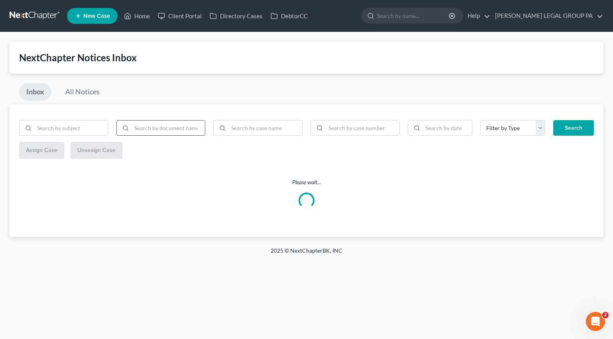
click at [139, 125] on input "search" at bounding box center [168, 128] width 74 height 15
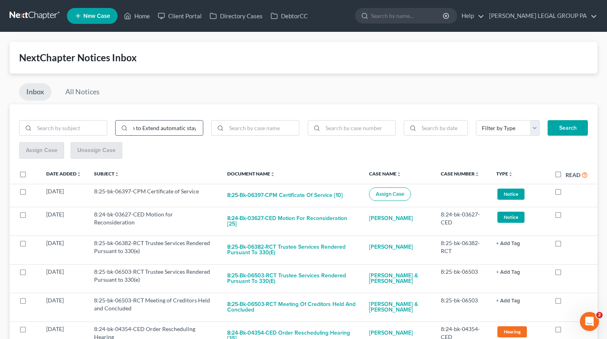
type input "Motion to Extend automatic stay"
click at [547, 120] on button "Search" at bounding box center [567, 128] width 40 height 16
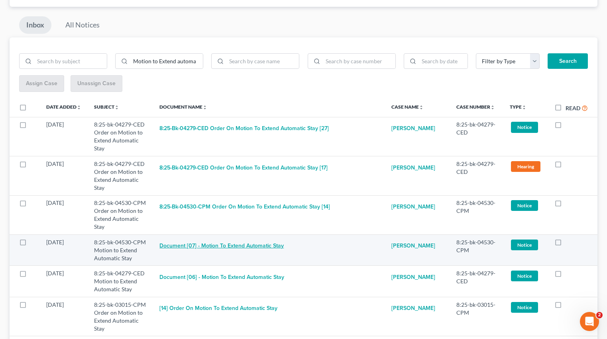
click at [249, 246] on button "Document [07] - Motion to Extend Automatic Stay" at bounding box center [221, 247] width 124 height 16
checkbox input "true"
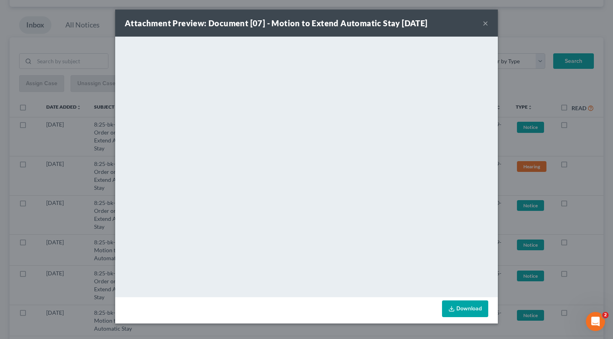
click at [485, 22] on button "×" at bounding box center [486, 23] width 6 height 10
